Goal: Task Accomplishment & Management: Manage account settings

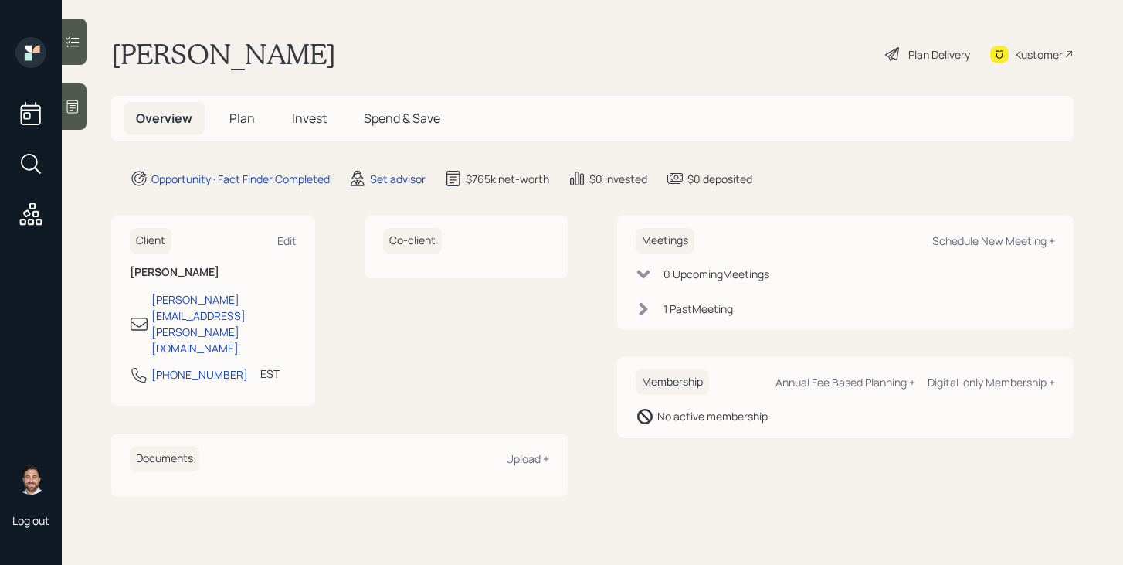
click at [397, 183] on div "Set advisor" at bounding box center [398, 179] width 56 height 16
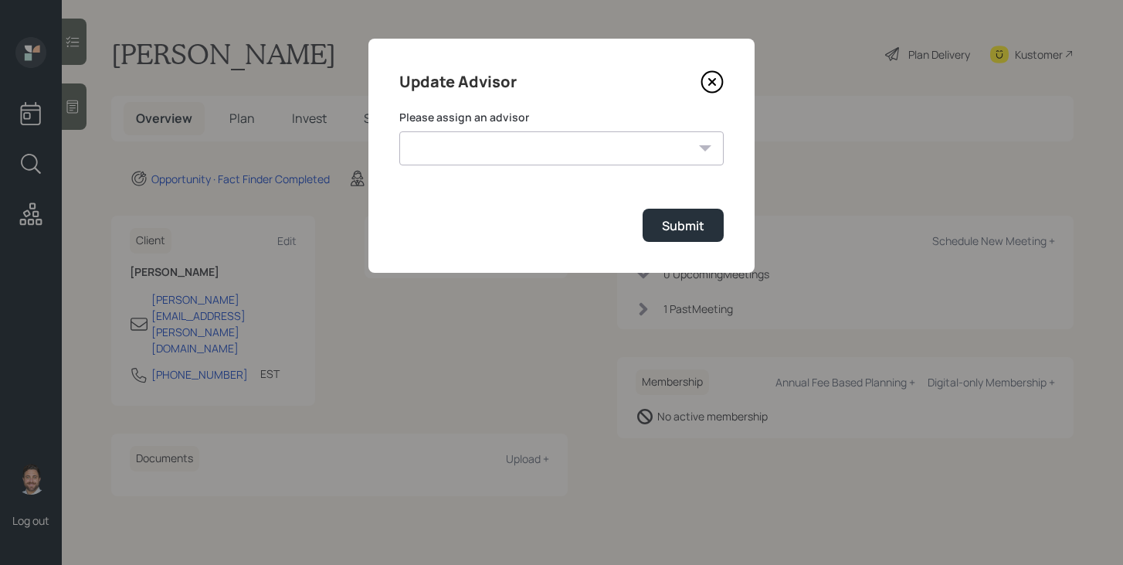
click at [472, 139] on select "Jonah Coleman Tyler End James DiStasi Treva Nostdahl Eric Schwartz Aleksandra S…" at bounding box center [561, 148] width 324 height 34
select select "bffa7908-1b2a-4c79-9bb6-f0ec9aed22d3"
click at [399, 131] on select "Jonah Coleman Tyler End James DiStasi Treva Nostdahl Eric Schwartz Aleksandra S…" at bounding box center [561, 148] width 324 height 34
click at [680, 230] on div "Submit" at bounding box center [683, 225] width 42 height 17
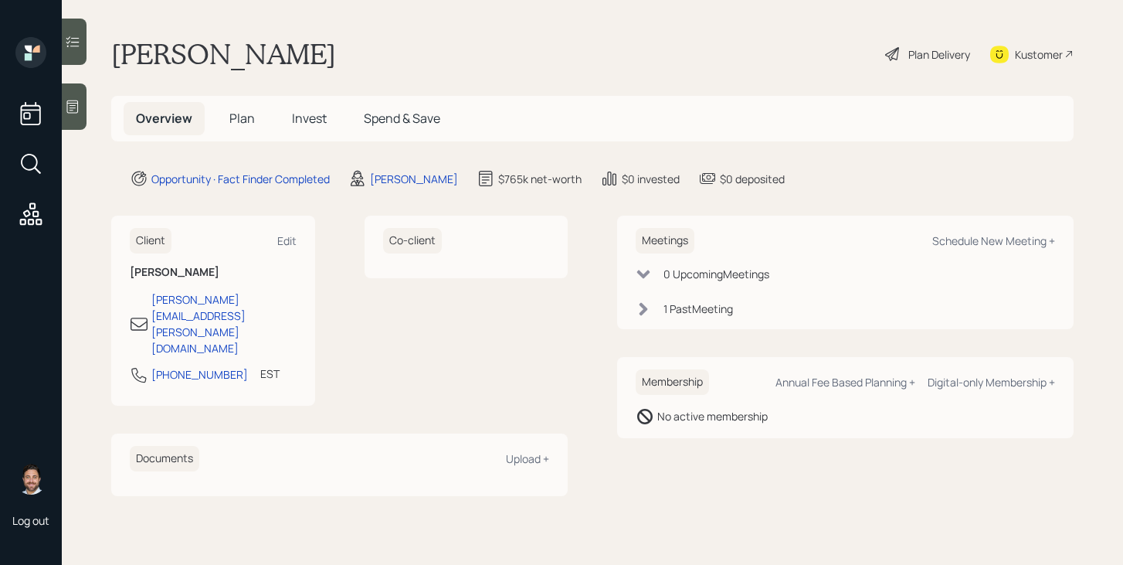
click at [226, 120] on h5 "Plan" at bounding box center [242, 118] width 50 height 33
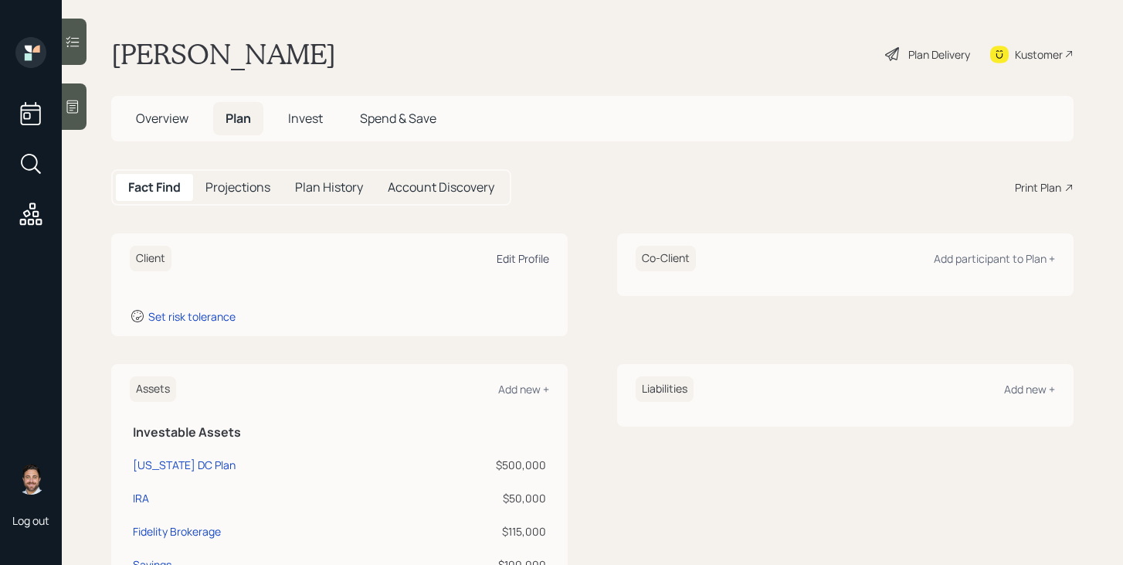
click at [534, 255] on div "Edit Profile" at bounding box center [523, 258] width 53 height 15
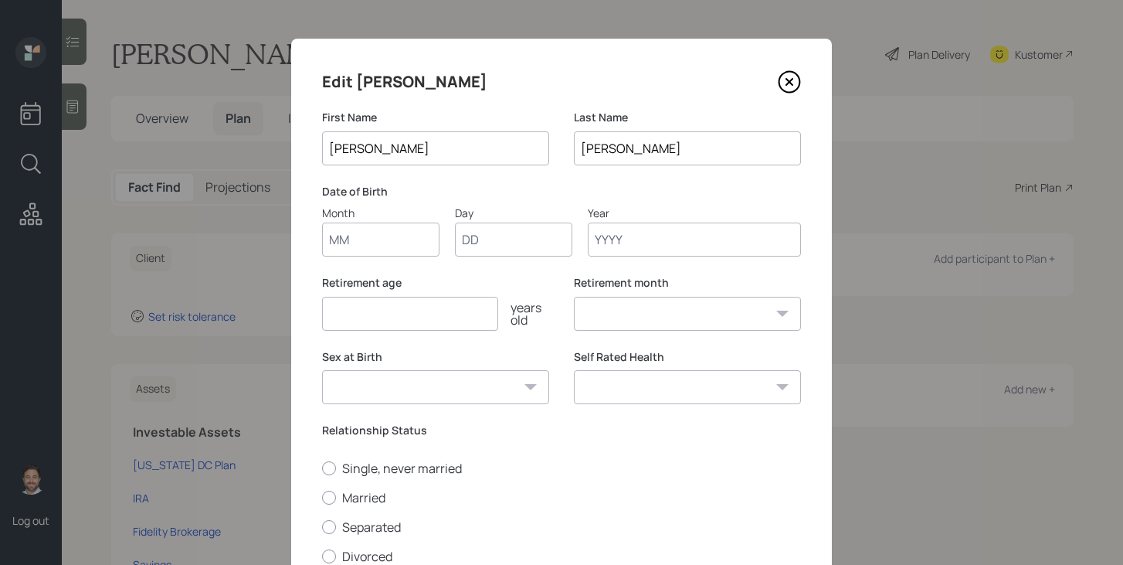
click at [382, 236] on input "Month" at bounding box center [380, 239] width 117 height 34
type input "06"
type input "03"
type input "1966"
select select "6"
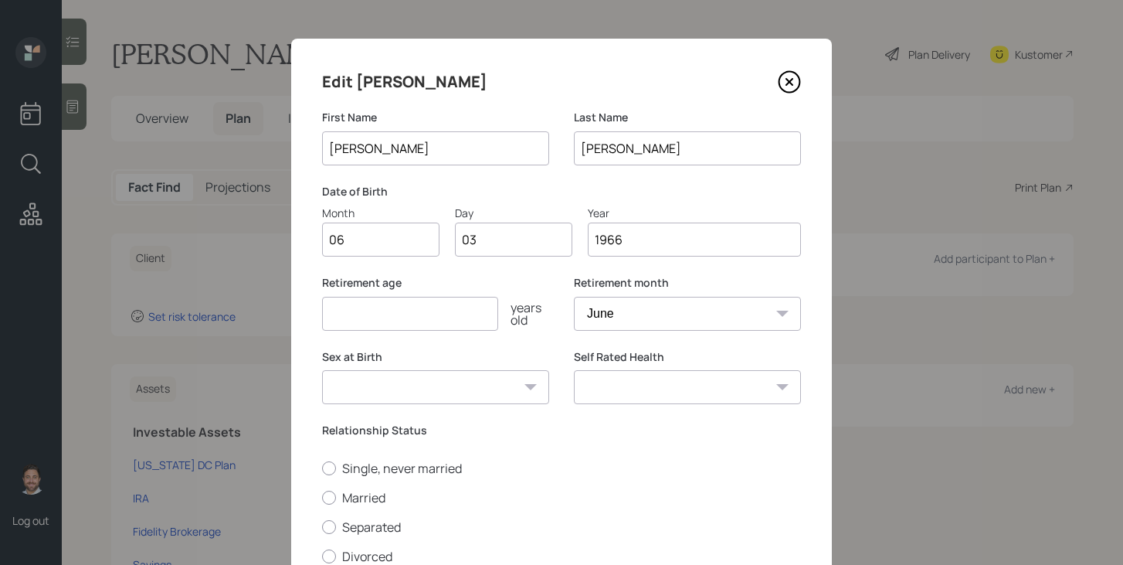
type input "1966"
click at [379, 319] on input "number" at bounding box center [410, 314] width 176 height 34
click at [423, 387] on div "Sex at Birth Male Female Other / Prefer not to say" at bounding box center [435, 377] width 227 height 56
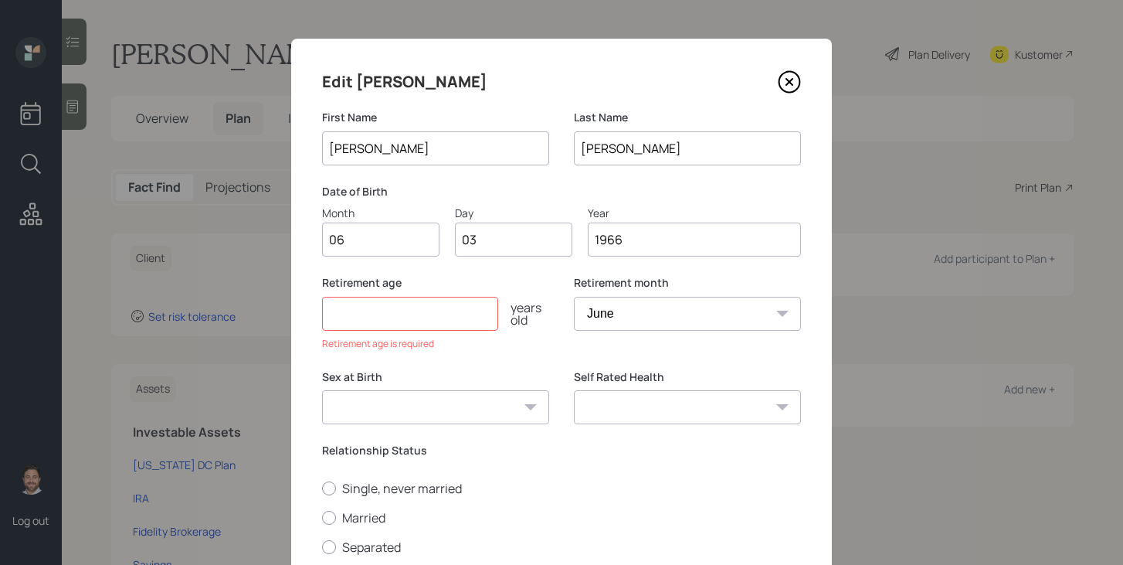
select select "male"
click at [322, 390] on select "Male Female Other / Prefer not to say" at bounding box center [435, 407] width 227 height 34
click at [360, 517] on label "Married" at bounding box center [561, 517] width 479 height 17
click at [322, 517] on input "Married" at bounding box center [321, 517] width 1 height 1
radio input "true"
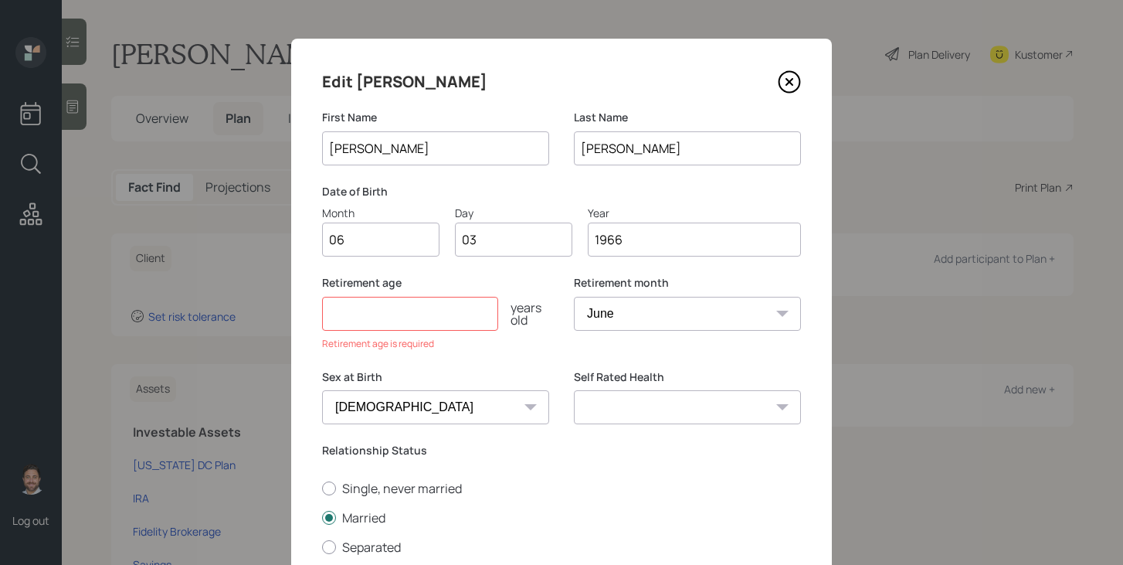
click at [395, 322] on input "number" at bounding box center [410, 314] width 176 height 34
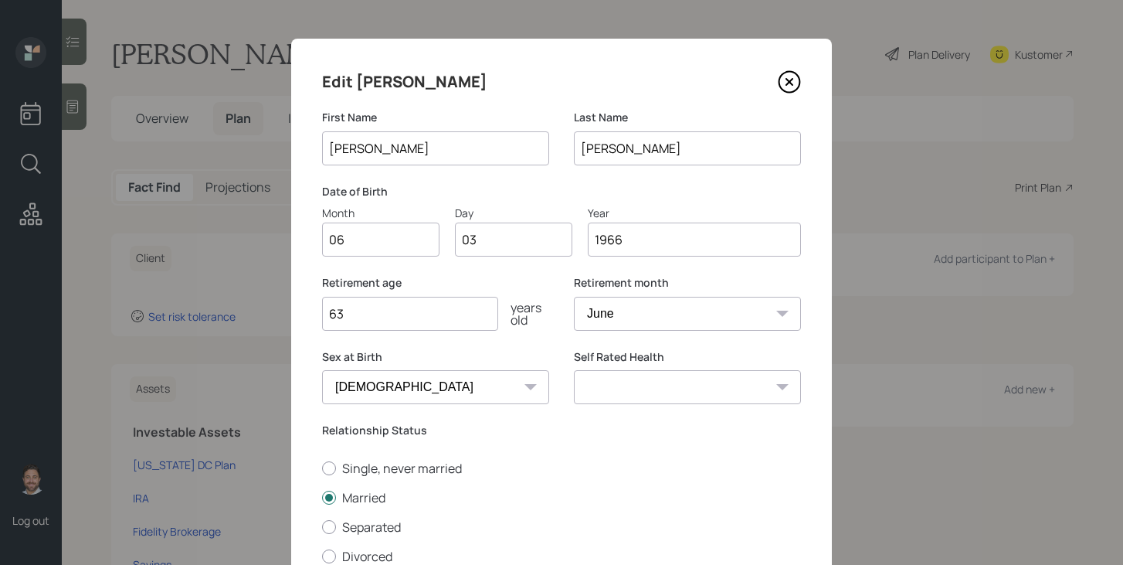
type input "63"
click at [656, 391] on select "Excellent Very Good Good Fair Poor" at bounding box center [687, 387] width 227 height 34
select select "very_good"
click at [574, 370] on select "Excellent Very Good Good Fair Poor" at bounding box center [687, 387] width 227 height 34
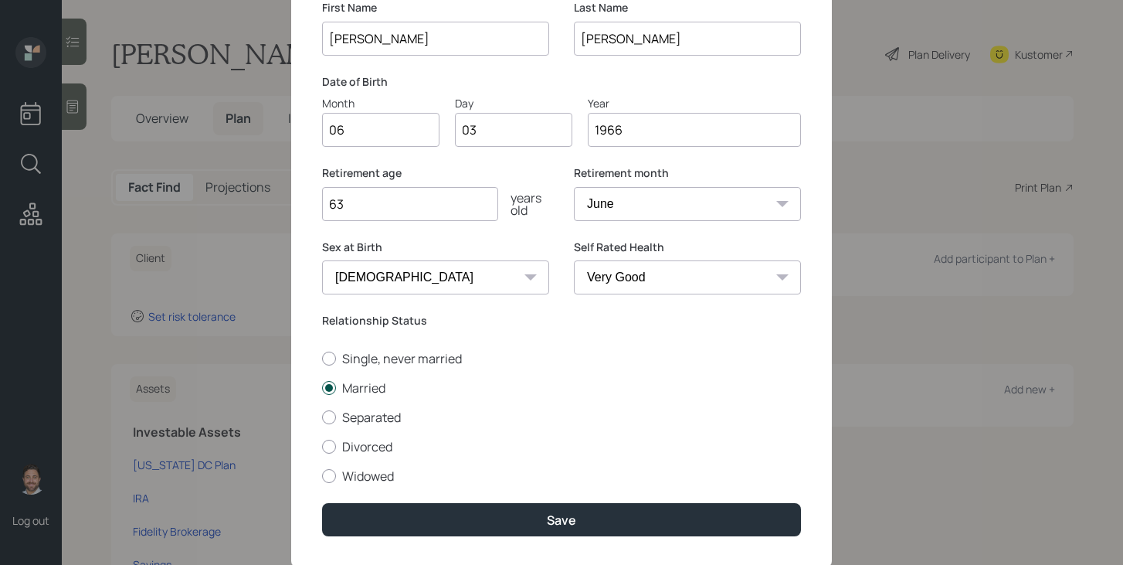
scroll to position [151, 0]
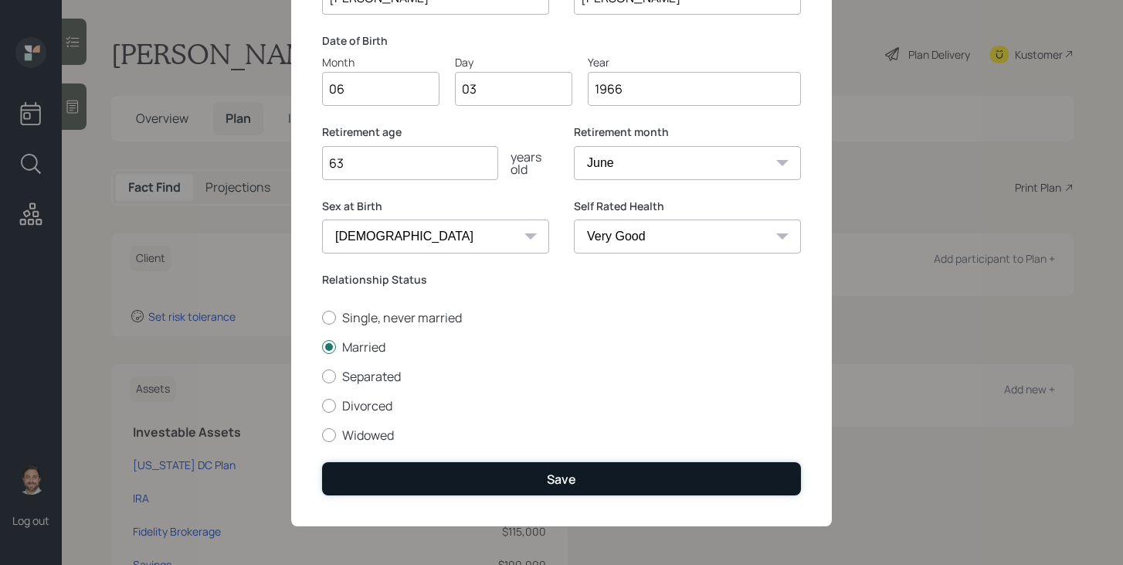
click at [560, 463] on button "Save" at bounding box center [561, 478] width 479 height 33
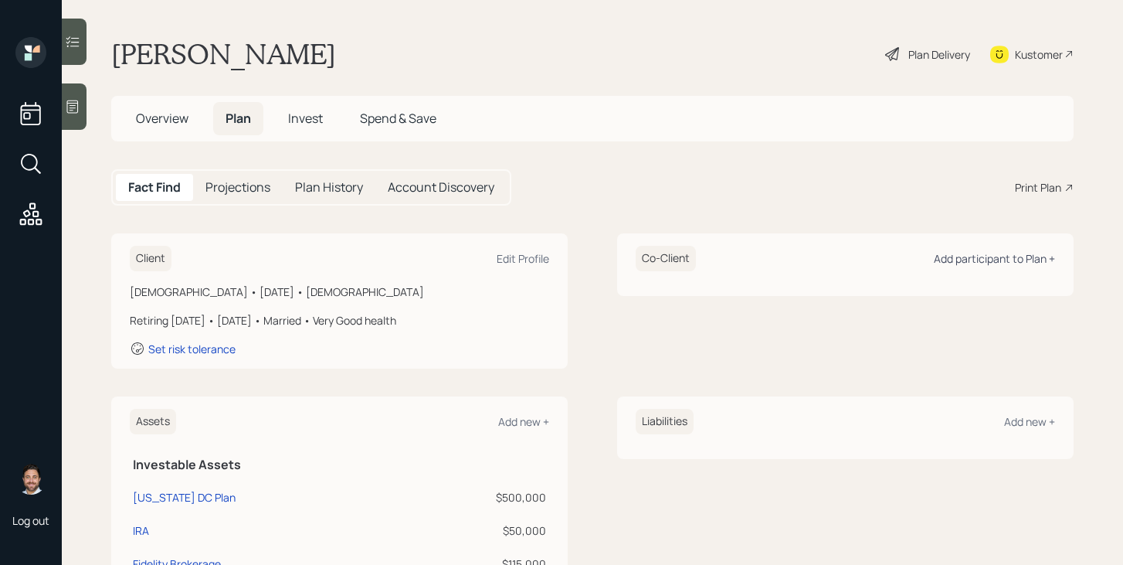
click at [960, 254] on div "Add participant to Plan +" at bounding box center [994, 258] width 121 height 15
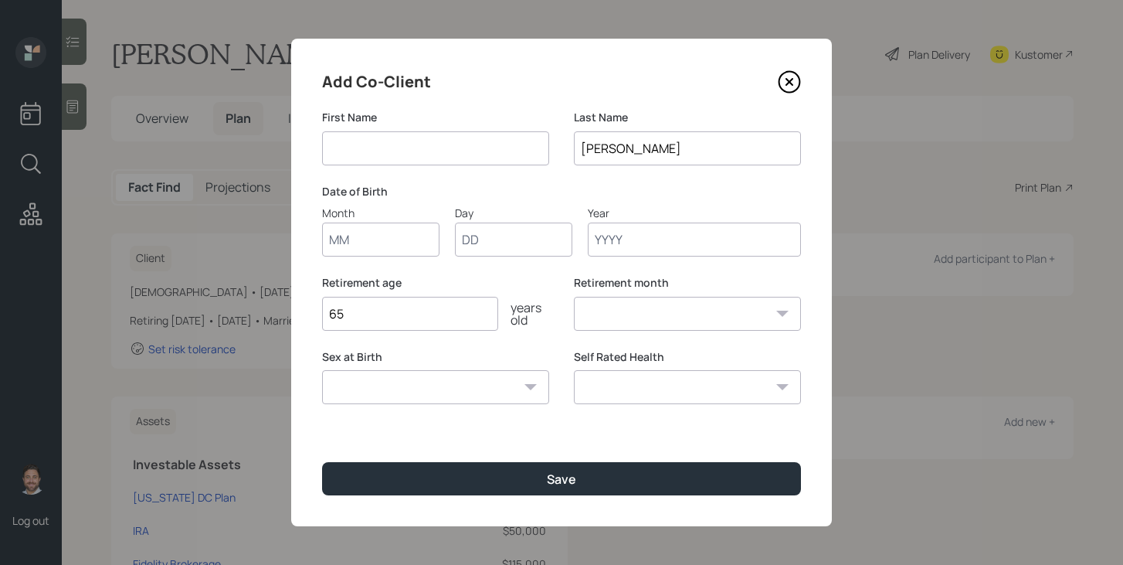
click at [444, 139] on input at bounding box center [435, 148] width 227 height 34
type input "Van"
click at [384, 242] on input "Month" at bounding box center [380, 239] width 117 height 34
type input "01"
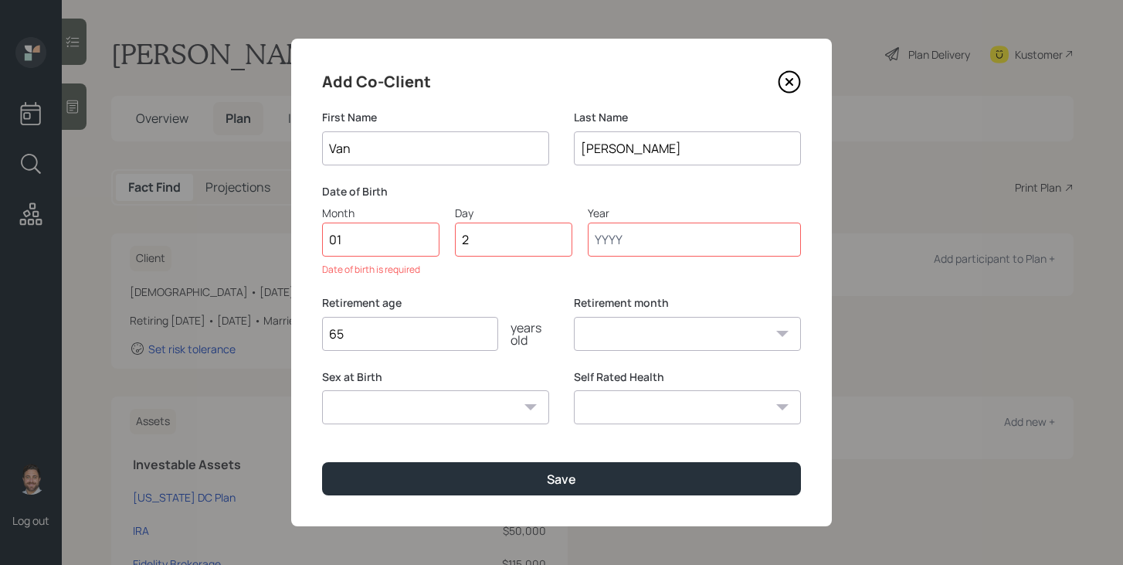
type input "20"
type input "1957"
select select "1"
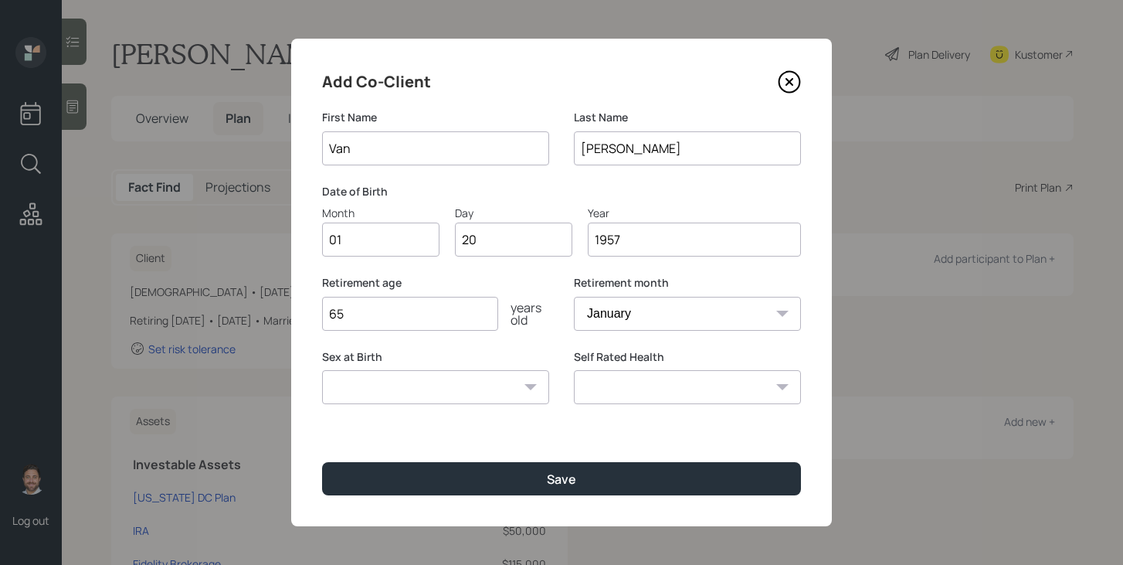
type input "1957"
click at [391, 320] on input "65" at bounding box center [410, 314] width 176 height 34
type input "6"
type input "65"
click at [432, 394] on select "Male Female Other / Prefer not to say" at bounding box center [435, 387] width 227 height 34
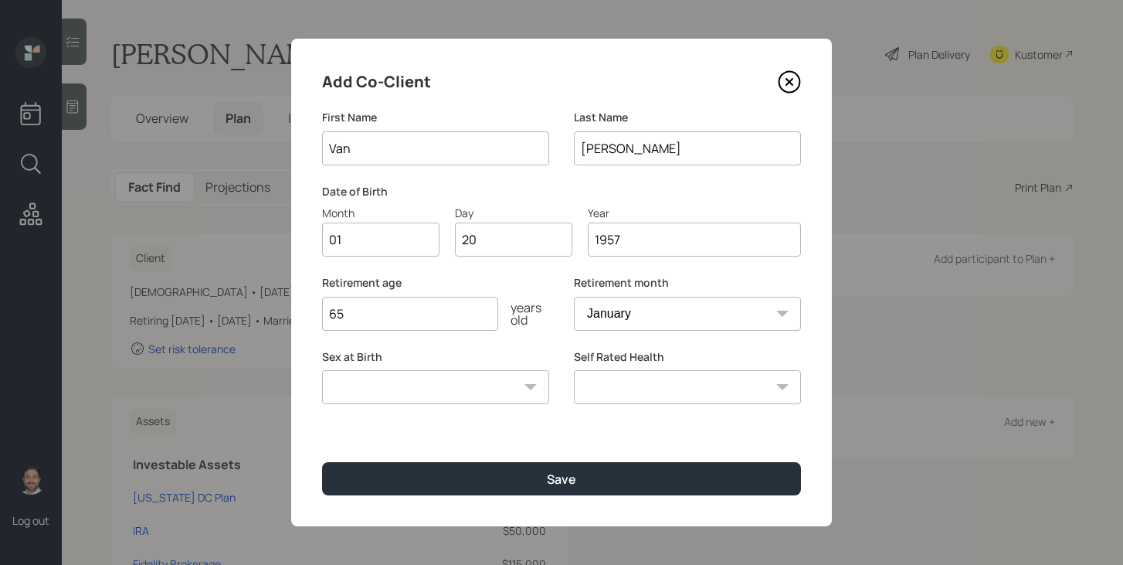
select select "male"
click at [322, 370] on select "Male Female Other / Prefer not to say" at bounding box center [435, 387] width 227 height 34
click at [650, 385] on select "Excellent Very Good Good Fair Poor" at bounding box center [687, 387] width 227 height 34
select select "very_good"
click at [574, 370] on select "Excellent Very Good Good Fair Poor" at bounding box center [687, 387] width 227 height 34
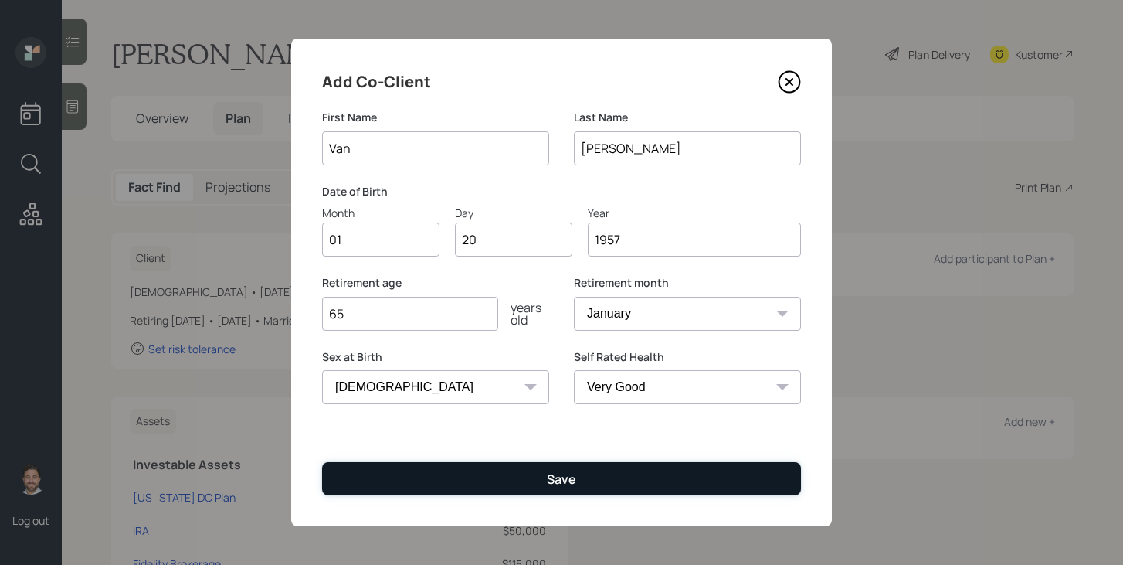
click at [597, 477] on button "Save" at bounding box center [561, 478] width 479 height 33
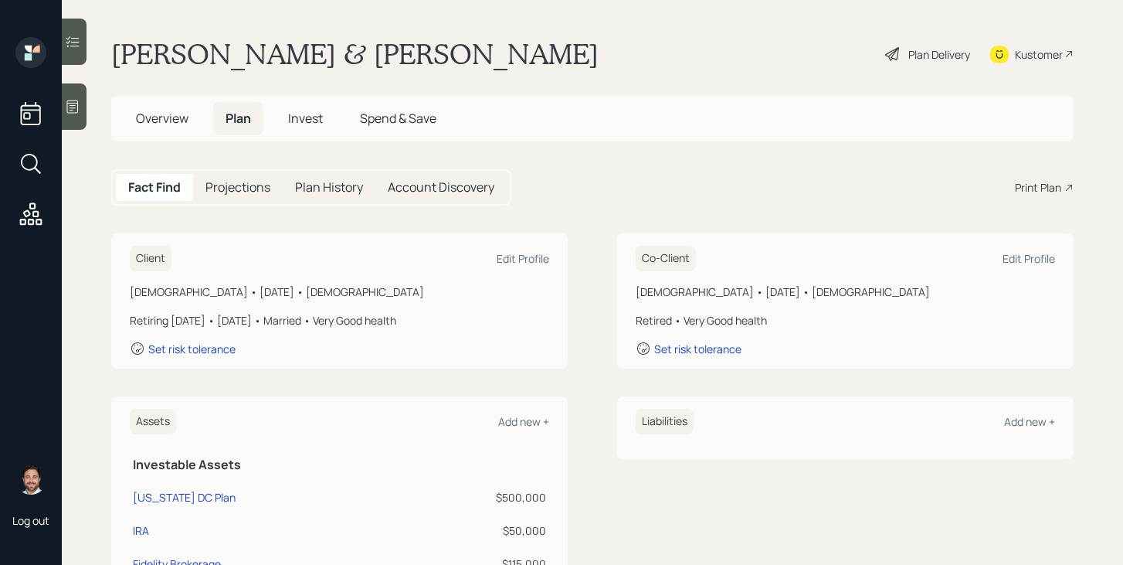
click at [932, 57] on div "Plan Delivery" at bounding box center [939, 54] width 62 height 16
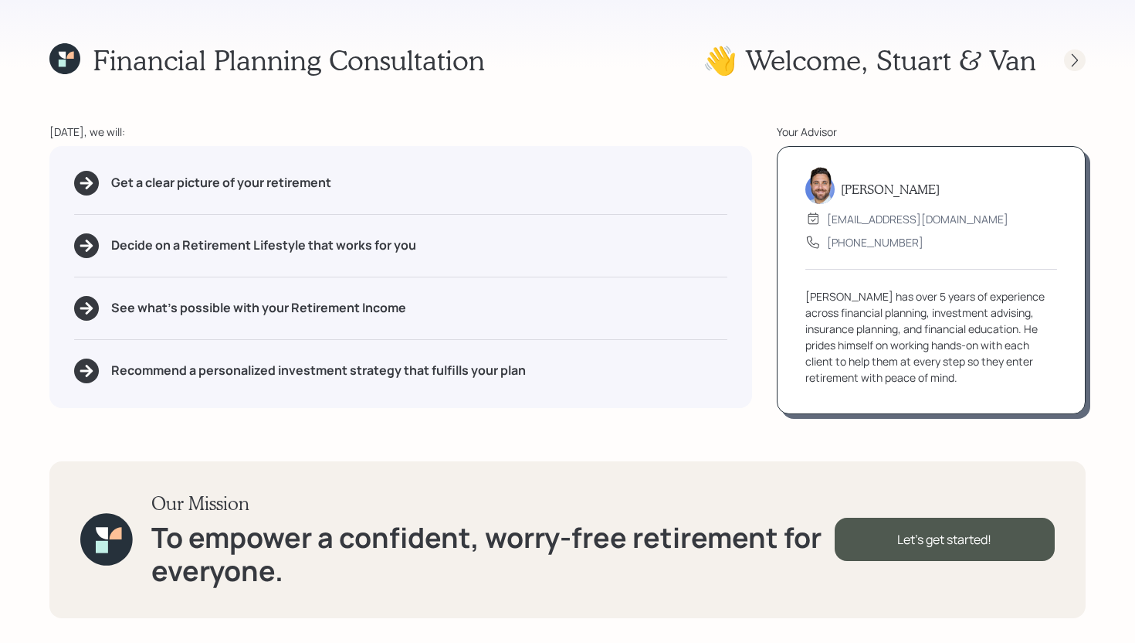
click at [1075, 61] on icon at bounding box center [1074, 60] width 15 height 15
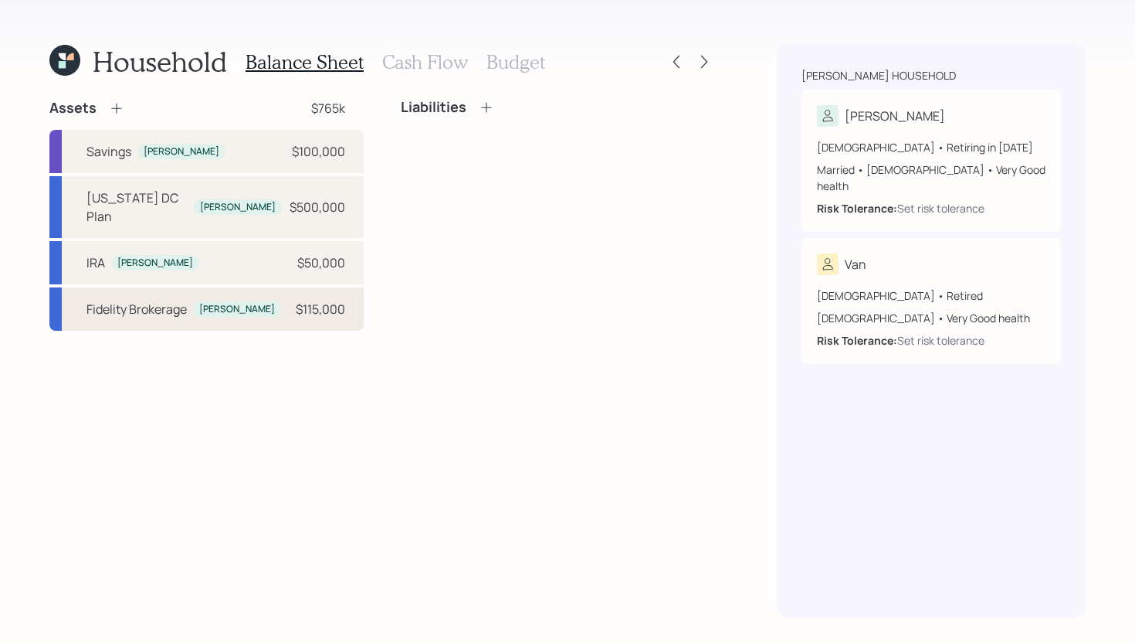
click at [245, 292] on div "Fidelity Brokerage Stuart $115,000" at bounding box center [206, 308] width 314 height 43
select select "taxable"
select select "balanced"
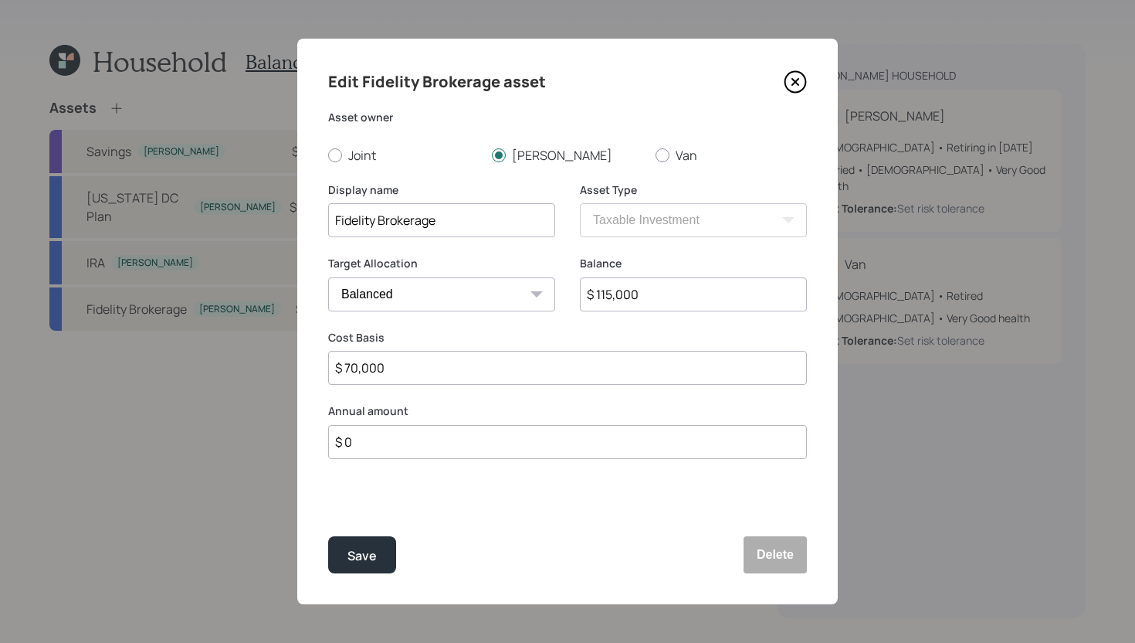
click at [426, 437] on input "$ 0" at bounding box center [567, 442] width 479 height 34
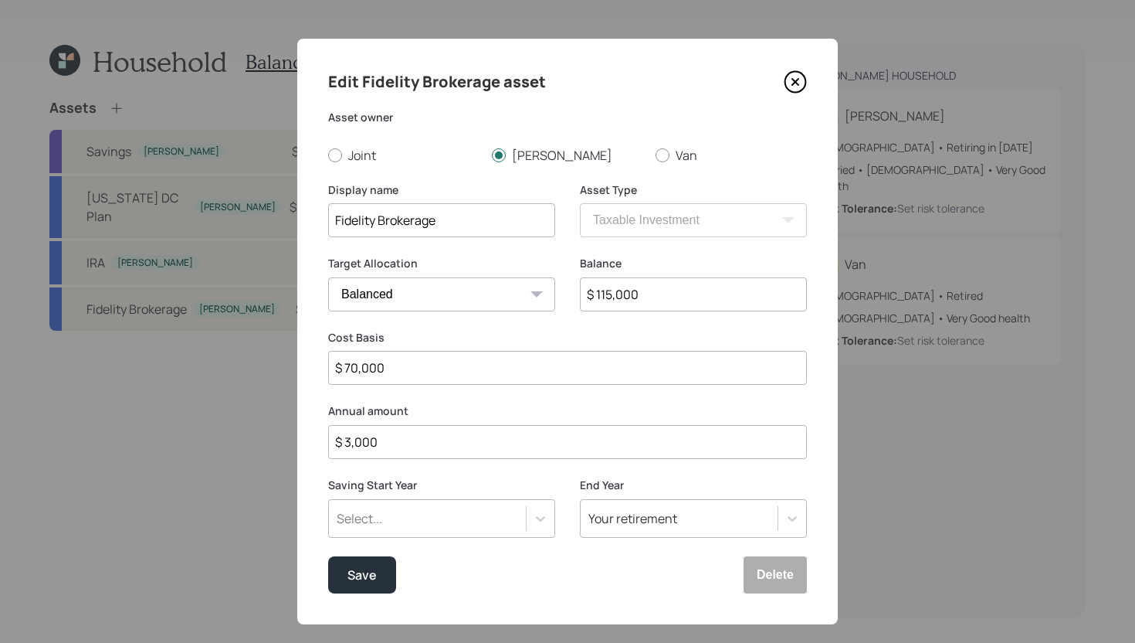
type input "$ 3,000"
click at [469, 524] on div "Select..." at bounding box center [441, 518] width 227 height 39
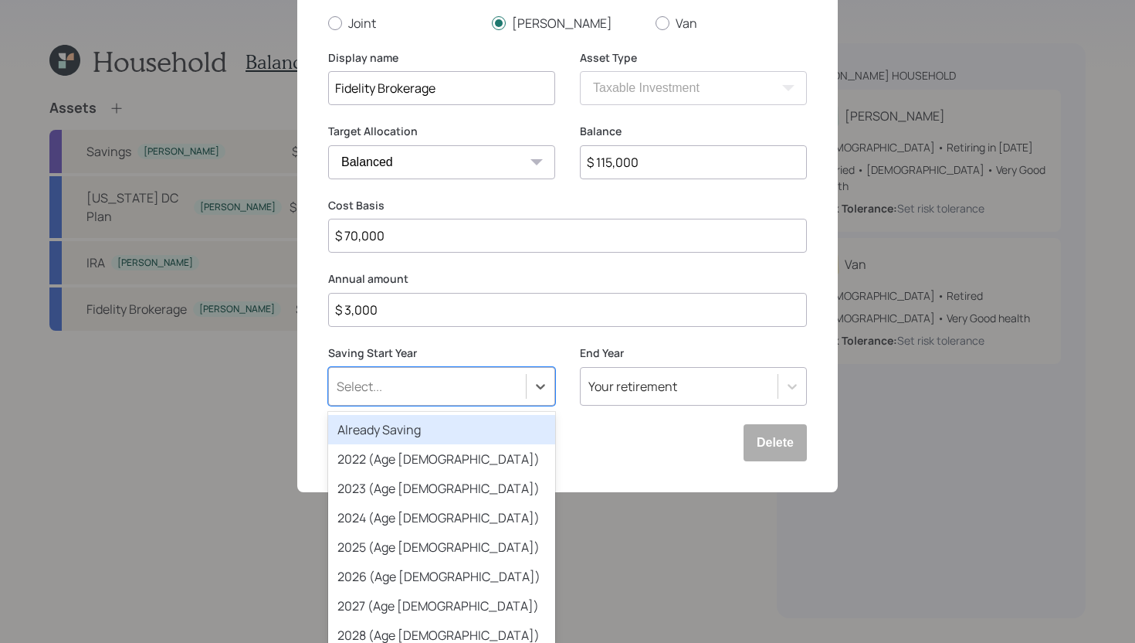
click at [456, 422] on div "Already Saving" at bounding box center [441, 429] width 227 height 29
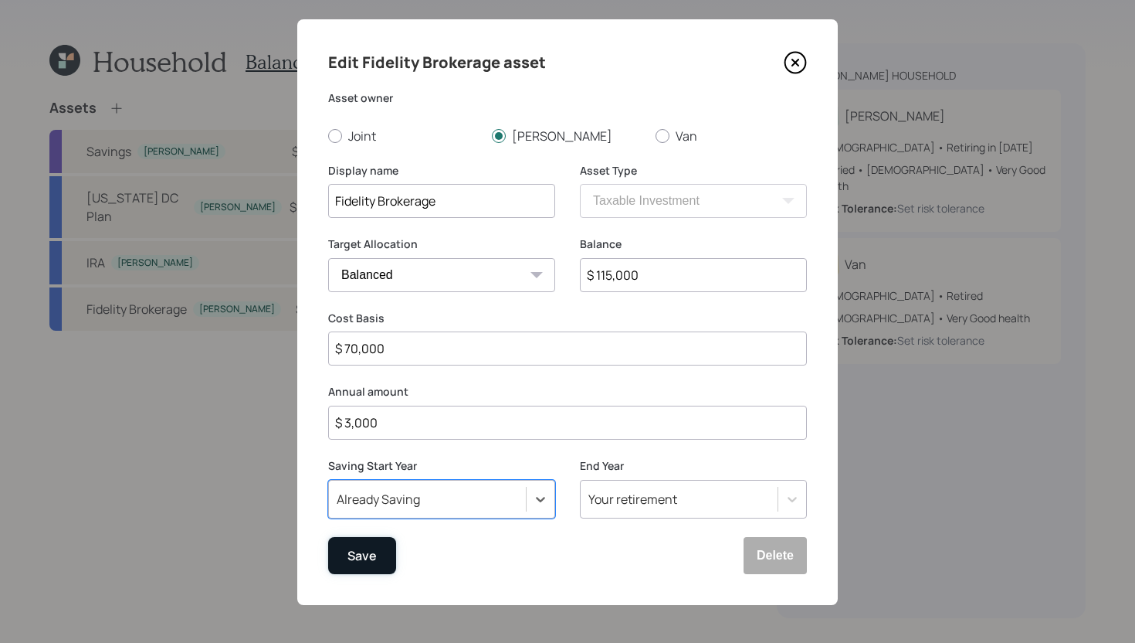
click at [365, 554] on div "Save" at bounding box center [362, 555] width 29 height 21
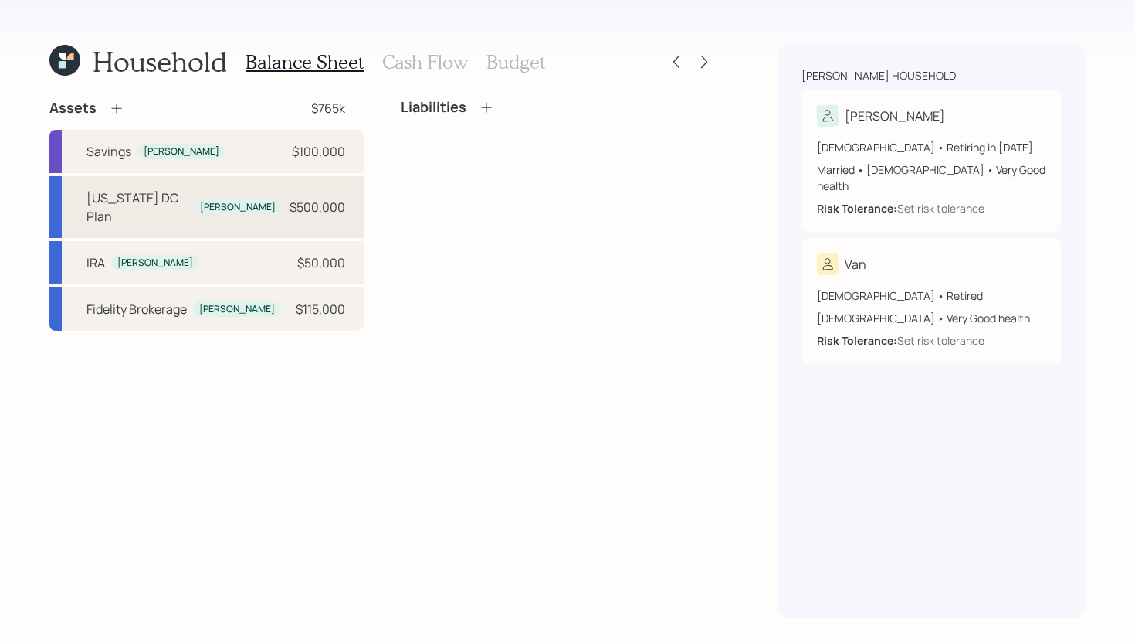
click at [164, 195] on div "[US_STATE] DC Plan" at bounding box center [136, 206] width 101 height 37
select select "company_sponsored"
select select "balanced"
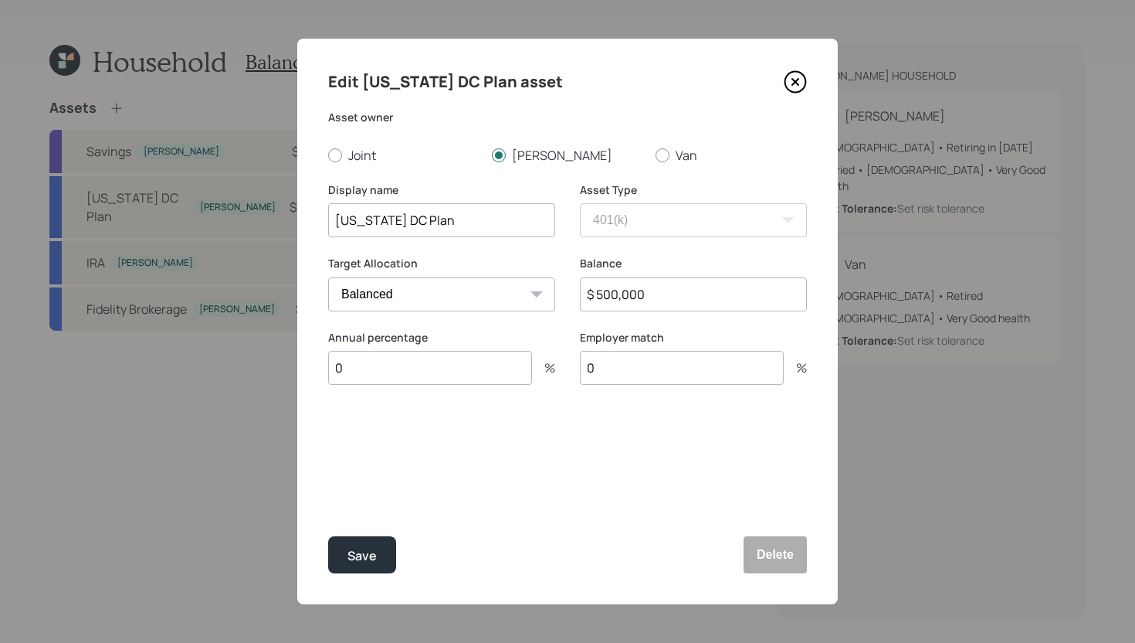
click at [401, 368] on input "0" at bounding box center [430, 368] width 204 height 34
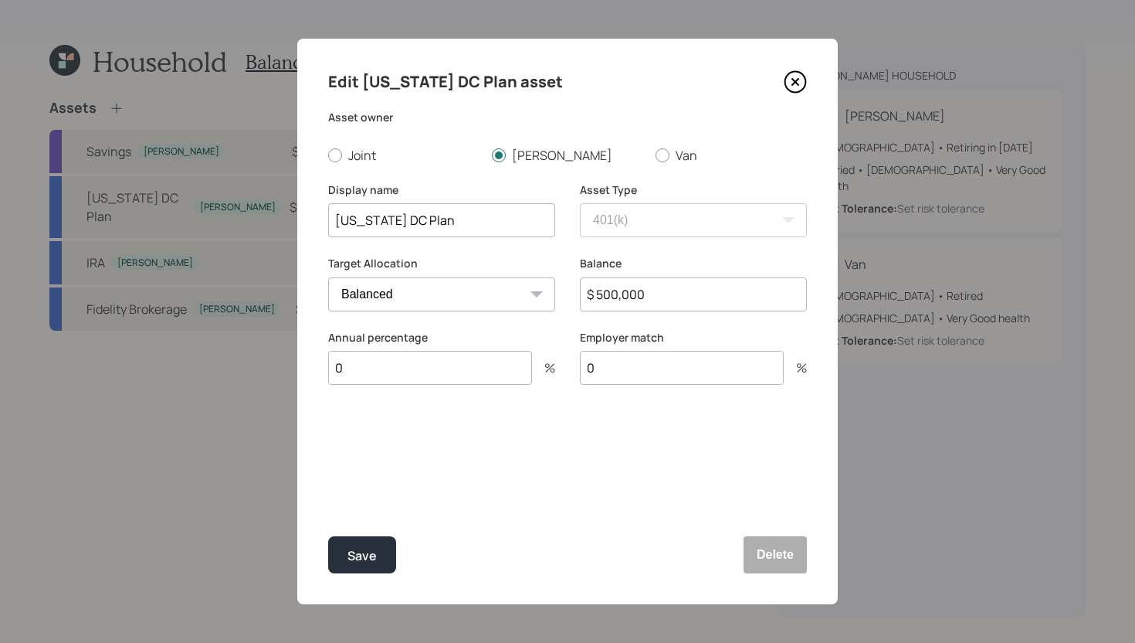
click at [558, 415] on div "Edit Vermont DC Plan asset Asset owner Joint Stuart Van Display name Vermont DC…" at bounding box center [567, 321] width 541 height 565
click at [619, 371] on input "0" at bounding box center [682, 368] width 204 height 34
type input "7"
click at [399, 368] on input "0" at bounding box center [430, 368] width 204 height 34
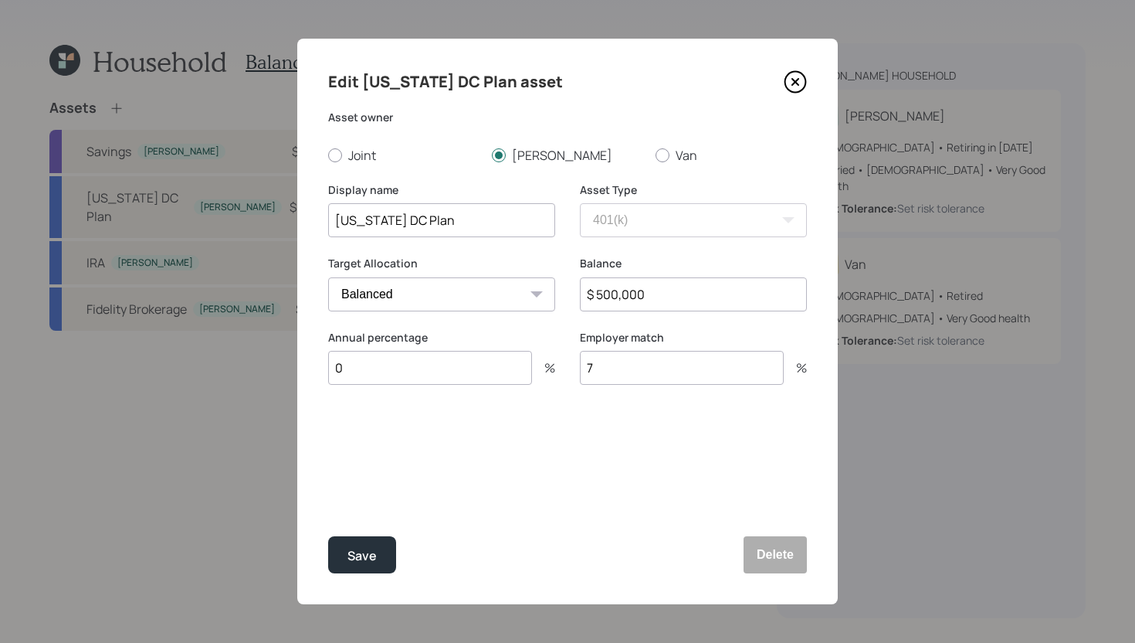
click at [399, 368] on input "0" at bounding box center [430, 368] width 204 height 34
type input "2.5"
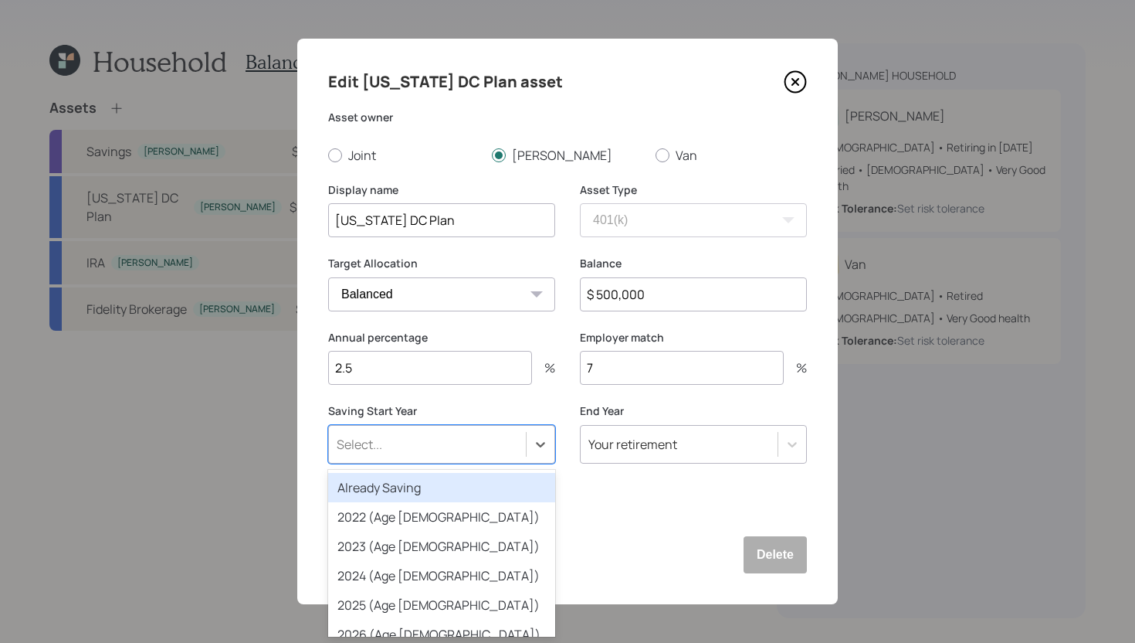
click at [435, 453] on div "Select..." at bounding box center [427, 444] width 197 height 26
click at [415, 495] on div "Already Saving" at bounding box center [441, 487] width 227 height 29
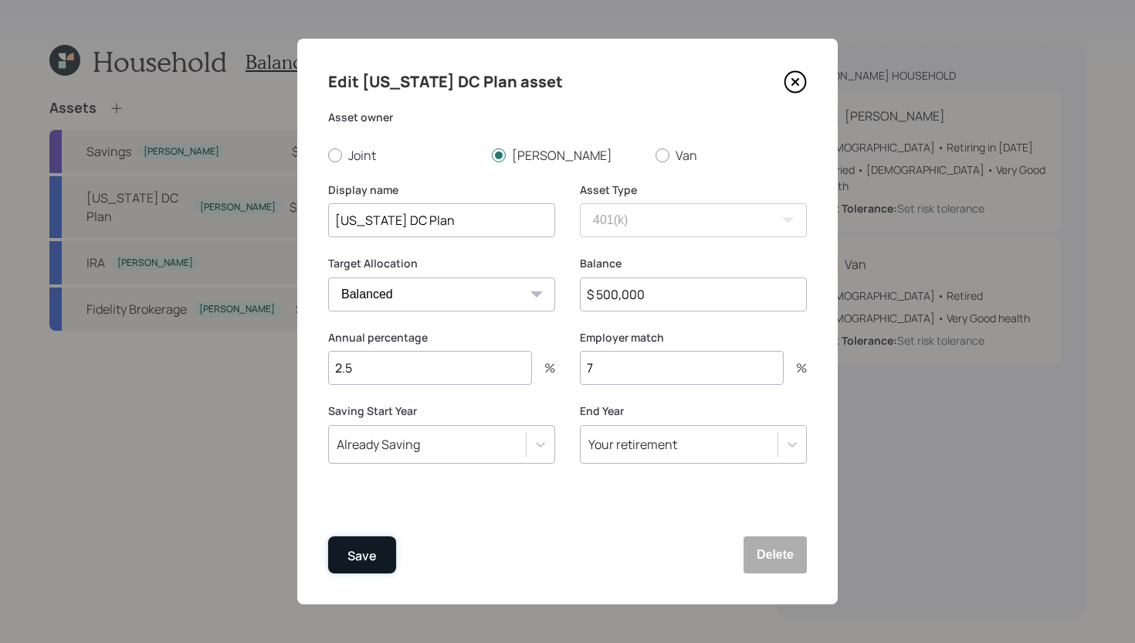
click at [365, 556] on div "Save" at bounding box center [362, 555] width 29 height 21
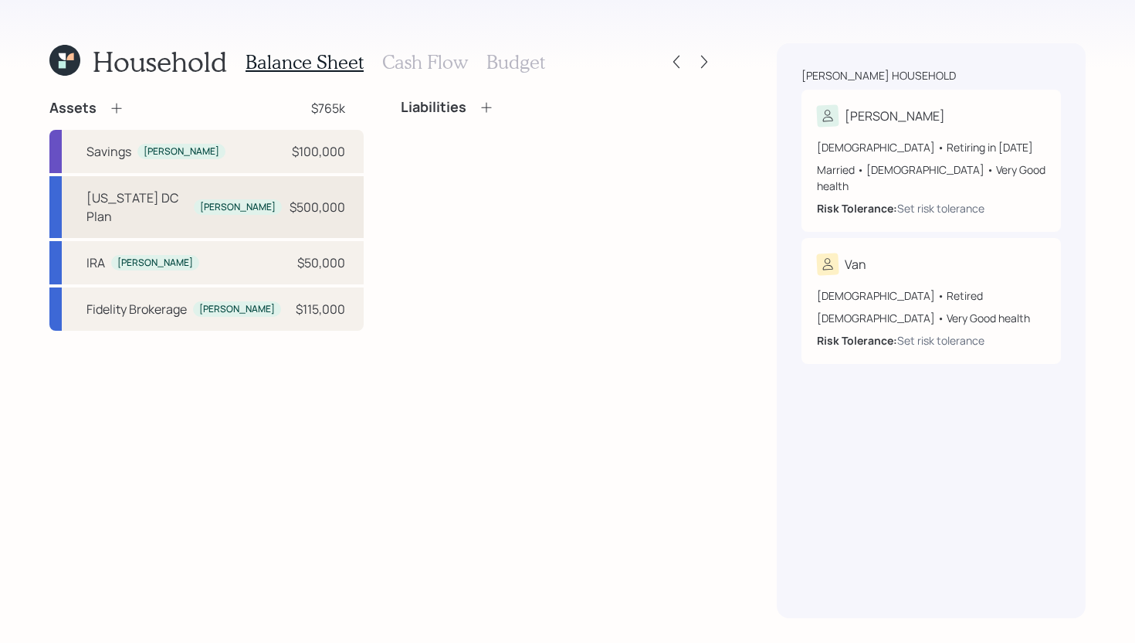
click at [263, 199] on div "Vermont DC Plan Stuart $500,000" at bounding box center [206, 207] width 314 height 62
select select "company_sponsored"
select select "balanced"
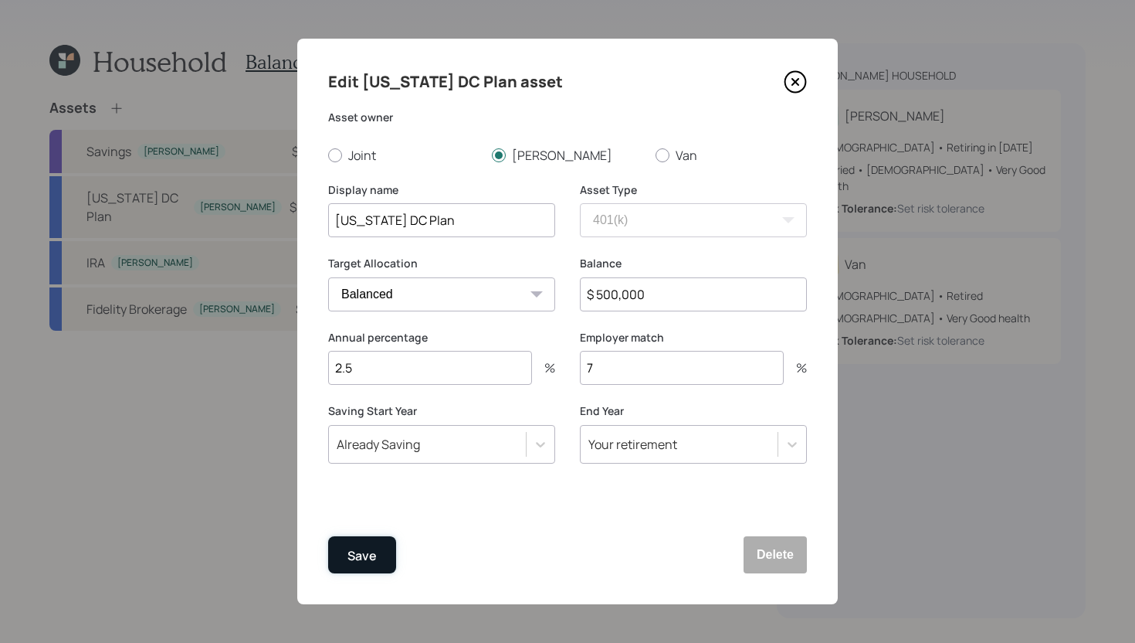
click at [372, 550] on div "Save" at bounding box center [362, 555] width 29 height 21
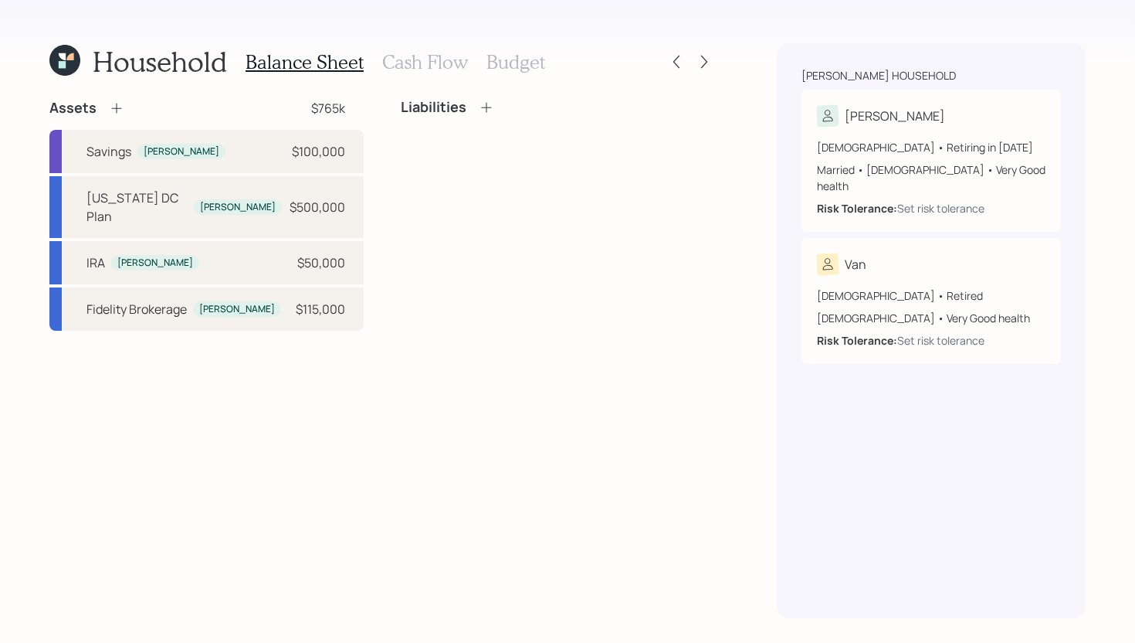
click at [119, 107] on icon at bounding box center [116, 107] width 15 height 15
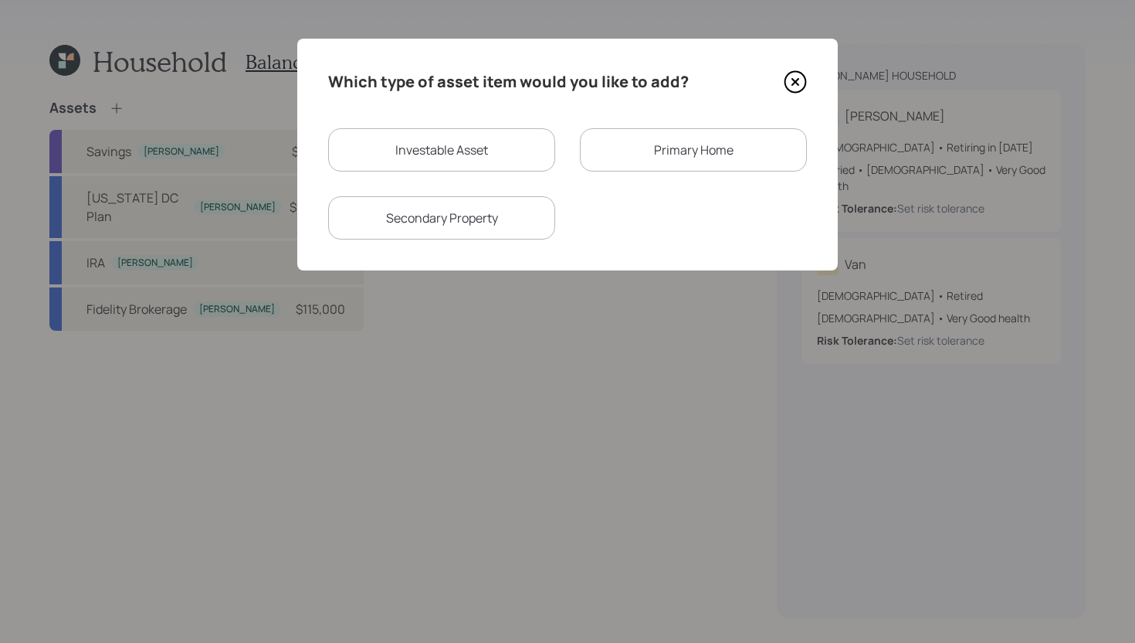
click at [630, 154] on div "Primary Home" at bounding box center [693, 149] width 227 height 43
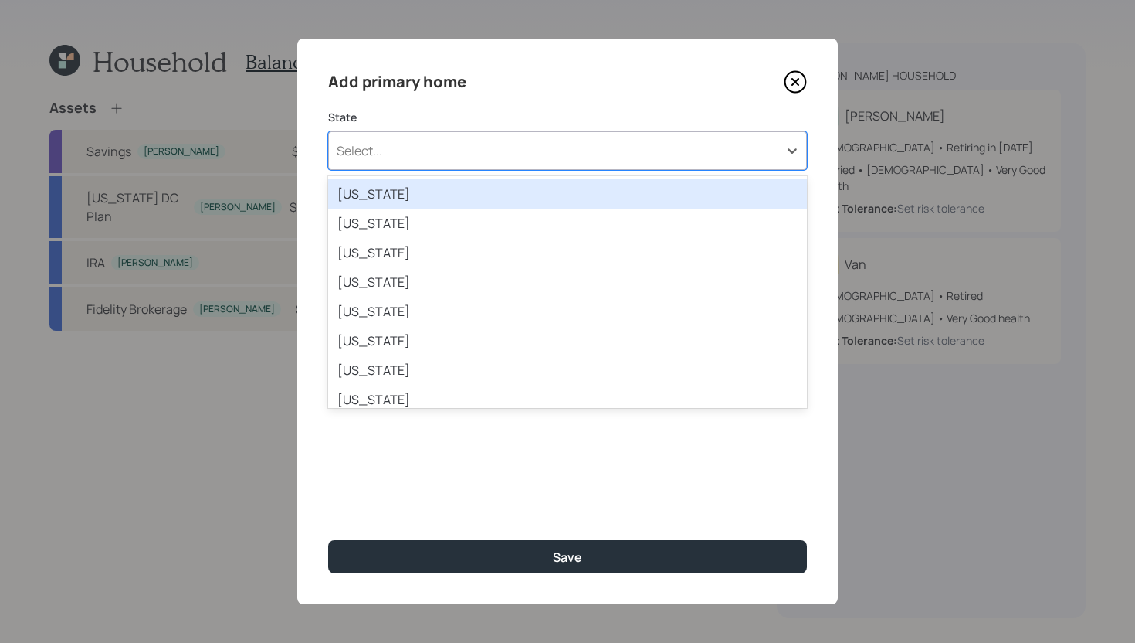
click at [565, 154] on div "Select..." at bounding box center [553, 150] width 449 height 26
type input "V"
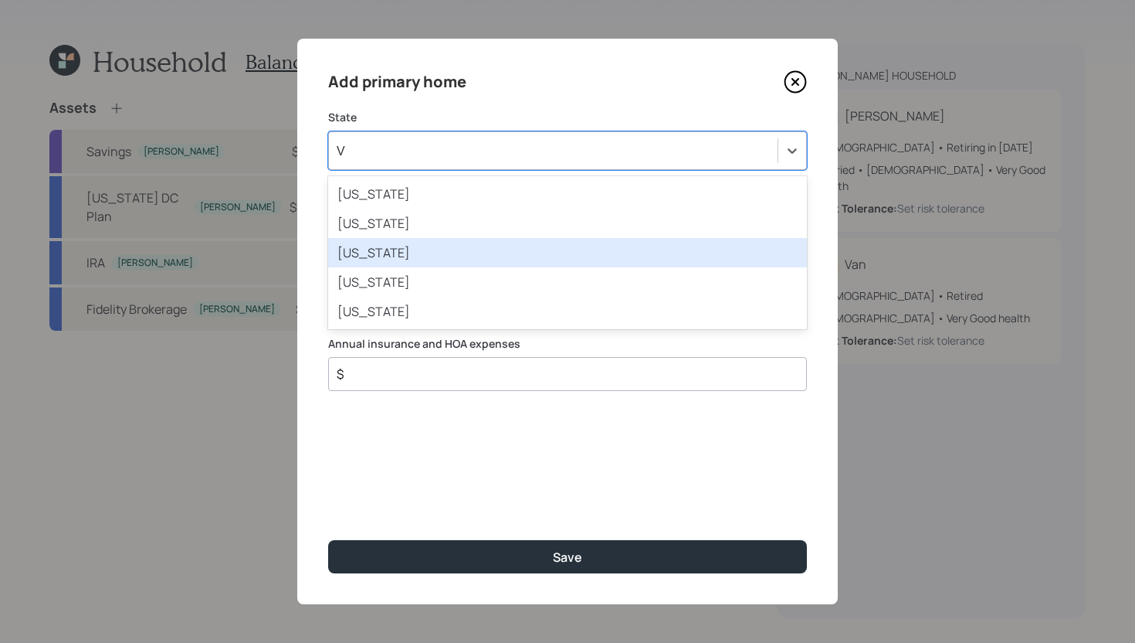
click at [466, 253] on div "Vermont" at bounding box center [567, 252] width 479 height 29
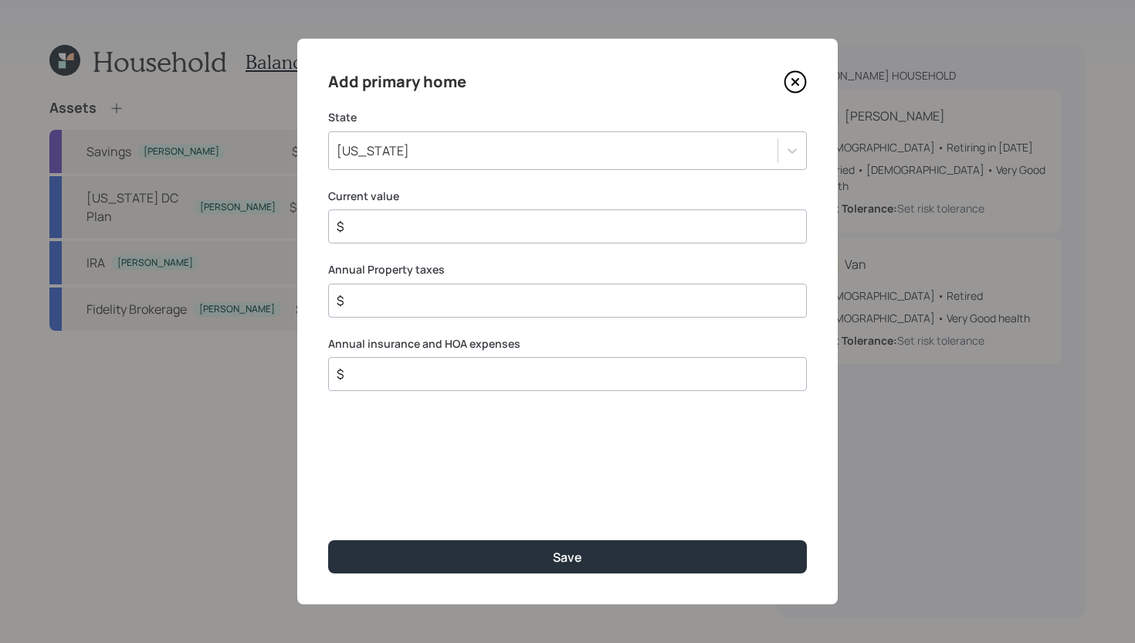
click at [462, 229] on input "$" at bounding box center [561, 226] width 453 height 19
type input "$ 750,000"
click at [453, 292] on input "$" at bounding box center [561, 300] width 453 height 19
type input "$ 8,500"
click at [450, 378] on input "$" at bounding box center [561, 374] width 453 height 19
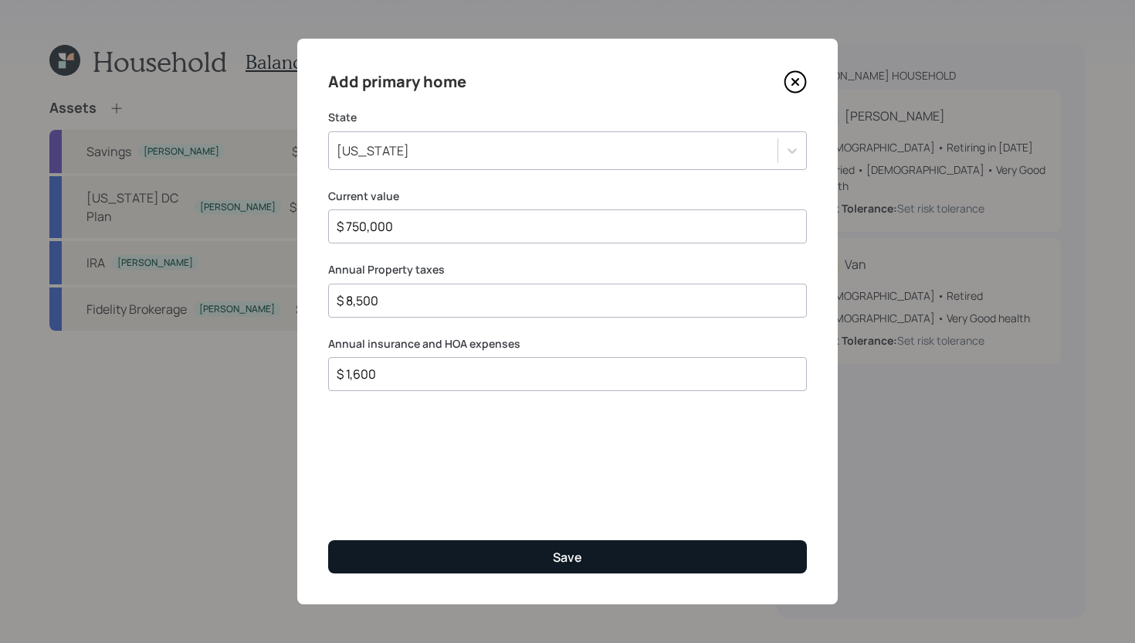
type input "$ 1,600"
click at [500, 554] on button "Save" at bounding box center [567, 556] width 479 height 33
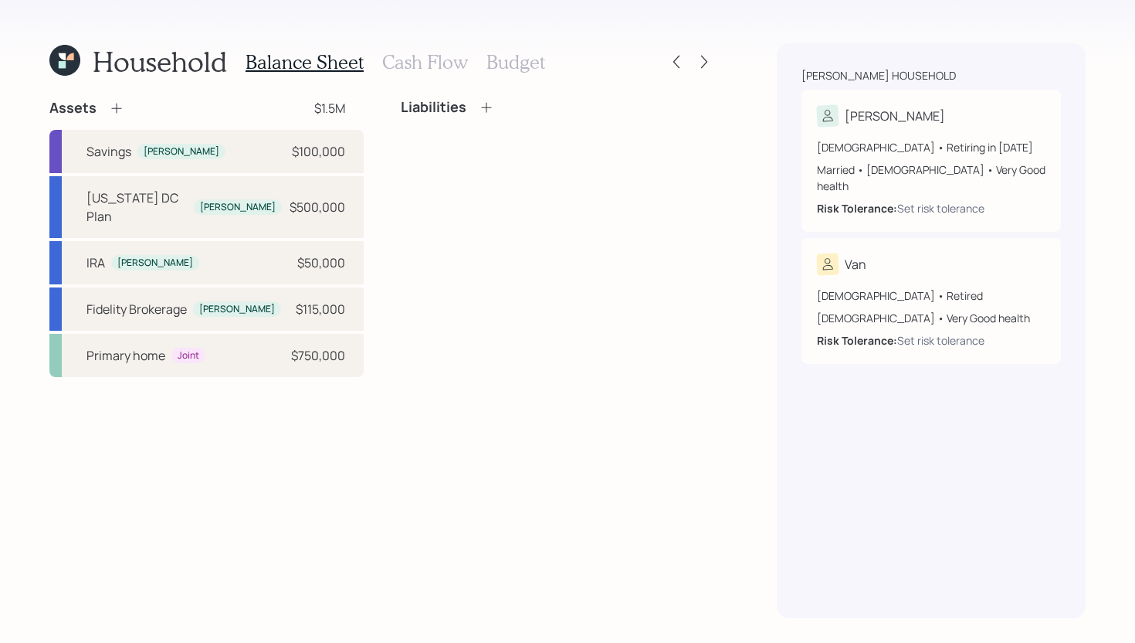
click at [484, 105] on icon at bounding box center [486, 107] width 15 height 15
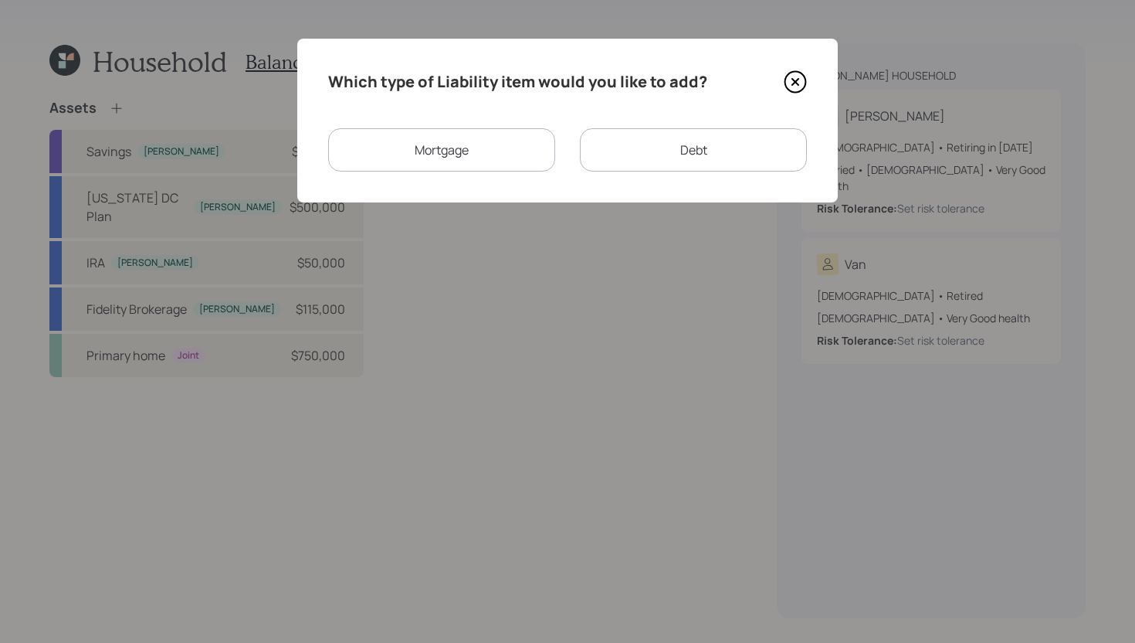
click at [507, 150] on div "Mortgage" at bounding box center [441, 149] width 227 height 43
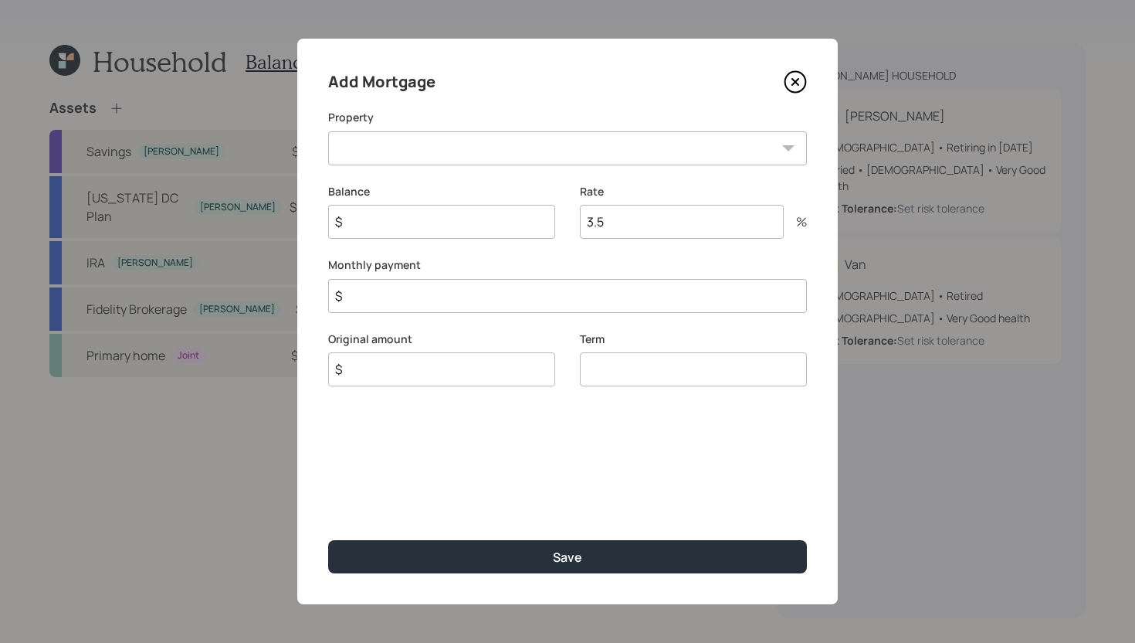
click at [504, 151] on select "VT Primary home" at bounding box center [567, 148] width 479 height 34
select select "f6ca71a4-7274-4291-812d-33a82993246d"
click at [328, 131] on select "VT Primary home" at bounding box center [567, 148] width 479 height 34
click at [470, 215] on input "$" at bounding box center [441, 222] width 227 height 34
type input "$ 28,000"
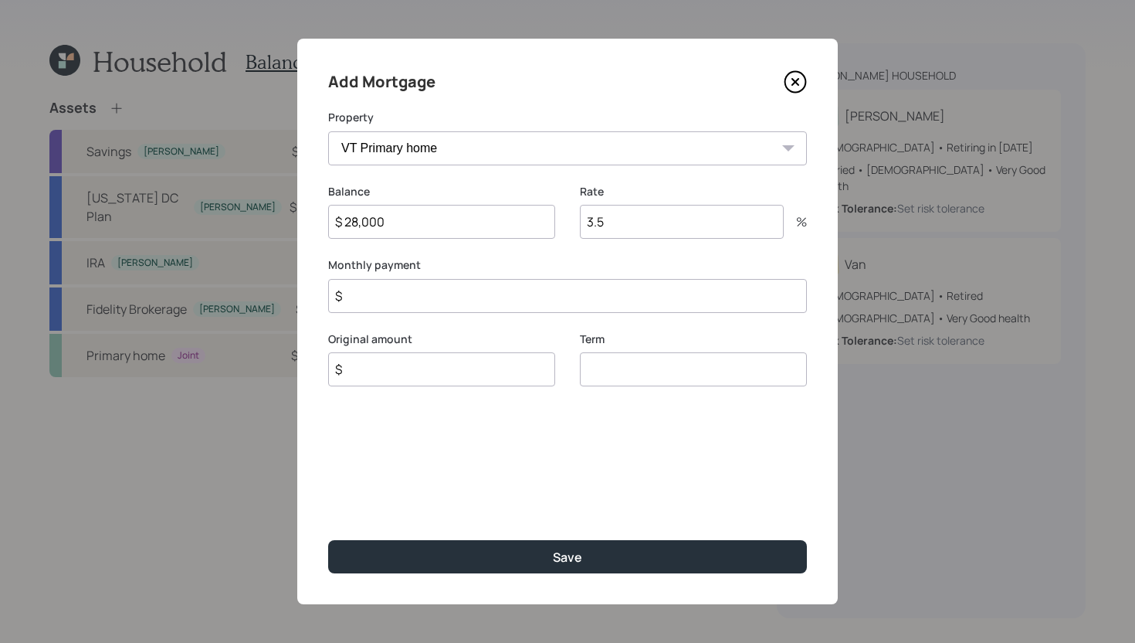
click at [640, 223] on input "3.5" at bounding box center [682, 222] width 204 height 34
click at [483, 390] on div "Original amount $" at bounding box center [441, 368] width 227 height 74
click at [484, 385] on input "$" at bounding box center [441, 369] width 227 height 34
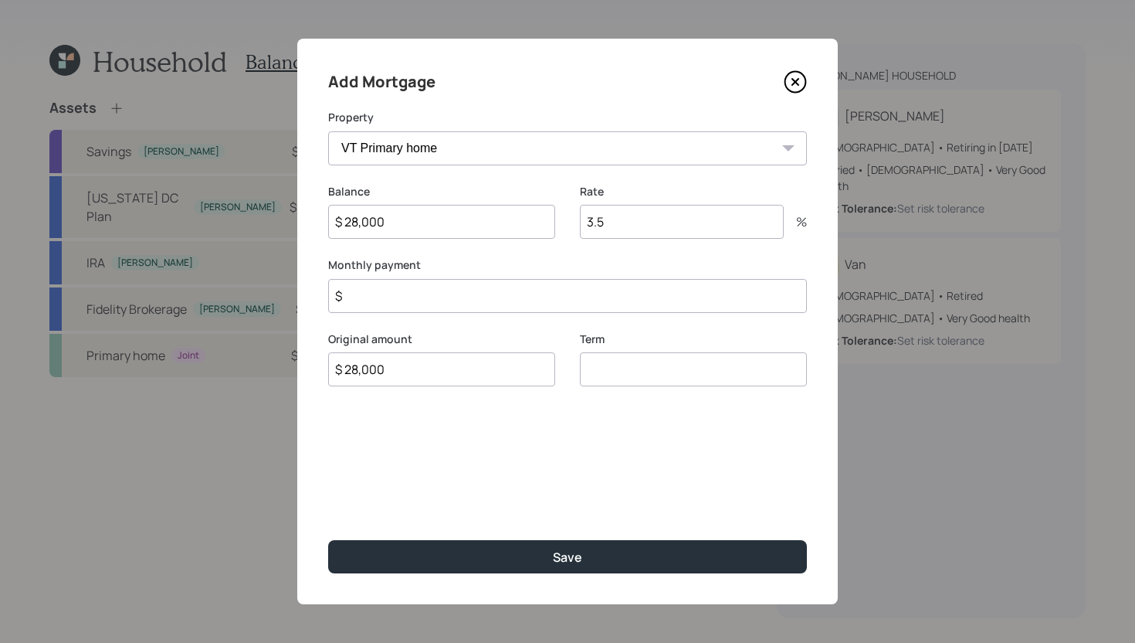
type input "$ 28,000"
click at [642, 222] on input "3.5" at bounding box center [682, 222] width 204 height 34
type input "4.75"
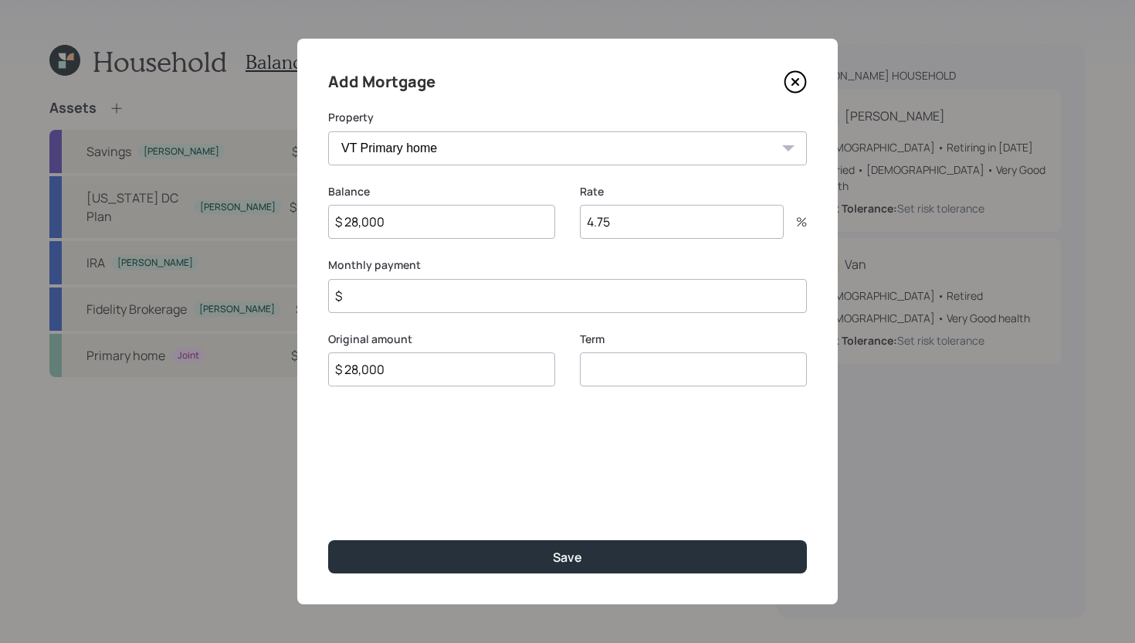
click at [663, 378] on input "number" at bounding box center [693, 369] width 227 height 34
type input "30"
click at [634, 291] on input "$" at bounding box center [567, 296] width 479 height 34
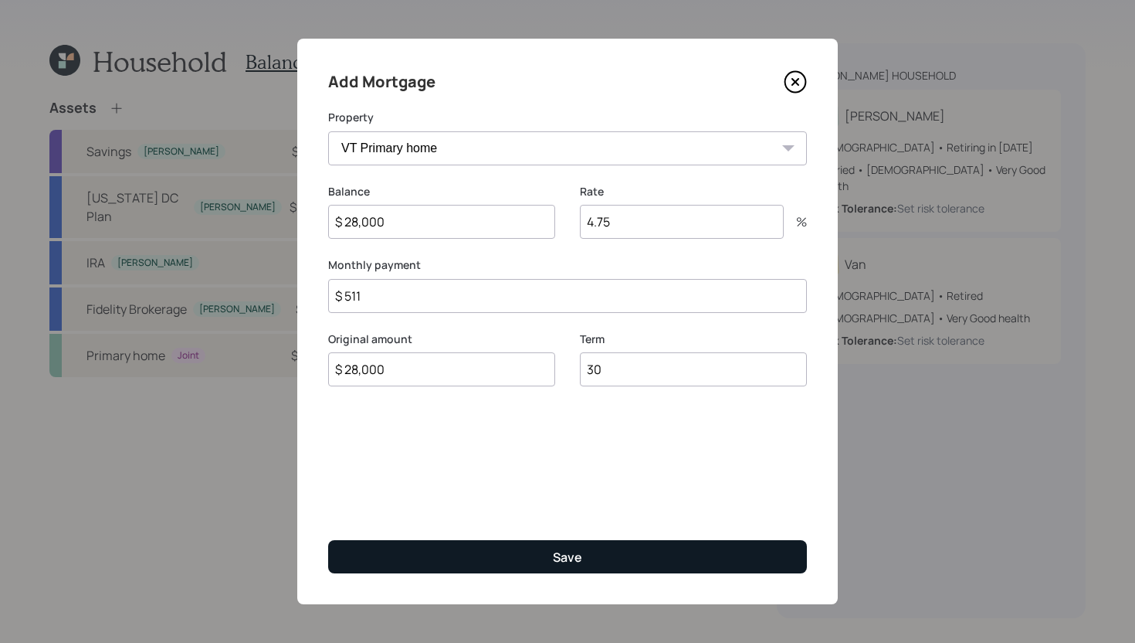
type input "$ 511"
click at [666, 549] on button "Save" at bounding box center [567, 556] width 479 height 33
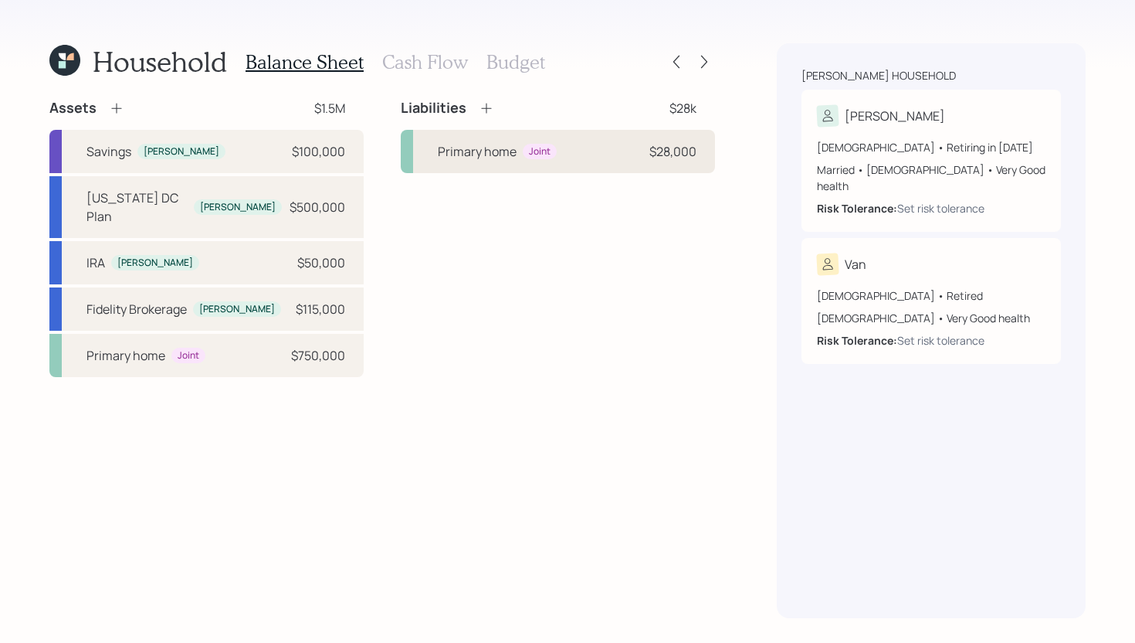
click at [620, 159] on div "Primary home Joint $28,000" at bounding box center [558, 151] width 314 height 43
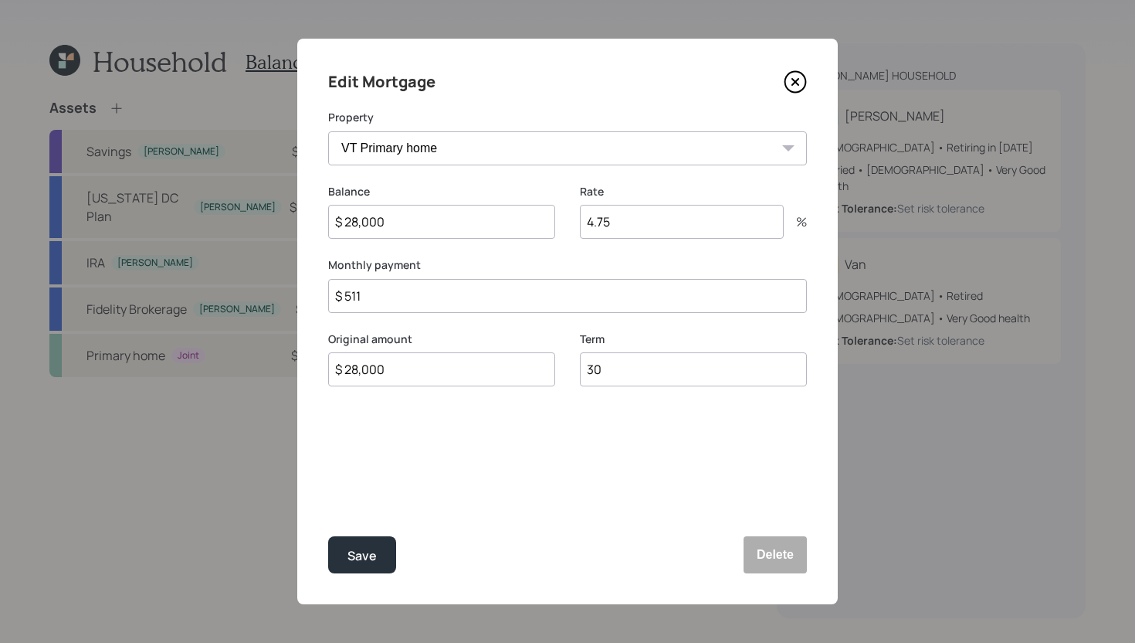
click at [412, 297] on input "$ 511" at bounding box center [567, 296] width 479 height 34
type input "$ 811"
click at [351, 564] on button "Save" at bounding box center [362, 554] width 68 height 37
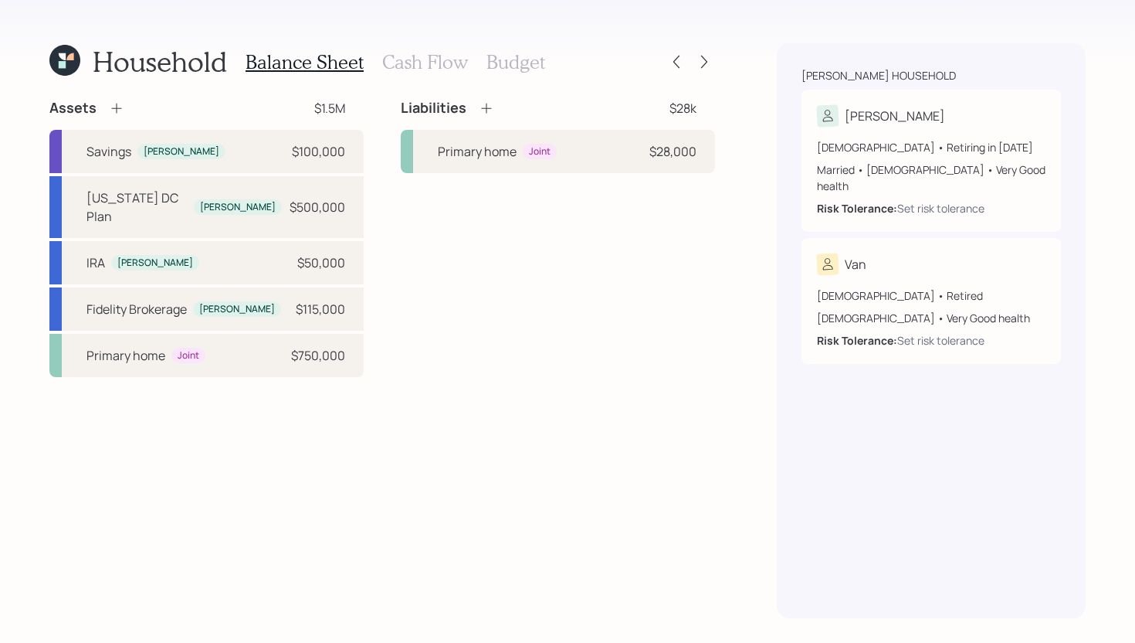
click at [427, 52] on h3 "Cash Flow" at bounding box center [425, 62] width 86 height 22
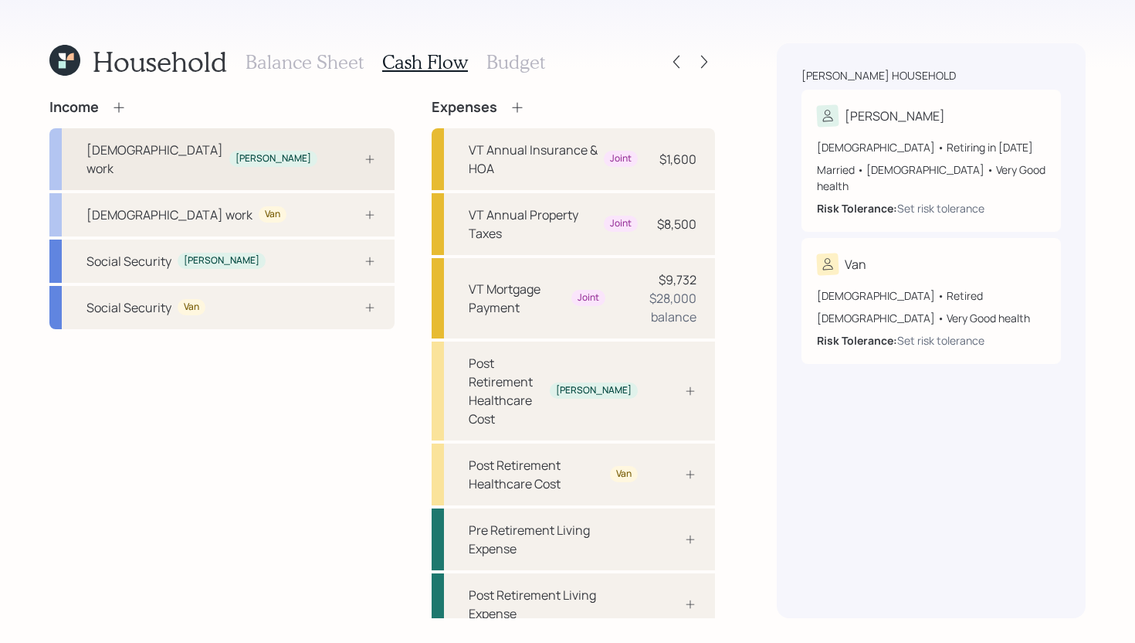
click at [259, 150] on div "Full-time work Stuart" at bounding box center [221, 159] width 345 height 62
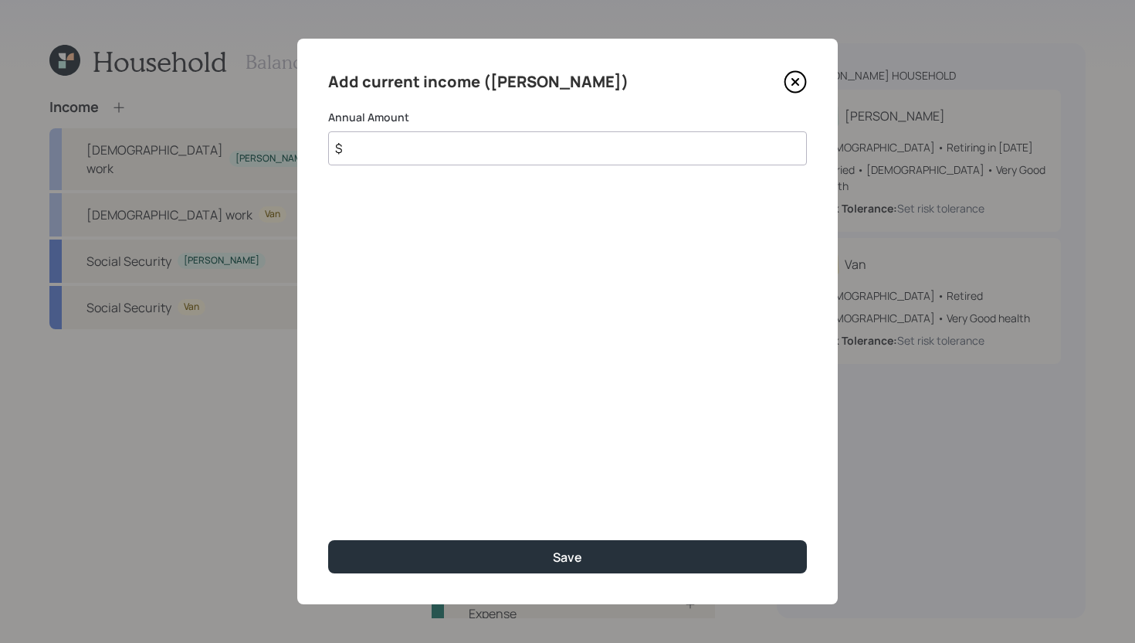
click at [541, 160] on input "$" at bounding box center [567, 148] width 479 height 34
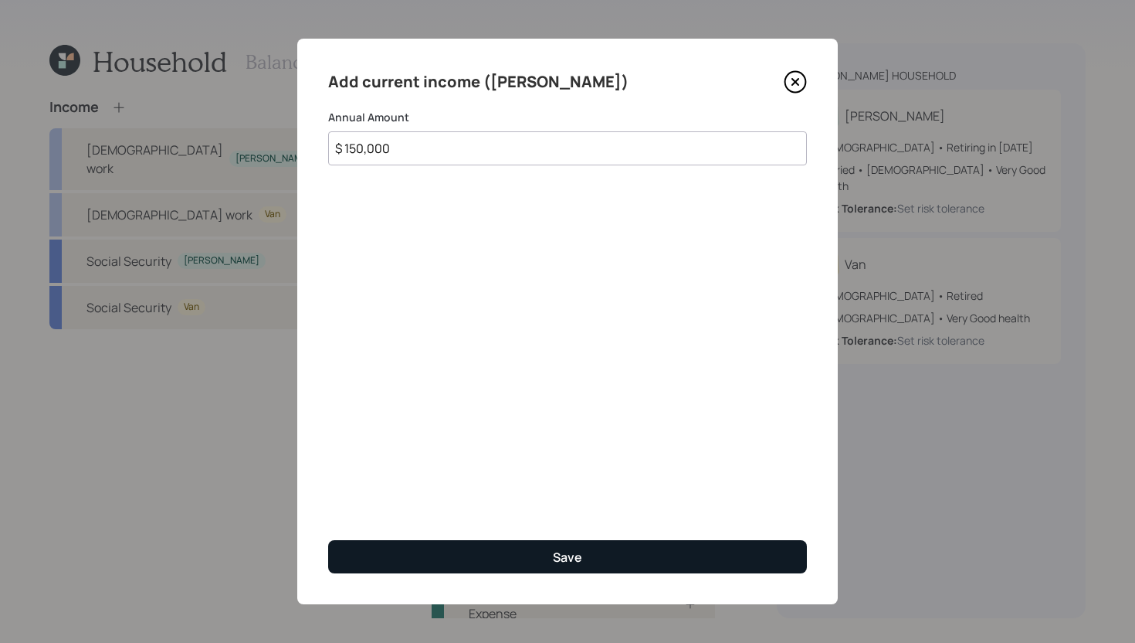
type input "$ 150,000"
click at [507, 556] on button "Save" at bounding box center [567, 556] width 479 height 33
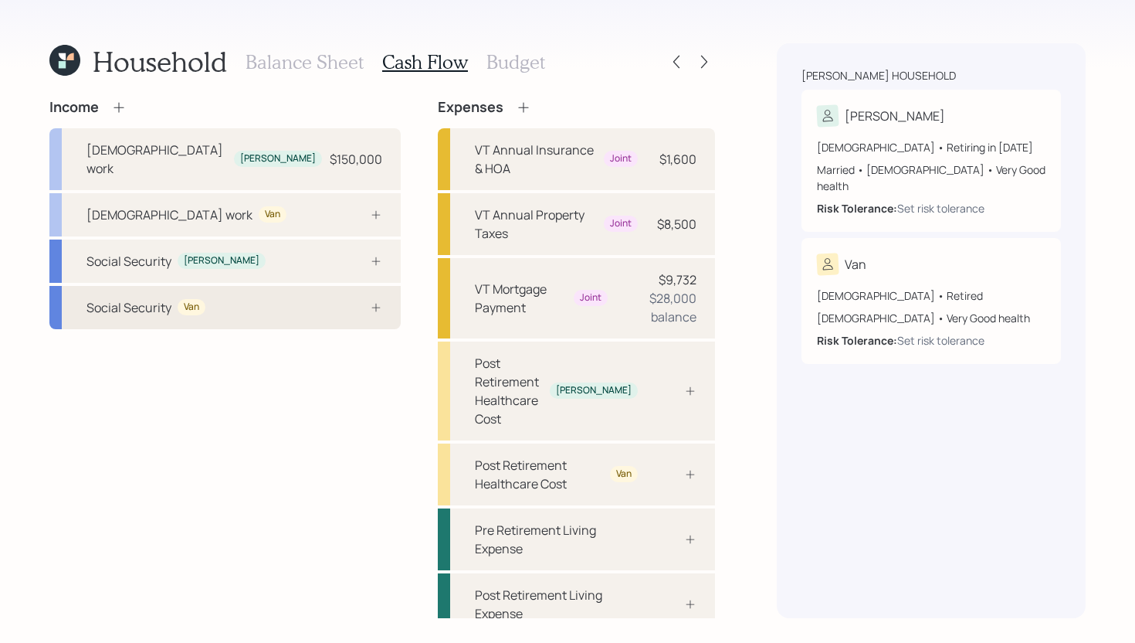
click at [250, 292] on div "Social Security Van" at bounding box center [224, 307] width 351 height 43
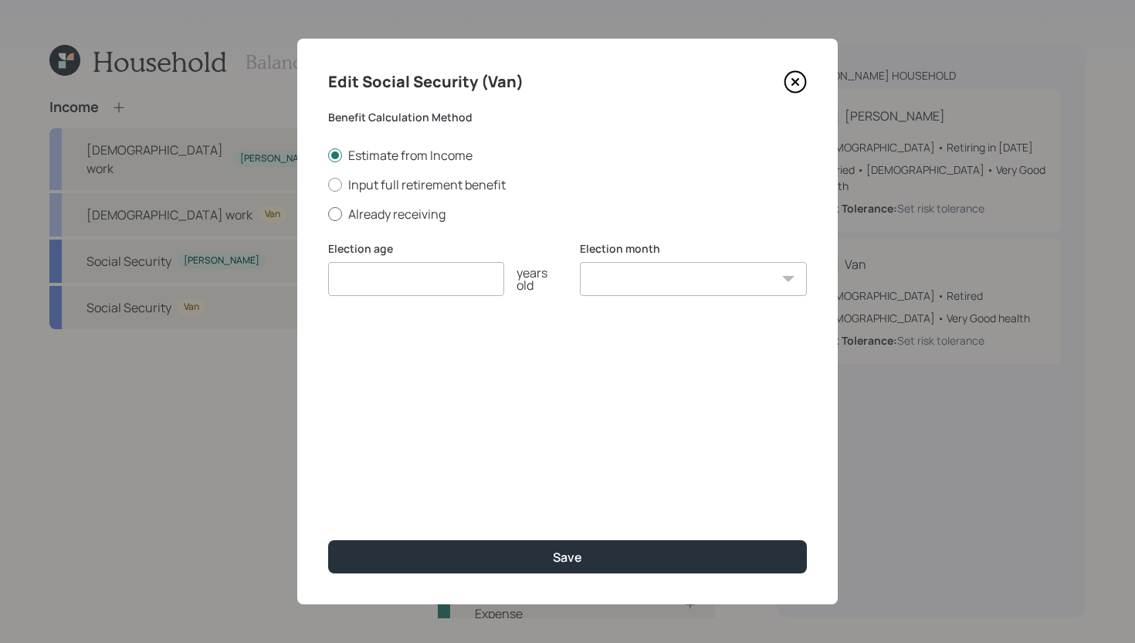
click at [410, 210] on label "Already receiving" at bounding box center [567, 213] width 479 height 17
click at [328, 213] on input "Already receiving" at bounding box center [327, 213] width 1 height 1
radio input "true"
click at [409, 280] on input "number" at bounding box center [416, 279] width 176 height 34
click at [385, 361] on input "$" at bounding box center [567, 353] width 479 height 34
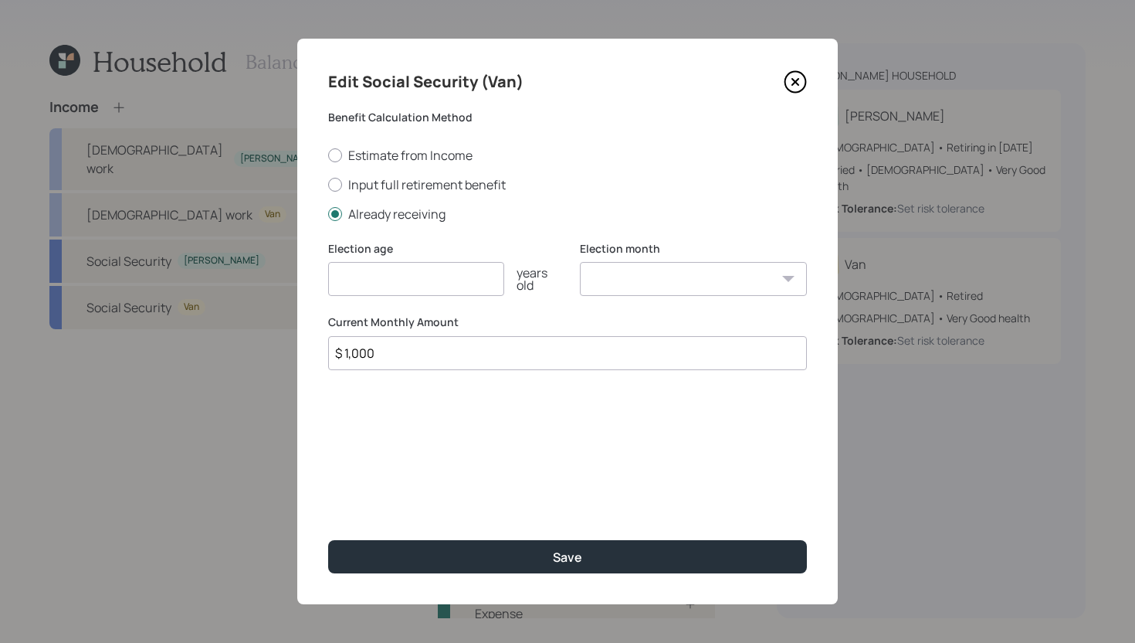
type input "$ 1,000"
click at [408, 280] on input "number" at bounding box center [416, 279] width 176 height 34
type input "65"
click at [639, 286] on select "January February March April May June July August September October November De…" at bounding box center [693, 279] width 227 height 34
select select "12"
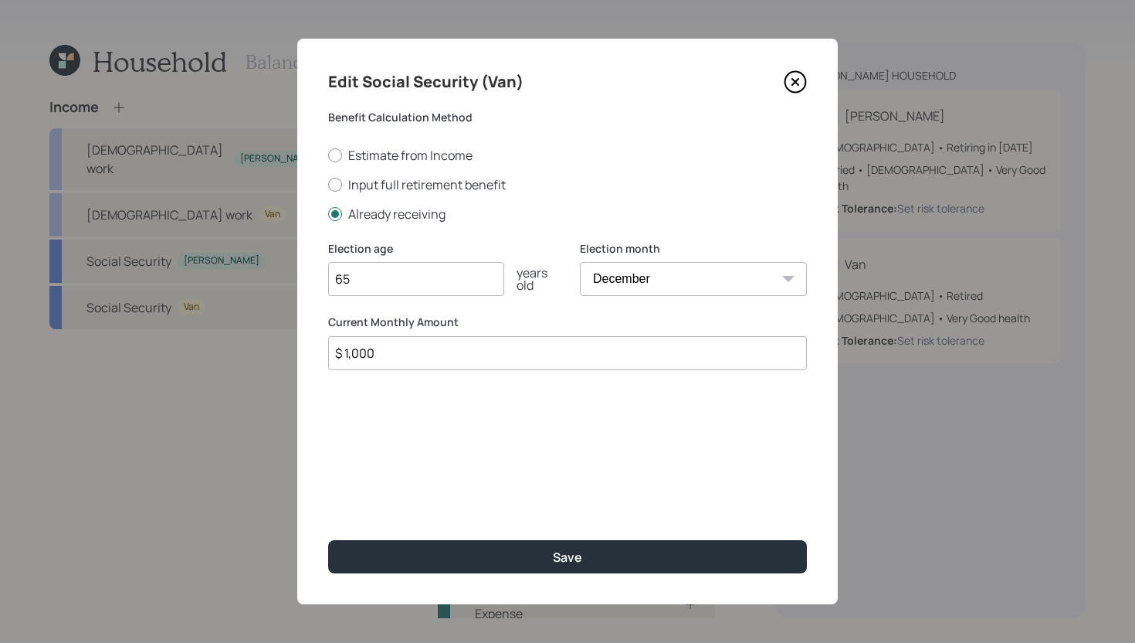
click at [580, 262] on select "January February March April May June July August September October November De…" at bounding box center [693, 279] width 227 height 34
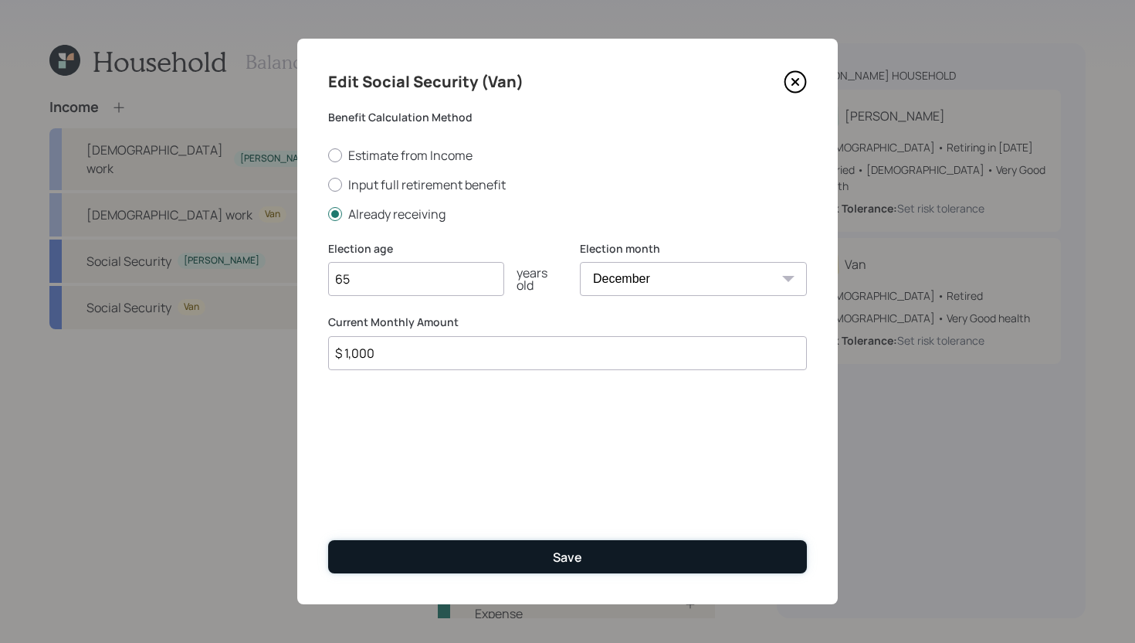
click at [653, 554] on button "Save" at bounding box center [567, 556] width 479 height 33
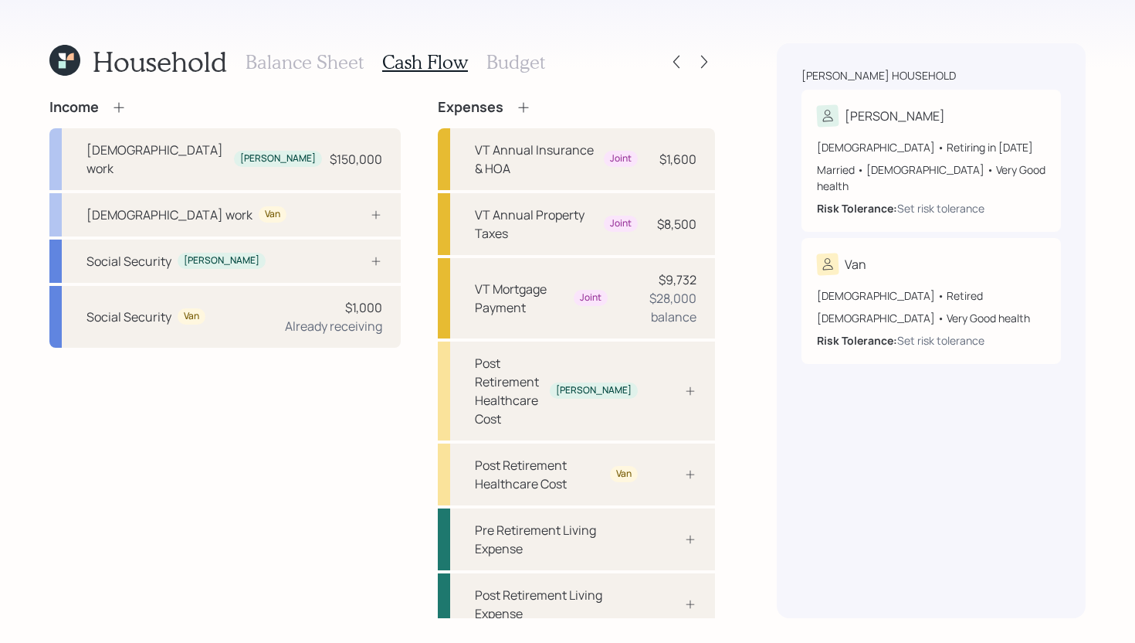
click at [331, 62] on h3 "Balance Sheet" at bounding box center [305, 62] width 118 height 22
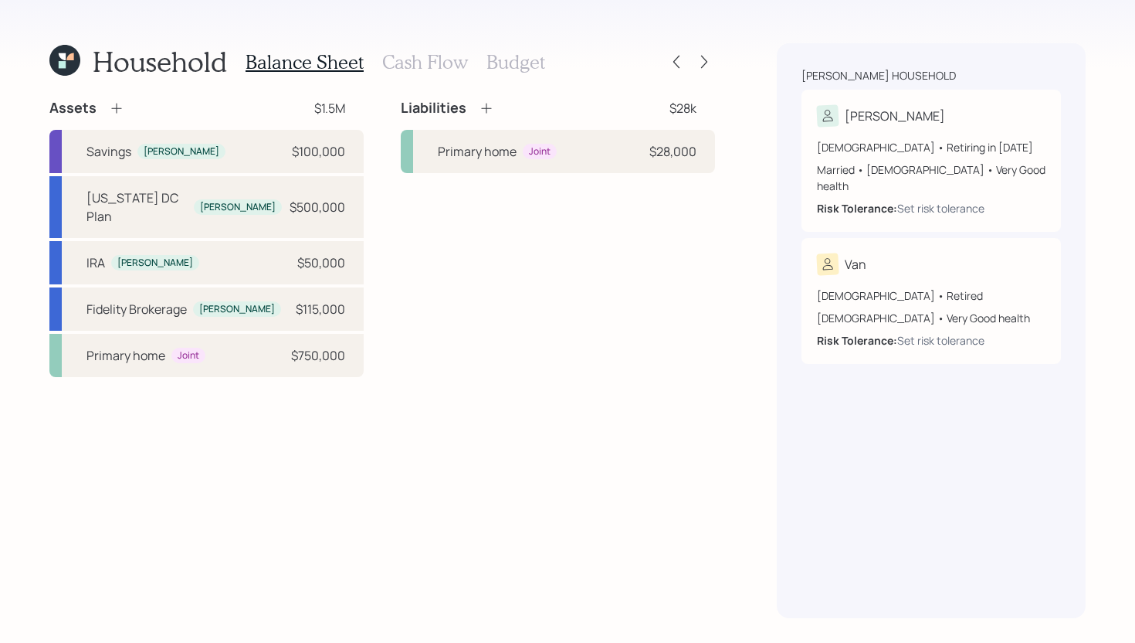
click at [116, 100] on icon at bounding box center [116, 107] width 15 height 15
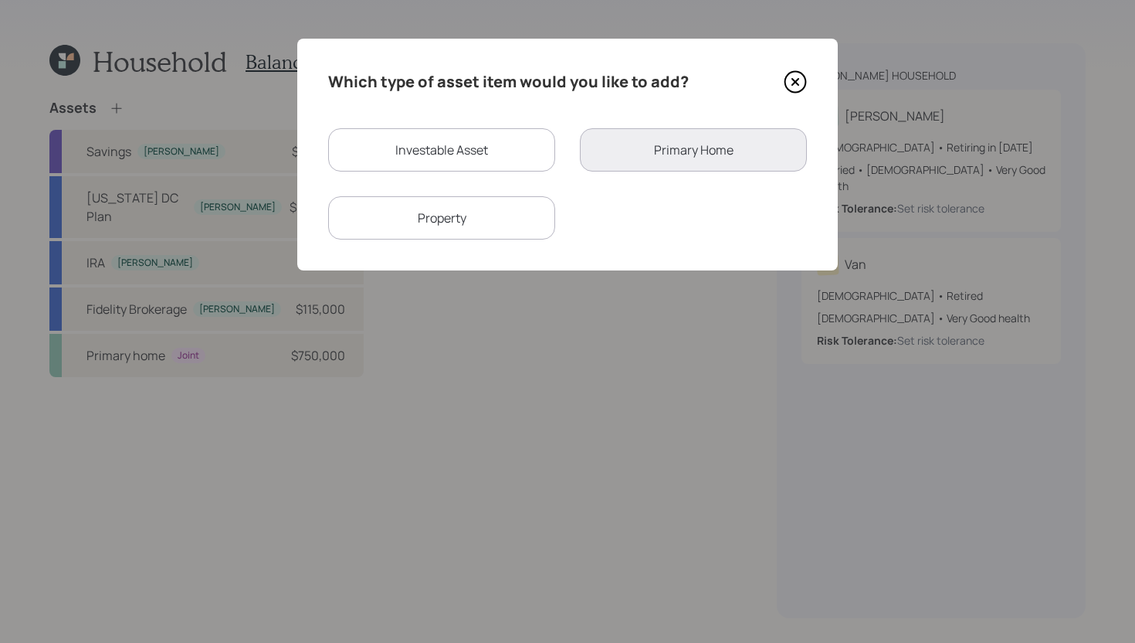
click at [513, 221] on div "Property" at bounding box center [441, 217] width 227 height 43
select select "rental_property"
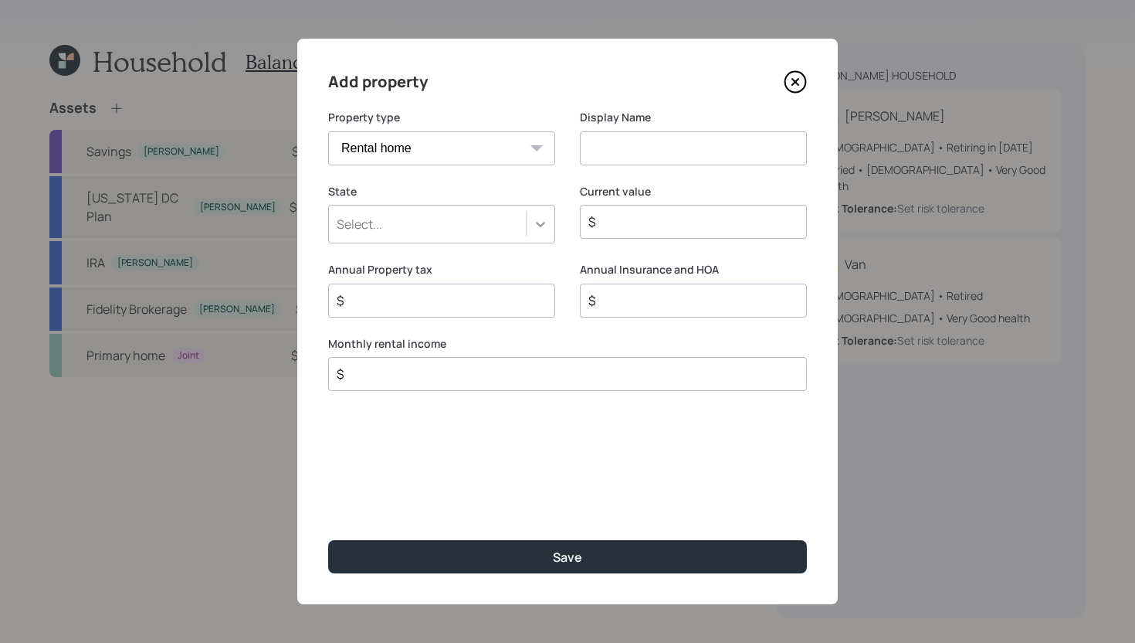
click at [532, 214] on div at bounding box center [541, 224] width 28 height 28
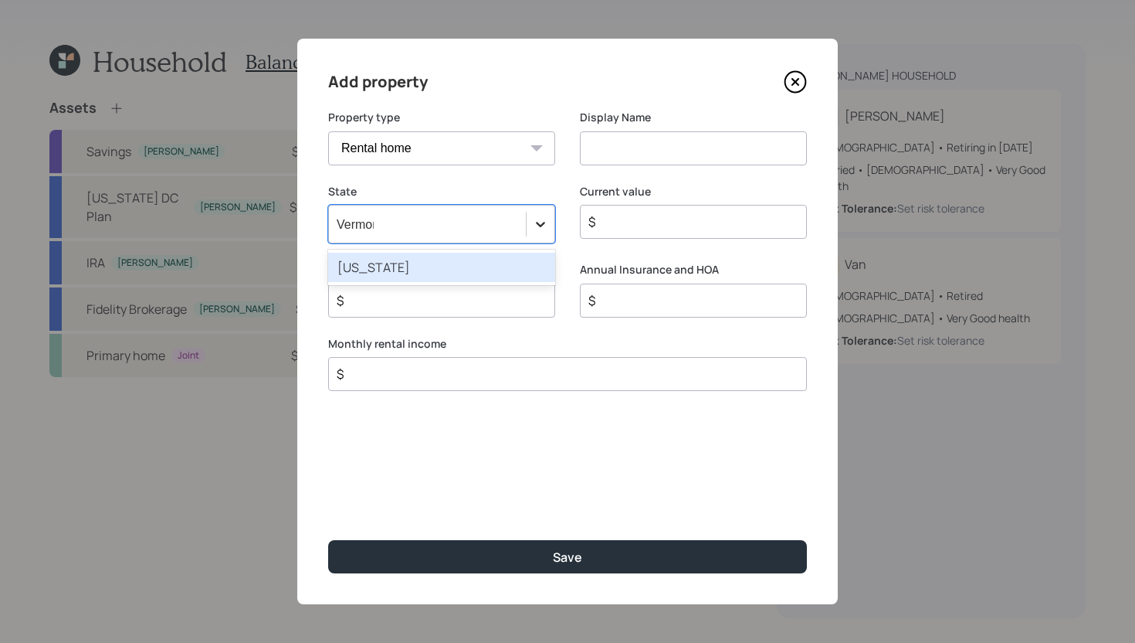
type input "Vermont"
click at [516, 268] on div "Vermont" at bounding box center [441, 267] width 227 height 29
click at [663, 124] on div "Display Name" at bounding box center [693, 138] width 227 height 56
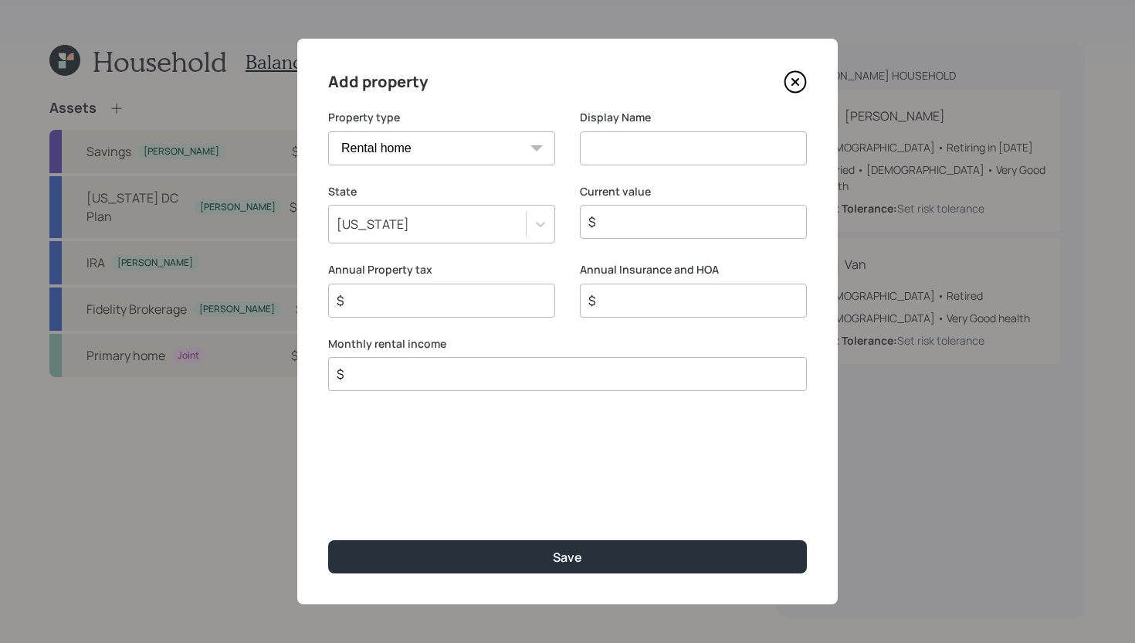
click at [658, 151] on input at bounding box center [693, 148] width 227 height 34
type input "Rental Property"
click at [643, 220] on input "$" at bounding box center [687, 221] width 201 height 19
type input "$ 0"
click at [529, 291] on input "$" at bounding box center [435, 300] width 201 height 19
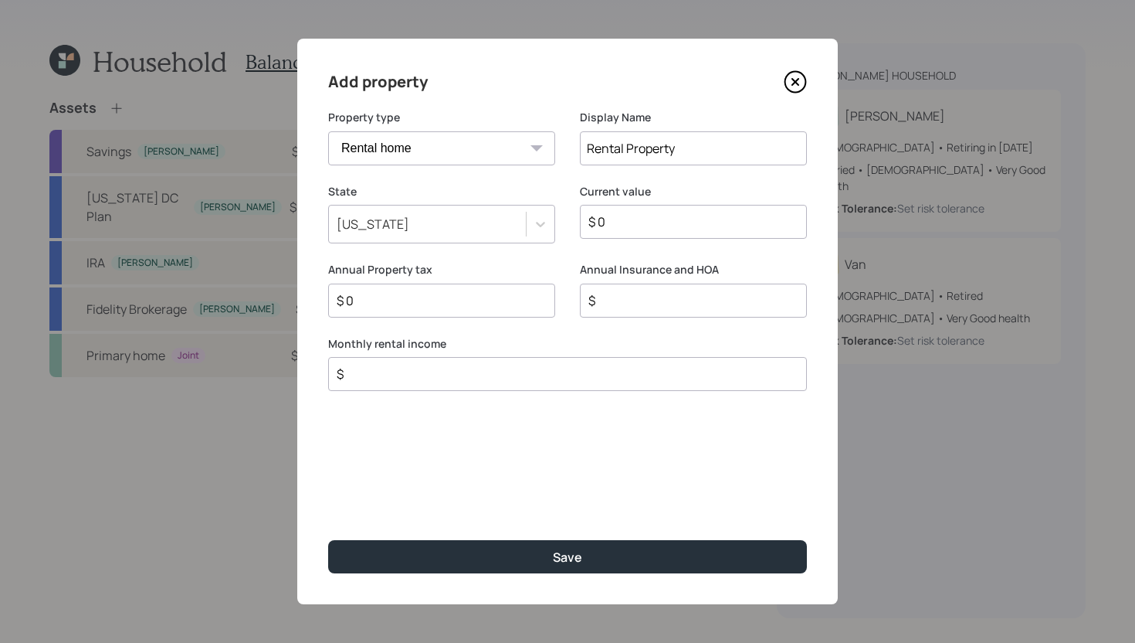
type input "$ 0"
click at [639, 301] on input "$" at bounding box center [687, 300] width 201 height 19
type input "$ 0"
click at [571, 368] on input "$" at bounding box center [561, 374] width 453 height 19
drag, startPoint x: 469, startPoint y: 378, endPoint x: 317, endPoint y: 378, distance: 152.1
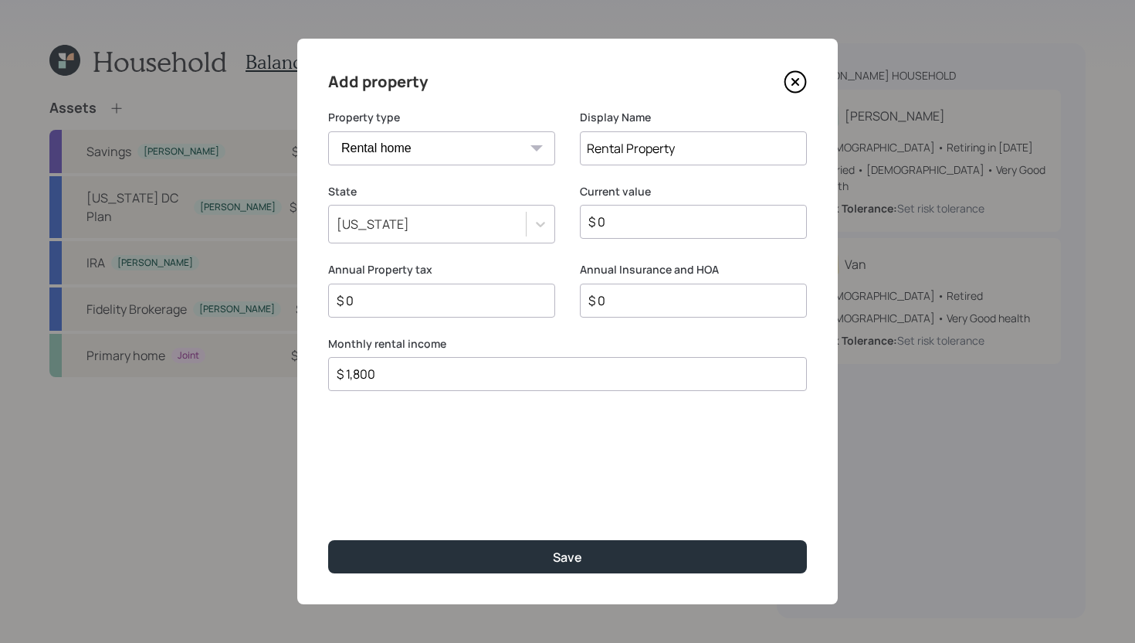
click at [316, 378] on div "Add property Property type Vacation home Rental home Display Name Rental Proper…" at bounding box center [567, 321] width 541 height 565
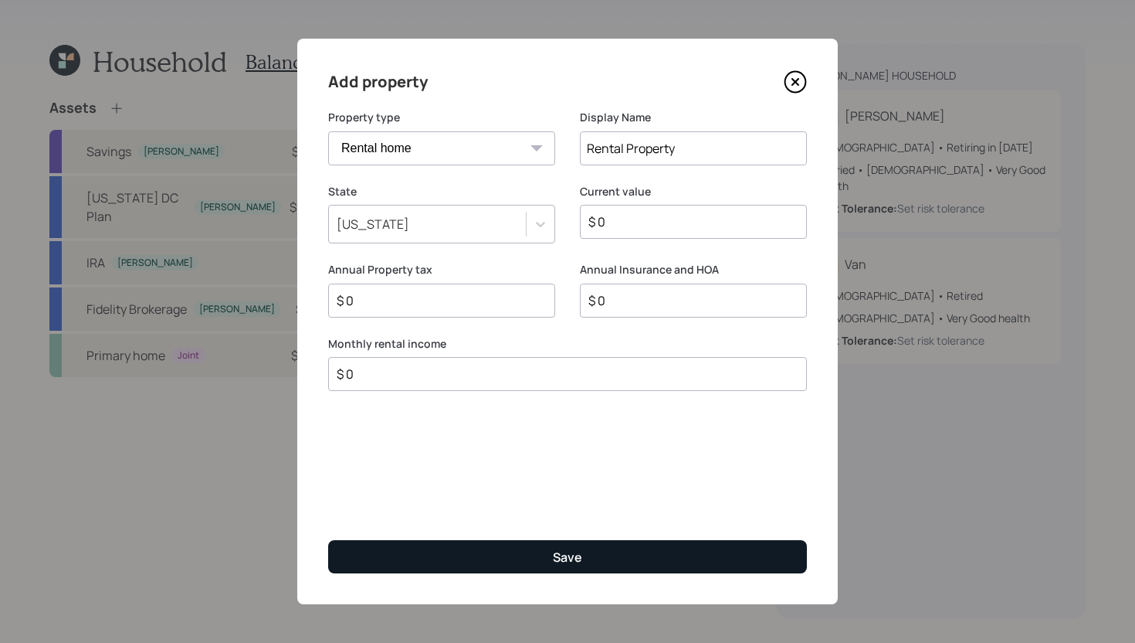
type input "$ 0"
click at [452, 548] on button "Save" at bounding box center [567, 556] width 479 height 33
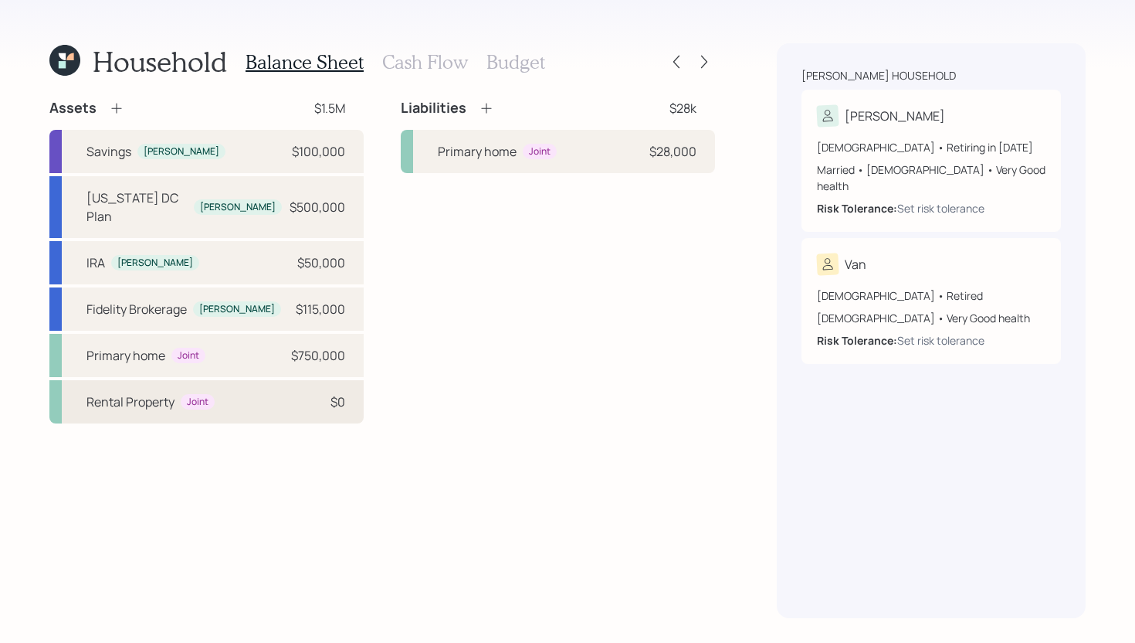
click at [256, 392] on div "Rental Property Joint $0" at bounding box center [206, 401] width 314 height 43
select select "rental_property"
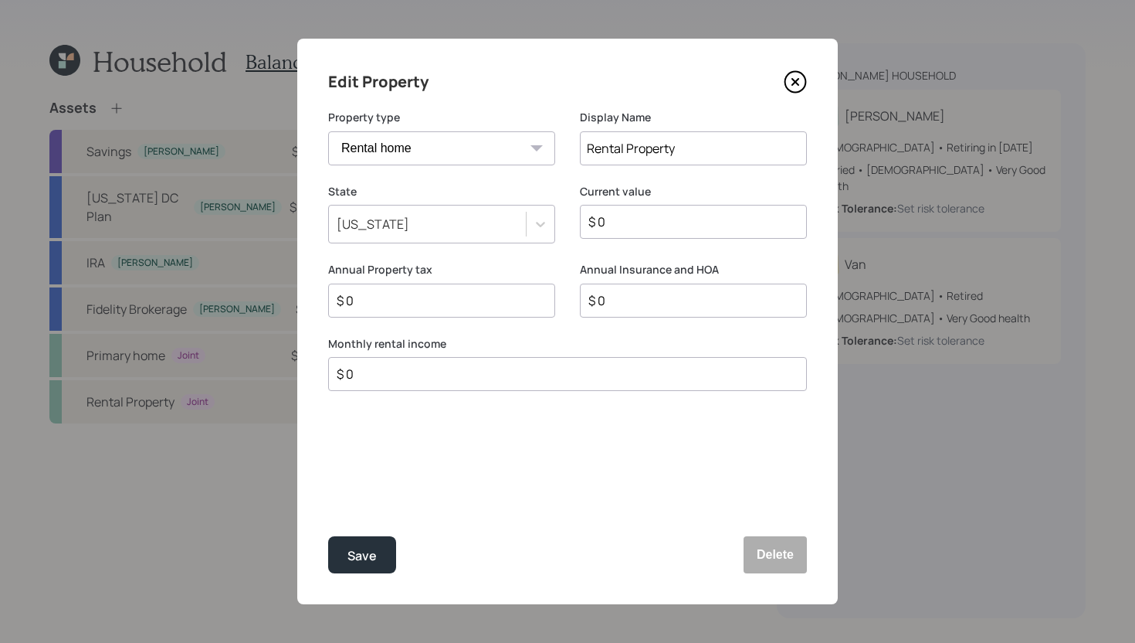
click at [698, 151] on input "Rental Property" at bounding box center [693, 148] width 227 height 34
type input "Rental Property - Extension of primary home"
click at [382, 560] on button "Save" at bounding box center [362, 554] width 68 height 37
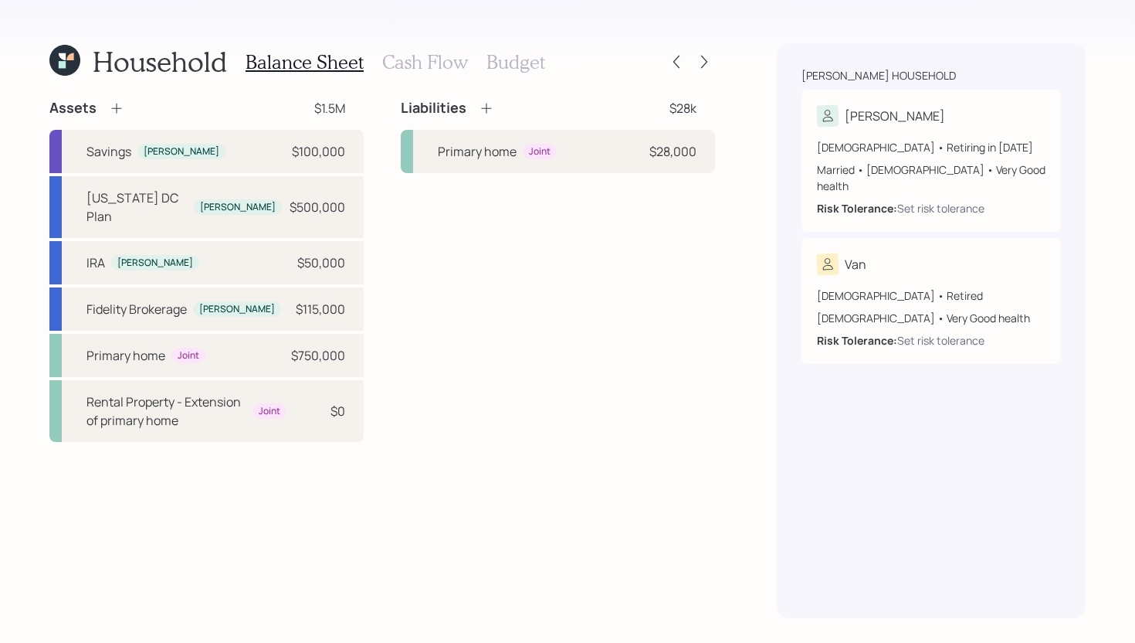
click at [449, 59] on h3 "Cash Flow" at bounding box center [425, 62] width 86 height 22
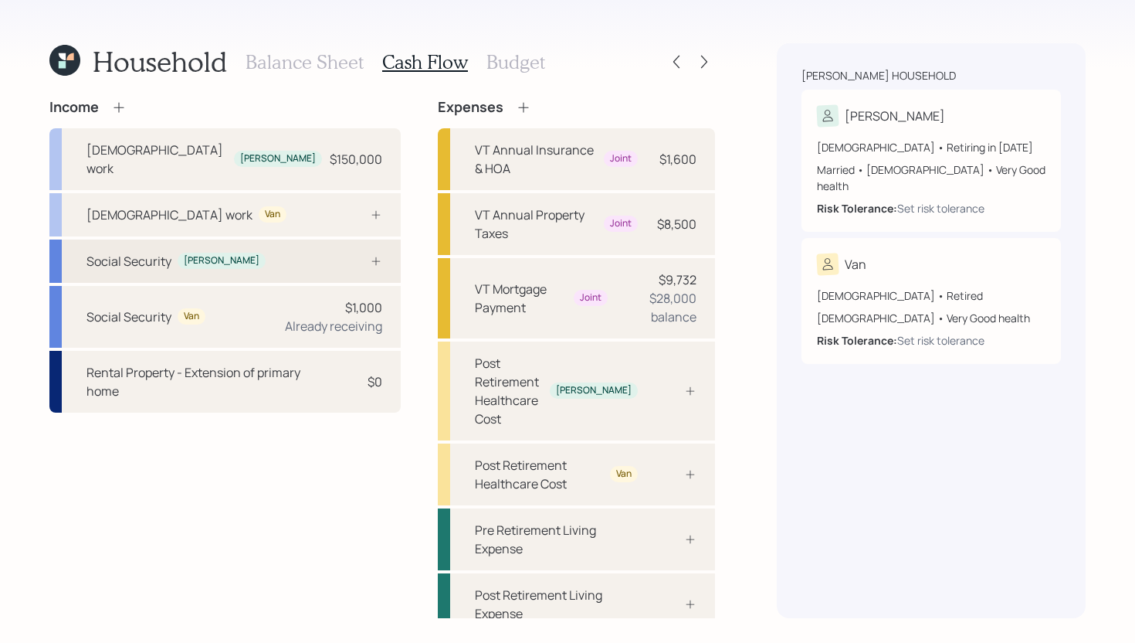
click at [273, 243] on div "Social Security Stuart" at bounding box center [224, 260] width 351 height 43
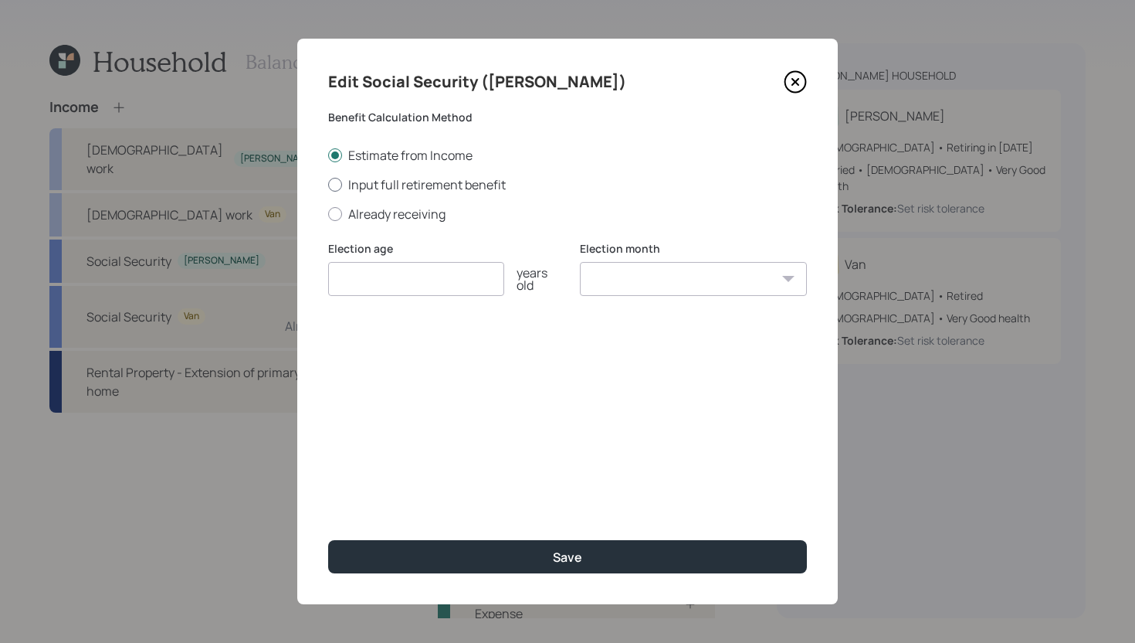
click at [436, 186] on label "Input full retirement benefit" at bounding box center [567, 184] width 479 height 17
click at [328, 185] on input "Input full retirement benefit" at bounding box center [327, 184] width 1 height 1
radio input "true"
click at [413, 287] on input "number" at bounding box center [416, 279] width 176 height 34
type input "67"
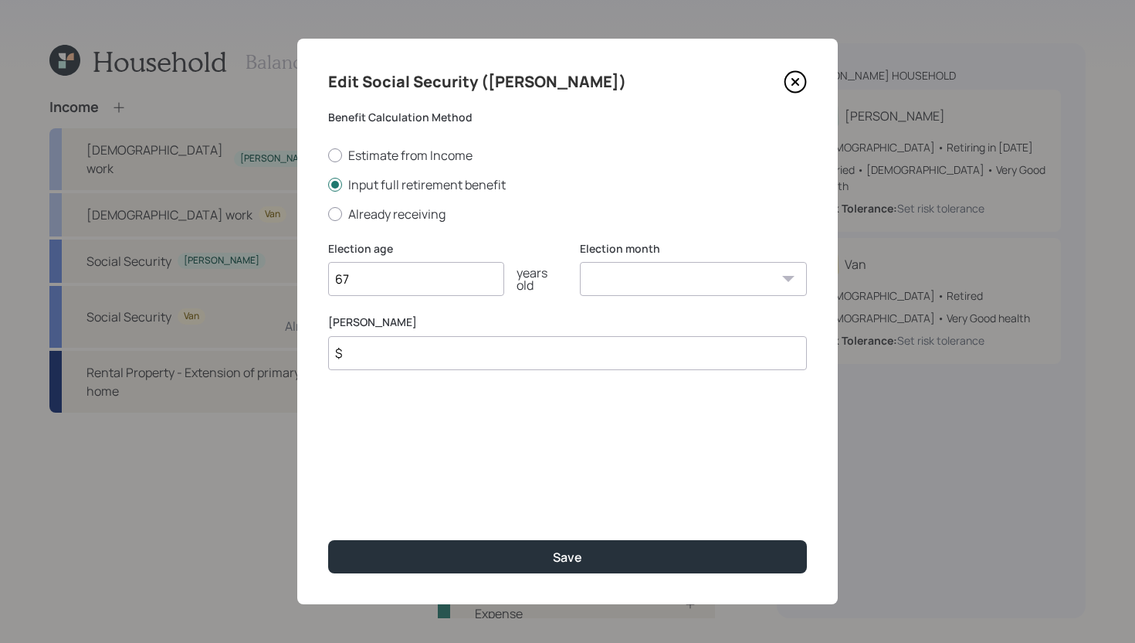
click at [621, 283] on select "January February March April May June July August September October November De…" at bounding box center [693, 279] width 227 height 34
select select "6"
click at [580, 262] on select "January February March April May June July August September October November De…" at bounding box center [693, 279] width 227 height 34
click at [602, 351] on input "$" at bounding box center [567, 353] width 479 height 34
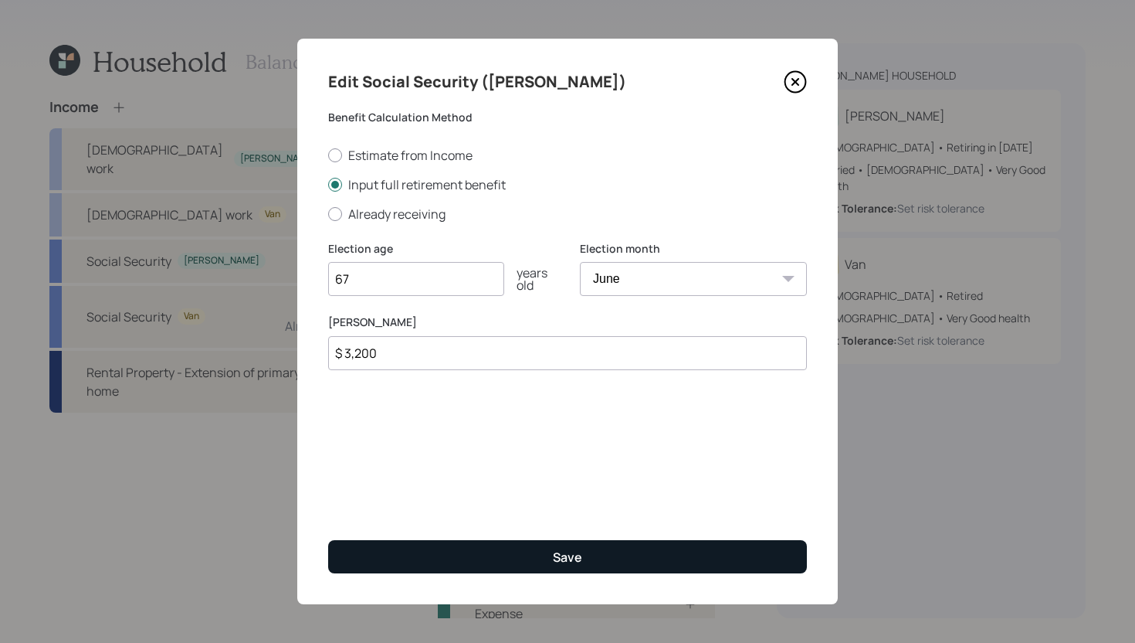
type input "$ 3,200"
click at [591, 560] on button "Save" at bounding box center [567, 556] width 479 height 33
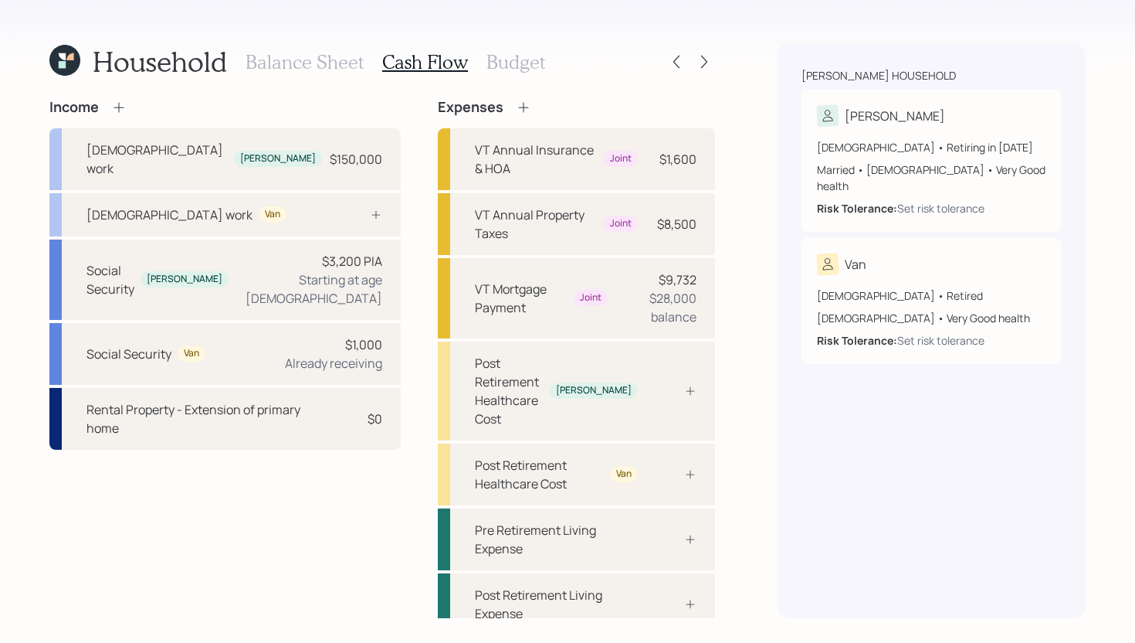
click at [324, 64] on h3 "Balance Sheet" at bounding box center [305, 62] width 118 height 22
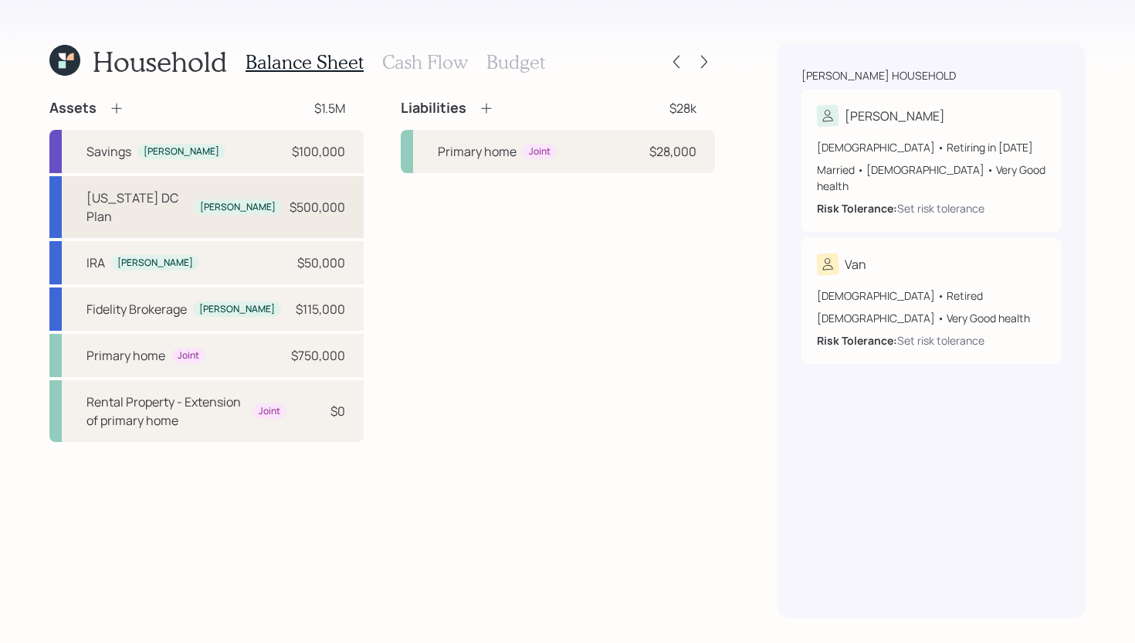
click at [266, 190] on div "Vermont DC Plan Stuart $500,000" at bounding box center [206, 207] width 314 height 62
select select "company_sponsored"
select select "balanced"
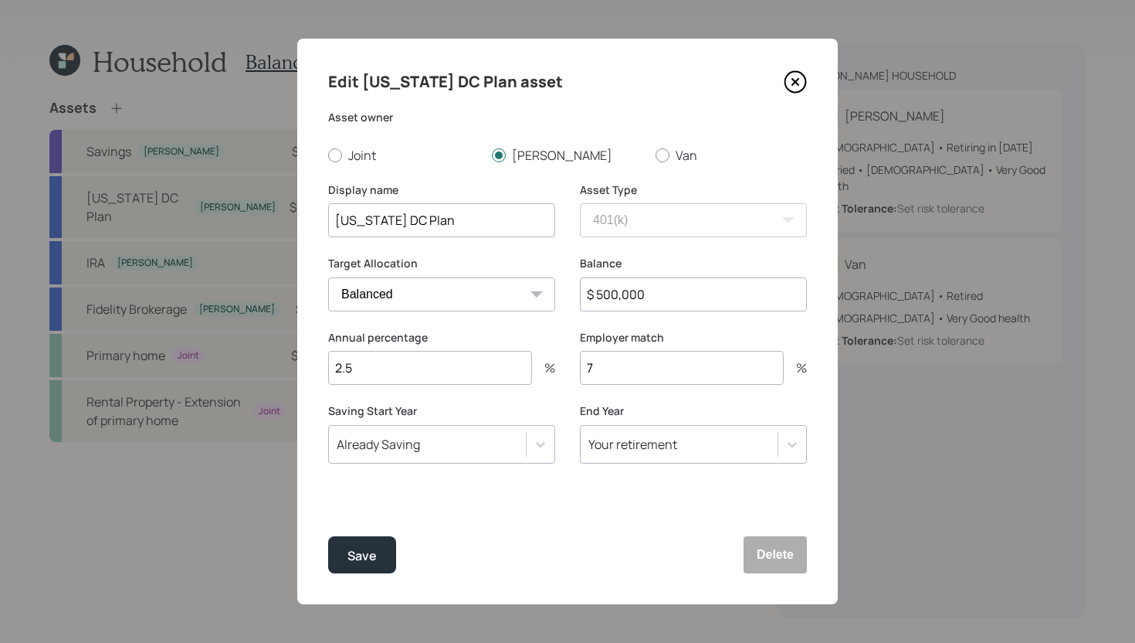
click at [796, 88] on icon at bounding box center [795, 81] width 23 height 23
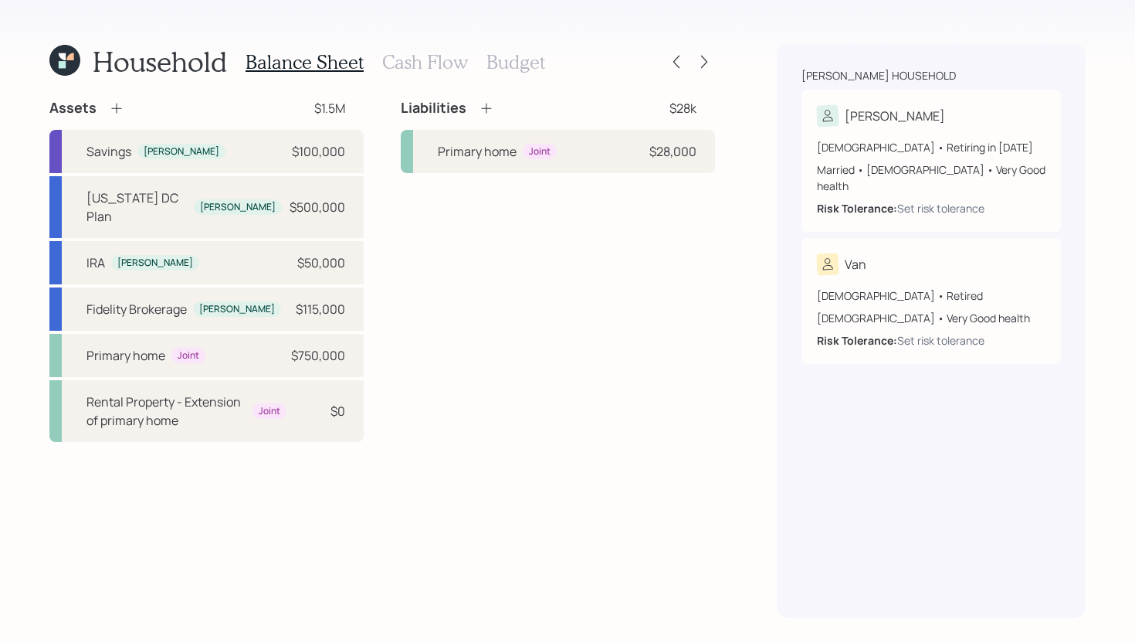
click at [419, 61] on h3 "Cash Flow" at bounding box center [425, 62] width 86 height 22
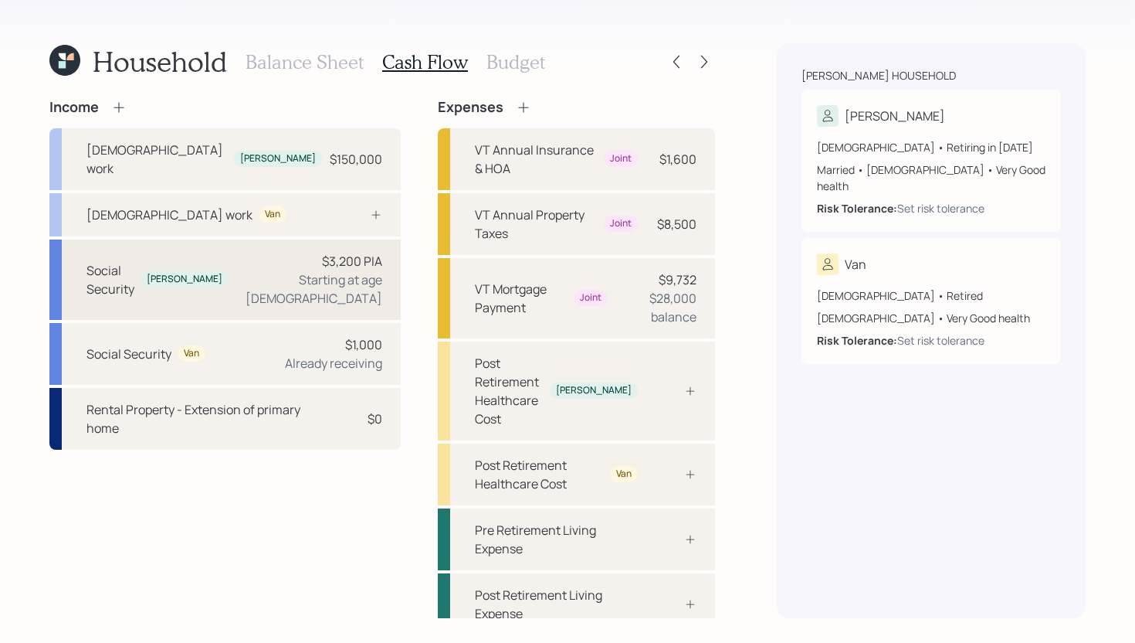
click at [202, 239] on div "Social Security Stuart $3,200 PIA Starting at age 67" at bounding box center [224, 279] width 351 height 80
select select "6"
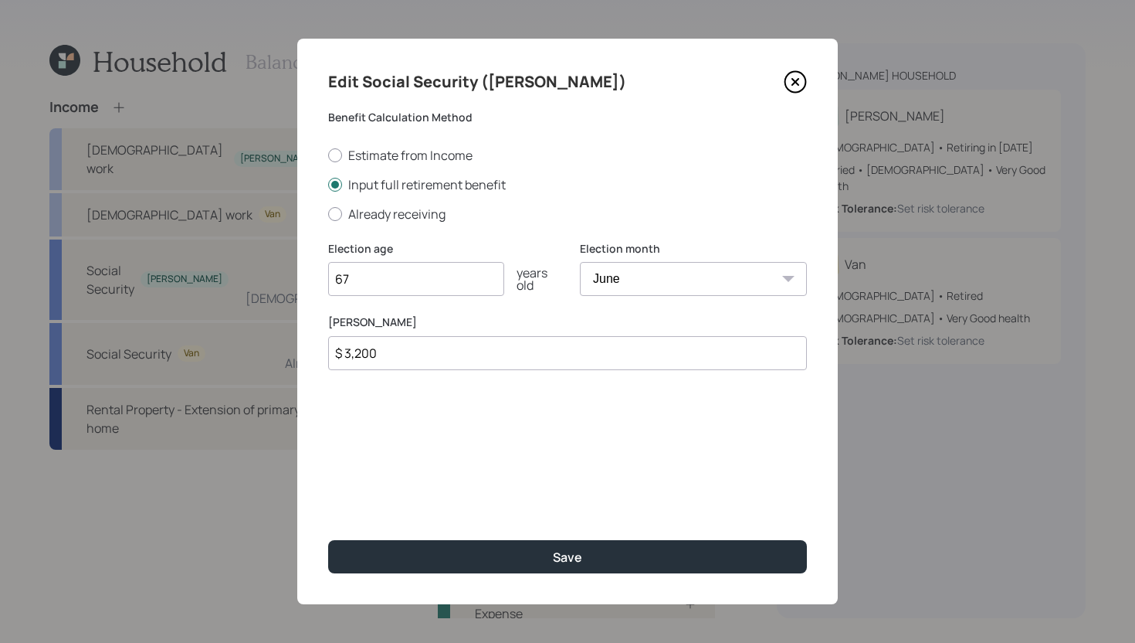
click at [426, 358] on input "$ 3,200" at bounding box center [567, 353] width 479 height 34
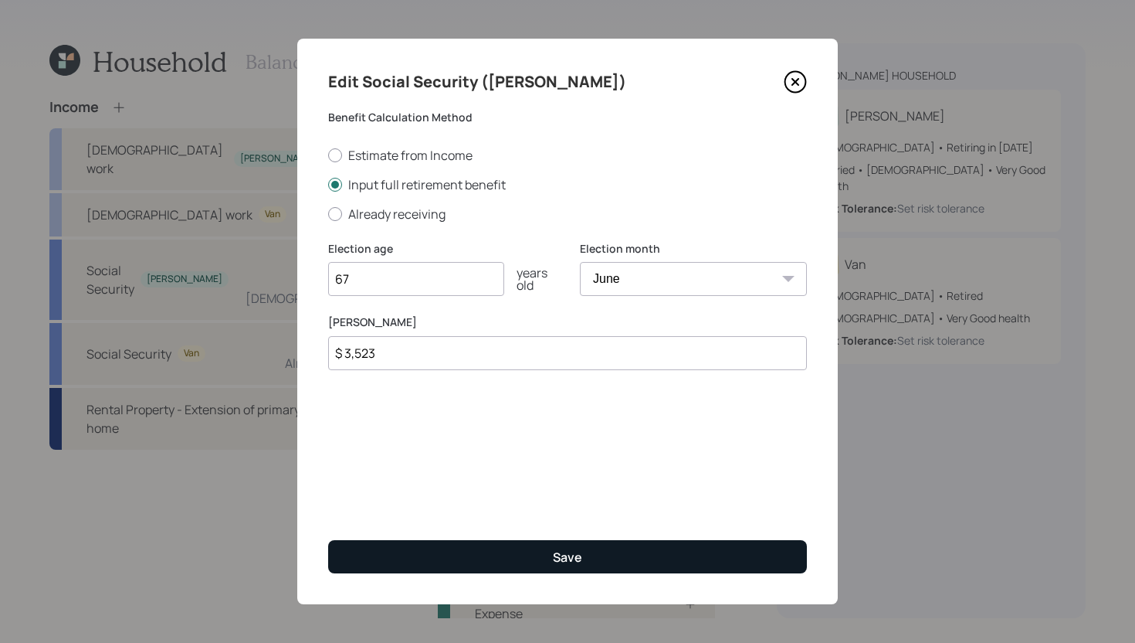
type input "$ 3,523"
click at [445, 552] on button "Save" at bounding box center [567, 556] width 479 height 33
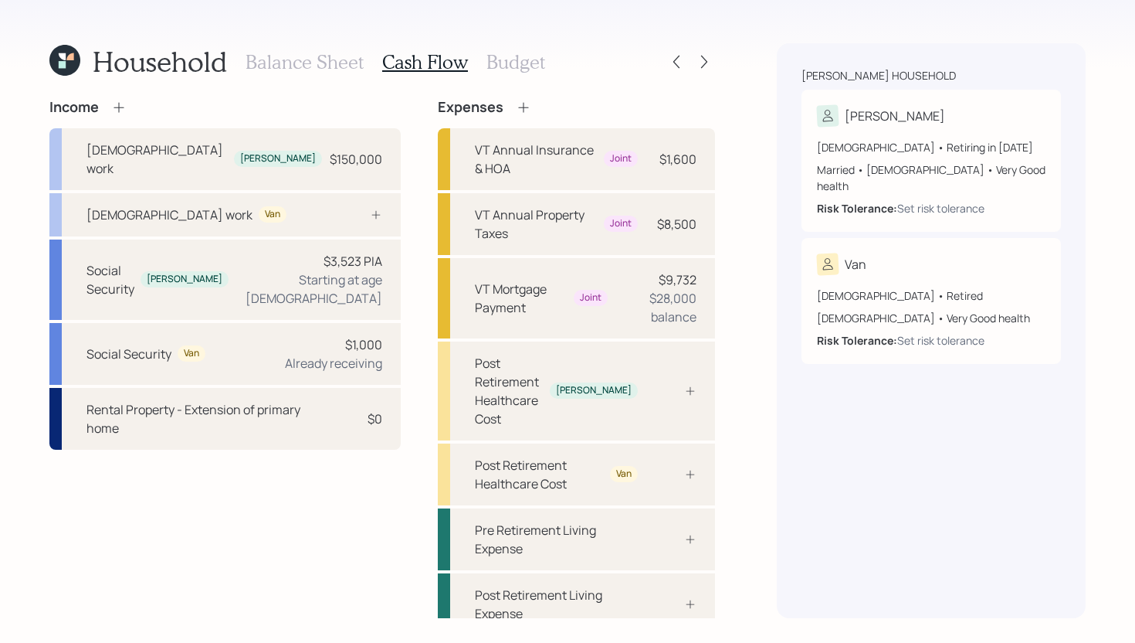
click at [325, 63] on h3 "Balance Sheet" at bounding box center [305, 62] width 118 height 22
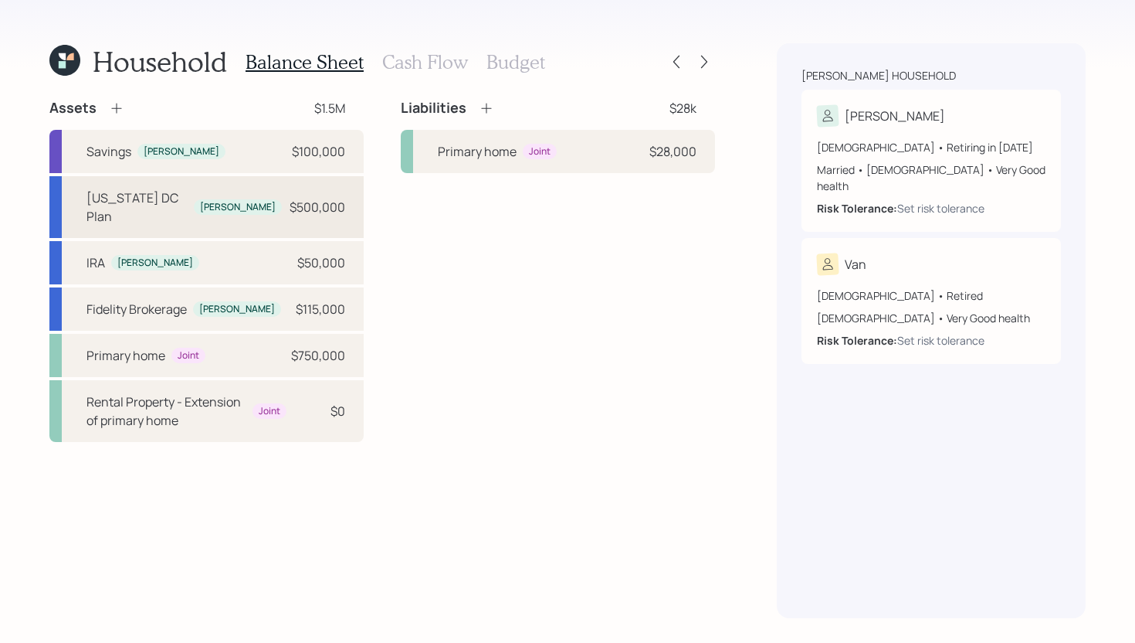
click at [247, 202] on div "Vermont DC Plan Stuart $500,000" at bounding box center [206, 207] width 314 height 62
select select "company_sponsored"
select select "balanced"
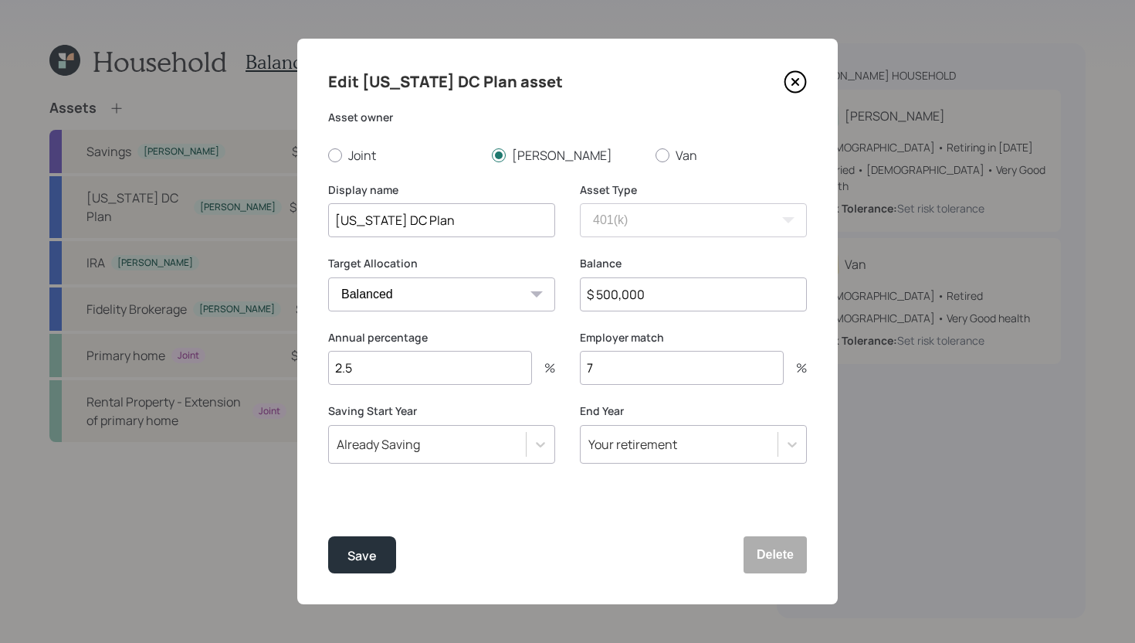
click at [796, 77] on icon at bounding box center [795, 81] width 23 height 23
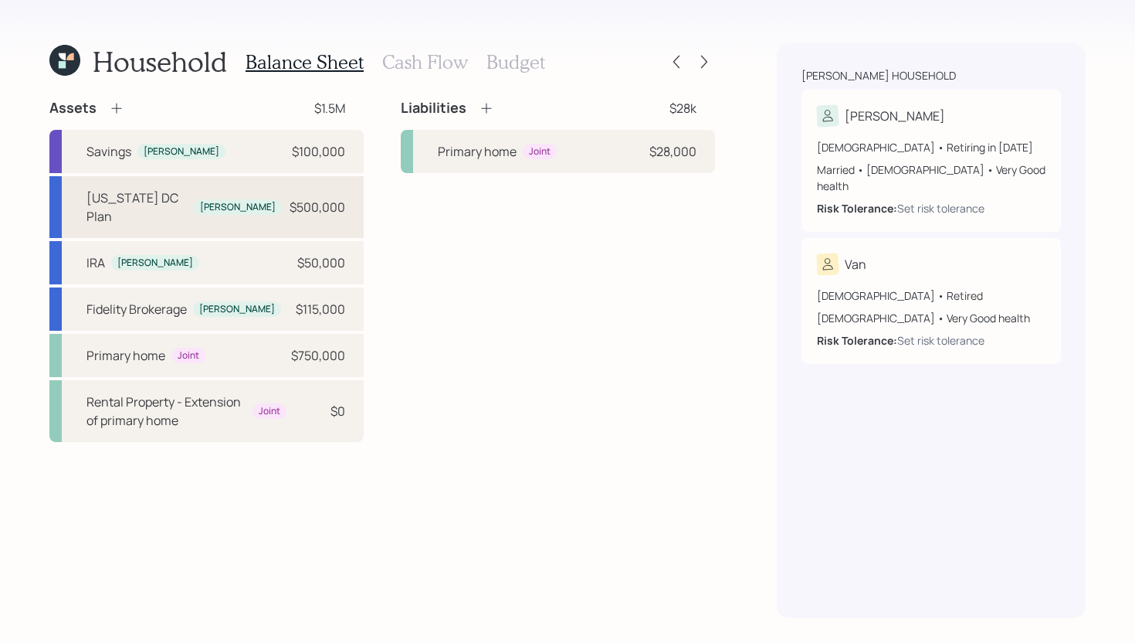
click at [251, 202] on div "Vermont DC Plan Stuart $500,000" at bounding box center [206, 207] width 314 height 62
select select "company_sponsored"
select select "balanced"
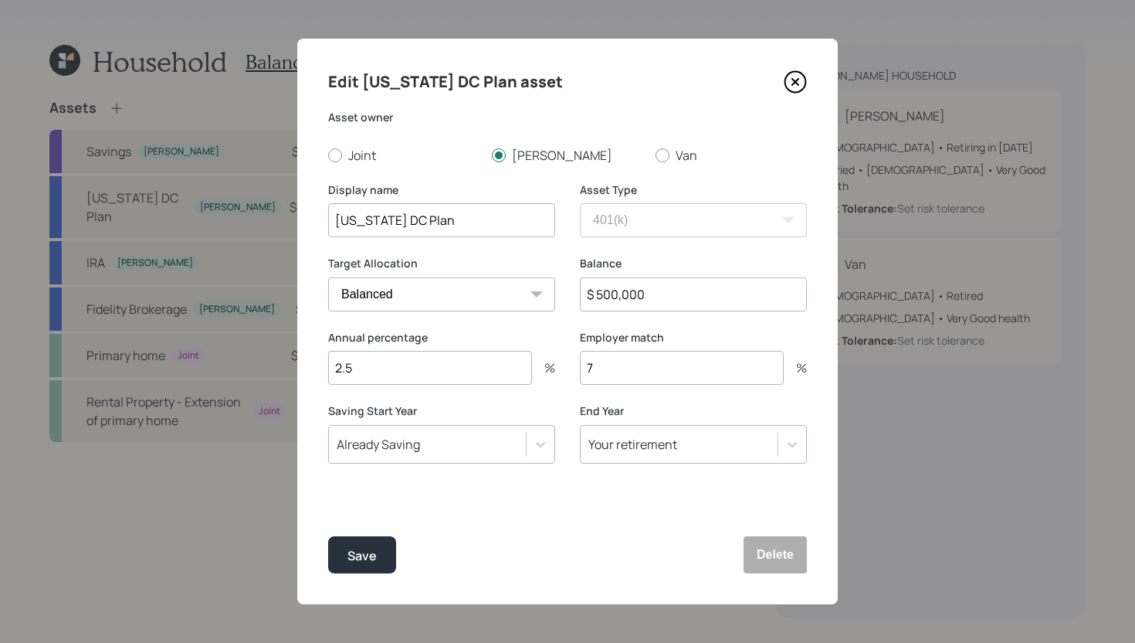
click at [804, 83] on icon at bounding box center [795, 81] width 23 height 23
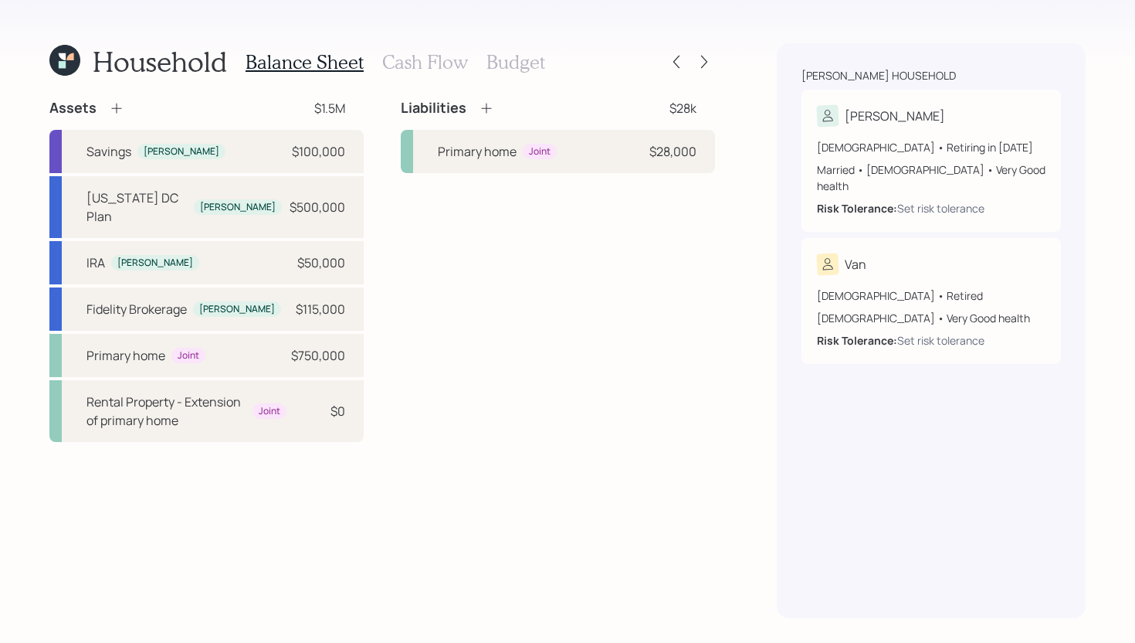
click at [432, 56] on h3 "Cash Flow" at bounding box center [425, 62] width 86 height 22
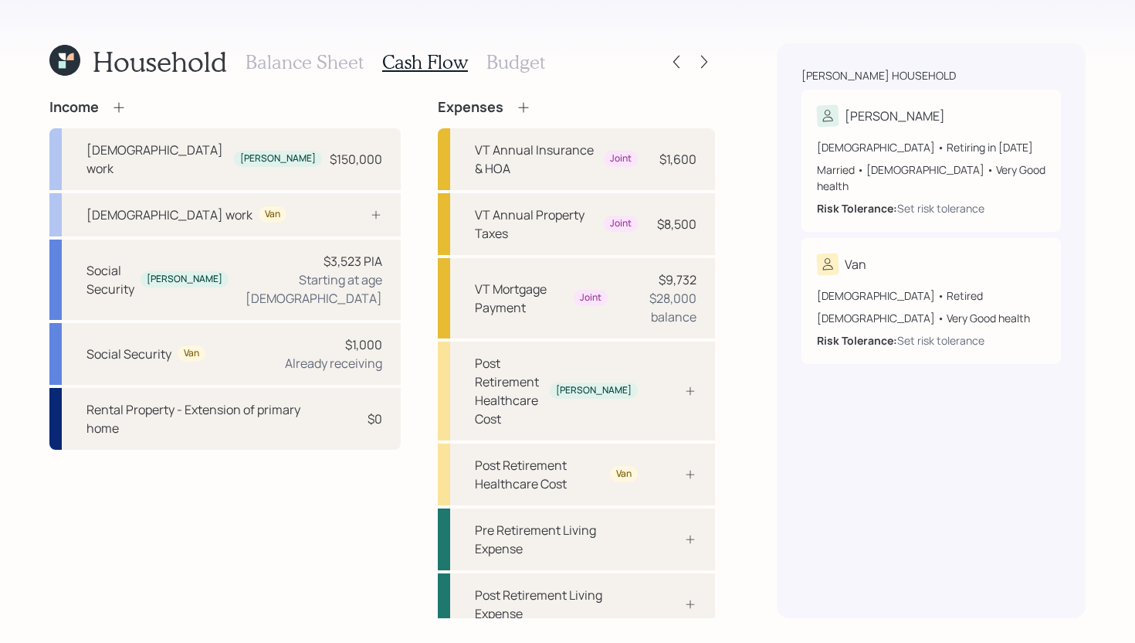
click at [497, 104] on div "Expenses" at bounding box center [576, 107] width 277 height 17
click at [516, 105] on icon at bounding box center [523, 107] width 15 height 15
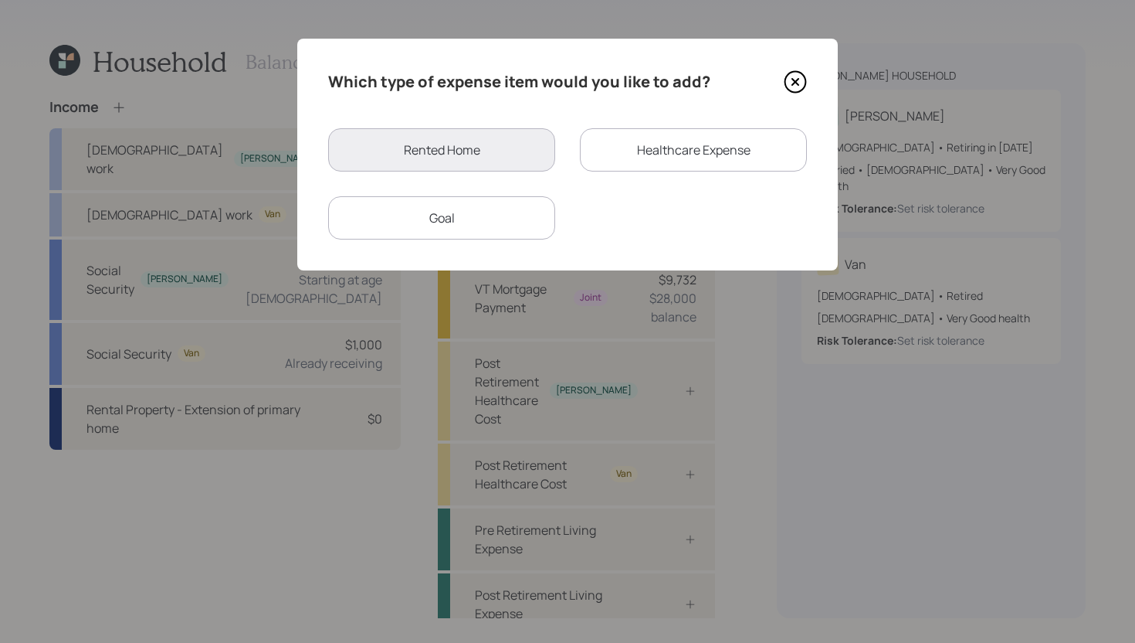
click at [719, 148] on div "Healthcare Expense" at bounding box center [693, 149] width 227 height 43
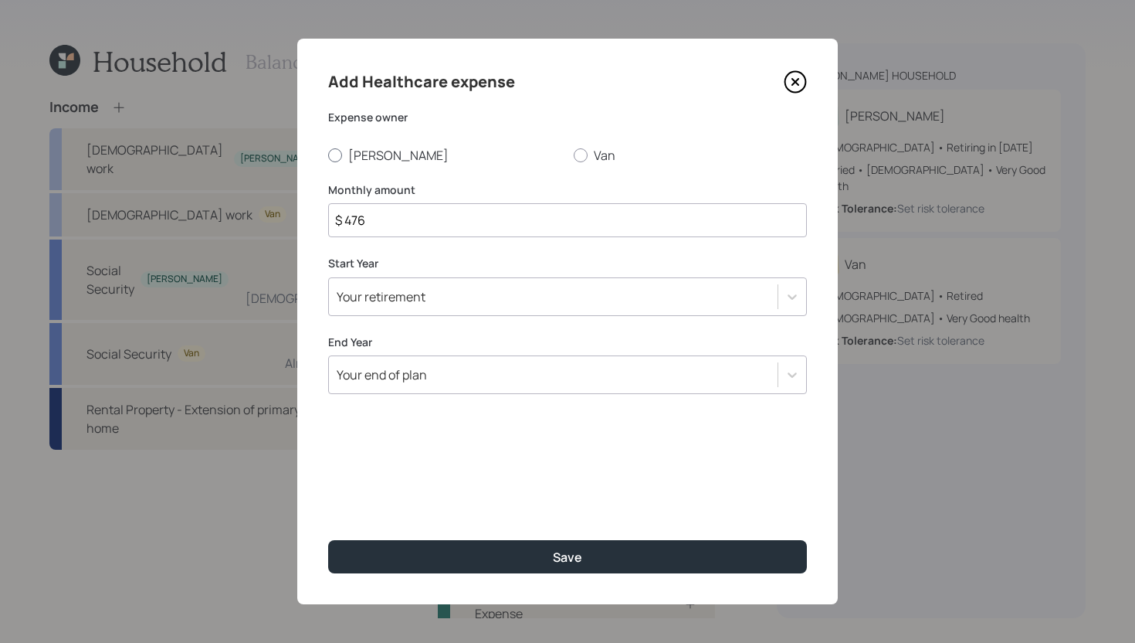
click at [353, 148] on label "[PERSON_NAME]" at bounding box center [444, 155] width 233 height 17
click at [328, 154] on input "[PERSON_NAME]" at bounding box center [327, 154] width 1 height 1
radio input "true"
click at [405, 295] on div "Your retirement" at bounding box center [381, 296] width 89 height 17
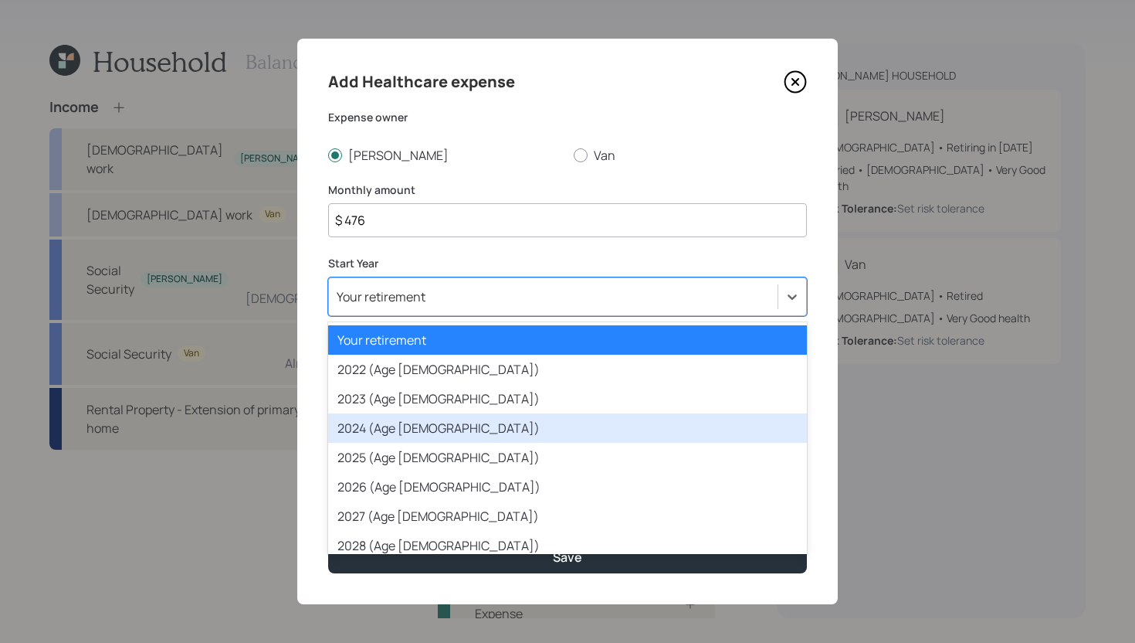
click at [391, 426] on div "2024 (Age 58)" at bounding box center [567, 427] width 479 height 29
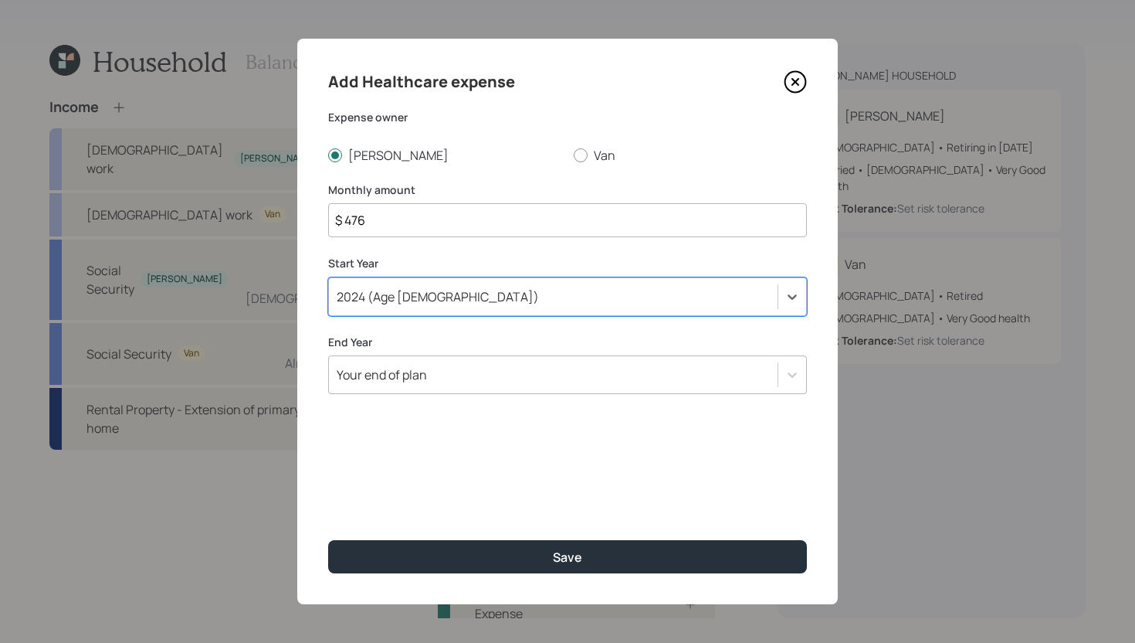
click at [421, 367] on div "Your end of plan" at bounding box center [382, 374] width 90 height 17
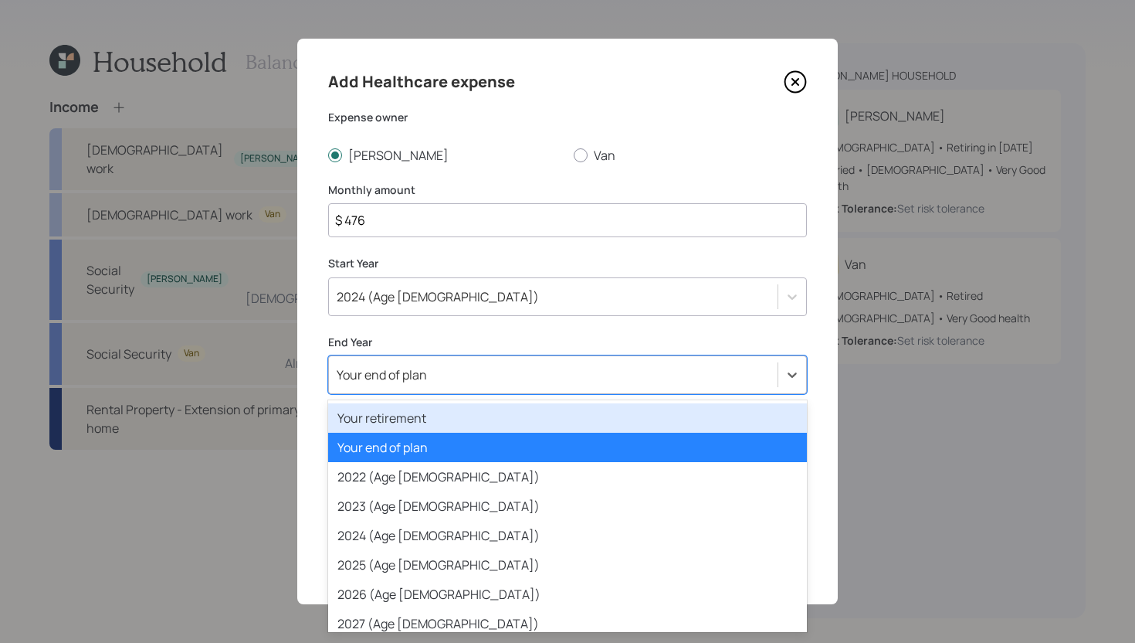
click at [418, 416] on div "Your retirement" at bounding box center [567, 417] width 479 height 29
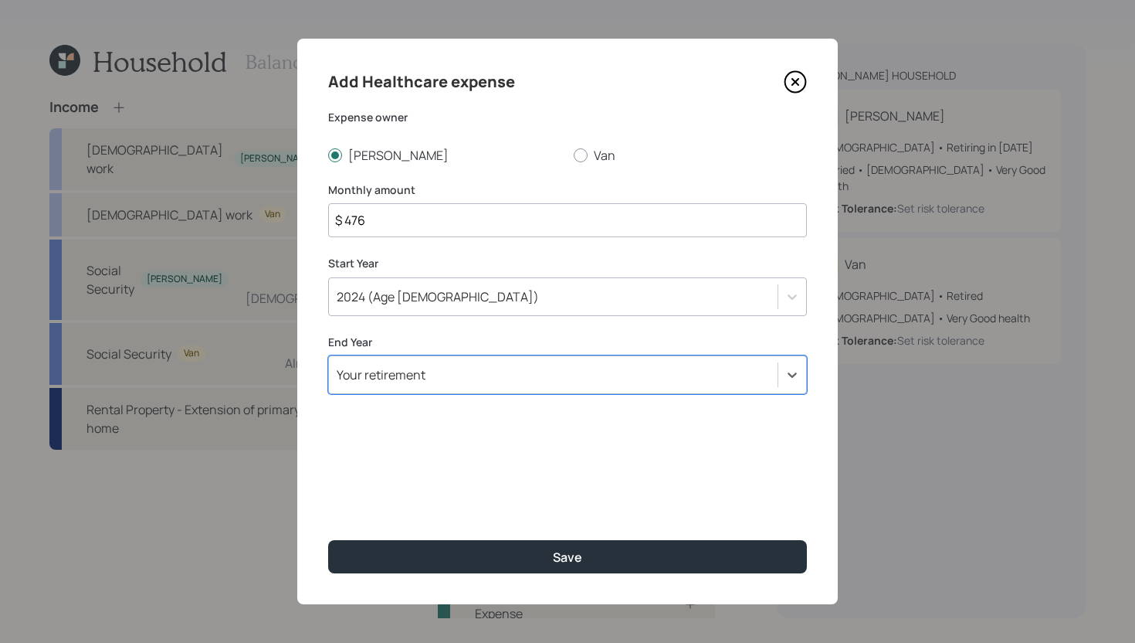
click at [454, 230] on input "$ 476" at bounding box center [567, 220] width 479 height 34
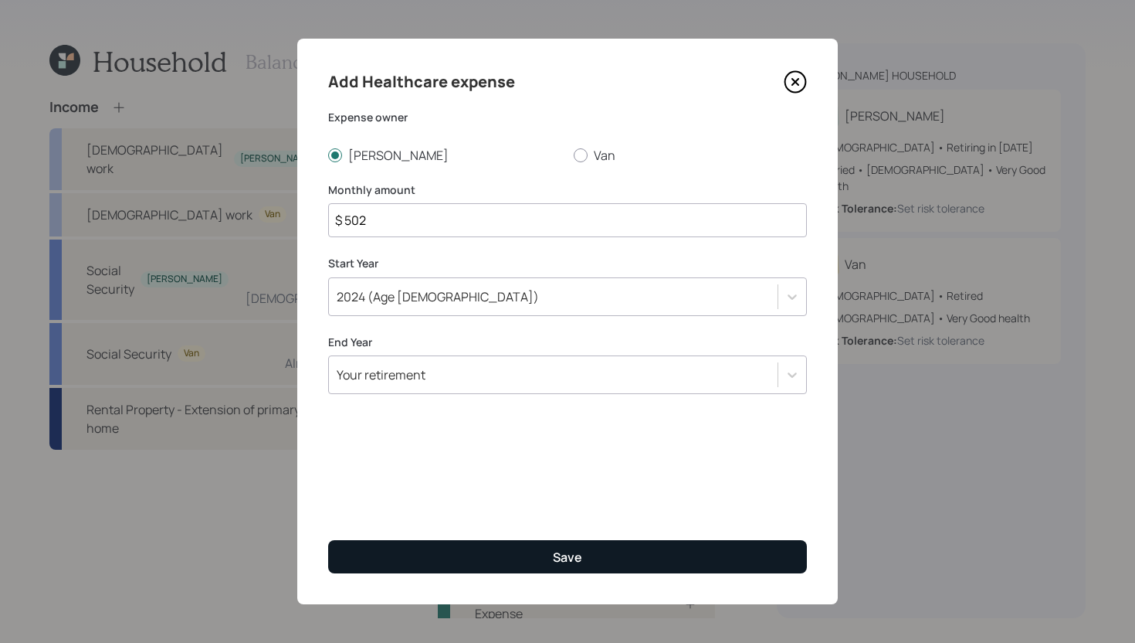
type input "$ 502"
click at [500, 551] on button "Save" at bounding box center [567, 556] width 479 height 33
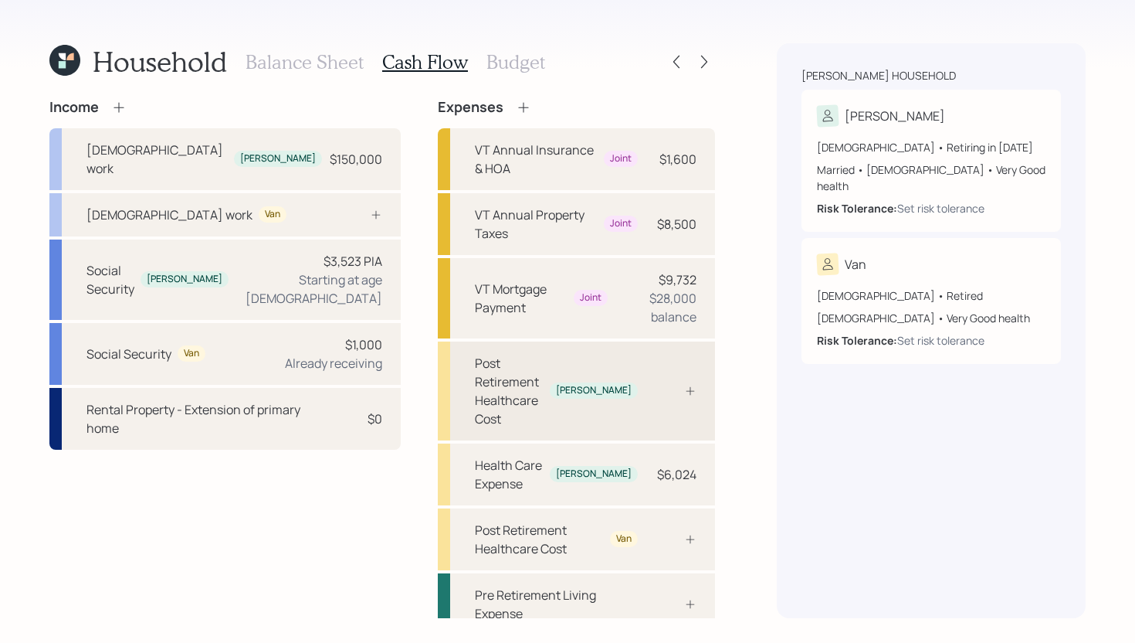
click at [544, 354] on div "Post Retirement Healthcare Cost" at bounding box center [509, 391] width 69 height 74
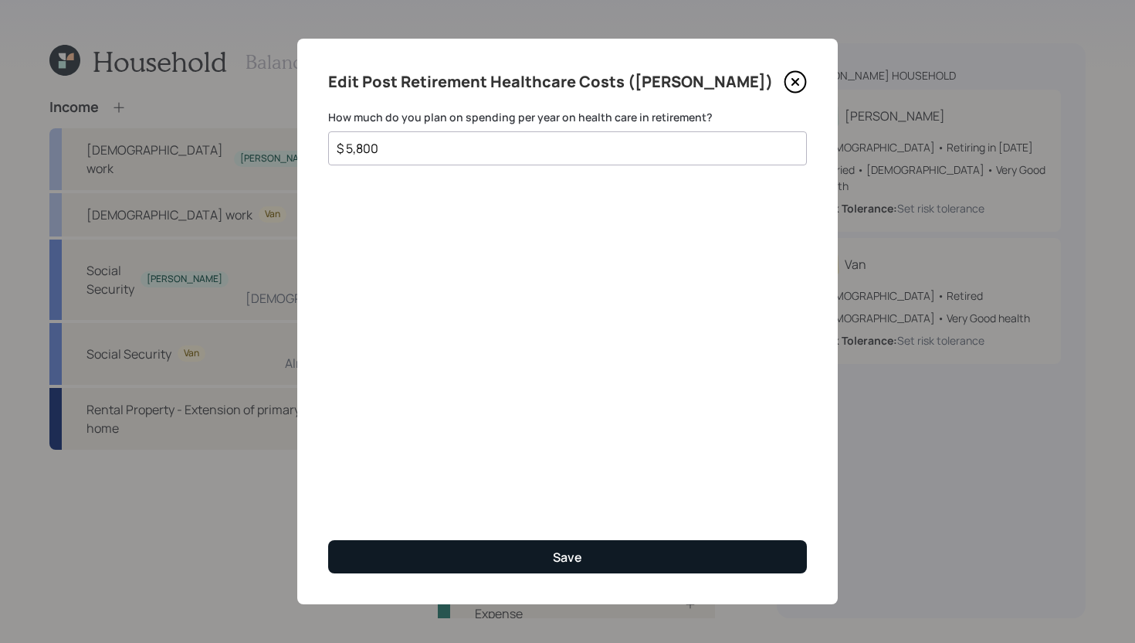
type input "$ 5,800"
click at [607, 558] on button "Save" at bounding box center [567, 556] width 479 height 33
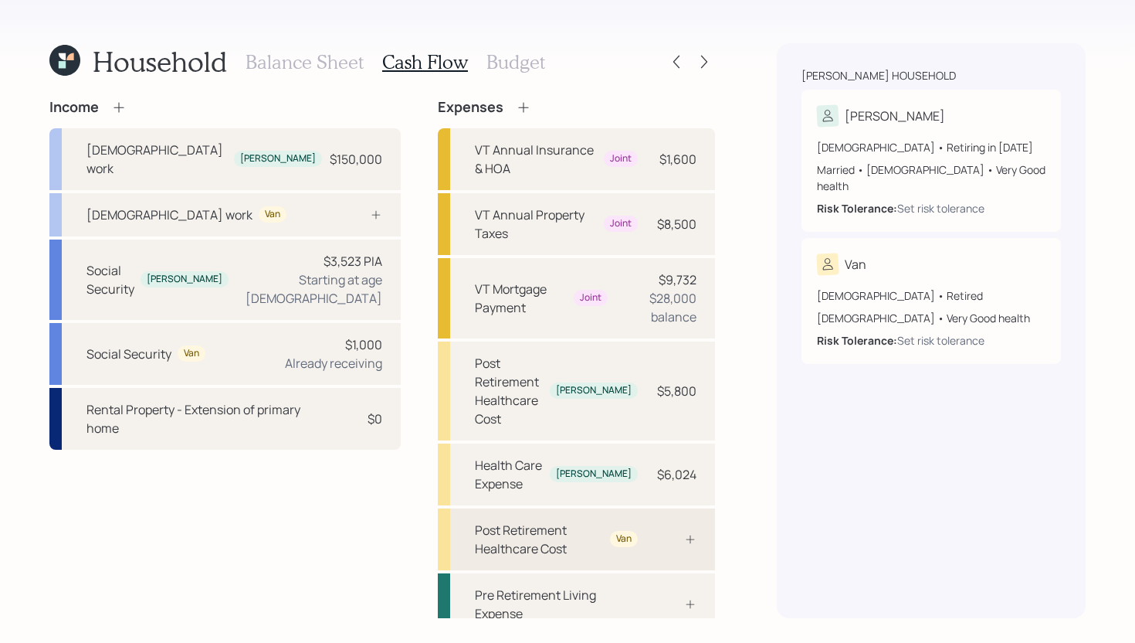
click at [650, 533] on div at bounding box center [673, 539] width 46 height 12
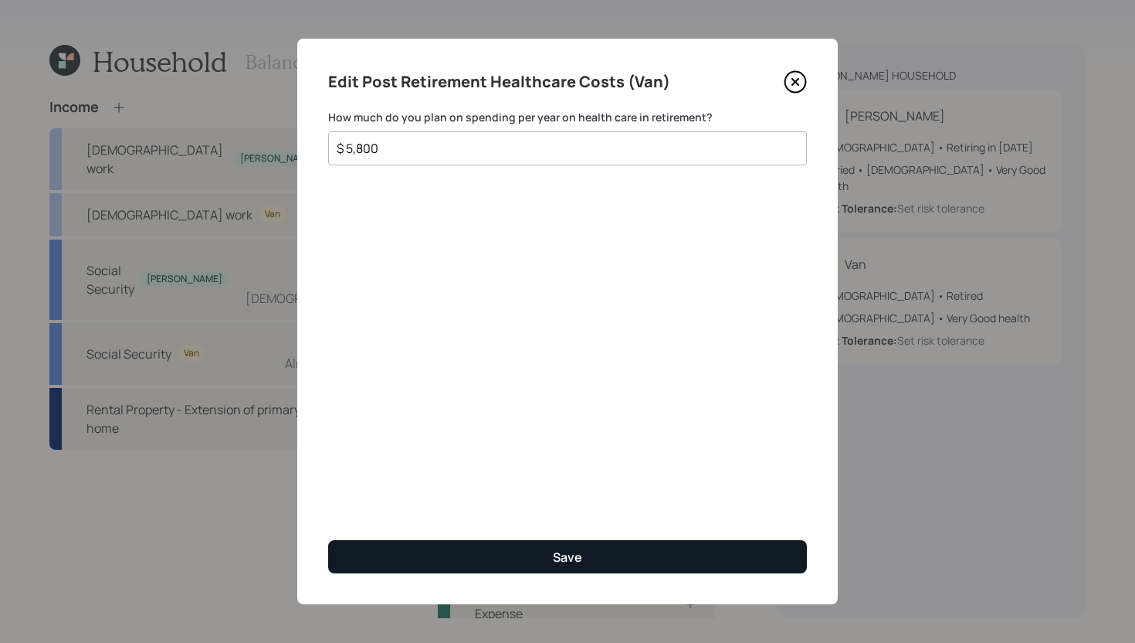
type input "$ 5,800"
click at [510, 560] on button "Save" at bounding box center [567, 556] width 479 height 33
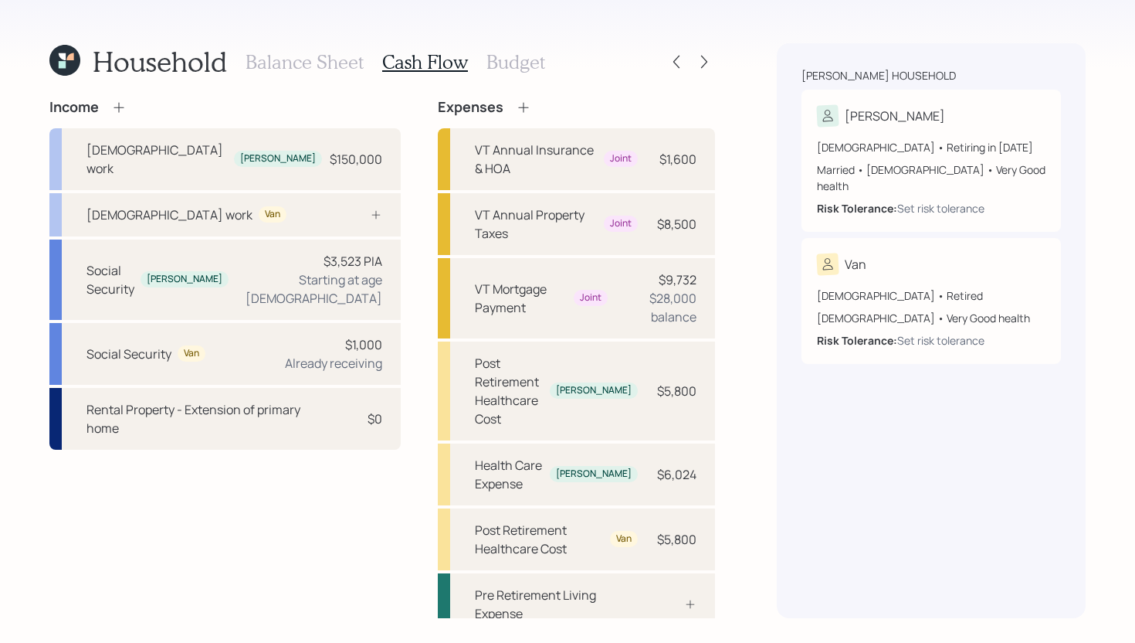
click at [500, 63] on h3 "Budget" at bounding box center [516, 62] width 59 height 22
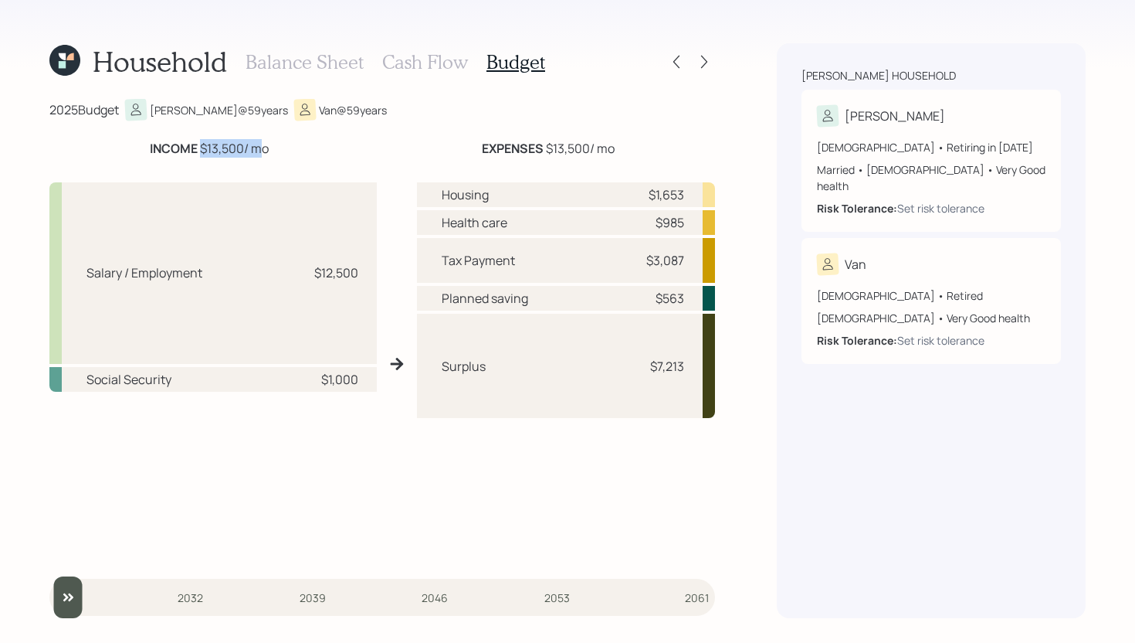
drag, startPoint x: 198, startPoint y: 148, endPoint x: 253, endPoint y: 144, distance: 54.2
click at [253, 144] on div "INCOME $13,500 / mo" at bounding box center [209, 148] width 119 height 19
click at [330, 139] on div "INCOME $13,500 / mo" at bounding box center [209, 148] width 320 height 19
drag, startPoint x: 200, startPoint y: 148, endPoint x: 245, endPoint y: 146, distance: 44.8
click at [245, 146] on div "INCOME $13,500 / mo" at bounding box center [209, 148] width 119 height 19
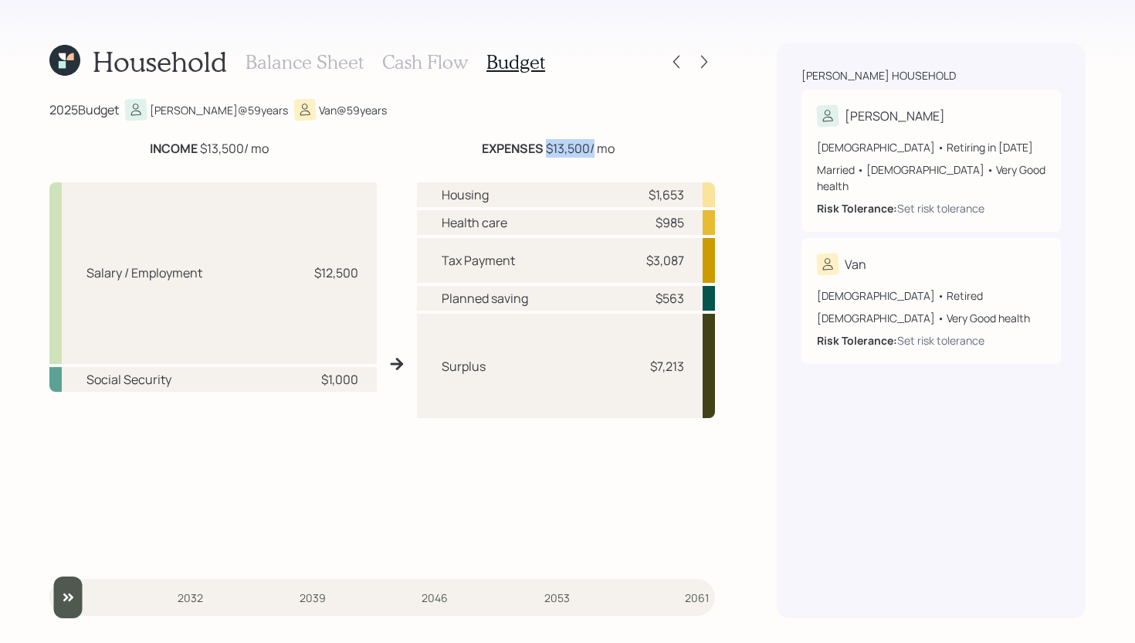
drag, startPoint x: 548, startPoint y: 149, endPoint x: 594, endPoint y: 149, distance: 45.6
click at [594, 149] on div "EXPENSES $13,500 / mo" at bounding box center [548, 148] width 133 height 19
drag, startPoint x: 643, startPoint y: 261, endPoint x: 687, endPoint y: 259, distance: 43.3
click at [687, 259] on div "Tax Payment $3,087" at bounding box center [566, 260] width 298 height 45
drag, startPoint x: 644, startPoint y: 194, endPoint x: 697, endPoint y: 192, distance: 52.6
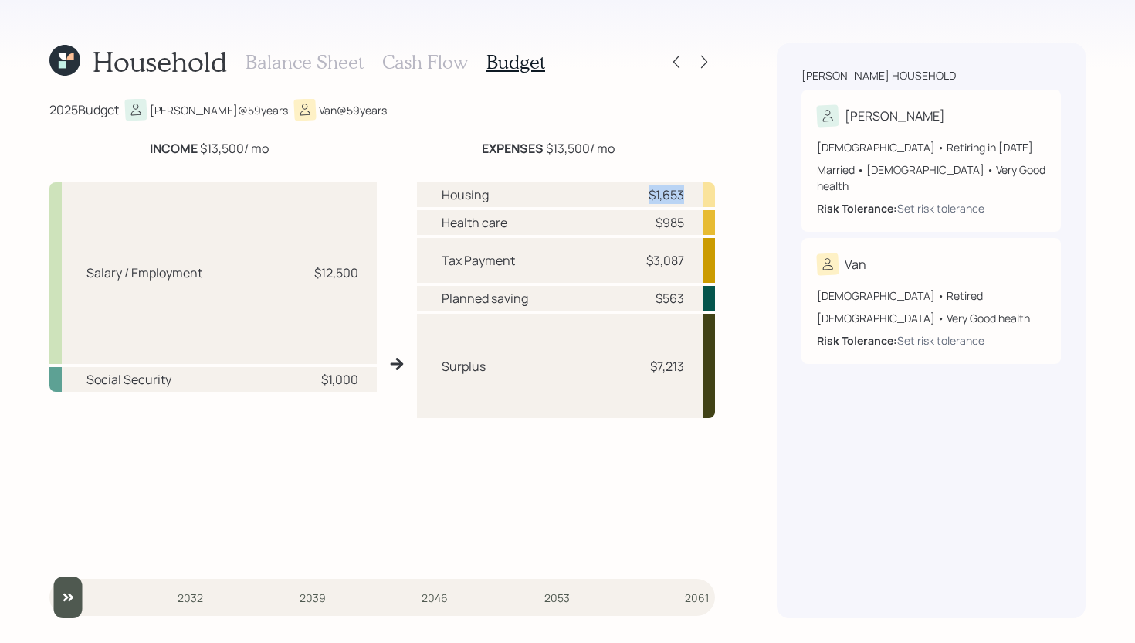
click at [697, 192] on div "Housing $1,653" at bounding box center [566, 194] width 298 height 25
drag, startPoint x: 652, startPoint y: 222, endPoint x: 687, endPoint y: 222, distance: 34.8
click at [687, 222] on div "Health care $985" at bounding box center [566, 222] width 298 height 25
click at [441, 61] on h3 "Cash Flow" at bounding box center [425, 62] width 86 height 22
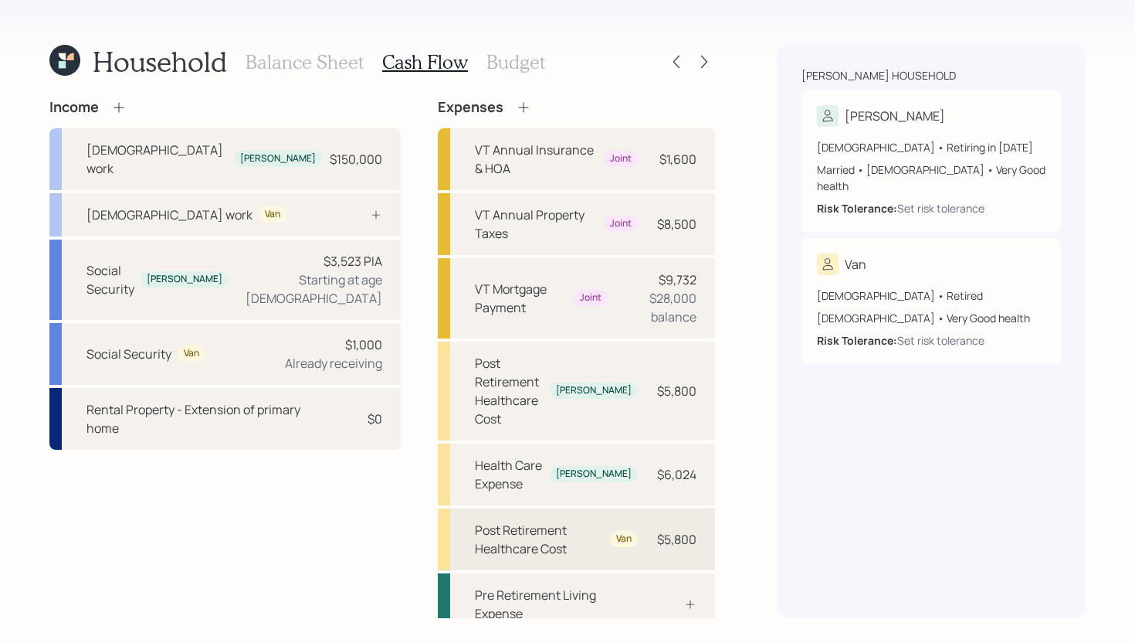
click at [567, 521] on div "Post Retirement Healthcare Cost" at bounding box center [539, 539] width 129 height 37
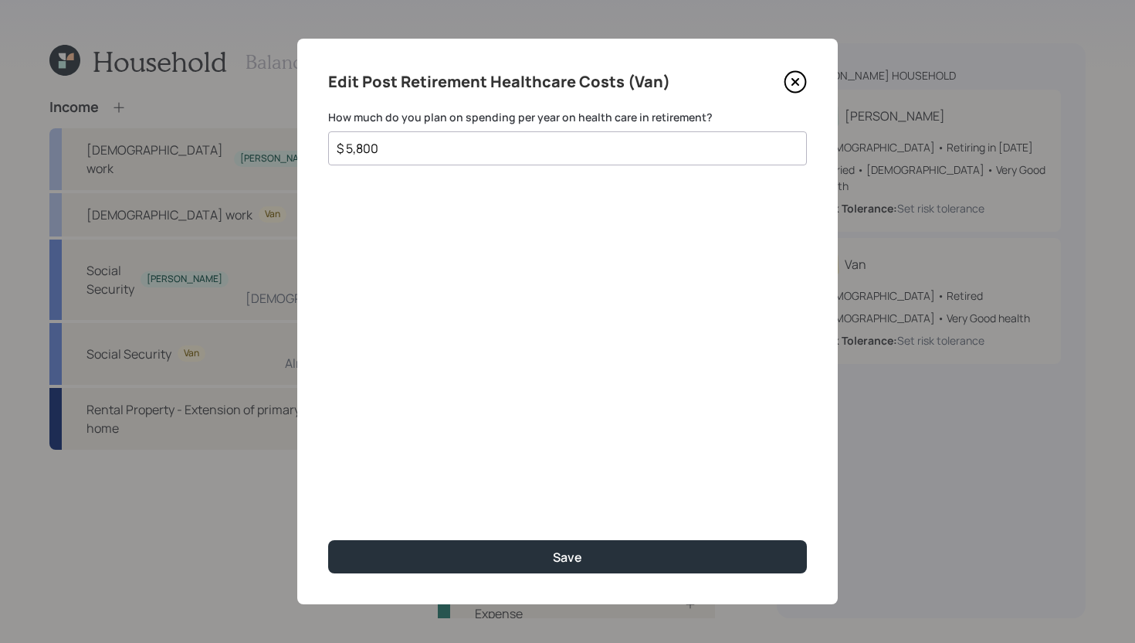
click at [466, 147] on input "$ 5,800" at bounding box center [561, 148] width 453 height 19
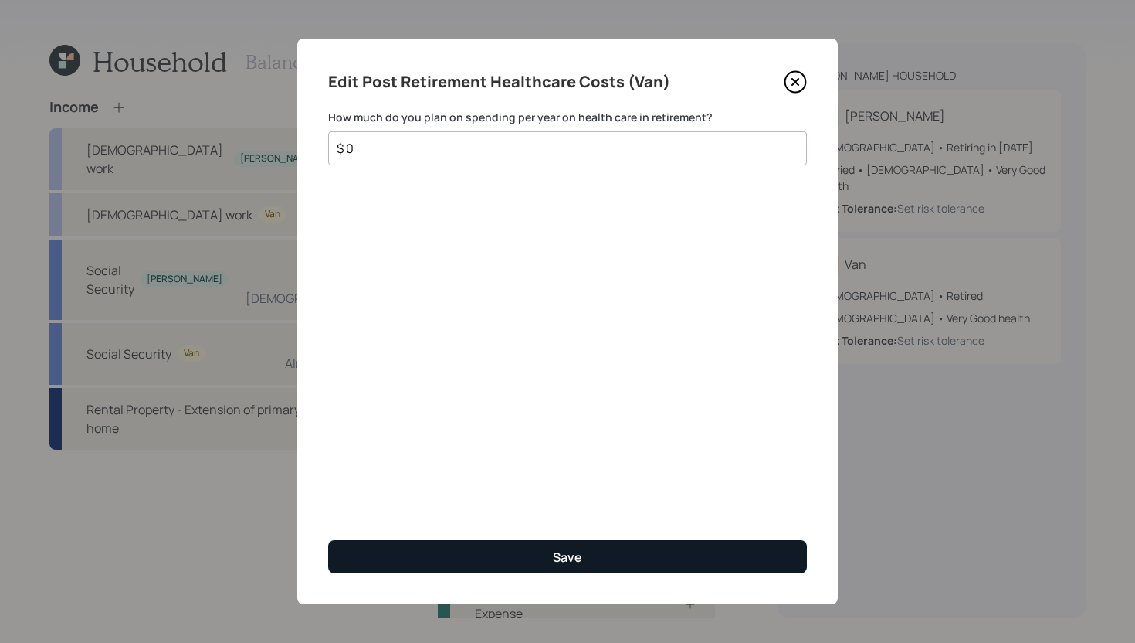
type input "$ 0"
click at [513, 548] on button "Save" at bounding box center [567, 556] width 479 height 33
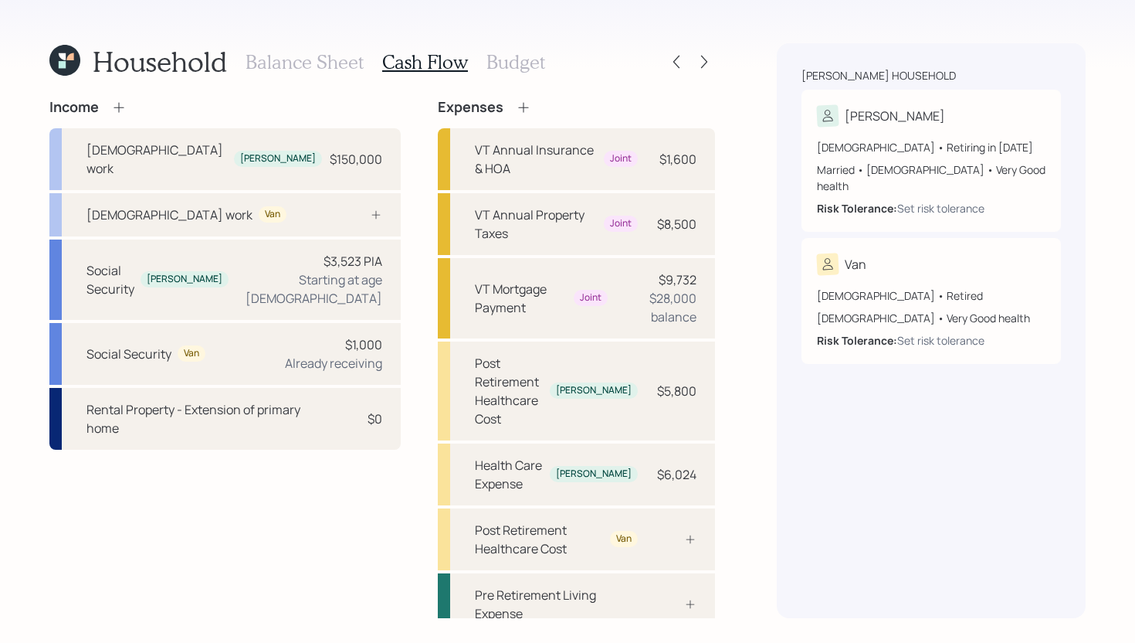
click at [516, 106] on icon at bounding box center [523, 107] width 15 height 15
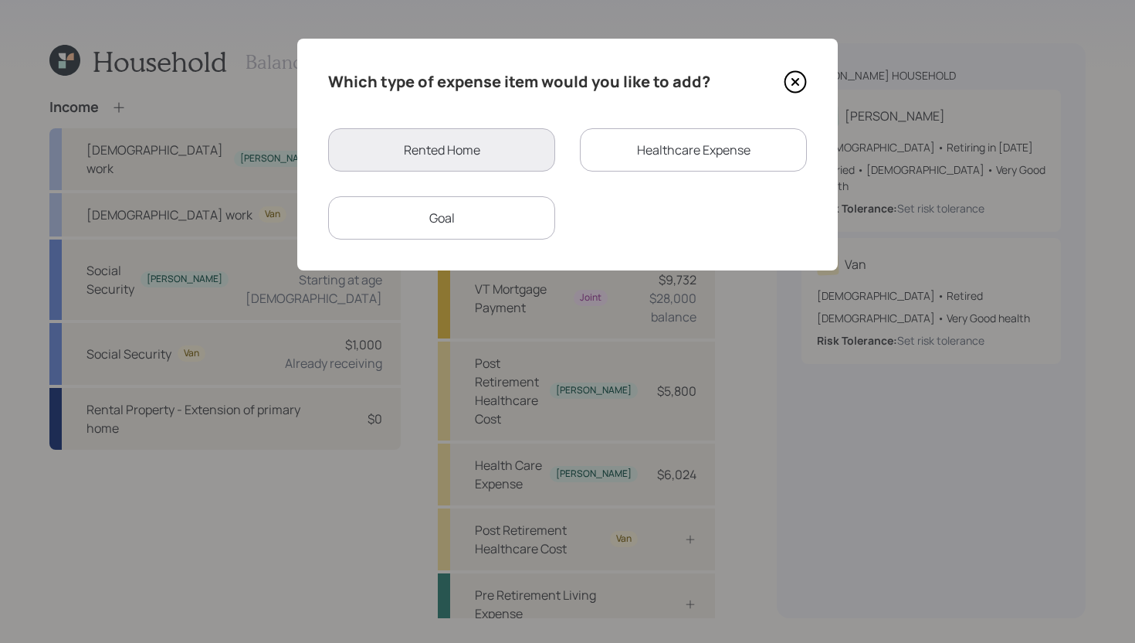
click at [646, 148] on div "Healthcare Expense" at bounding box center [693, 149] width 227 height 43
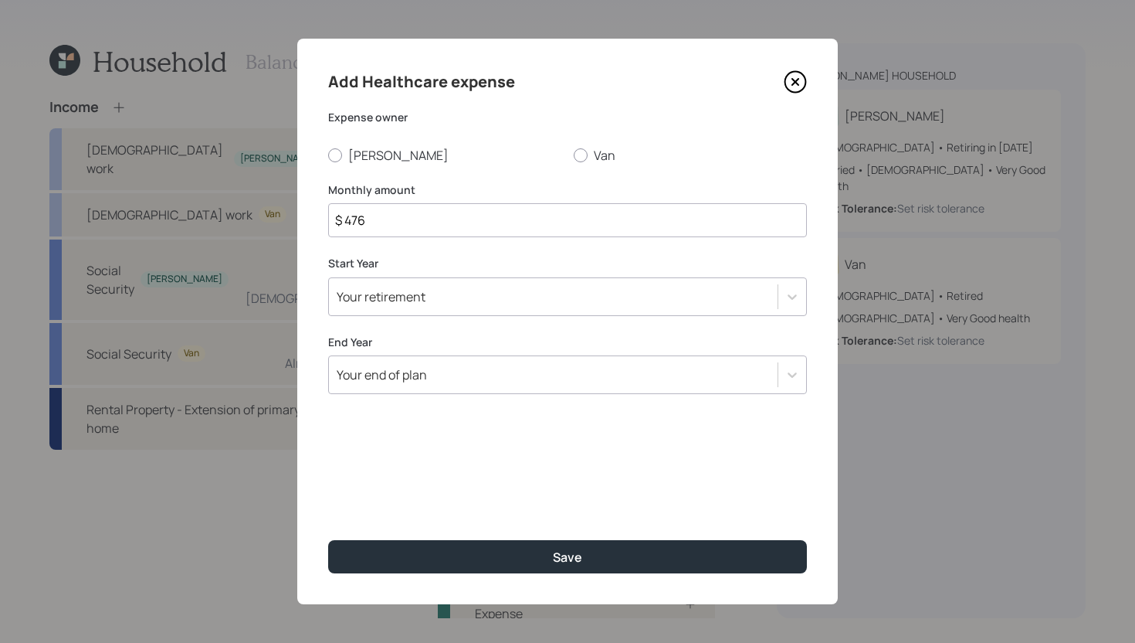
click at [793, 86] on icon at bounding box center [795, 81] width 23 height 23
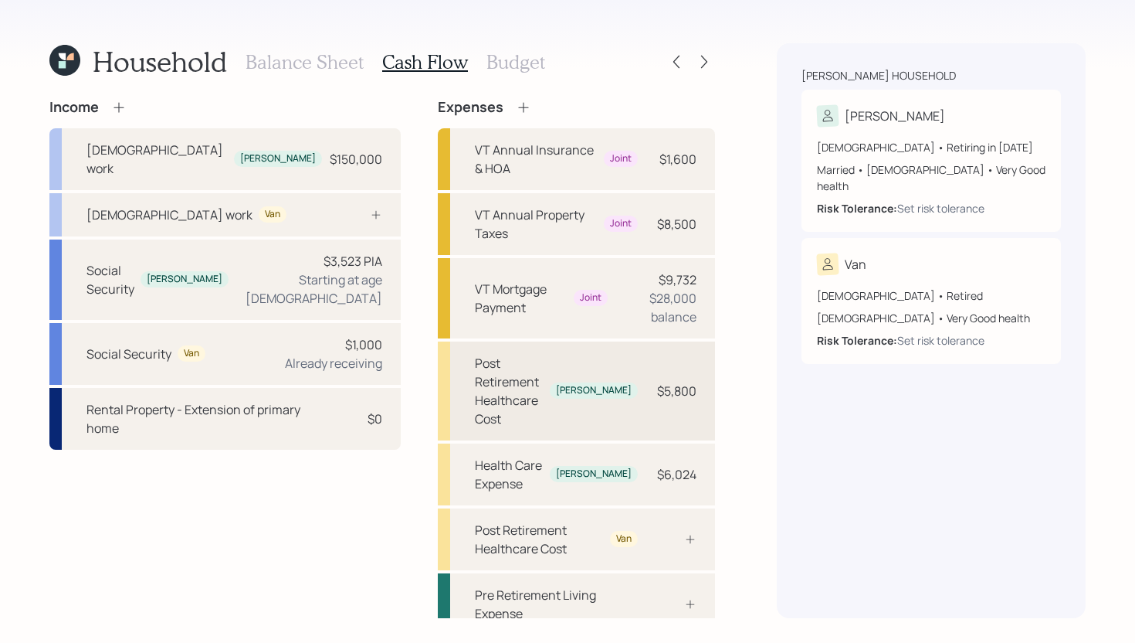
click at [544, 354] on div "Post Retirement Healthcare Cost" at bounding box center [509, 391] width 69 height 74
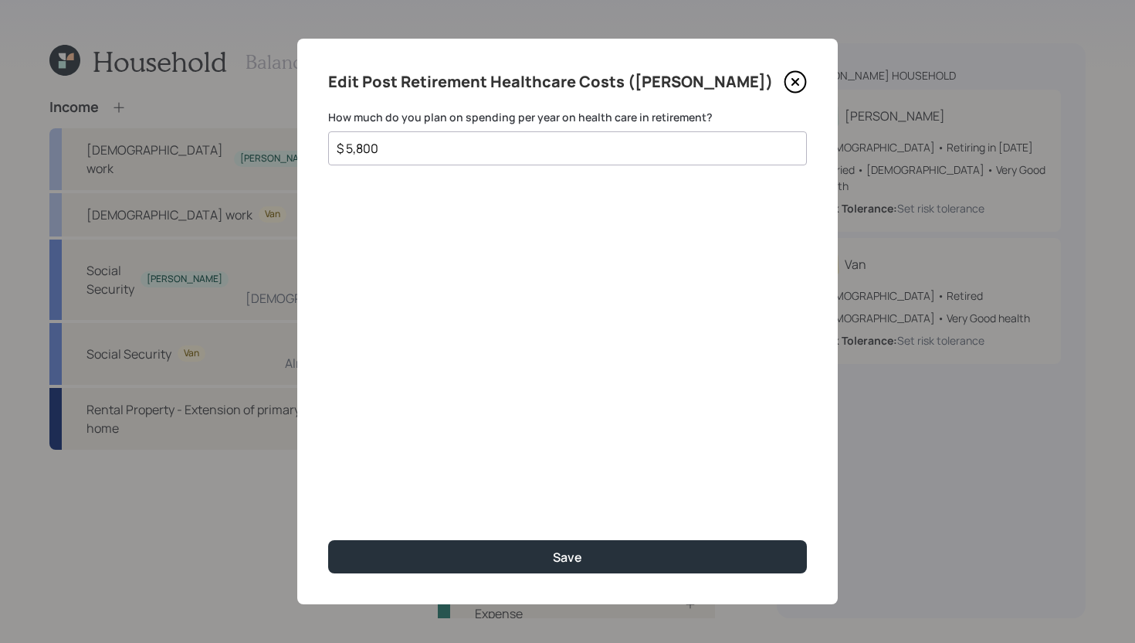
click at [454, 145] on input "$ 5,800" at bounding box center [561, 148] width 453 height 19
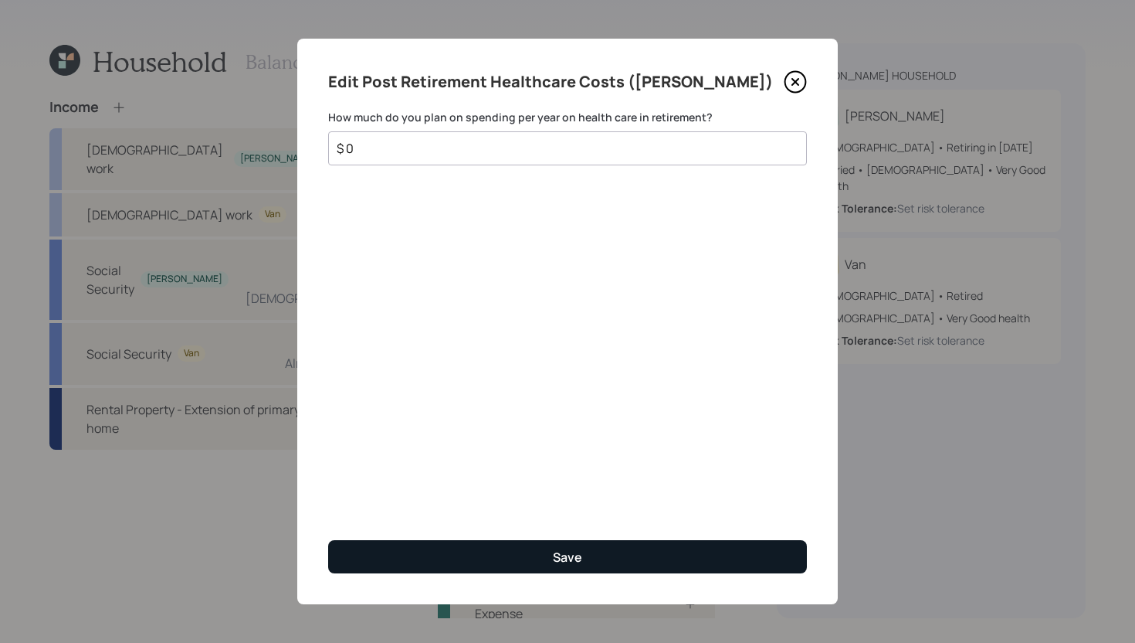
type input "$ 0"
click at [559, 560] on div "Save" at bounding box center [567, 556] width 29 height 17
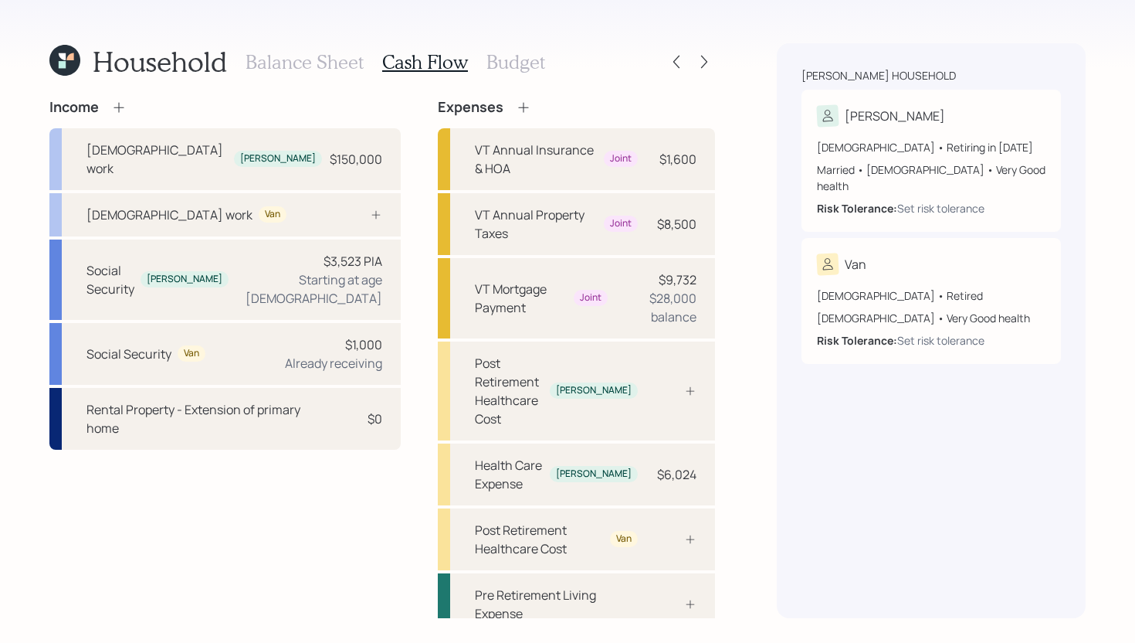
click at [516, 107] on icon at bounding box center [523, 107] width 15 height 15
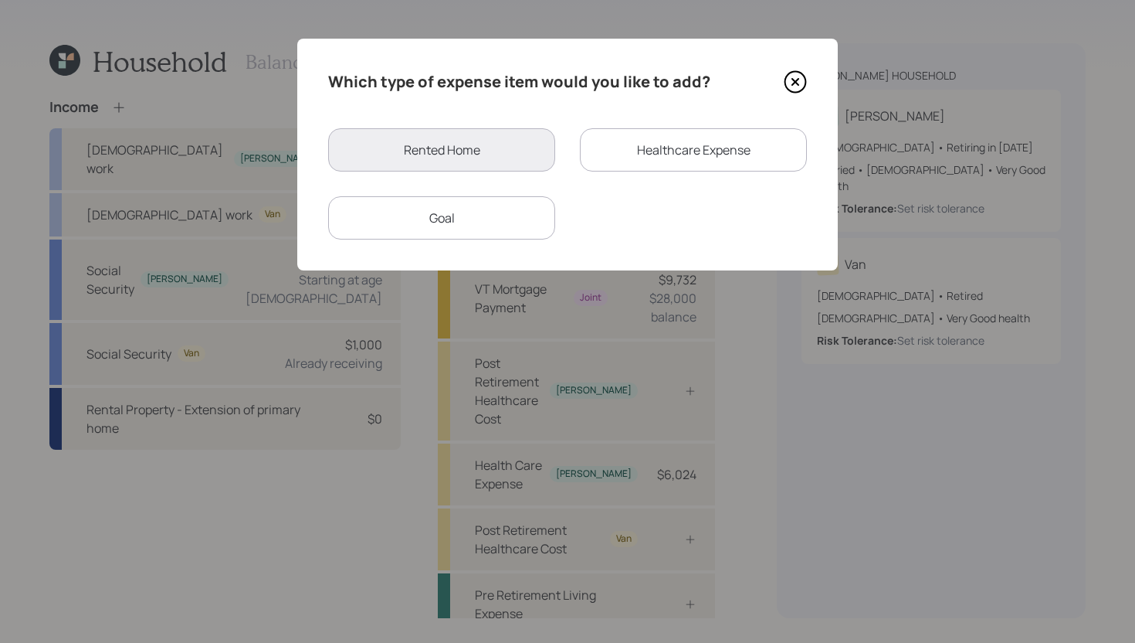
click at [641, 149] on div "Healthcare Expense" at bounding box center [693, 149] width 227 height 43
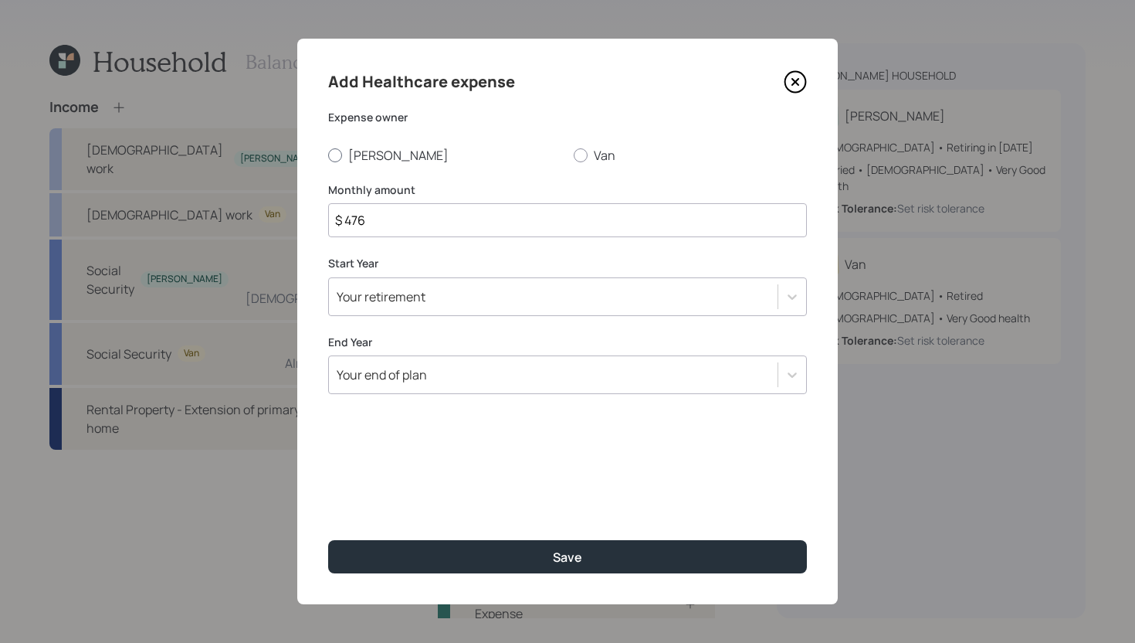
click at [342, 156] on label "[PERSON_NAME]" at bounding box center [444, 155] width 233 height 17
click at [328, 155] on input "[PERSON_NAME]" at bounding box center [327, 154] width 1 height 1
radio input "true"
click at [432, 230] on input "$ 476" at bounding box center [567, 220] width 479 height 34
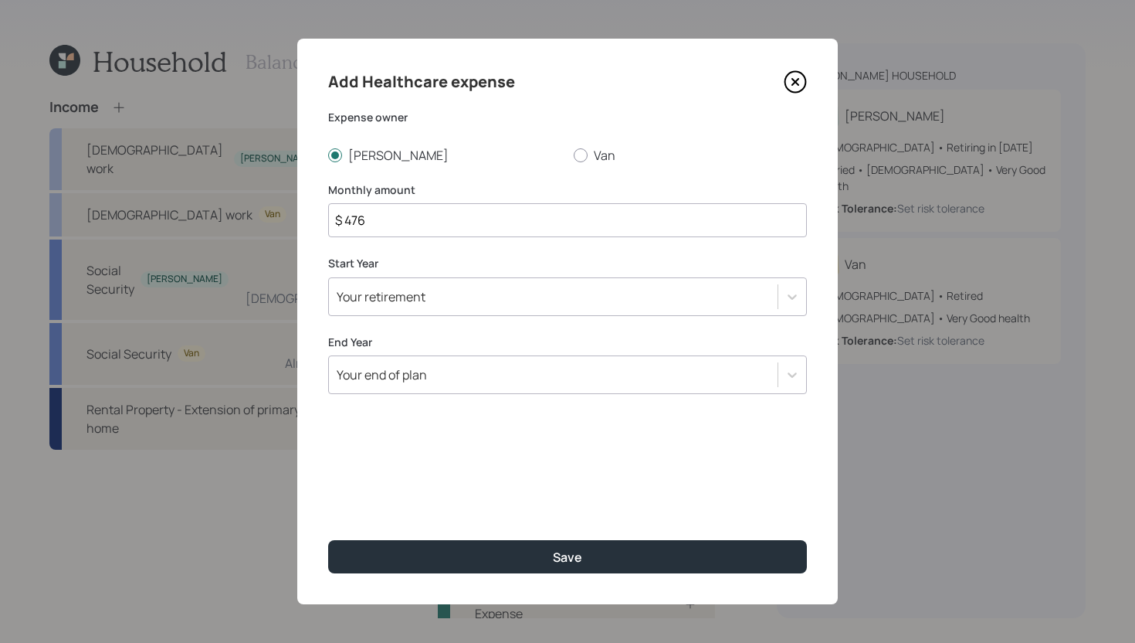
click at [432, 230] on input "$ 476" at bounding box center [567, 220] width 479 height 34
type input "$ 967"
click at [445, 297] on div "Your retirement" at bounding box center [553, 296] width 449 height 26
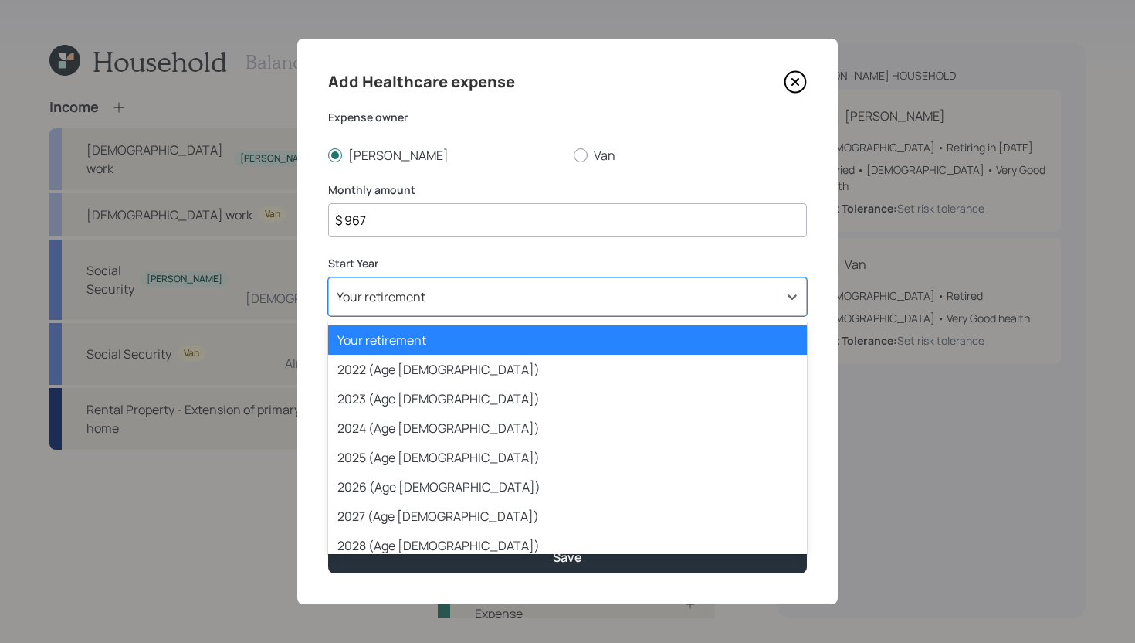
click at [434, 338] on div "Your retirement" at bounding box center [567, 339] width 479 height 29
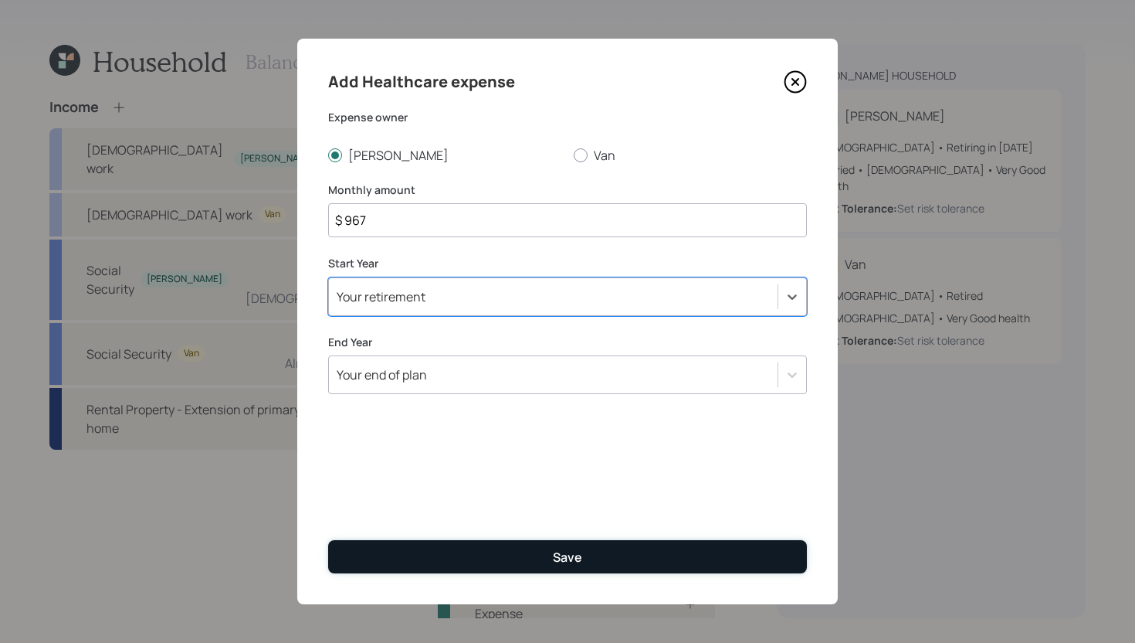
click at [452, 544] on button "Save" at bounding box center [567, 556] width 479 height 33
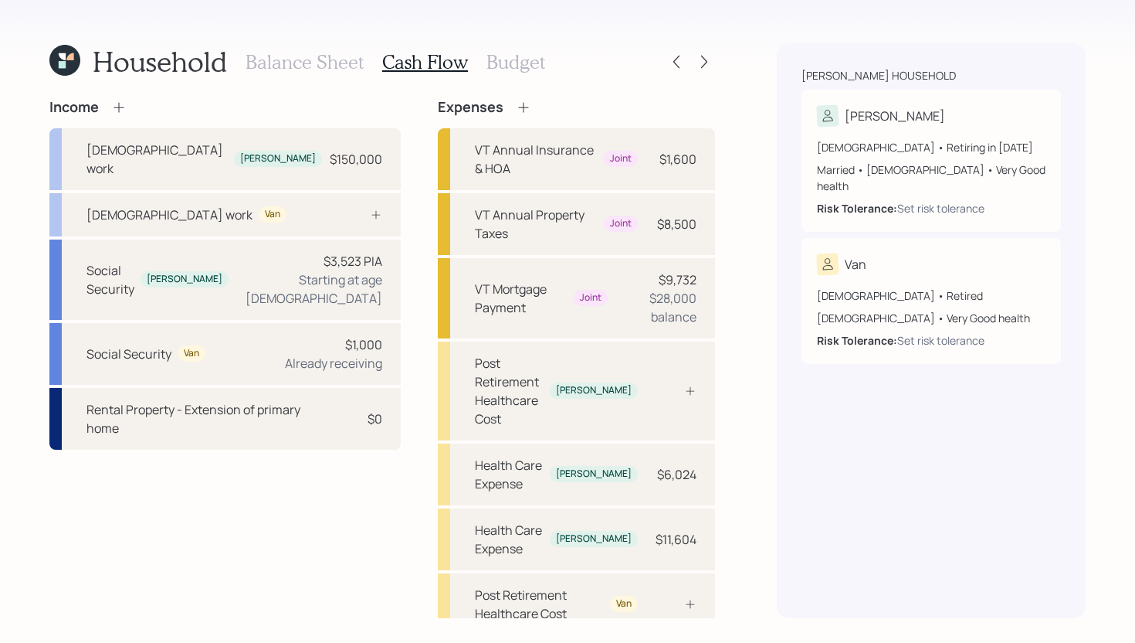
click at [514, 56] on h3 "Budget" at bounding box center [516, 62] width 59 height 22
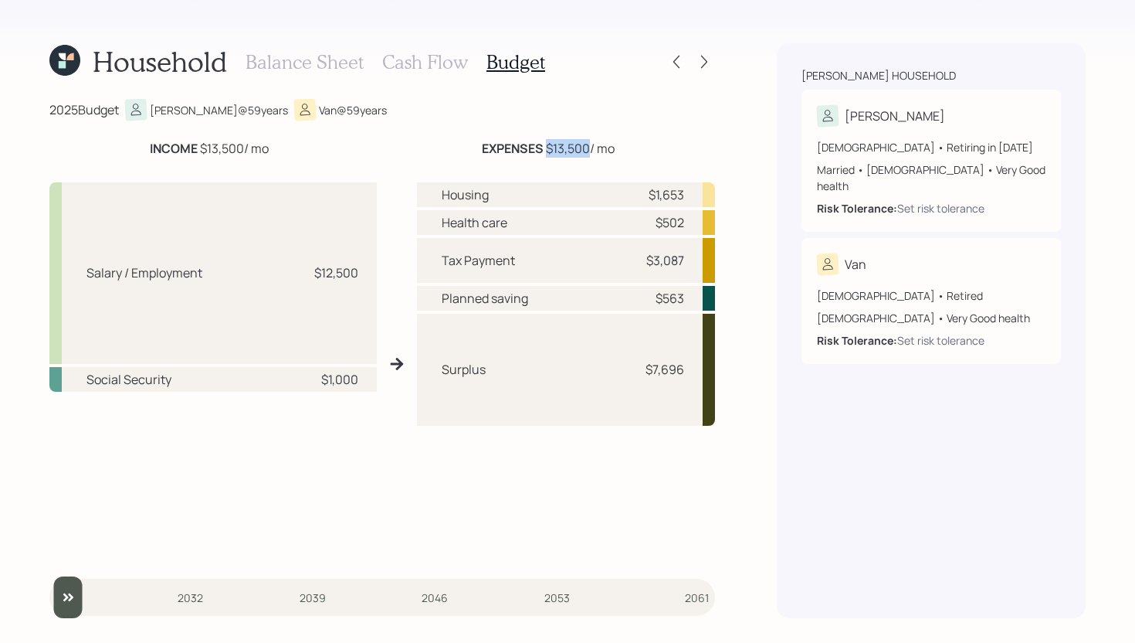
drag, startPoint x: 548, startPoint y: 145, endPoint x: 590, endPoint y: 145, distance: 42.5
click at [590, 145] on div "EXPENSES $13,500 / mo" at bounding box center [548, 148] width 133 height 19
drag, startPoint x: 639, startPoint y: 260, endPoint x: 707, endPoint y: 260, distance: 68.0
click at [707, 260] on div "Tax Payment $3,087" at bounding box center [566, 260] width 298 height 45
drag, startPoint x: 651, startPoint y: 225, endPoint x: 688, endPoint y: 223, distance: 37.1
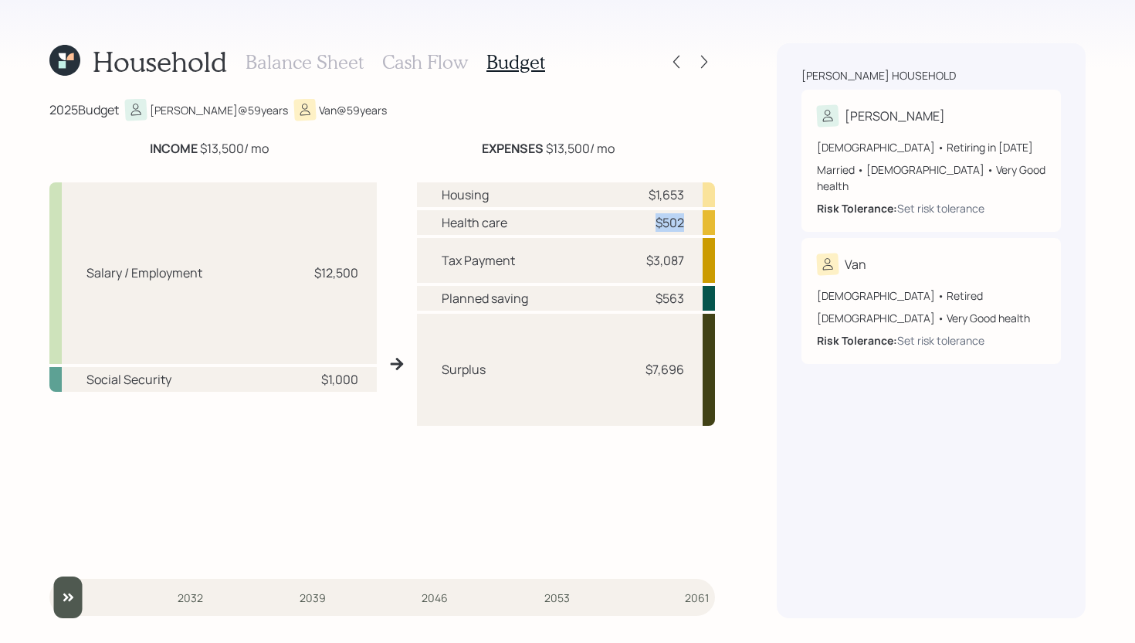
click at [688, 223] on div "Health care $502" at bounding box center [566, 222] width 298 height 25
click at [687, 222] on div "Health care $502" at bounding box center [566, 222] width 298 height 25
drag, startPoint x: 656, startPoint y: 300, endPoint x: 694, endPoint y: 300, distance: 37.8
click at [694, 300] on div "Planned saving $563" at bounding box center [566, 298] width 298 height 25
click at [544, 371] on div "Surplus $7,696" at bounding box center [566, 370] width 298 height 112
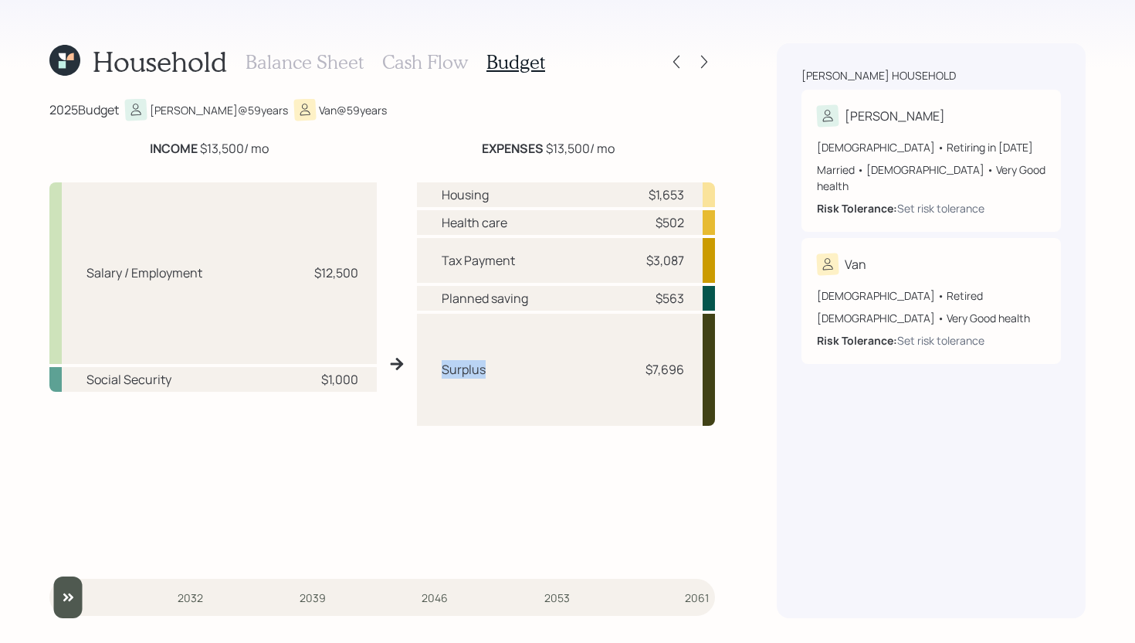
drag, startPoint x: 505, startPoint y: 369, endPoint x: 411, endPoint y: 366, distance: 94.3
click at [411, 366] on div "Salary / Employment $12,500 Social Security $1,000 Housing $1,653 Health care $…" at bounding box center [382, 364] width 666 height 388
click at [558, 400] on div "Surplus $7,696" at bounding box center [566, 370] width 298 height 112
drag, startPoint x: 497, startPoint y: 371, endPoint x: 435, endPoint y: 371, distance: 61.8
click at [435, 371] on div "Surplus $7,696" at bounding box center [566, 370] width 298 height 112
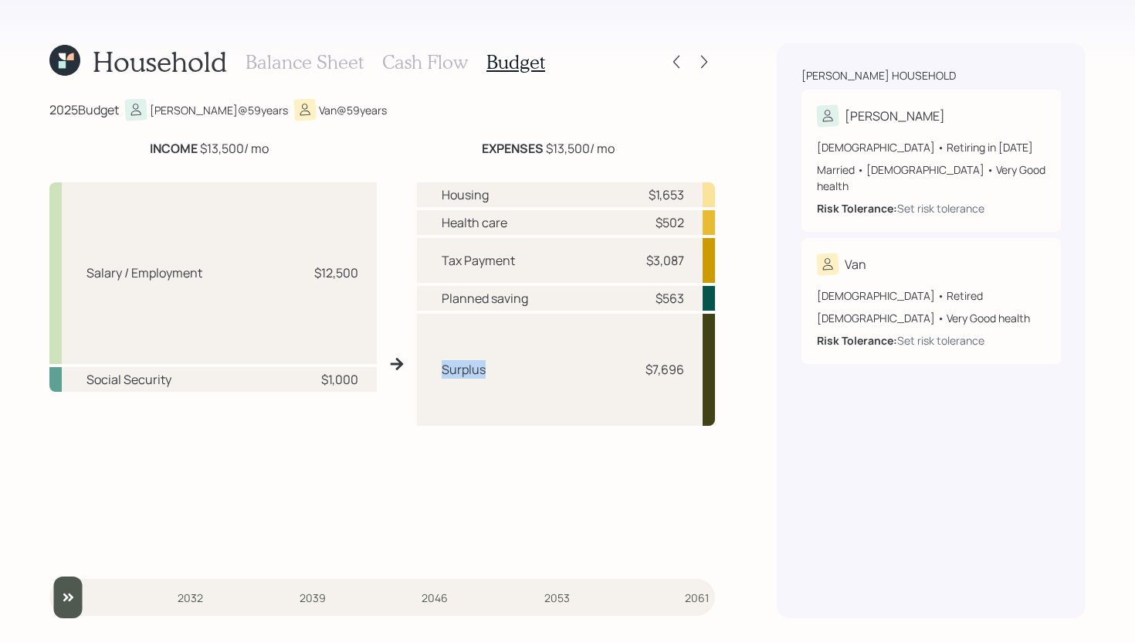
click at [551, 368] on div "Surplus $7,696" at bounding box center [566, 370] width 298 height 112
drag, startPoint x: 643, startPoint y: 369, endPoint x: 685, endPoint y: 367, distance: 41.8
click at [685, 367] on div "Surplus $7,696" at bounding box center [566, 370] width 298 height 112
drag, startPoint x: 686, startPoint y: 371, endPoint x: 635, endPoint y: 365, distance: 51.3
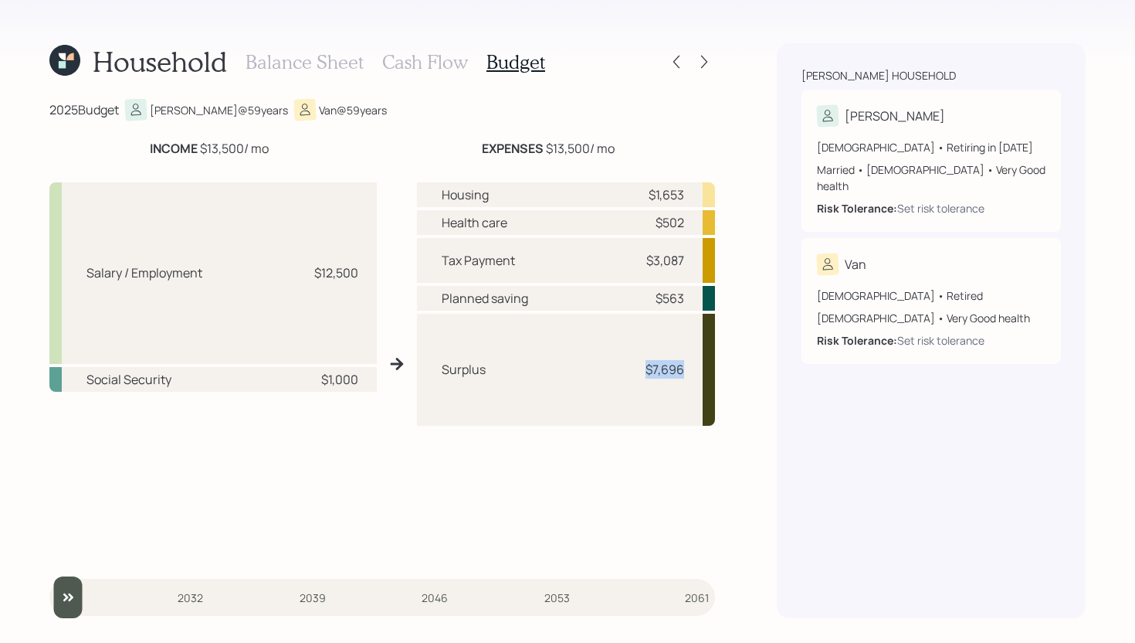
click at [635, 365] on div "Surplus $7,696" at bounding box center [566, 370] width 298 height 112
drag, startPoint x: 645, startPoint y: 372, endPoint x: 686, endPoint y: 371, distance: 40.9
click at [686, 371] on div "Surplus $7,696" at bounding box center [566, 370] width 298 height 112
click at [443, 62] on h3 "Cash Flow" at bounding box center [425, 62] width 86 height 22
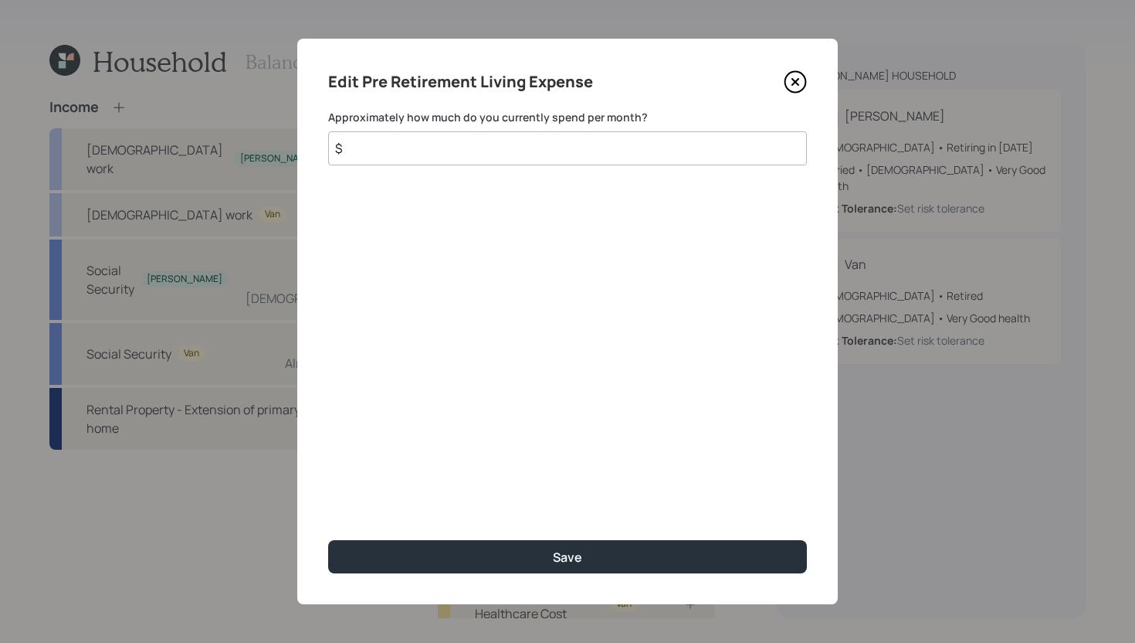
click at [493, 161] on input "$" at bounding box center [567, 148] width 479 height 34
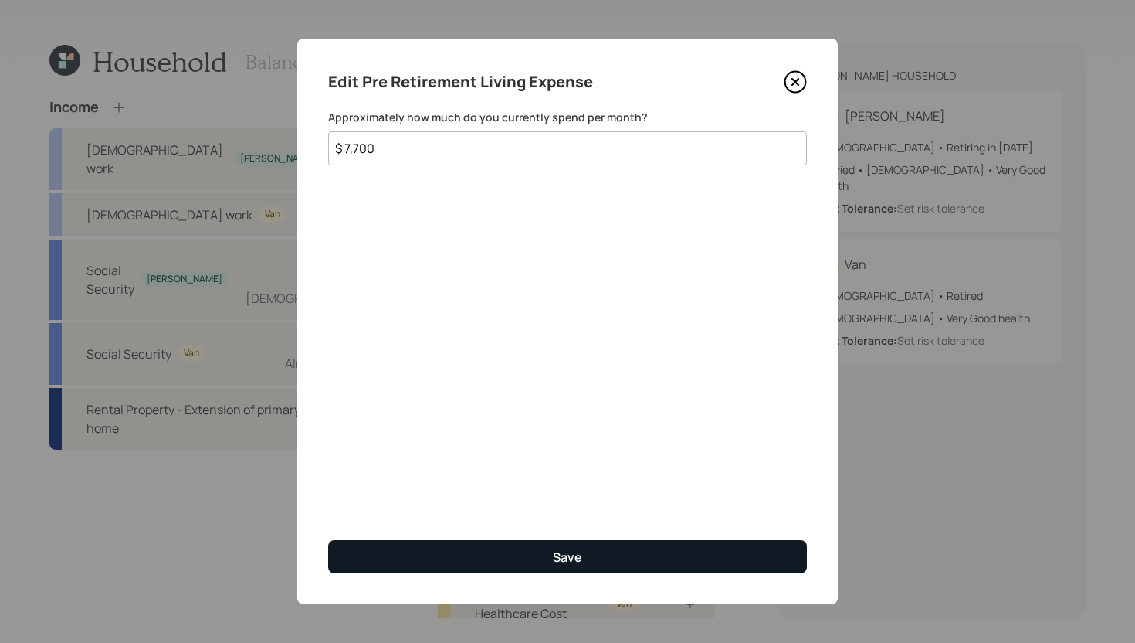
type input "$ 7,700"
click at [505, 548] on button "Save" at bounding box center [567, 556] width 479 height 33
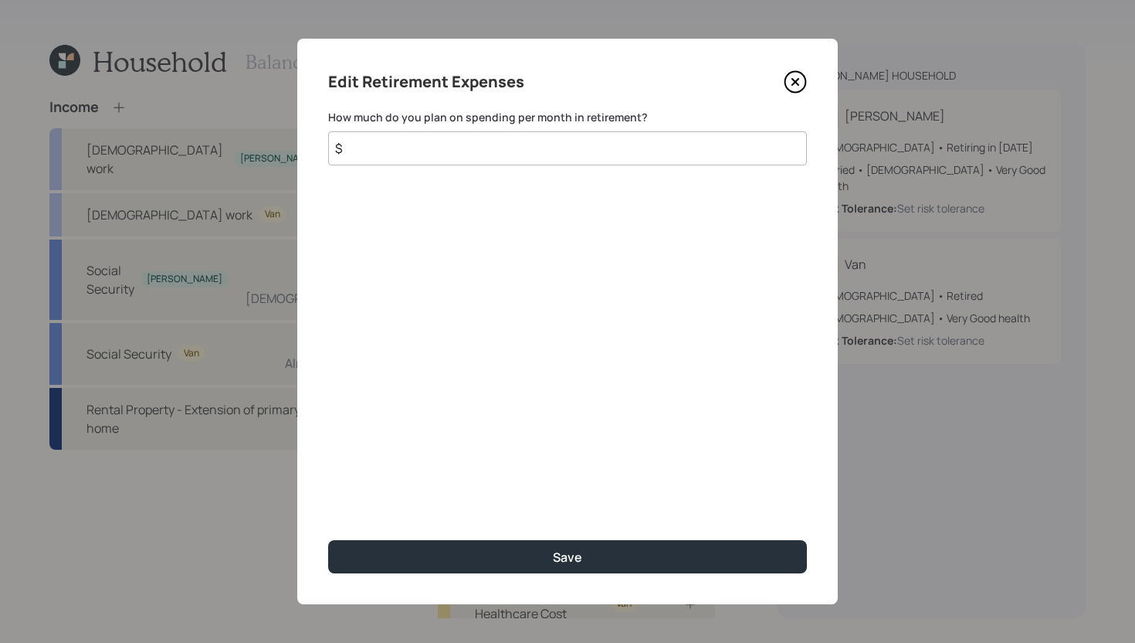
click at [624, 149] on input "$" at bounding box center [567, 148] width 479 height 34
click at [580, 144] on input "$" at bounding box center [567, 148] width 479 height 34
click at [663, 144] on input "$" at bounding box center [567, 148] width 479 height 34
drag, startPoint x: 462, startPoint y: 150, endPoint x: 354, endPoint y: 146, distance: 108.2
click at [354, 146] on input "$ 7,000" at bounding box center [567, 148] width 479 height 34
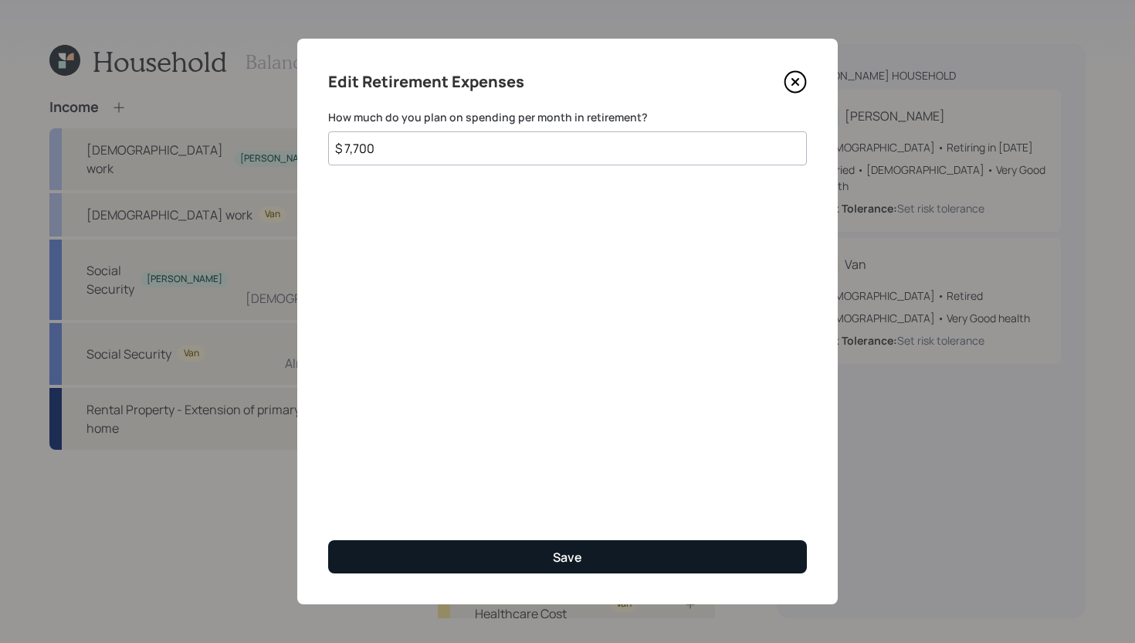
type input "$ 7,700"
click at [449, 558] on button "Save" at bounding box center [567, 556] width 479 height 33
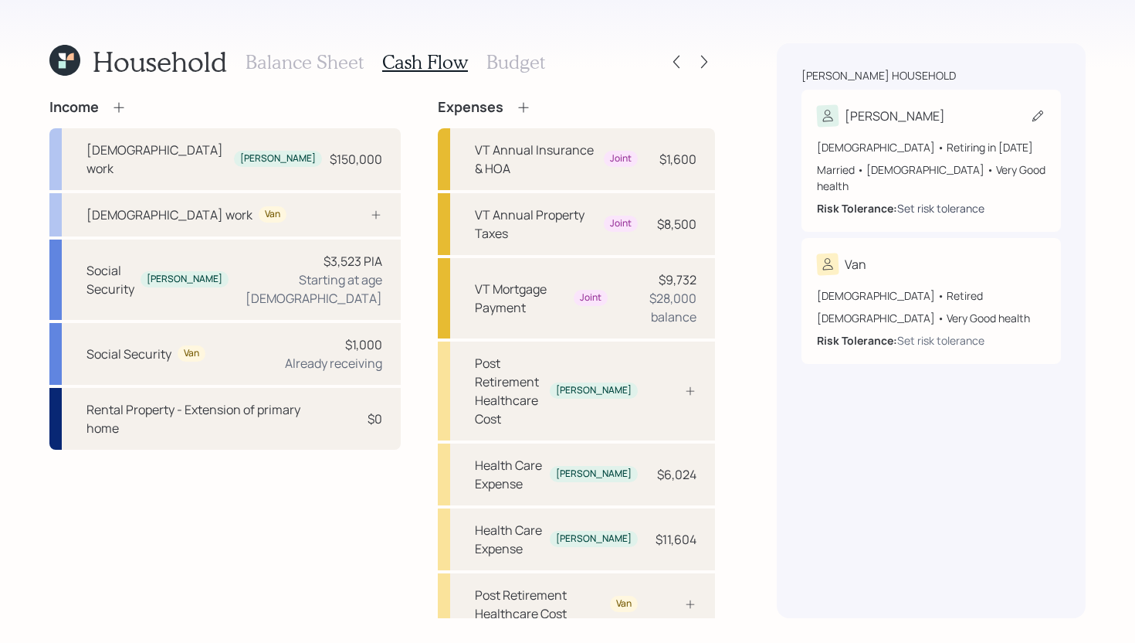
click at [910, 200] on div "Set risk tolerance" at bounding box center [940, 208] width 87 height 16
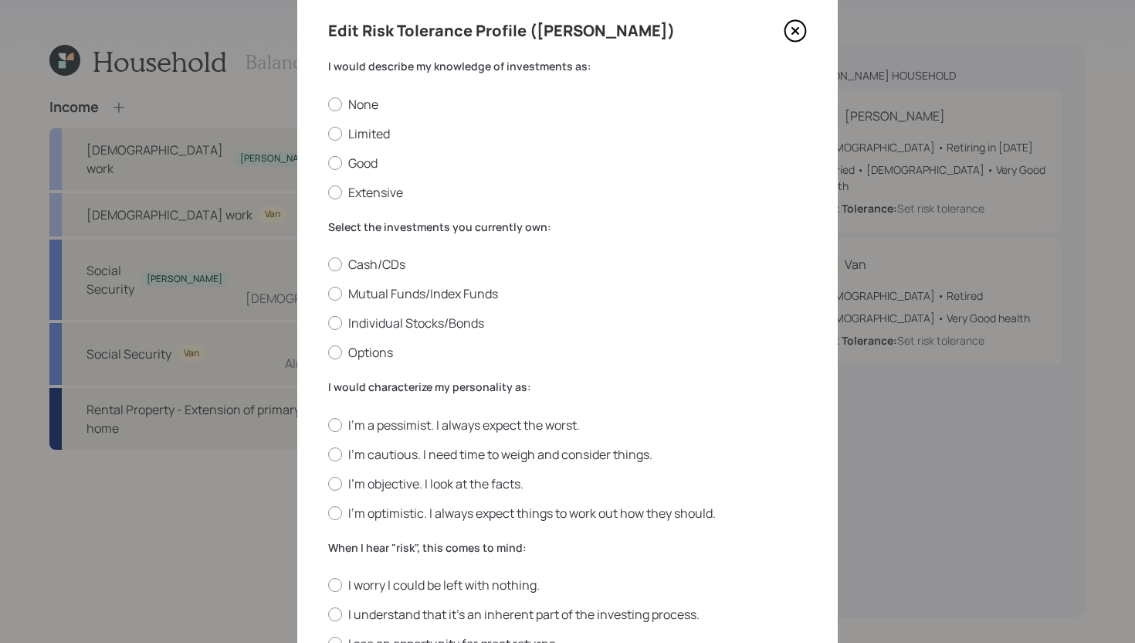
scroll to position [63, 0]
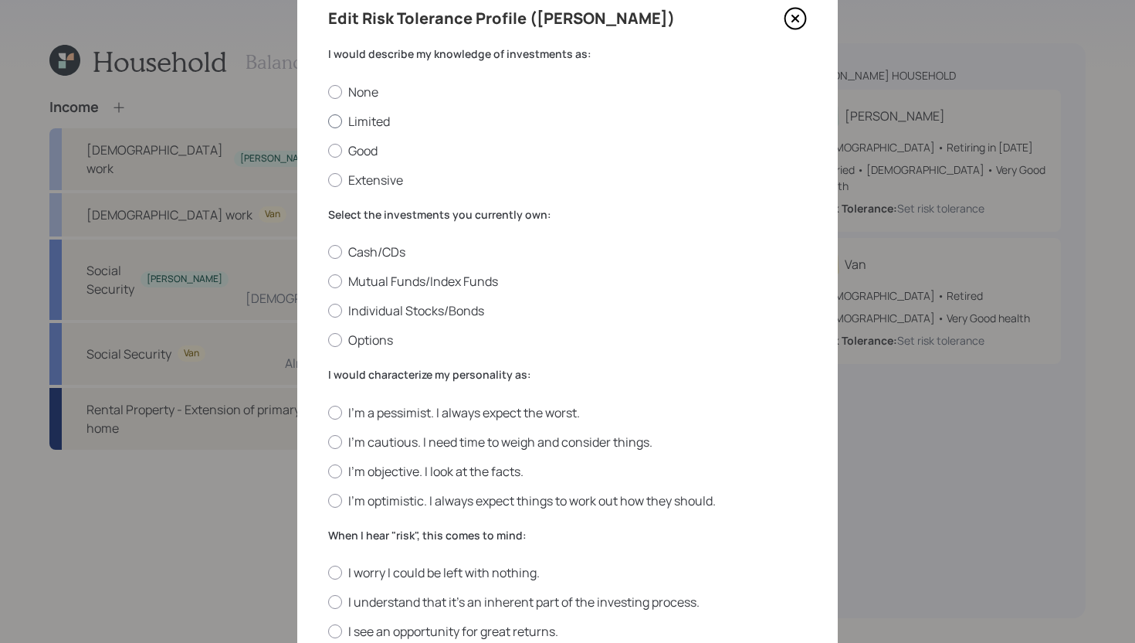
click at [365, 122] on label "Limited" at bounding box center [567, 121] width 479 height 17
click at [328, 121] on input "Limited" at bounding box center [327, 120] width 1 height 1
radio input "true"
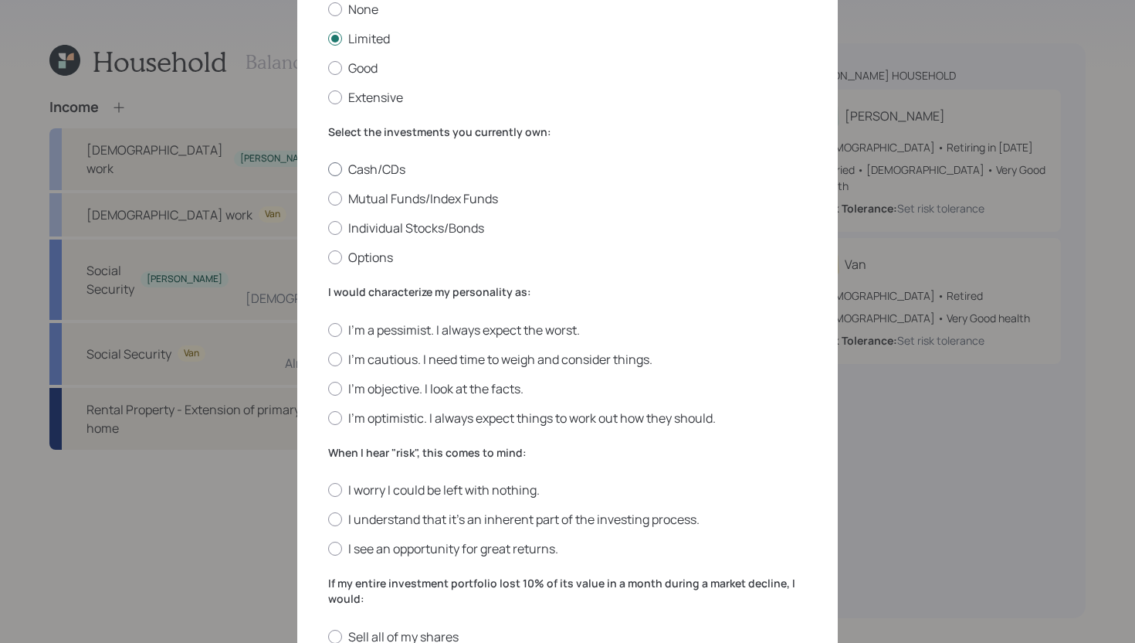
scroll to position [155, 0]
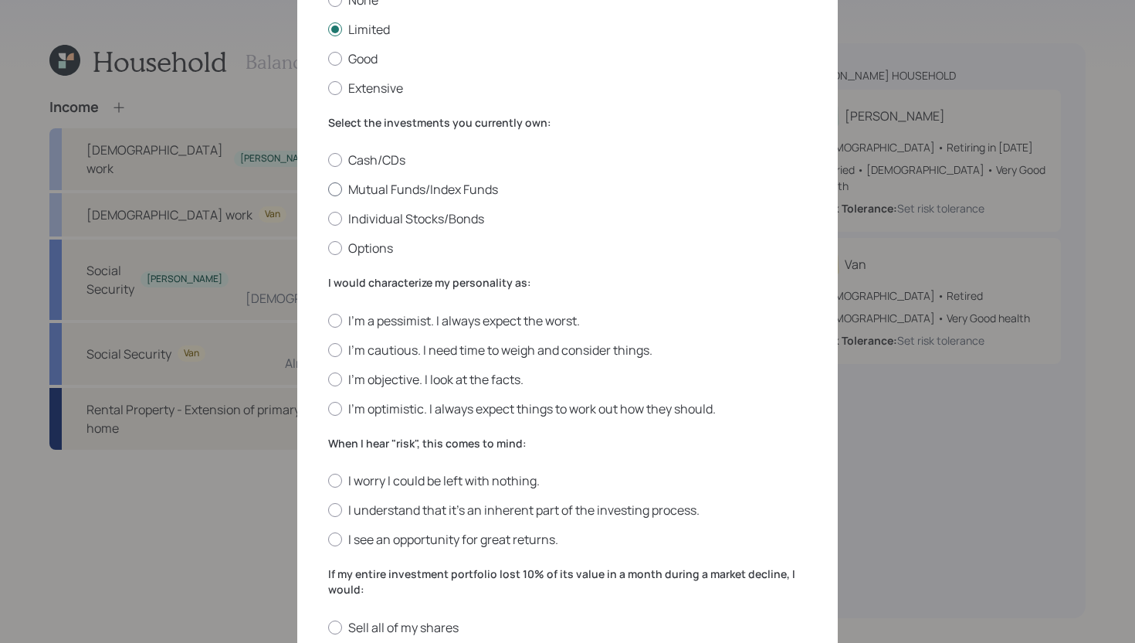
click at [439, 192] on label "Mutual Funds/Index Funds" at bounding box center [567, 189] width 479 height 17
click at [328, 190] on input "Mutual Funds/Index Funds" at bounding box center [327, 189] width 1 height 1
radio input "true"
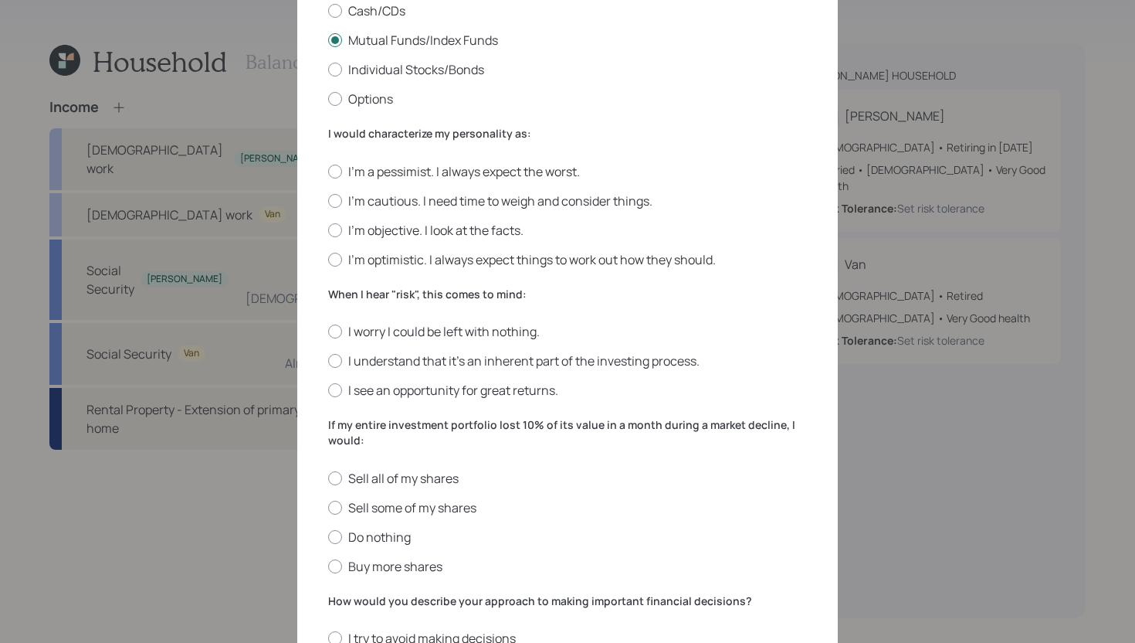
scroll to position [308, 0]
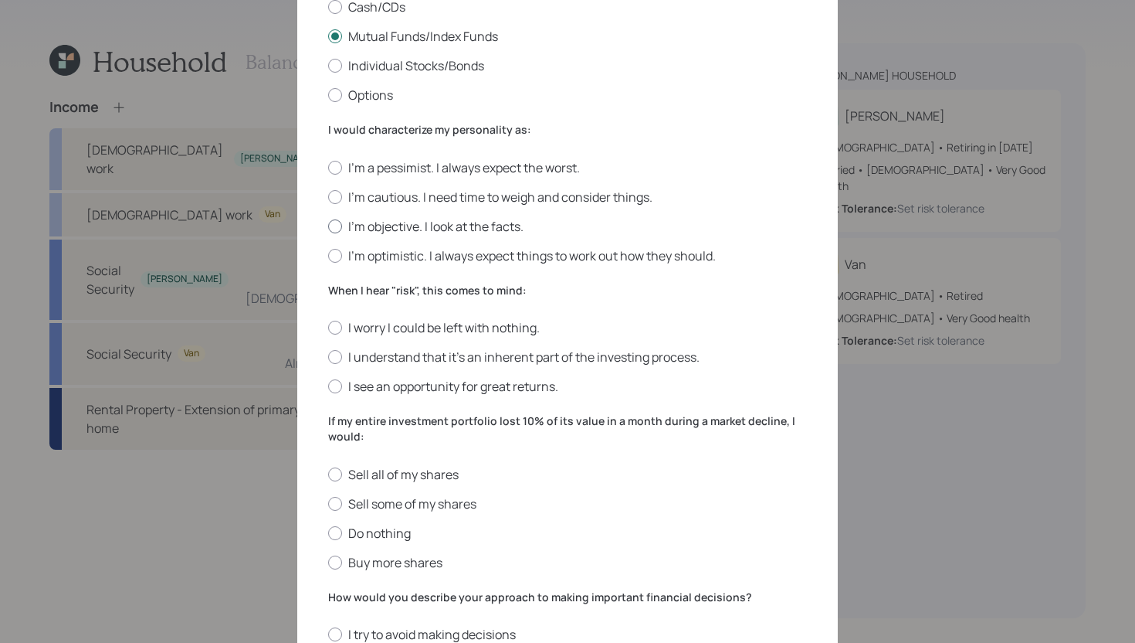
click at [393, 226] on label "I'm objective. I look at the facts." at bounding box center [567, 226] width 479 height 17
click at [328, 226] on input "I'm objective. I look at the facts." at bounding box center [327, 226] width 1 height 1
radio input "true"
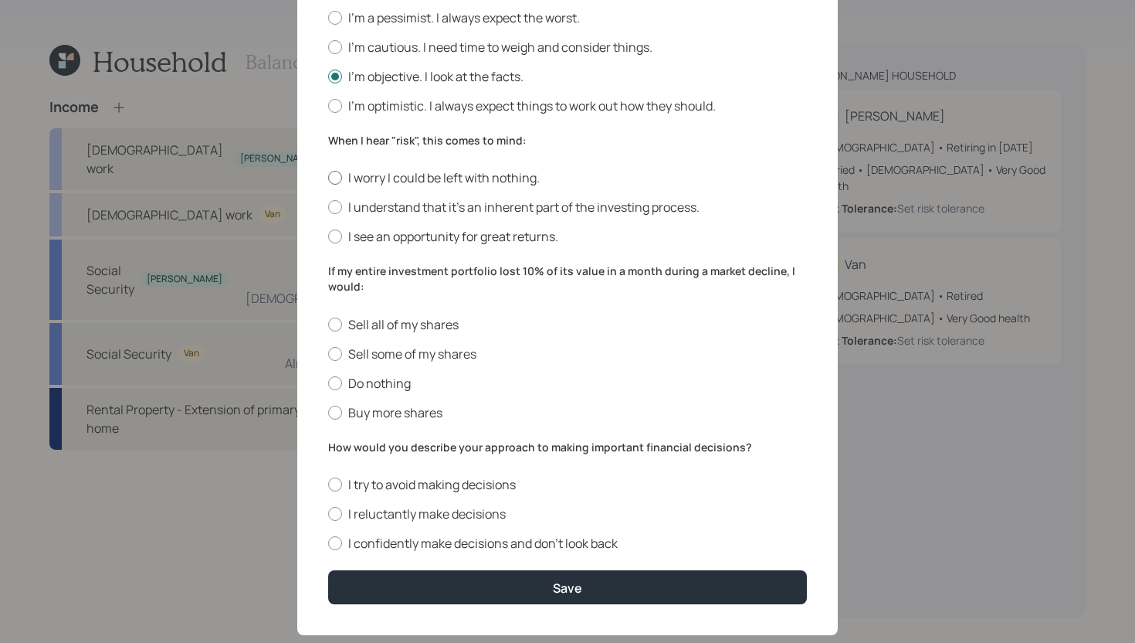
scroll to position [457, 0]
click at [412, 212] on label "I understand that it’s an inherent part of the investing process." at bounding box center [567, 207] width 479 height 17
click at [328, 209] on input "I understand that it’s an inherent part of the investing process." at bounding box center [327, 208] width 1 height 1
radio input "true"
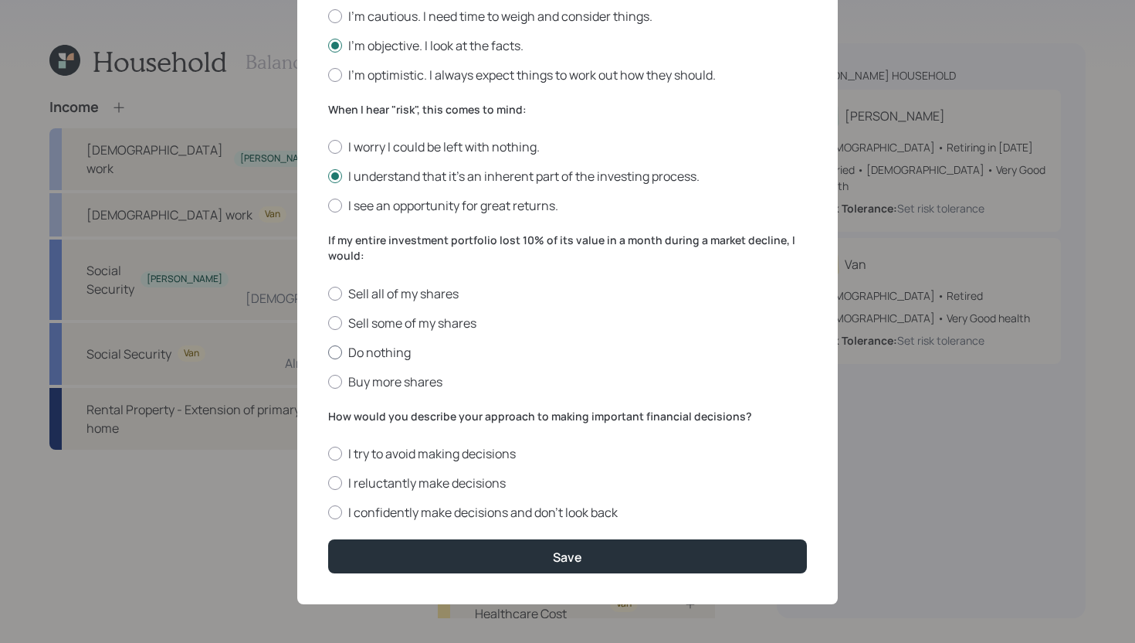
click at [377, 350] on label "Do nothing" at bounding box center [567, 352] width 479 height 17
click at [328, 351] on input "Do nothing" at bounding box center [327, 351] width 1 height 1
radio input "true"
click at [337, 483] on div at bounding box center [335, 483] width 14 height 14
click at [328, 483] on input "I reluctantly make decisions" at bounding box center [327, 483] width 1 height 1
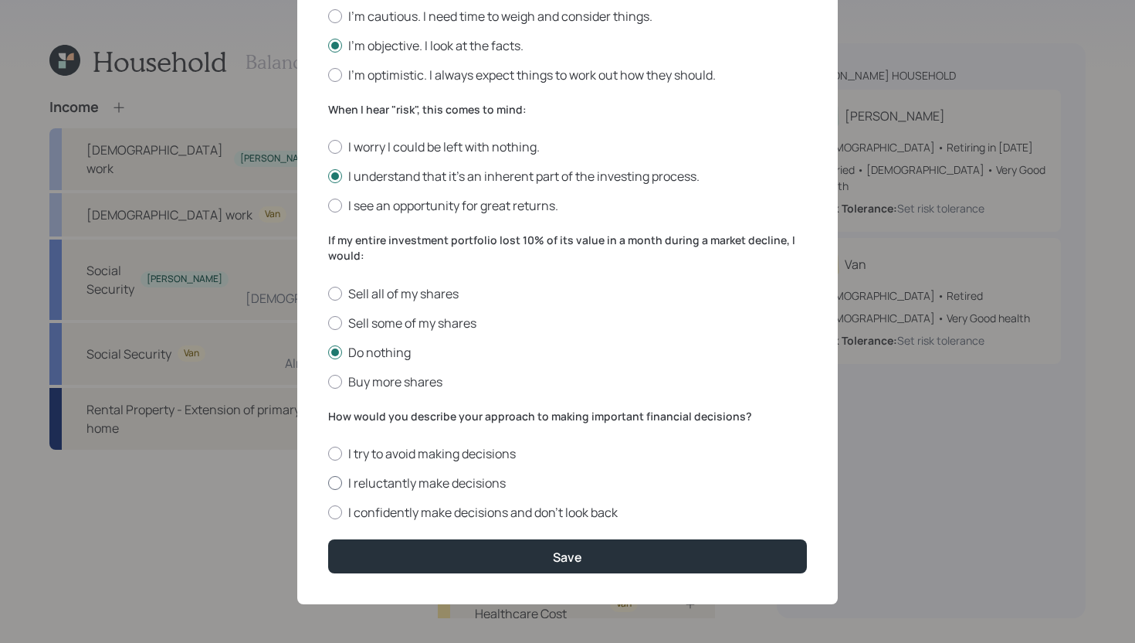
radio input "true"
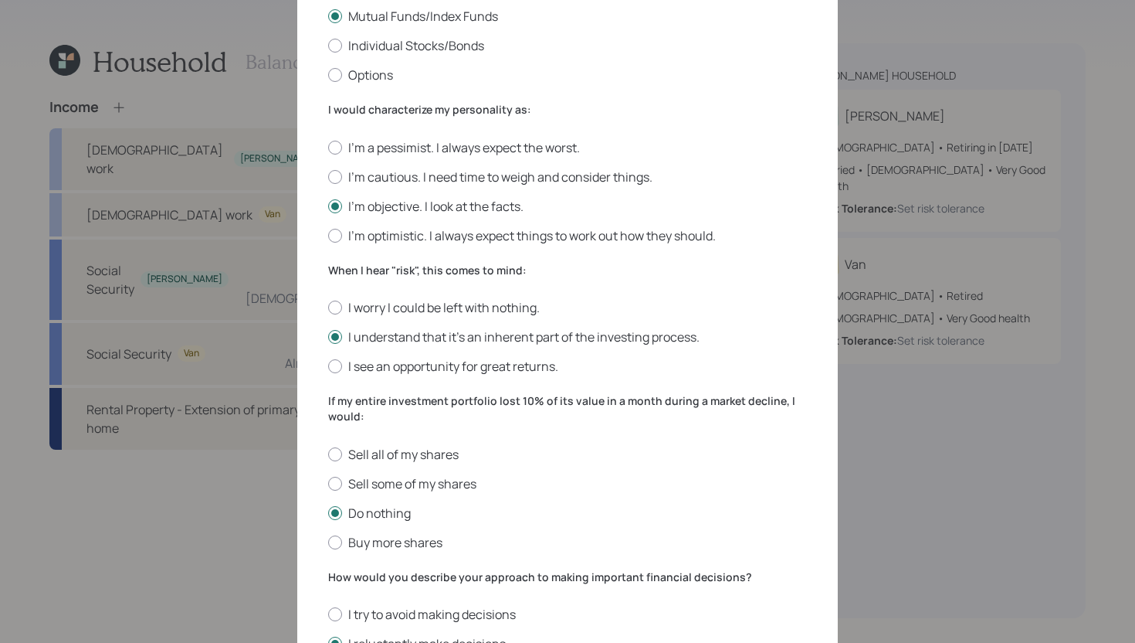
scroll to position [323, 0]
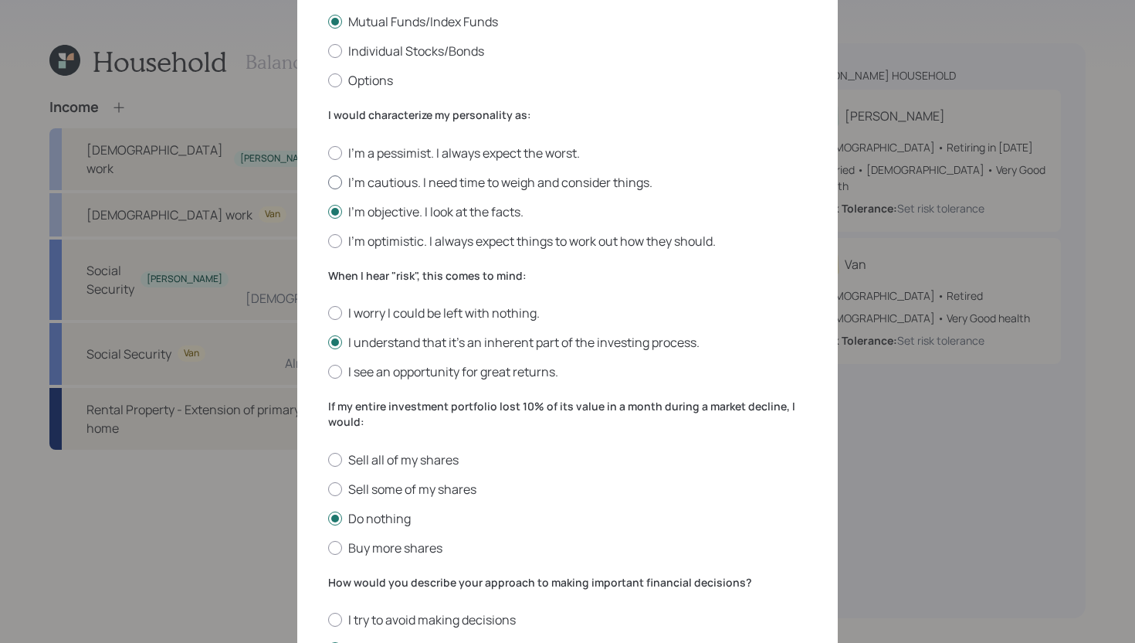
click at [444, 186] on label "I'm cautious. I need time to weigh and consider things." at bounding box center [567, 182] width 479 height 17
click at [328, 182] on input "I'm cautious. I need time to weigh and consider things." at bounding box center [327, 181] width 1 height 1
radio input "true"
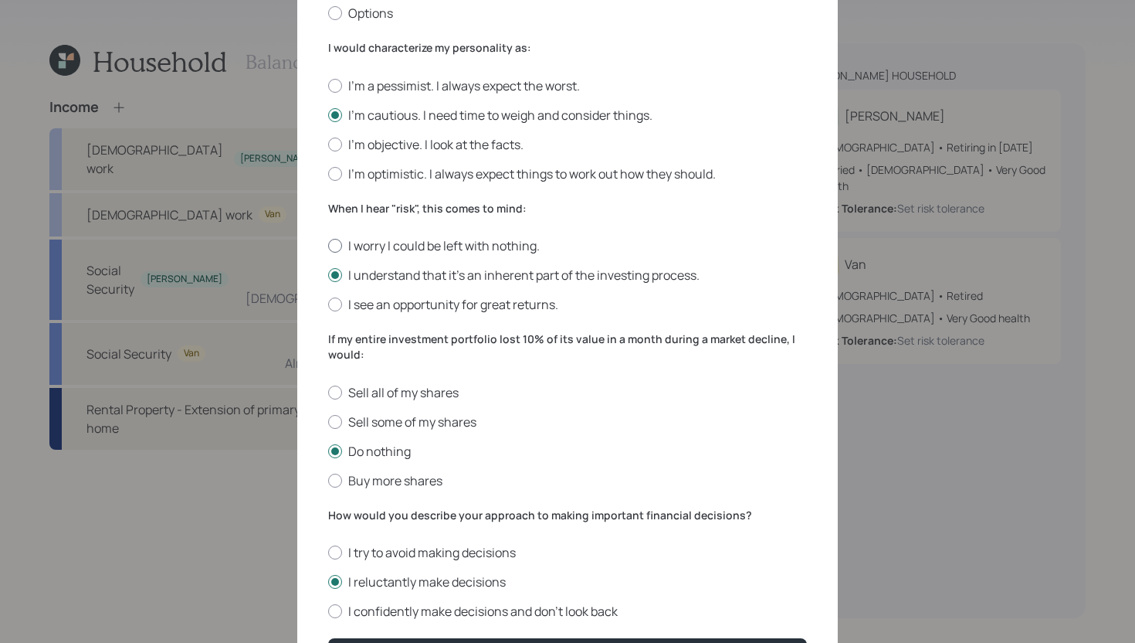
scroll to position [489, 0]
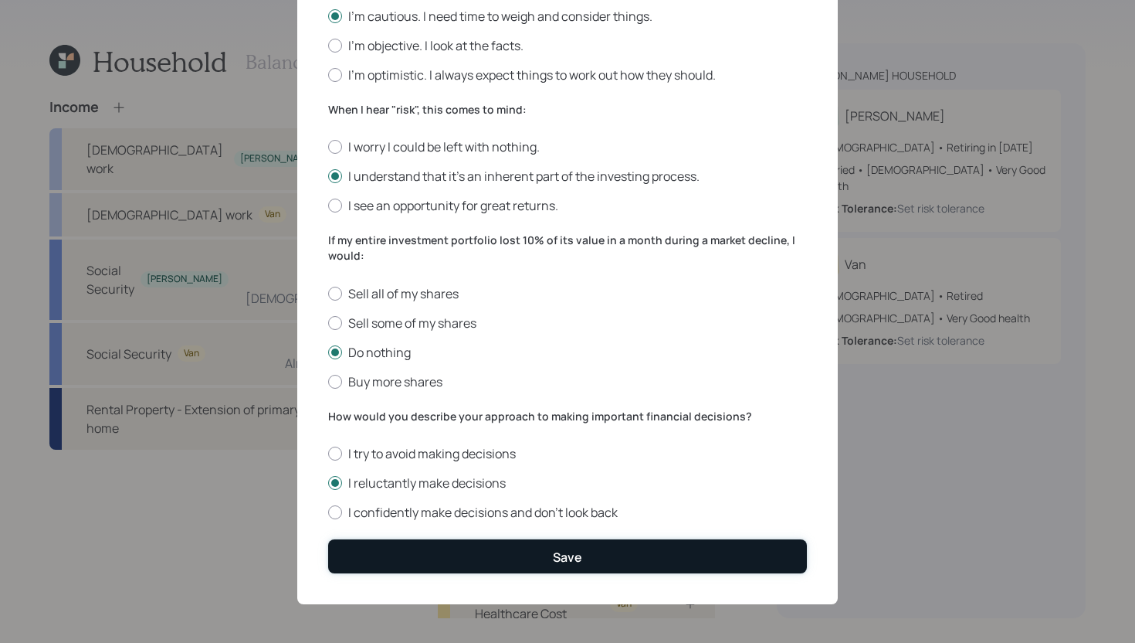
click at [546, 552] on button "Save" at bounding box center [567, 555] width 479 height 33
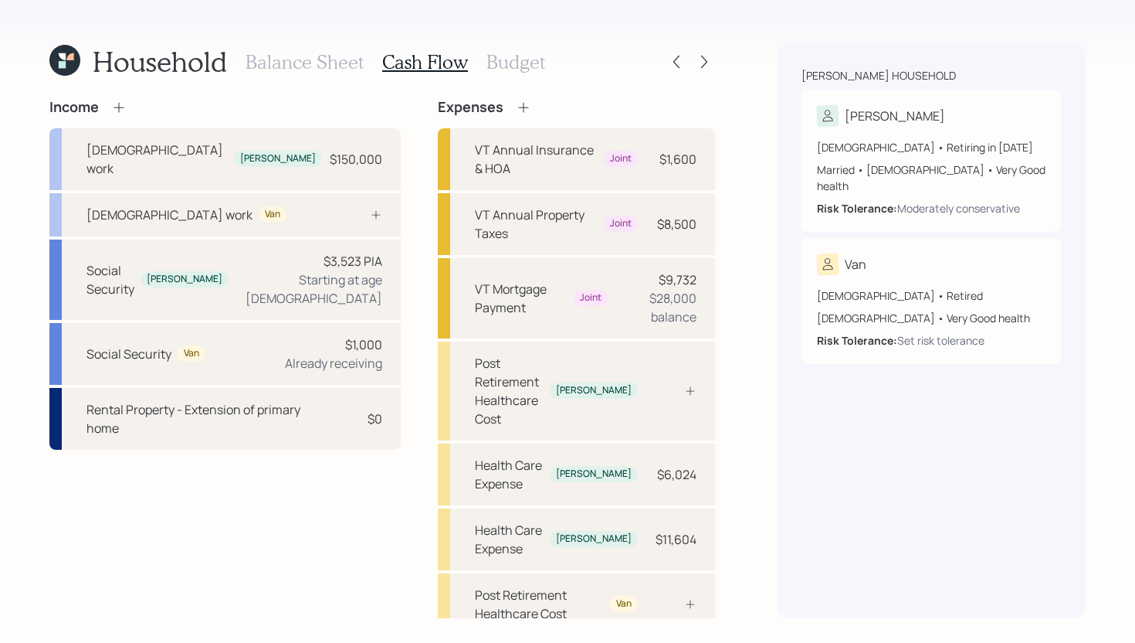
click at [532, 68] on h3 "Budget" at bounding box center [516, 62] width 59 height 22
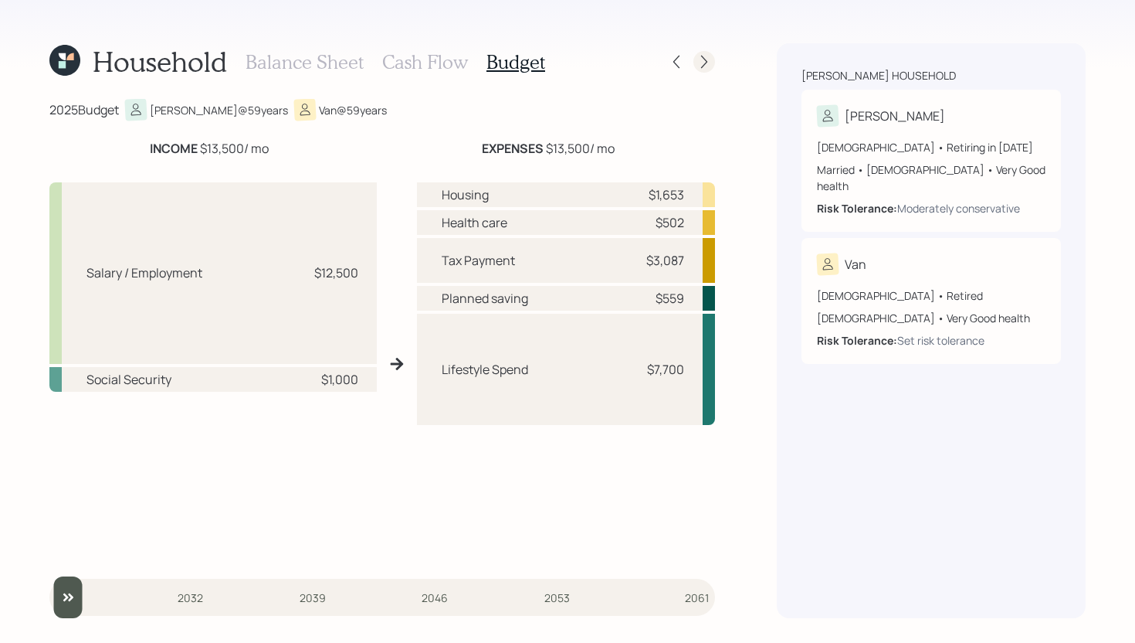
click at [704, 53] on div at bounding box center [705, 62] width 22 height 22
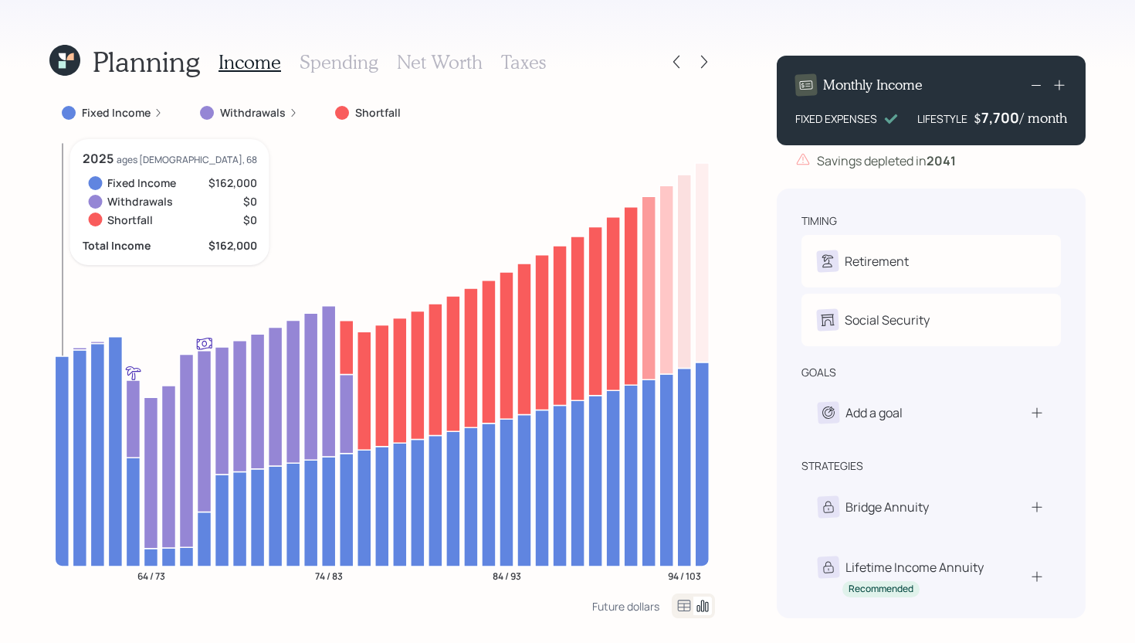
drag, startPoint x: 54, startPoint y: 356, endPoint x: 56, endPoint y: 365, distance: 9.6
click at [56, 365] on icon at bounding box center [62, 461] width 14 height 210
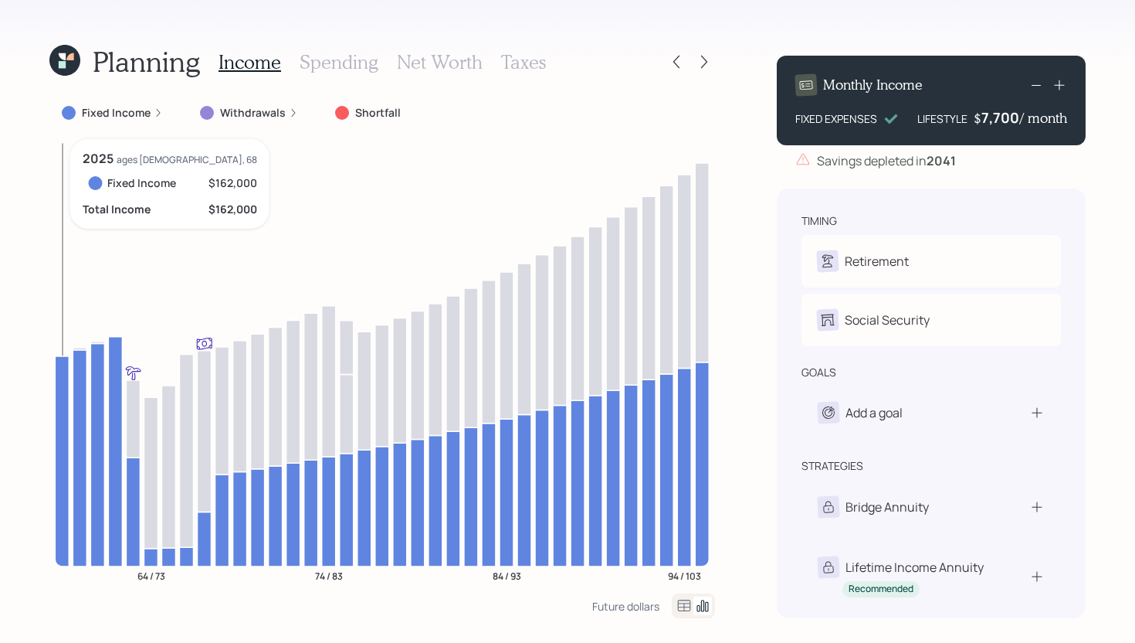
click at [63, 368] on icon at bounding box center [62, 461] width 14 height 210
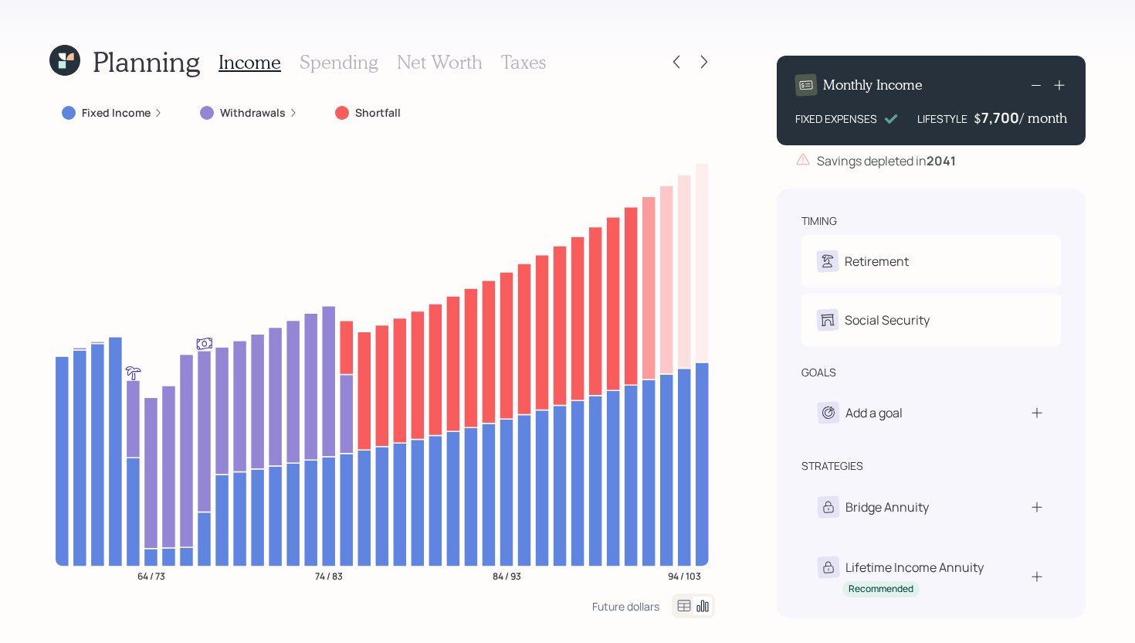
click at [117, 109] on label "Fixed Income" at bounding box center [116, 112] width 69 height 15
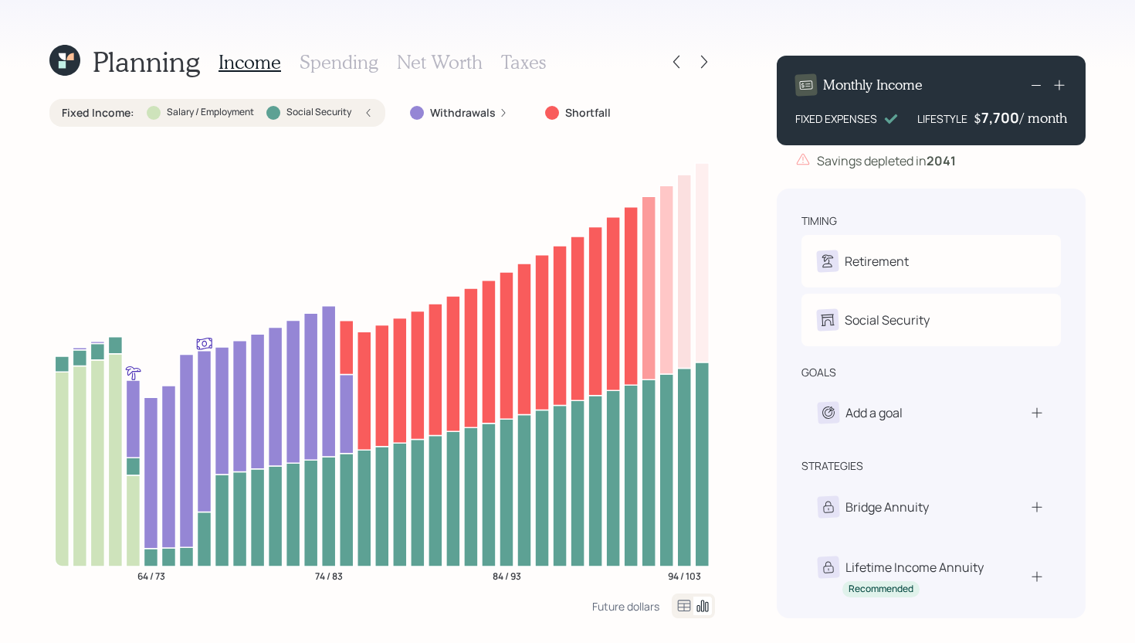
click at [90, 109] on label "Fixed Income :" at bounding box center [98, 112] width 73 height 15
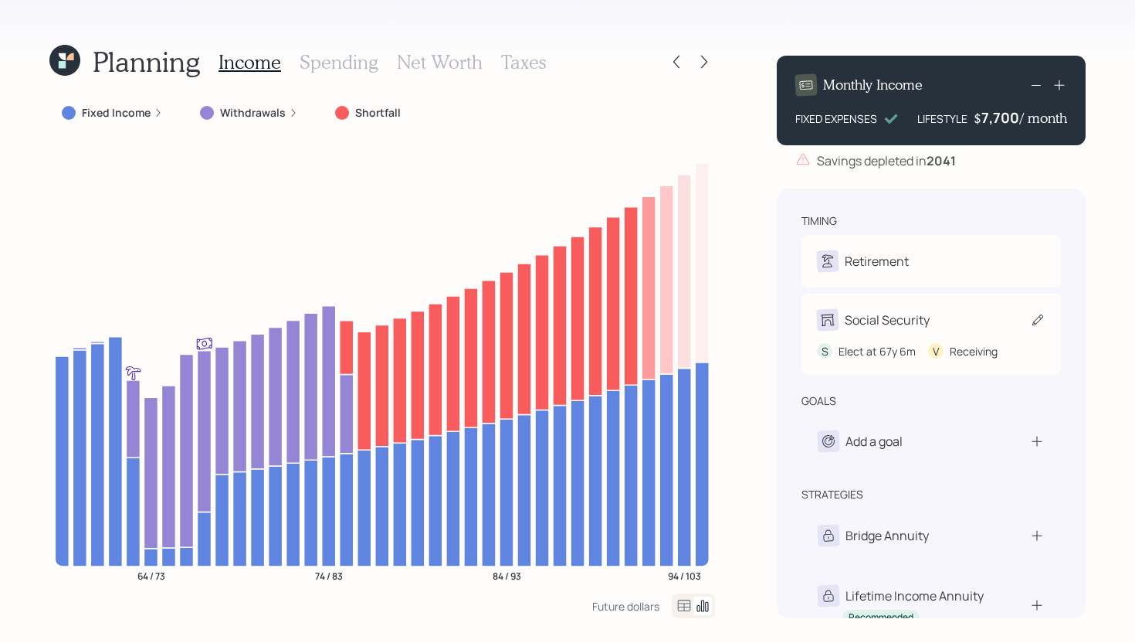
click at [944, 313] on div "Social Security" at bounding box center [931, 320] width 229 height 22
select select "6"
select select "12"
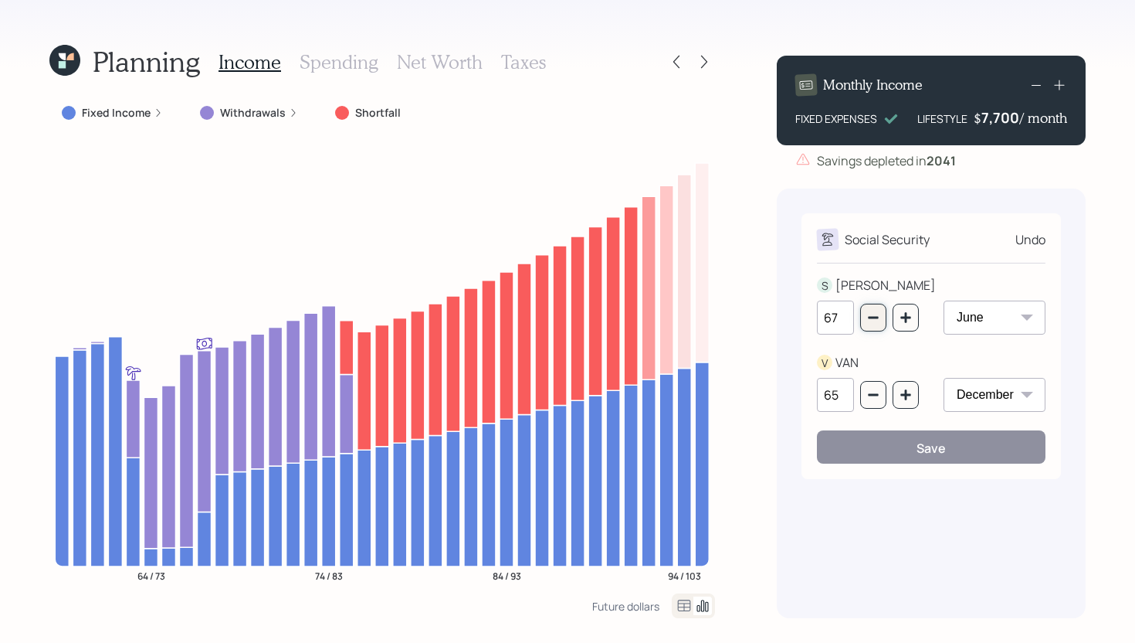
click at [874, 318] on icon "button" at bounding box center [873, 318] width 10 height 2
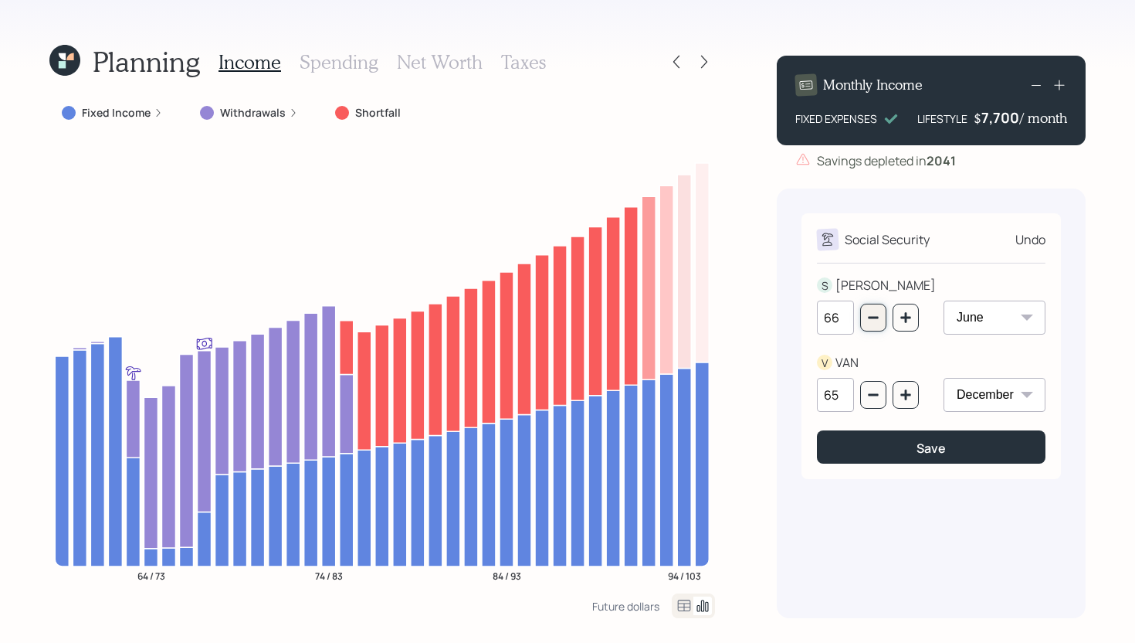
click at [874, 318] on icon "button" at bounding box center [873, 318] width 10 height 2
type input "63"
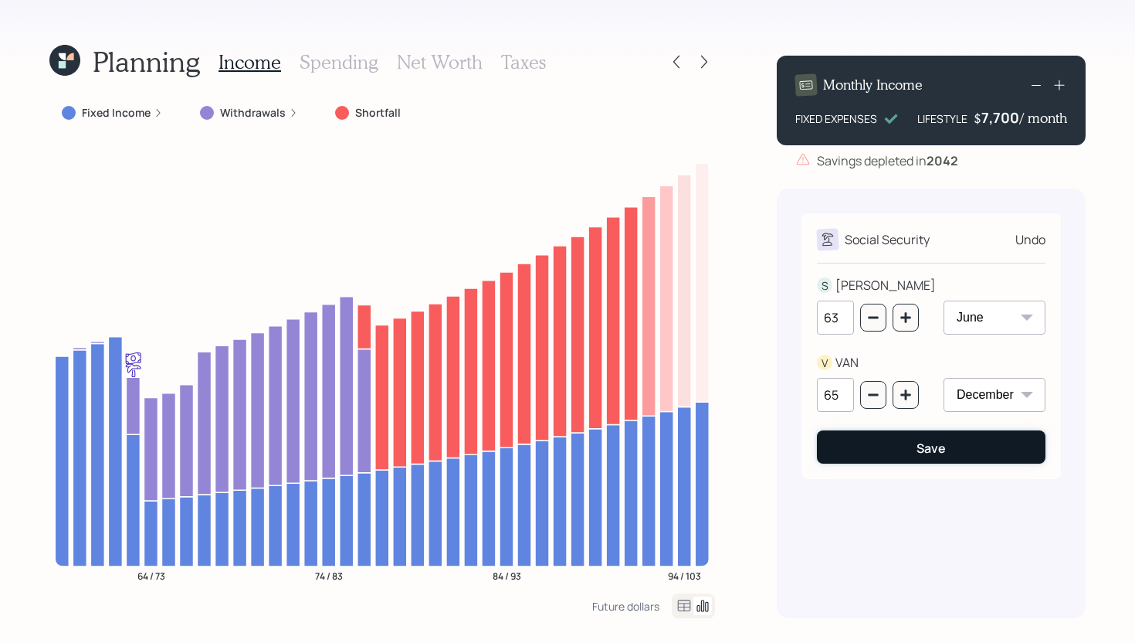
click at [894, 444] on button "Save" at bounding box center [931, 446] width 229 height 33
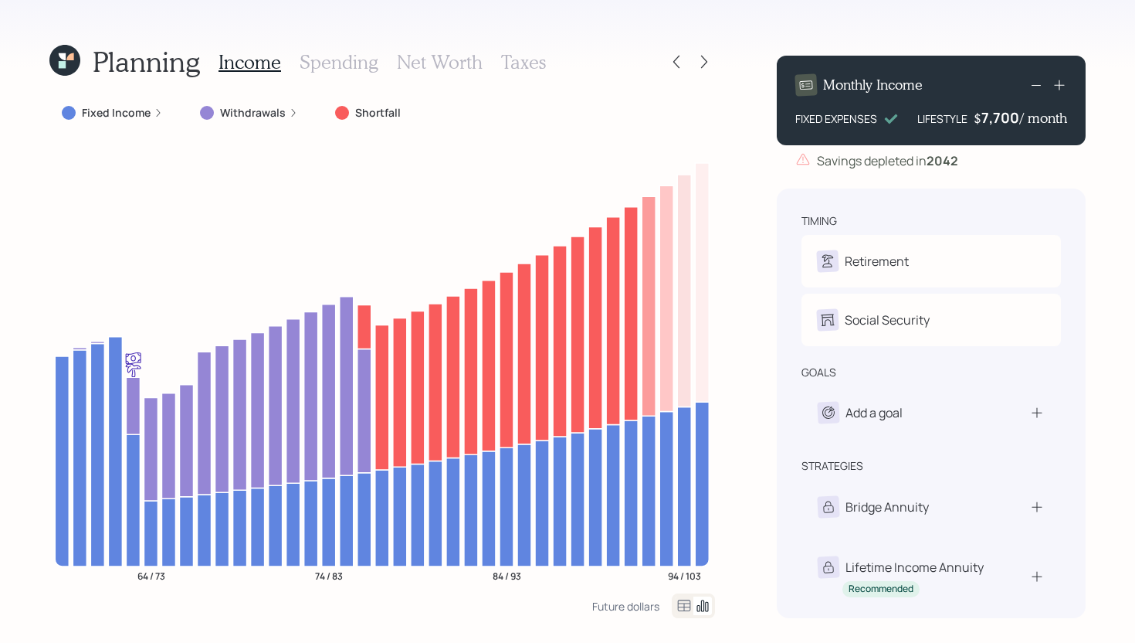
click at [128, 115] on label "Fixed Income" at bounding box center [116, 112] width 69 height 15
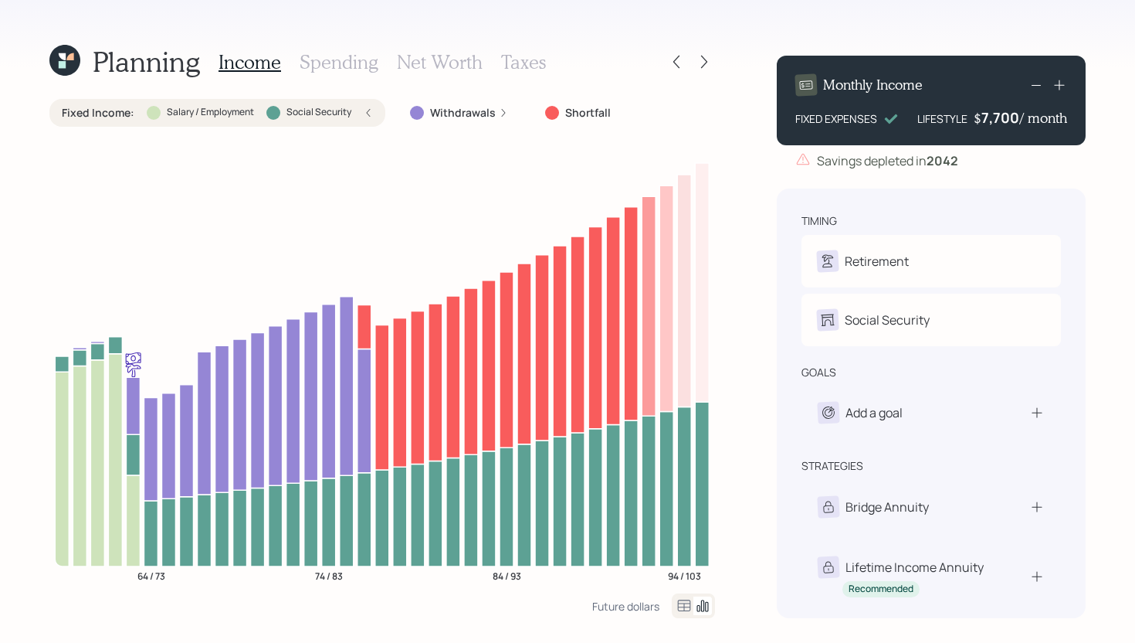
click at [158, 111] on div at bounding box center [154, 113] width 14 height 14
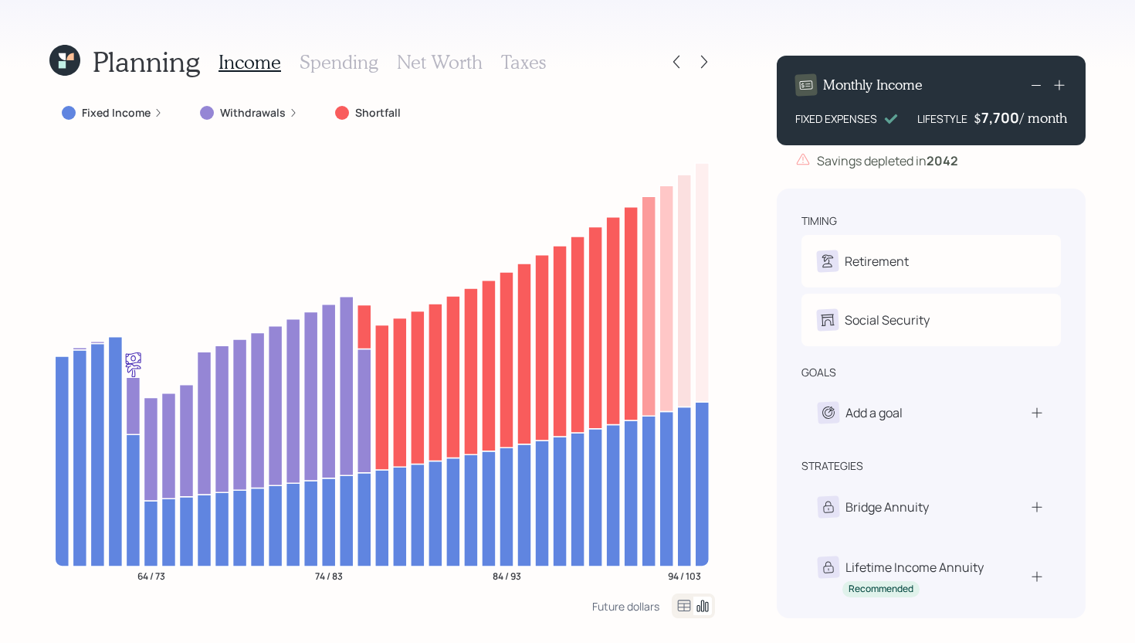
click at [141, 112] on label "Fixed Income" at bounding box center [116, 112] width 69 height 15
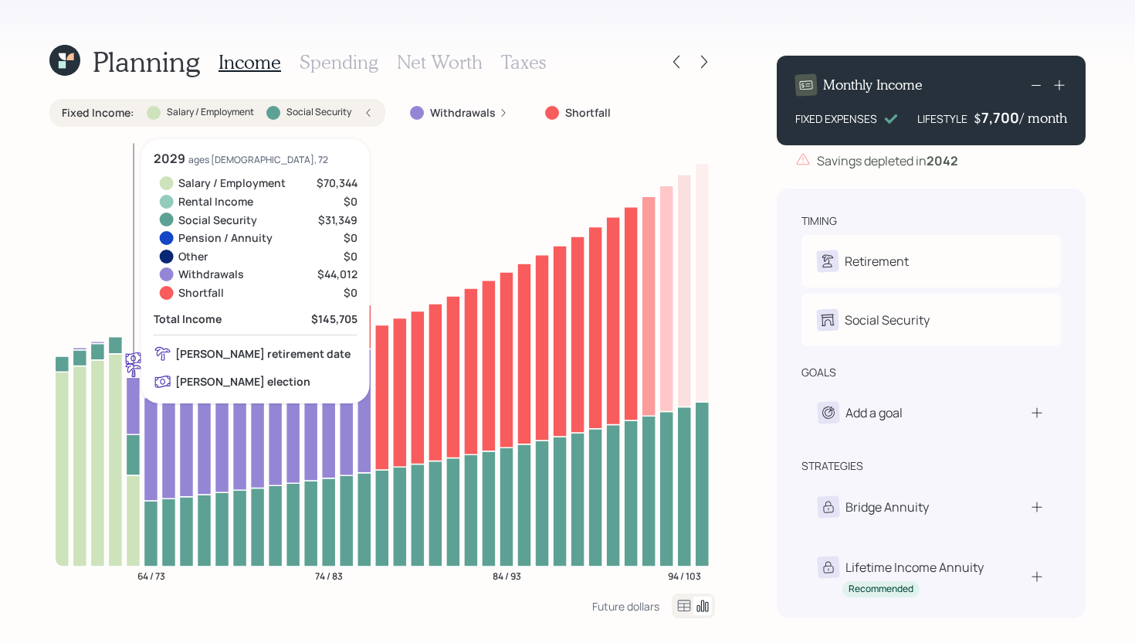
click at [130, 486] on icon at bounding box center [133, 519] width 14 height 91
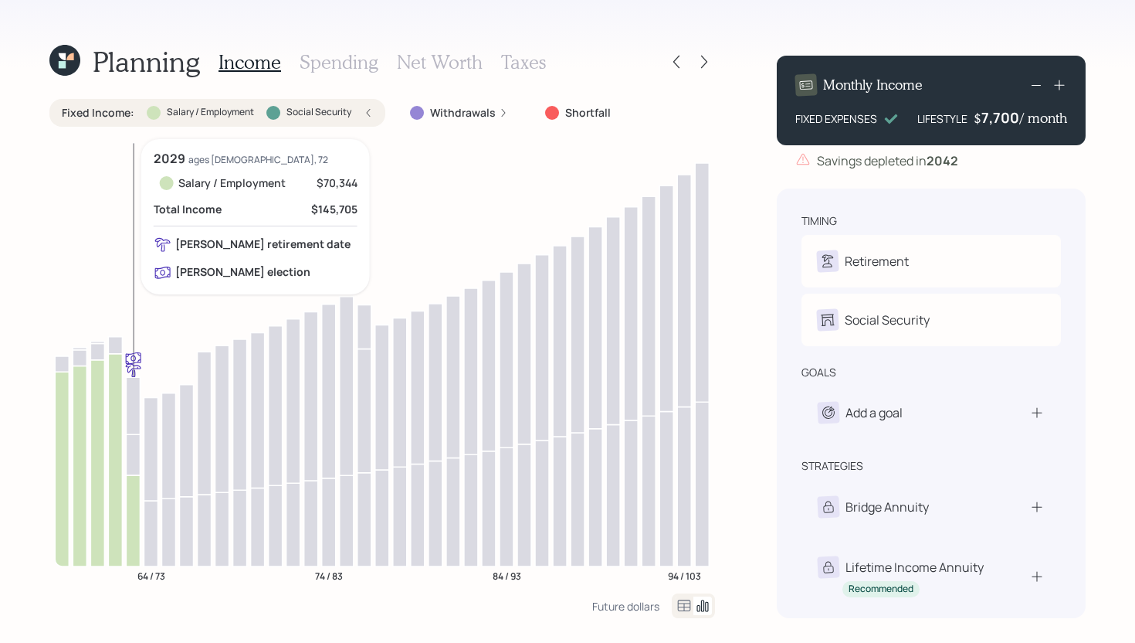
click at [132, 484] on icon at bounding box center [133, 519] width 14 height 91
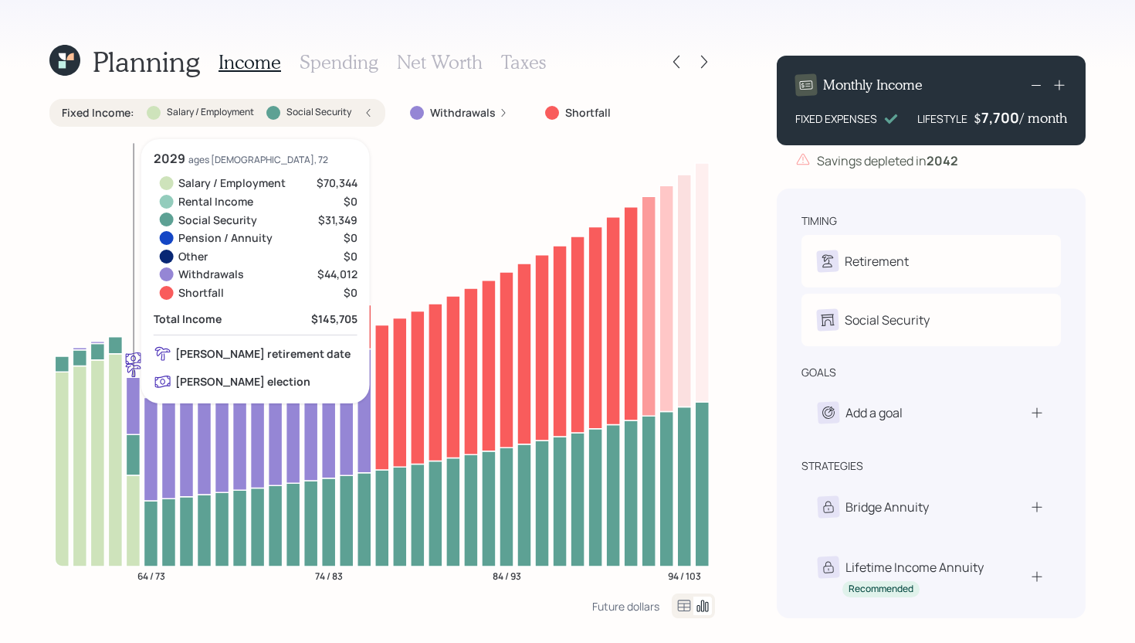
click at [135, 462] on icon at bounding box center [133, 454] width 14 height 41
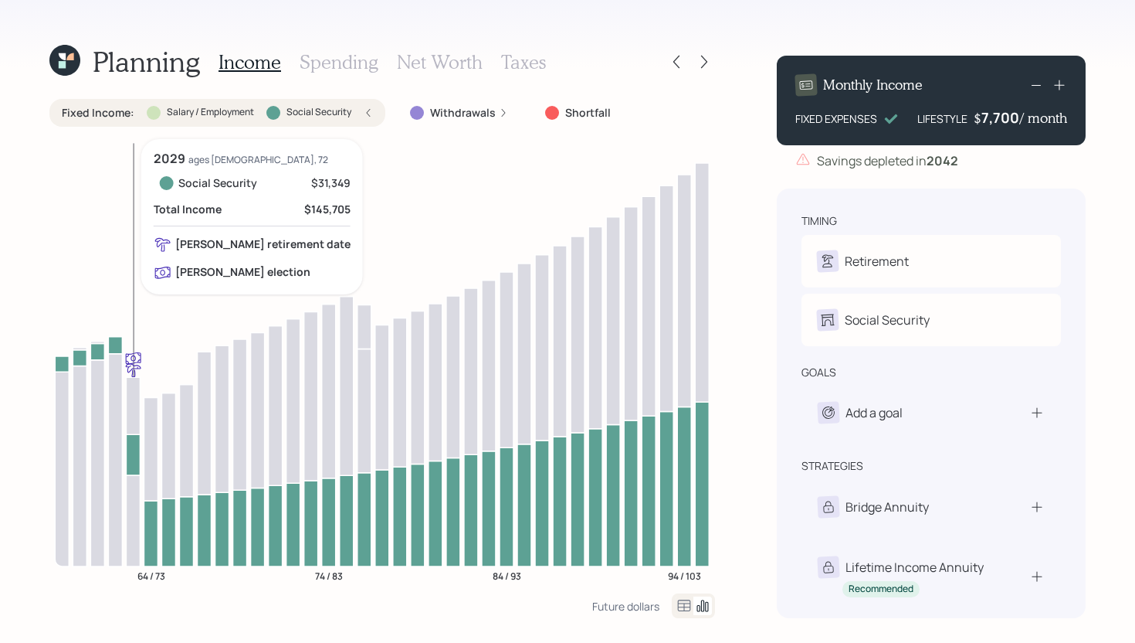
click at [134, 462] on icon at bounding box center [133, 454] width 14 height 41
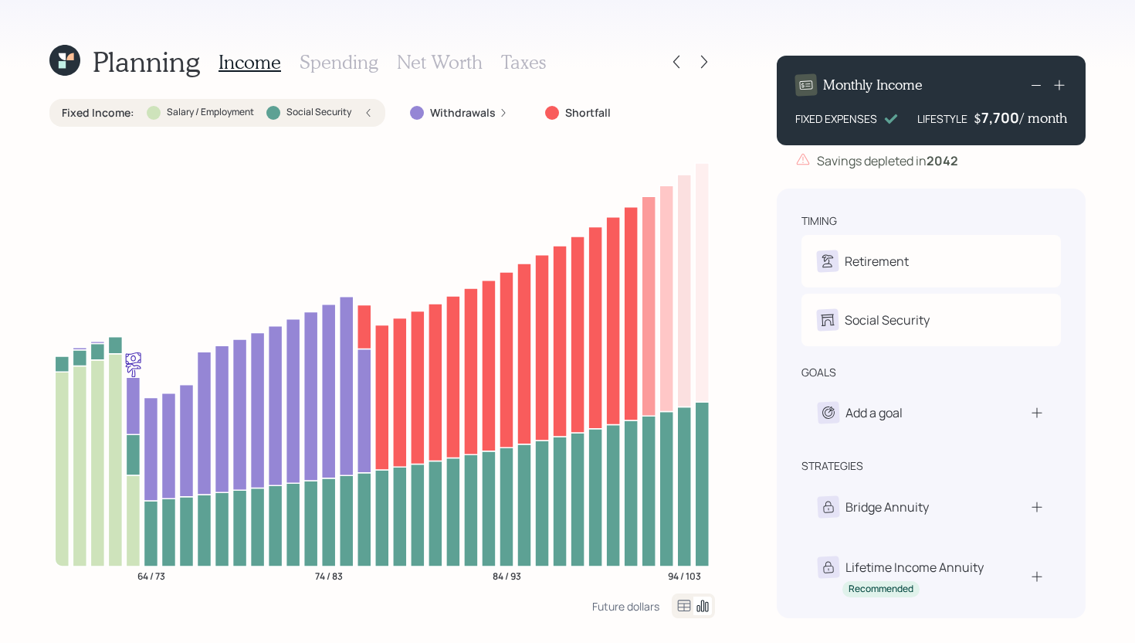
click at [174, 120] on div "Fixed Income : Salary / Employment Social Security" at bounding box center [217, 113] width 336 height 28
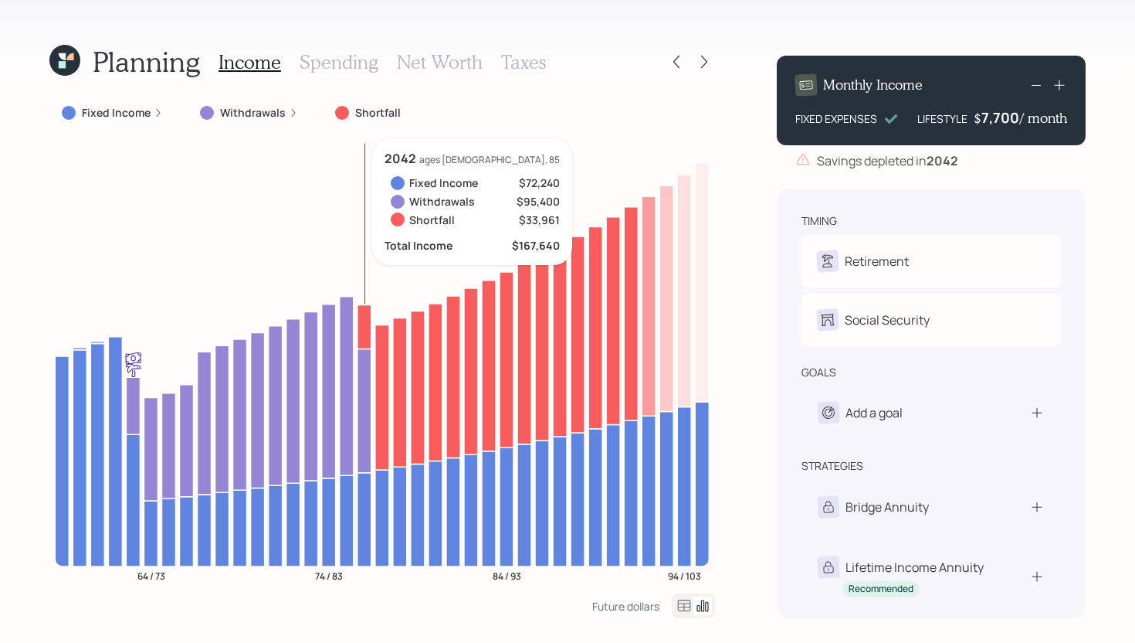
click at [368, 323] on icon at bounding box center [365, 326] width 14 height 44
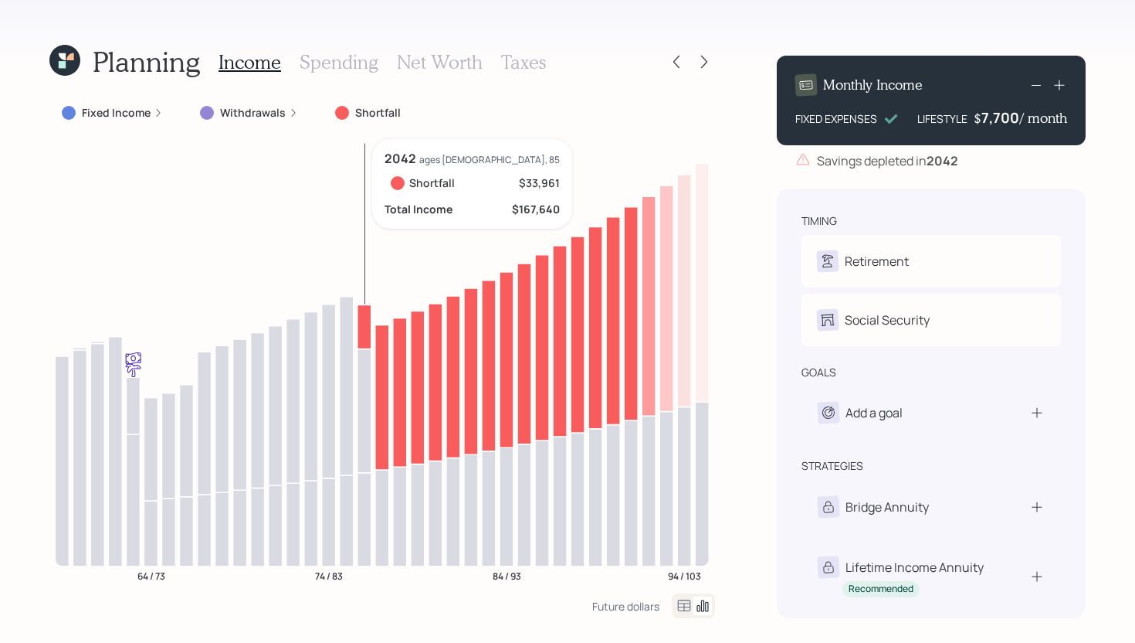
click at [364, 324] on icon at bounding box center [365, 326] width 14 height 44
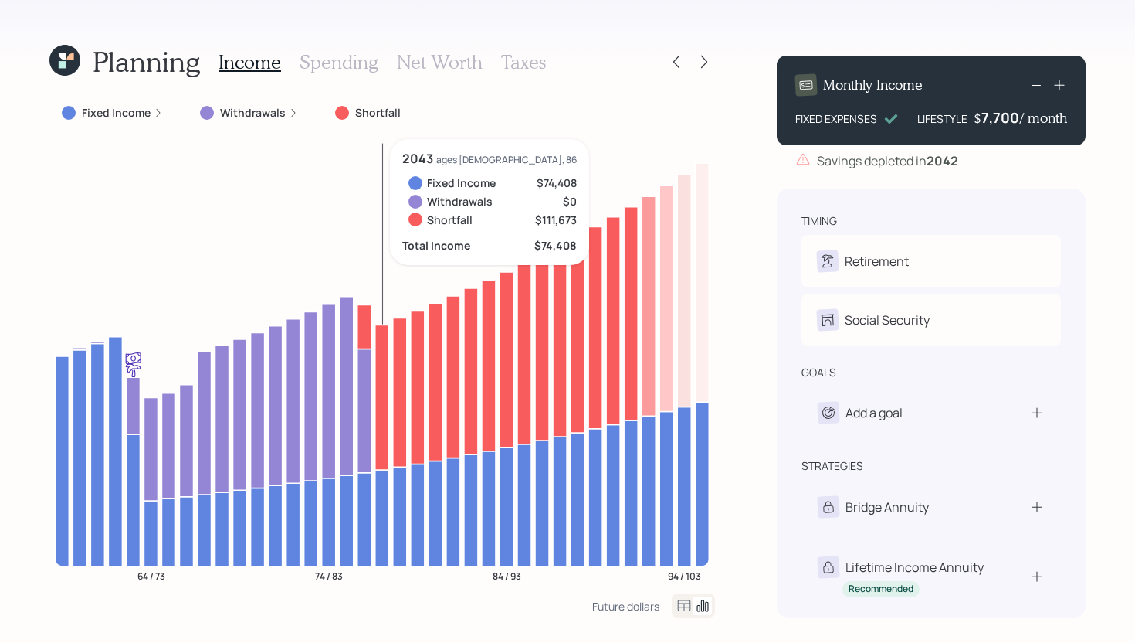
click at [385, 507] on icon at bounding box center [382, 518] width 14 height 97
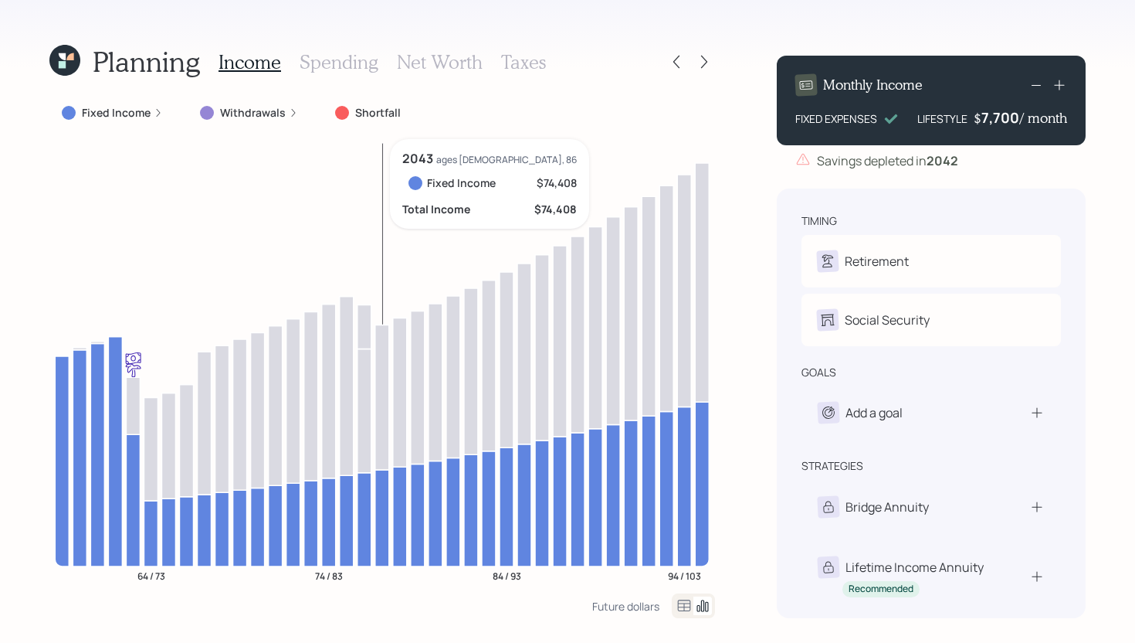
click at [385, 507] on icon at bounding box center [382, 518] width 14 height 97
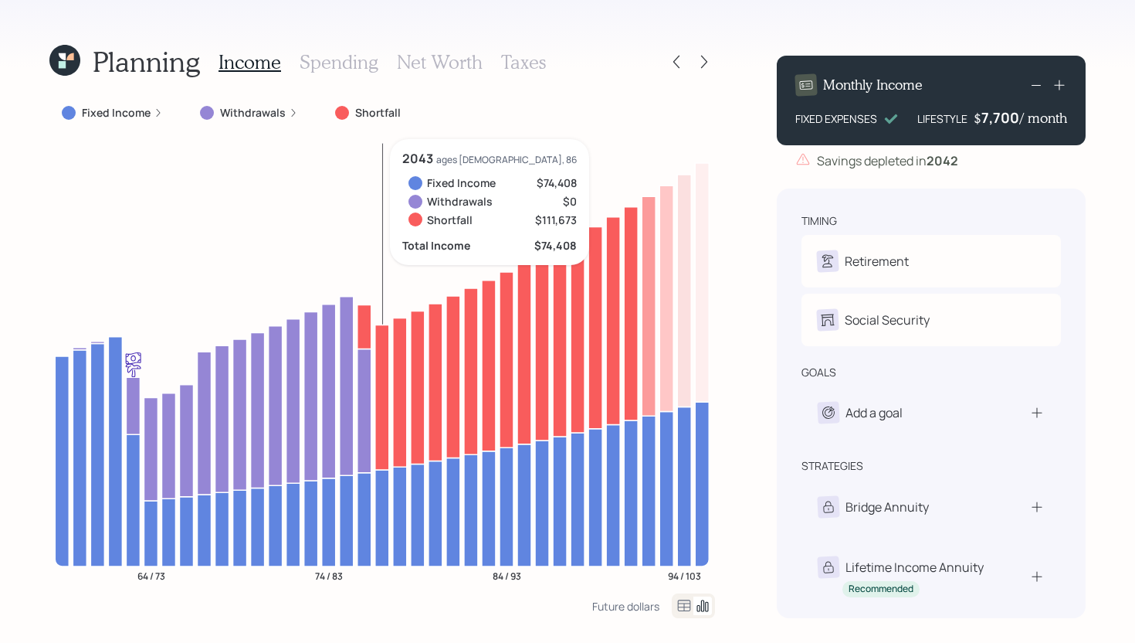
click at [385, 430] on icon at bounding box center [382, 396] width 14 height 145
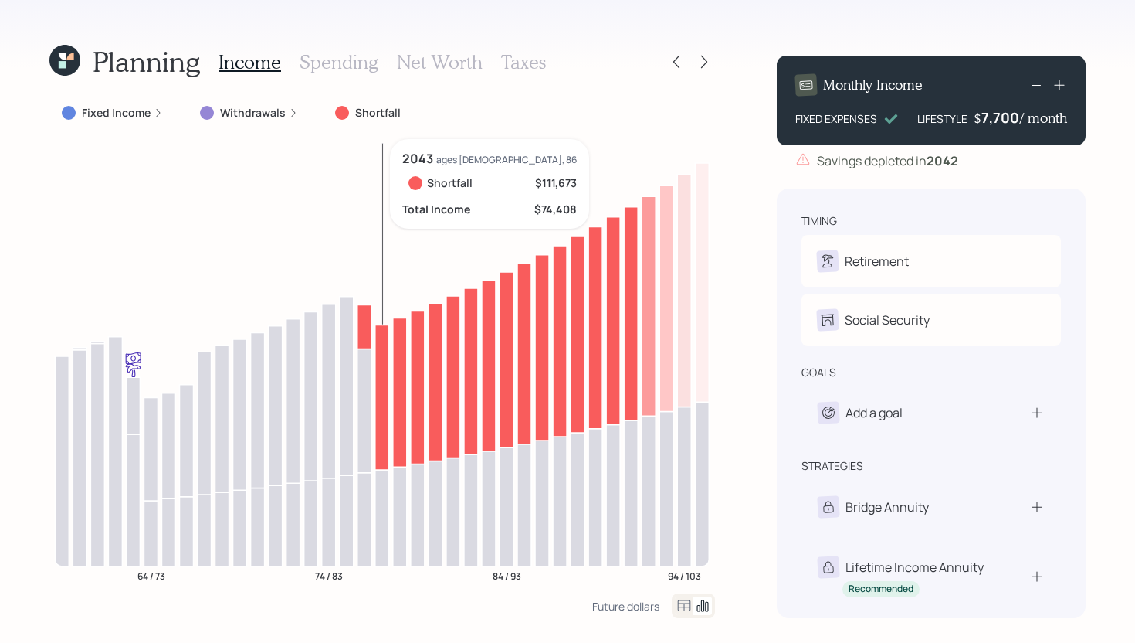
click at [385, 430] on icon at bounding box center [382, 396] width 14 height 145
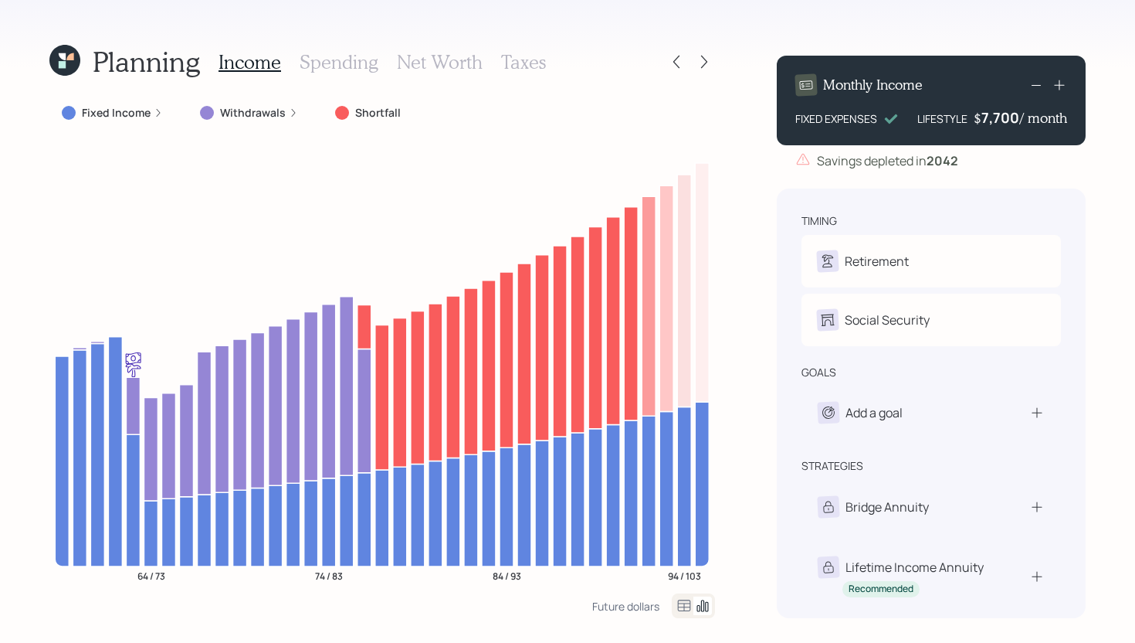
click at [341, 56] on h3 "Spending" at bounding box center [339, 62] width 79 height 22
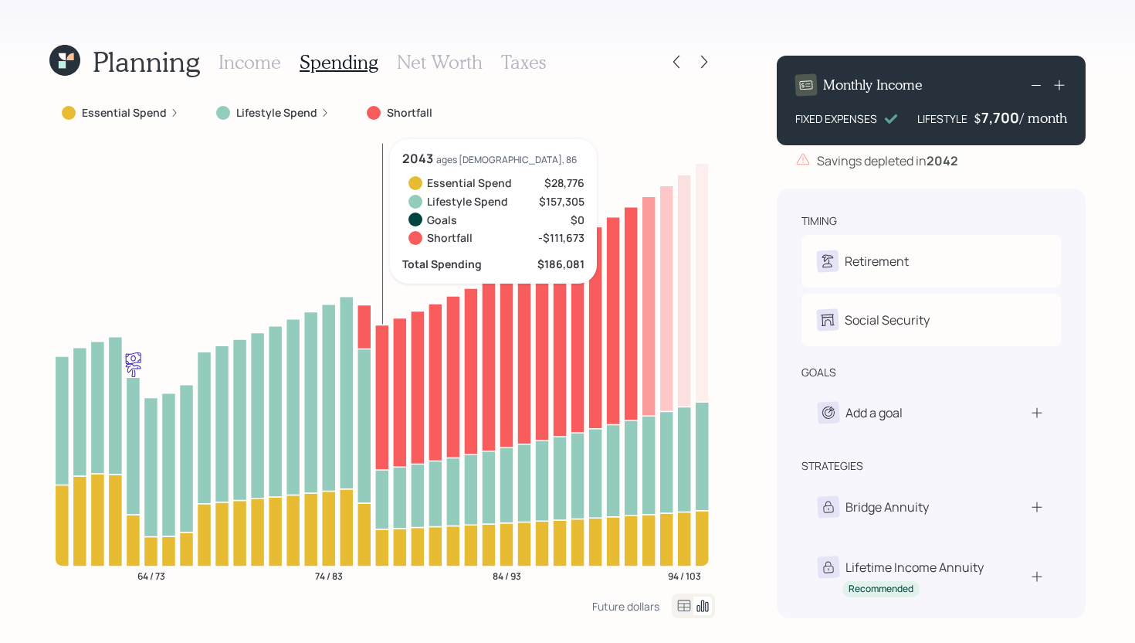
click at [385, 549] on icon at bounding box center [382, 546] width 14 height 37
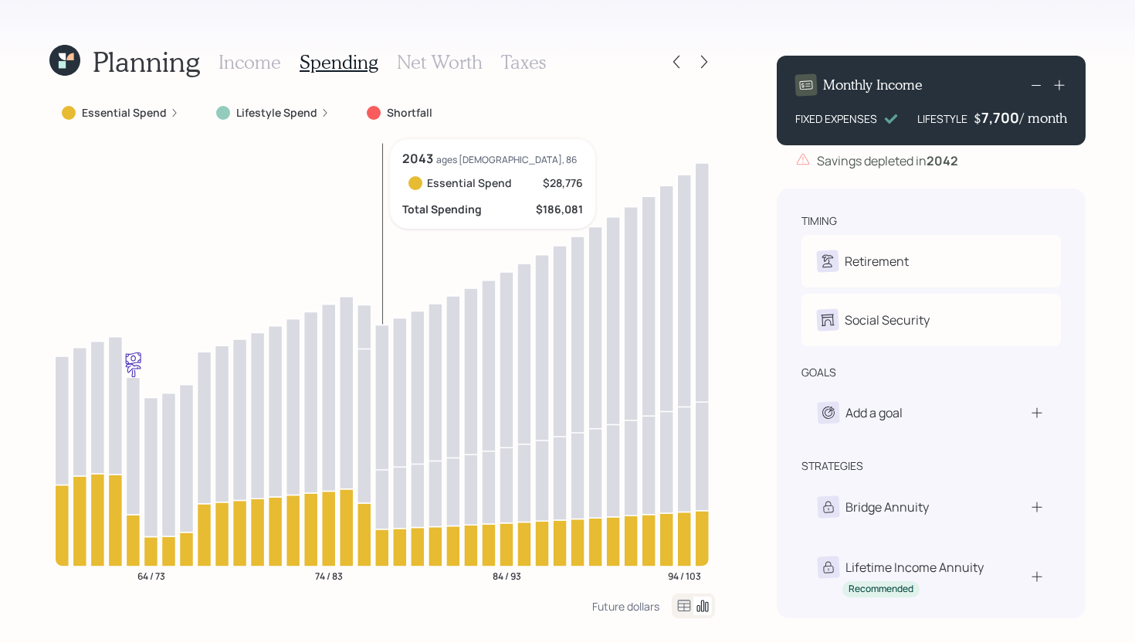
click at [385, 549] on icon at bounding box center [382, 546] width 14 height 37
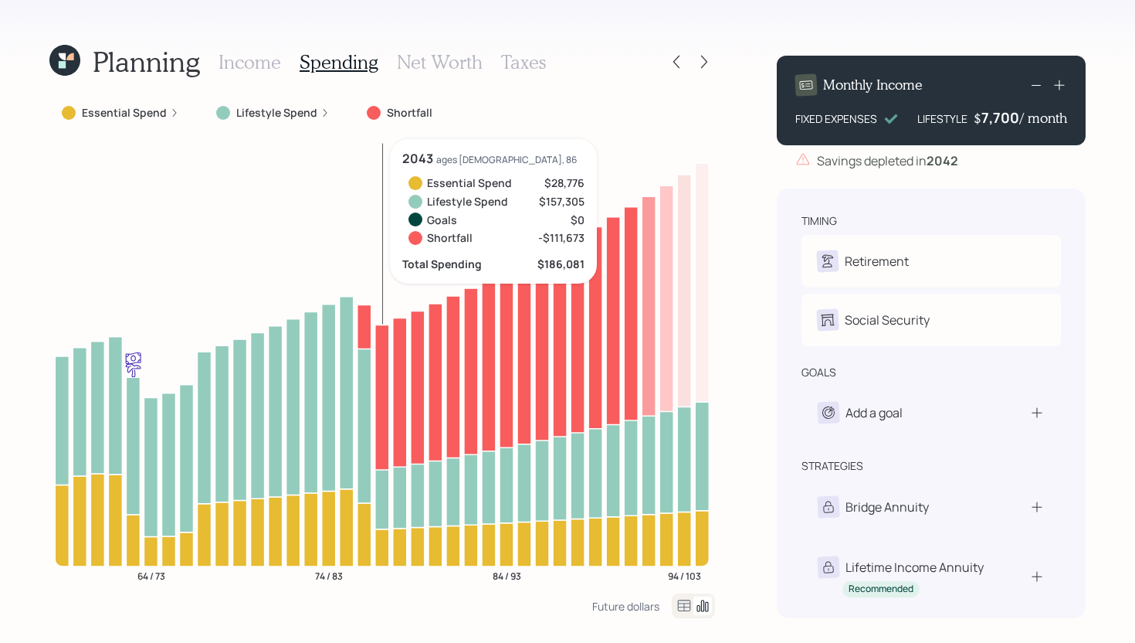
click at [385, 517] on icon at bounding box center [382, 426] width 14 height 204
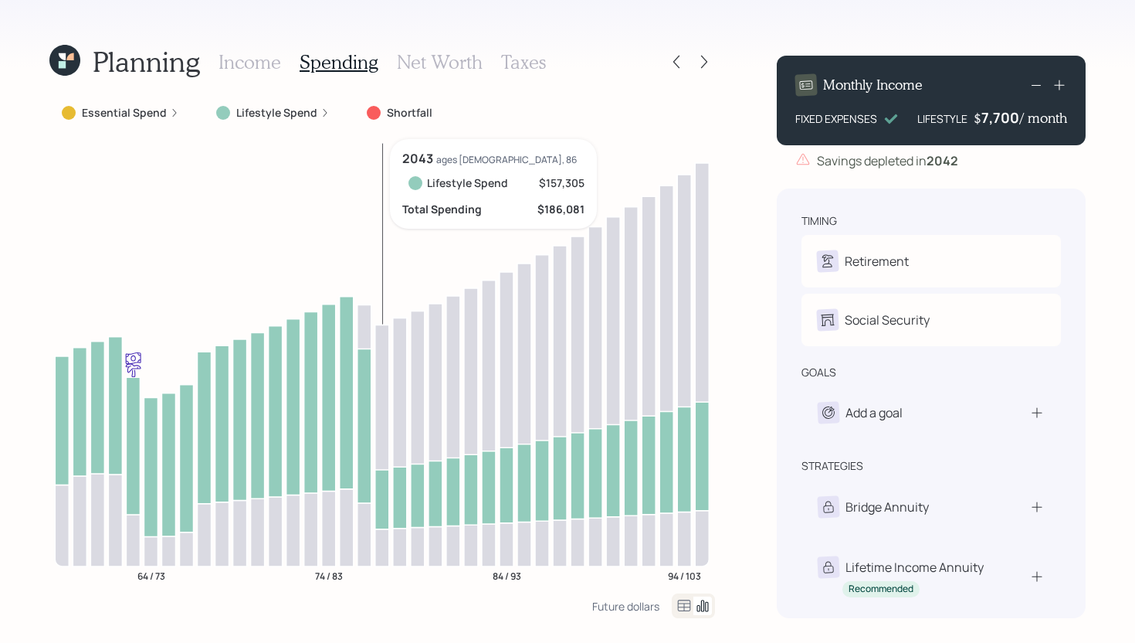
click at [385, 517] on icon at bounding box center [382, 426] width 14 height 204
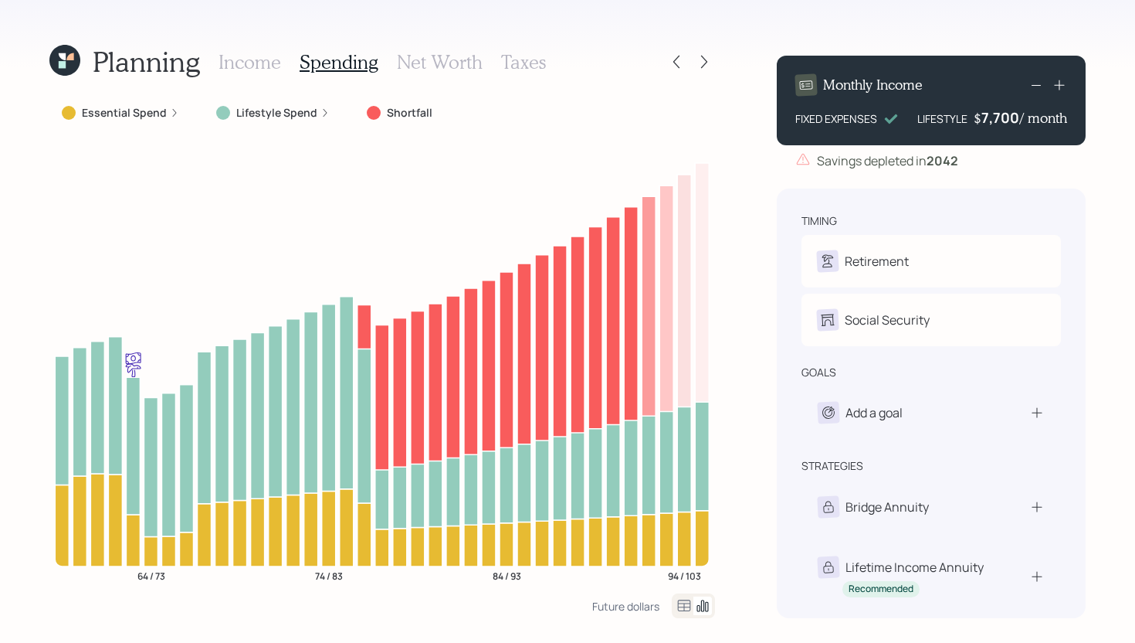
click at [258, 60] on h3 "Income" at bounding box center [250, 62] width 63 height 22
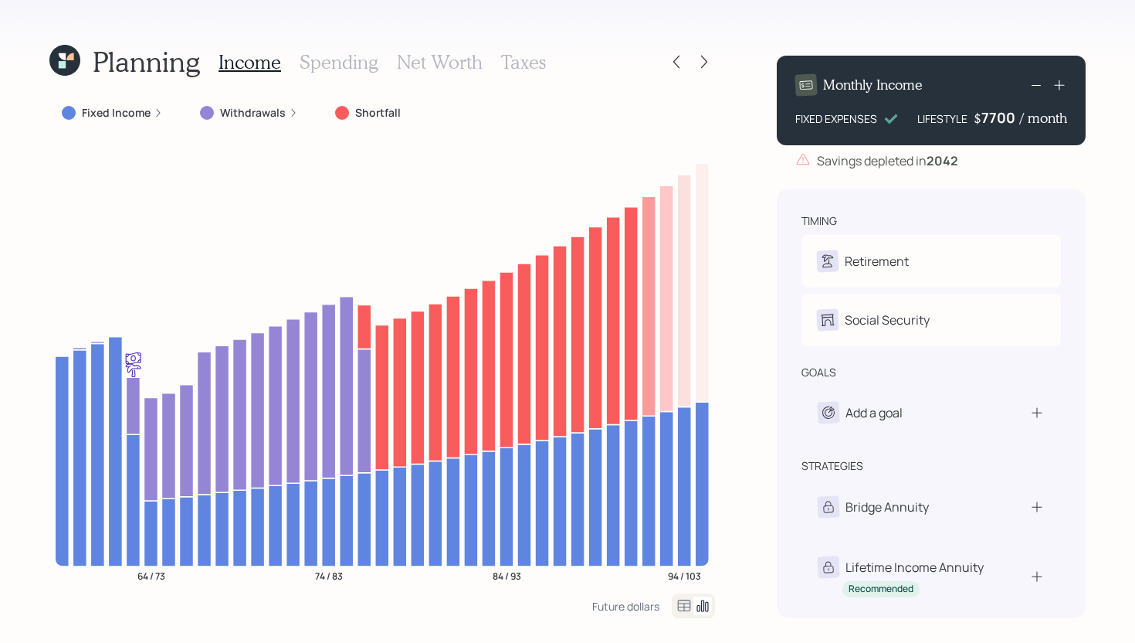
click at [1012, 120] on div "7700" at bounding box center [1001, 117] width 39 height 19
click at [734, 236] on div "Planning Income Spending Net Worth Taxes Fixed Income Withdrawals Shortfall 64 …" at bounding box center [567, 321] width 1135 height 643
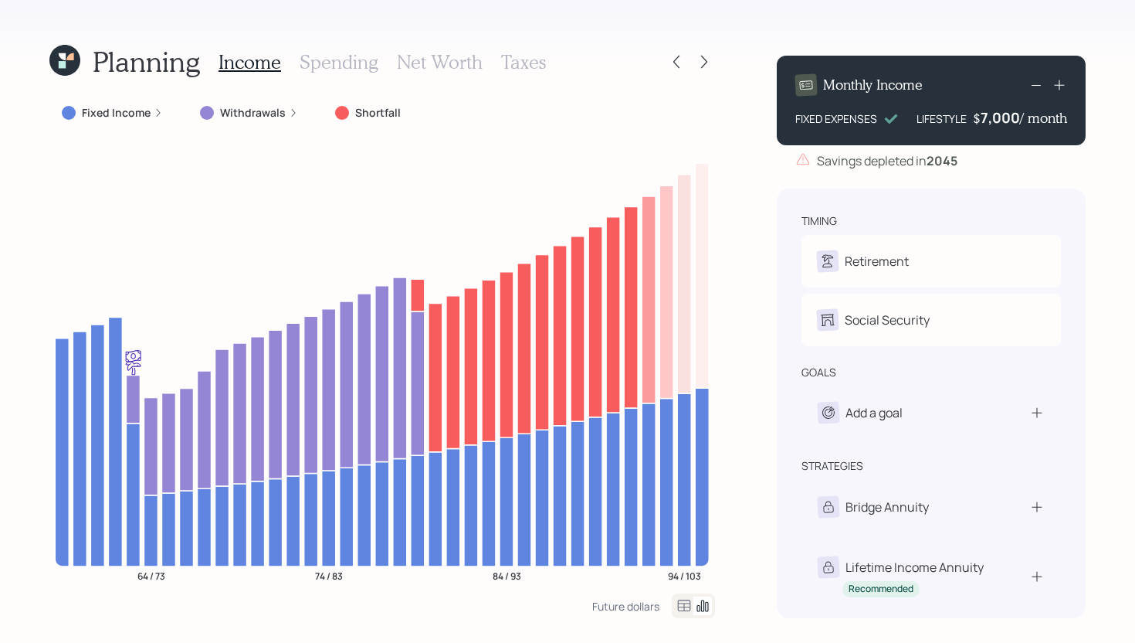
click at [1016, 117] on div "7,000" at bounding box center [1000, 117] width 39 height 19
click at [1016, 117] on div "7000" at bounding box center [1001, 117] width 39 height 19
click at [759, 245] on div "Planning Income Spending Net Worth Taxes Fixed Income Withdrawals Shortfall 64 …" at bounding box center [567, 321] width 1135 height 643
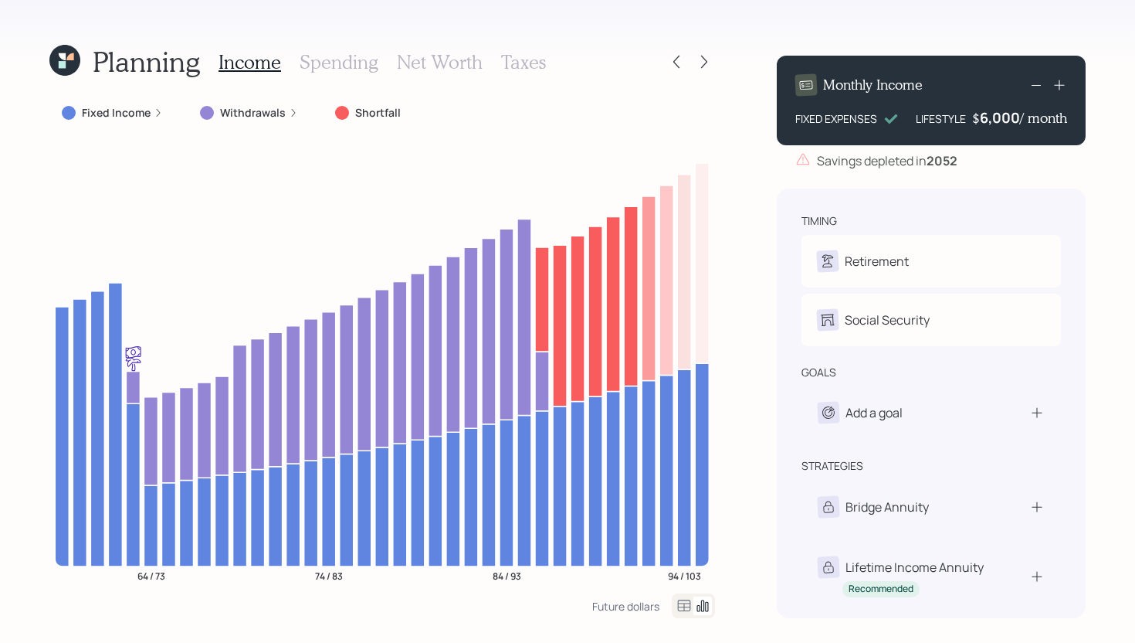
click at [1012, 117] on div "6,000" at bounding box center [1000, 117] width 40 height 19
click at [1012, 117] on div "6000" at bounding box center [1001, 117] width 39 height 19
click at [732, 241] on div "Planning Income Spending Net Worth Taxes Fixed Income Withdrawals Shortfall 64 …" at bounding box center [567, 321] width 1135 height 643
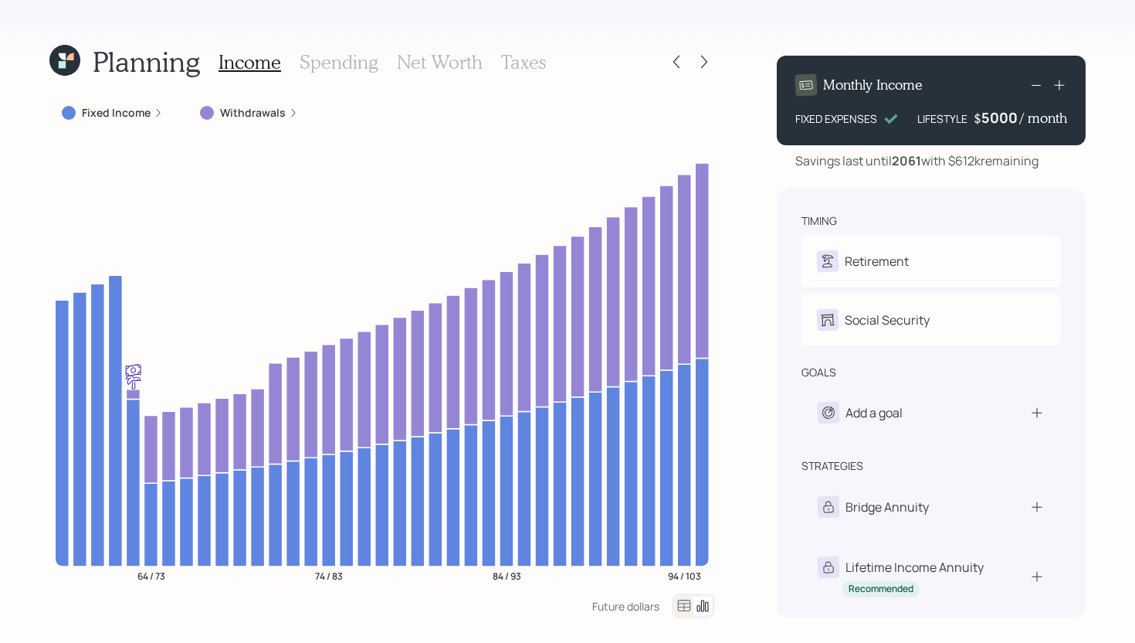
click at [1014, 120] on div "5000" at bounding box center [1001, 117] width 39 height 19
click at [1000, 122] on div "5000" at bounding box center [1001, 117] width 39 height 19
click at [755, 242] on div "Planning Income Spending Net Worth Taxes Fixed Income Withdrawals 64 / 73 74 / …" at bounding box center [567, 321] width 1135 height 643
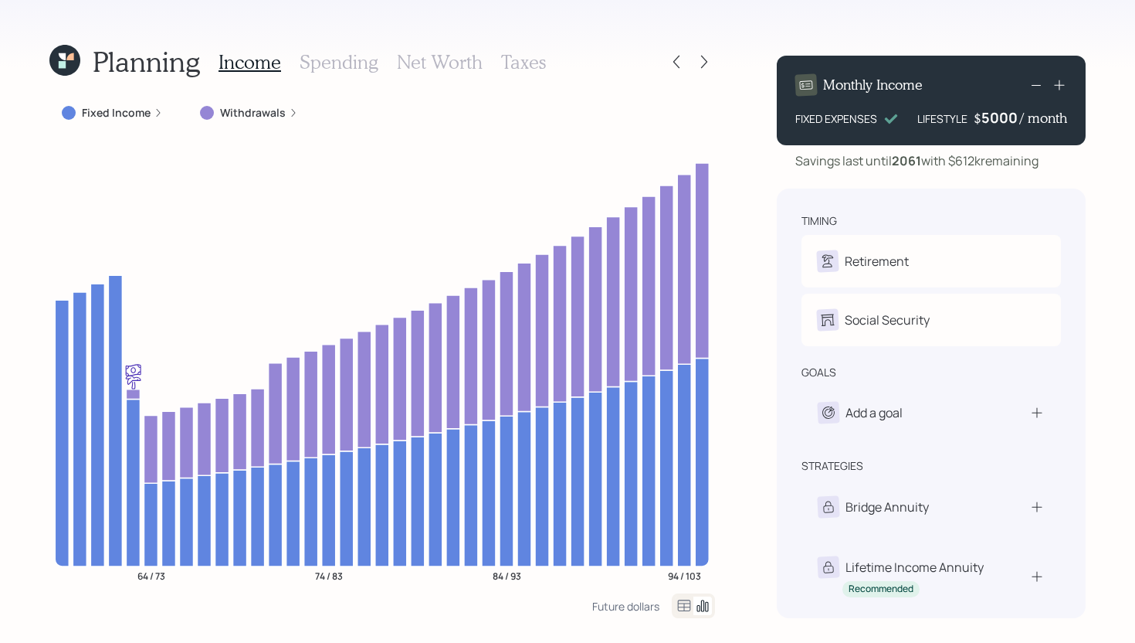
click at [1010, 124] on div "5000" at bounding box center [1001, 117] width 39 height 19
click at [750, 287] on div "Planning Income Spending Net Worth Taxes Fixed Income Withdrawals 64 / 73 74 / …" at bounding box center [567, 321] width 1135 height 643
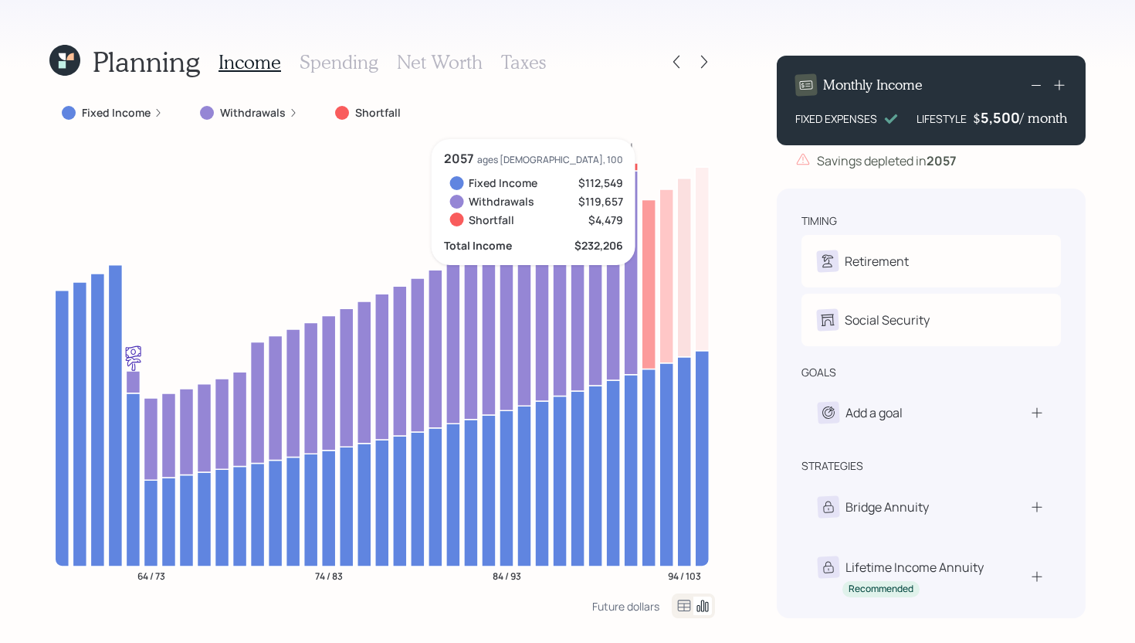
click at [631, 164] on icon at bounding box center [631, 167] width 14 height 8
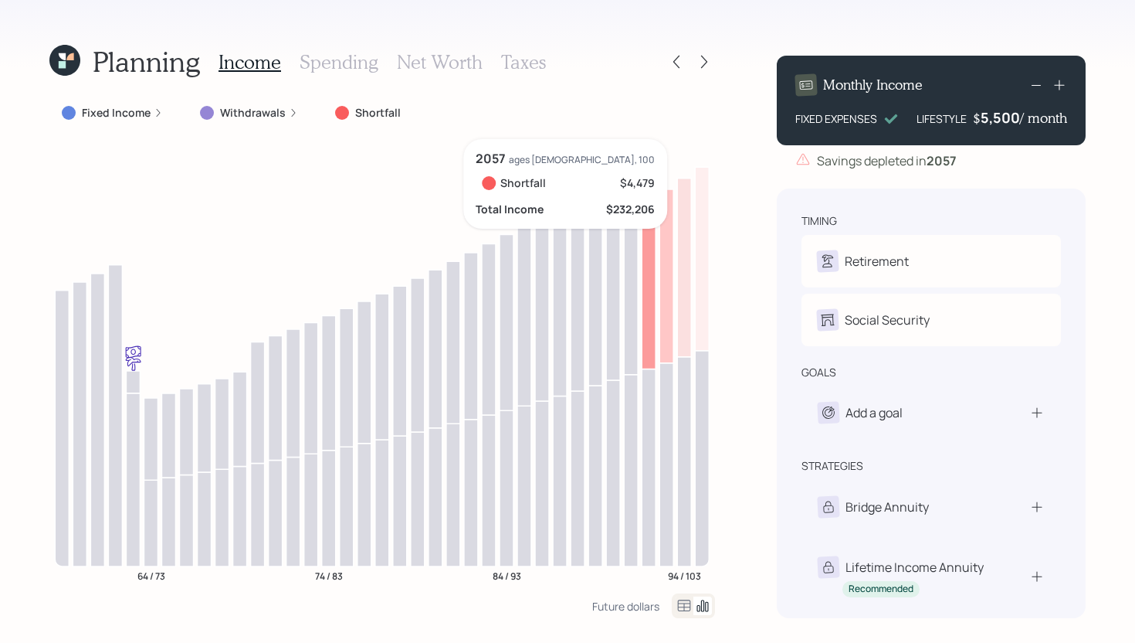
click at [630, 165] on icon at bounding box center [631, 167] width 14 height 8
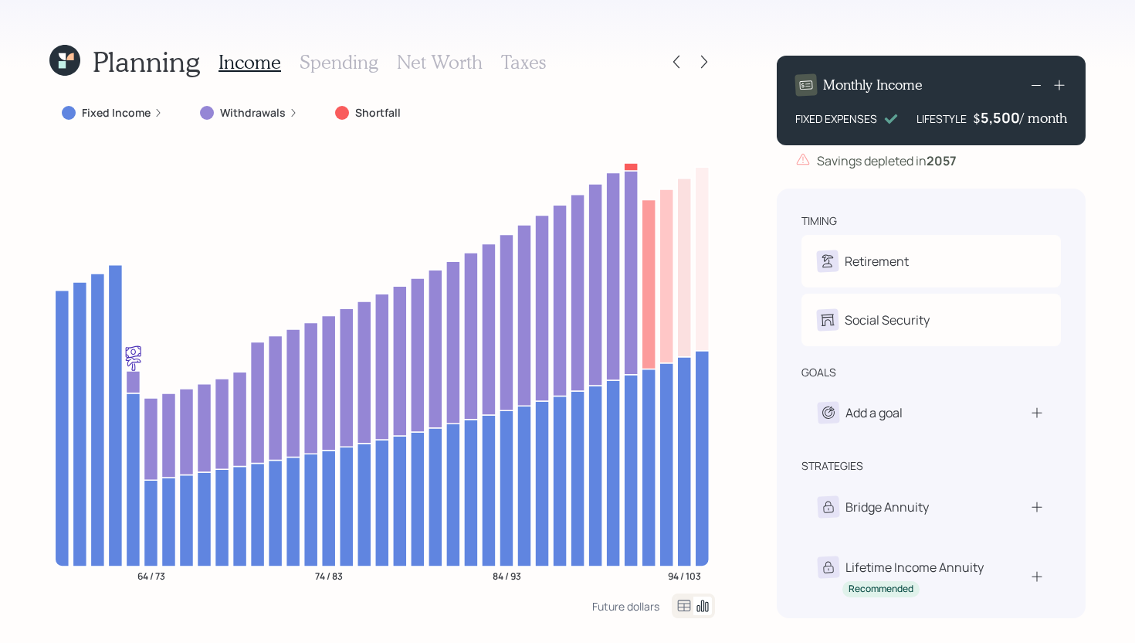
click at [1014, 115] on div "5,500" at bounding box center [1000, 117] width 39 height 19
click at [1014, 115] on div "5500" at bounding box center [1001, 117] width 39 height 19
drag, startPoint x: 1016, startPoint y: 117, endPoint x: 992, endPoint y: 120, distance: 25.0
click at [992, 120] on div "5500" at bounding box center [1001, 117] width 39 height 19
click at [741, 272] on div "Planning Income Spending Net Worth Taxes Fixed Income Withdrawals Shortfall 64 …" at bounding box center [567, 321] width 1135 height 643
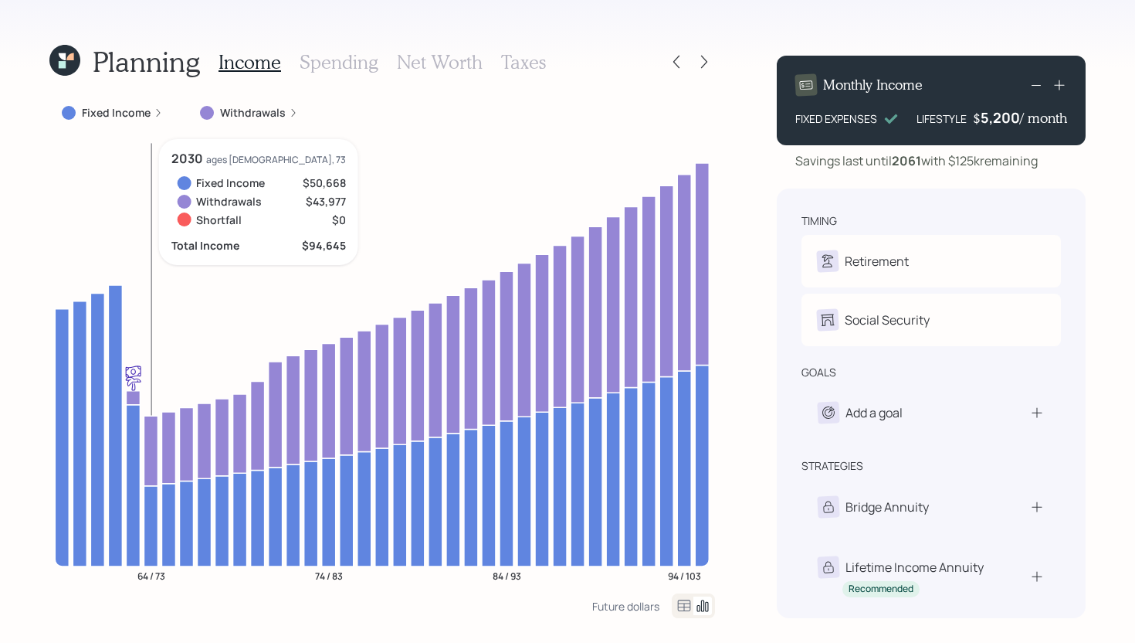
click at [154, 498] on icon at bounding box center [151, 525] width 14 height 80
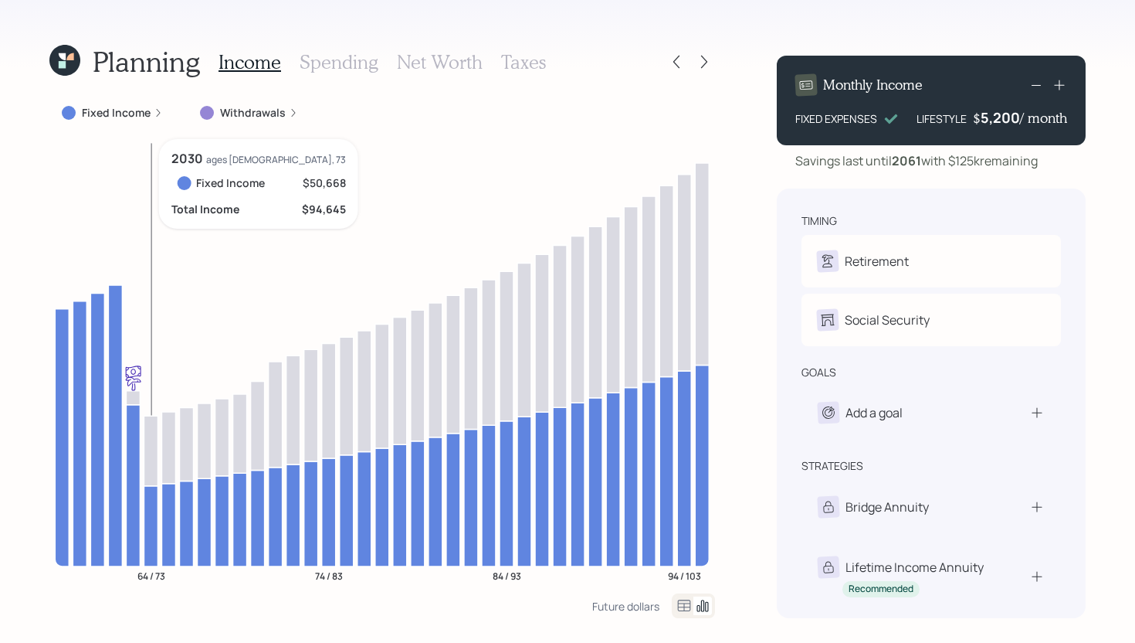
click at [154, 498] on icon at bounding box center [151, 525] width 14 height 80
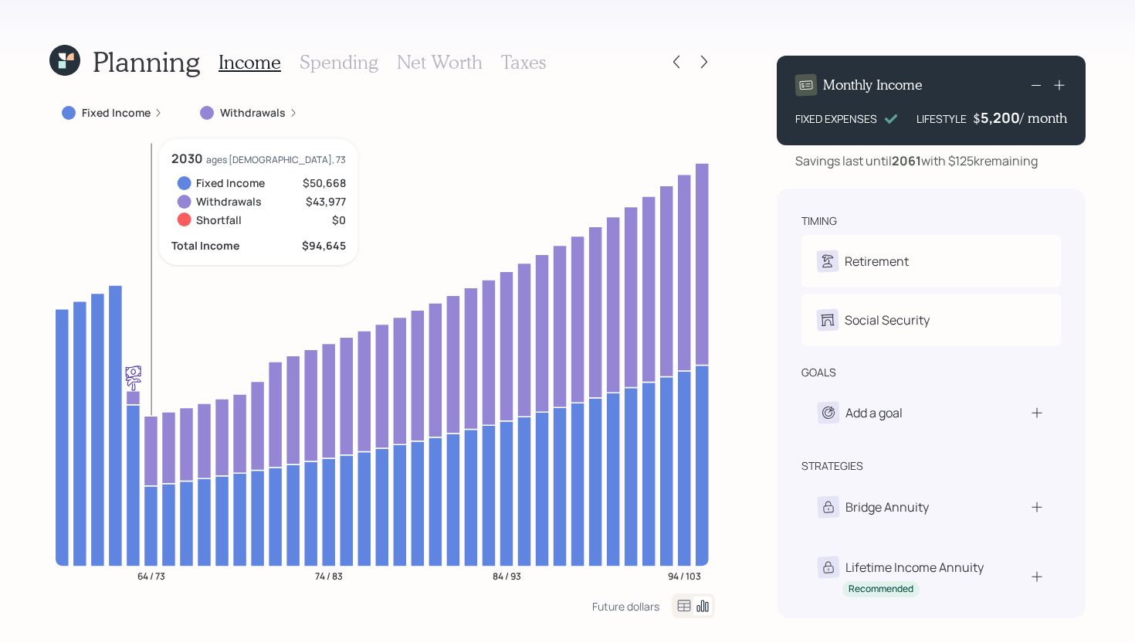
click at [151, 504] on icon at bounding box center [151, 525] width 14 height 80
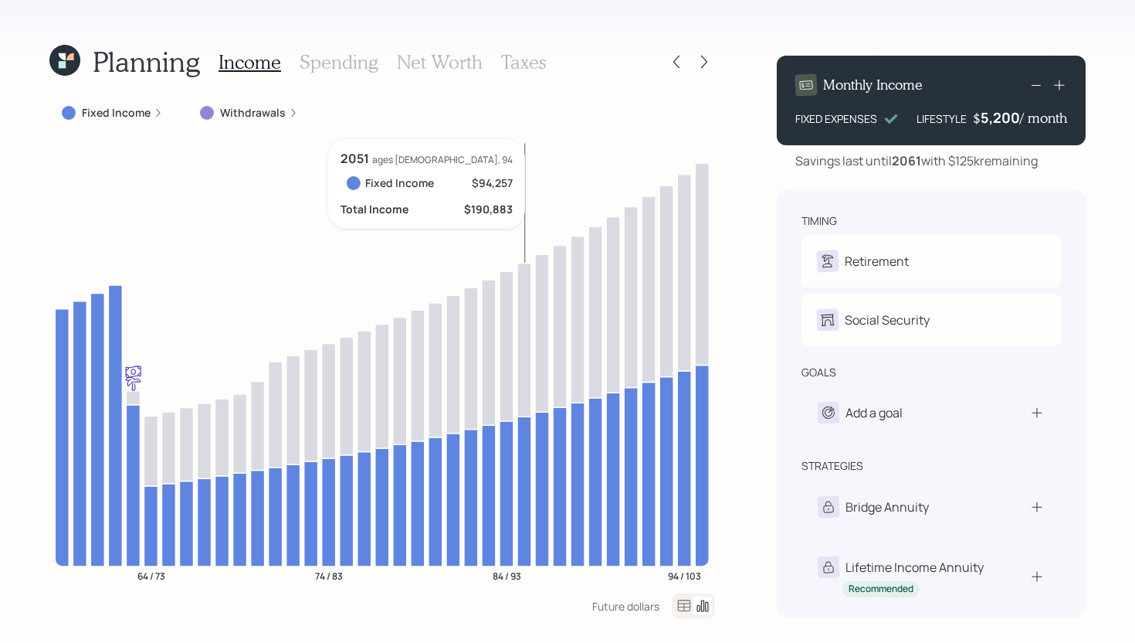
click at [521, 446] on icon at bounding box center [524, 491] width 14 height 150
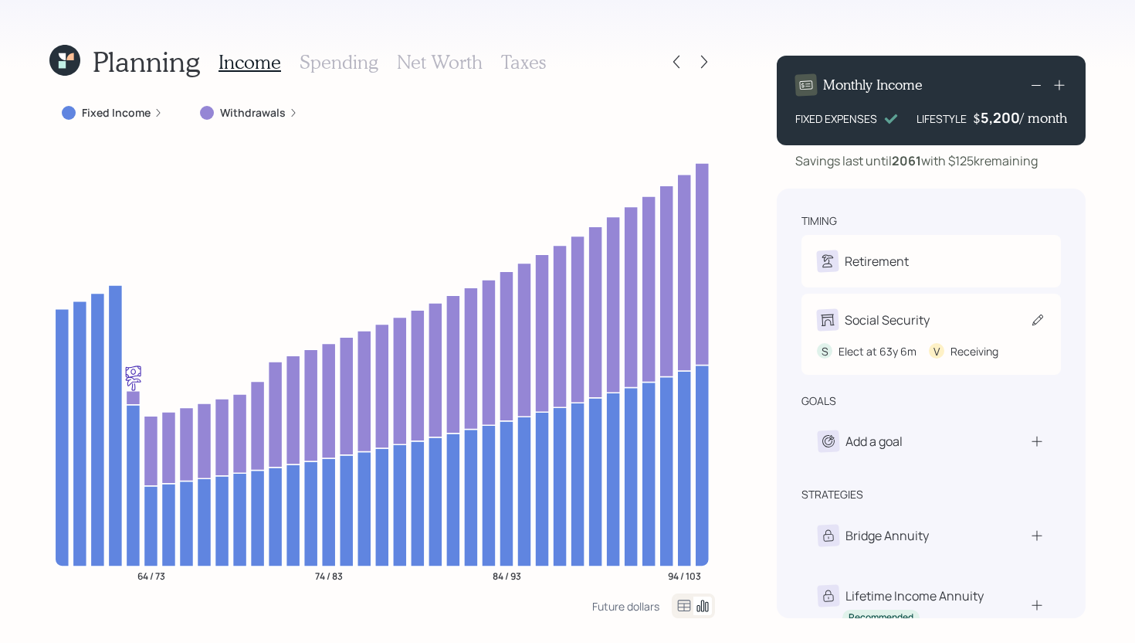
click at [929, 302] on div "Social Security S Elect at 63y 6m V Receiving" at bounding box center [931, 333] width 259 height 81
select select "6"
select select "12"
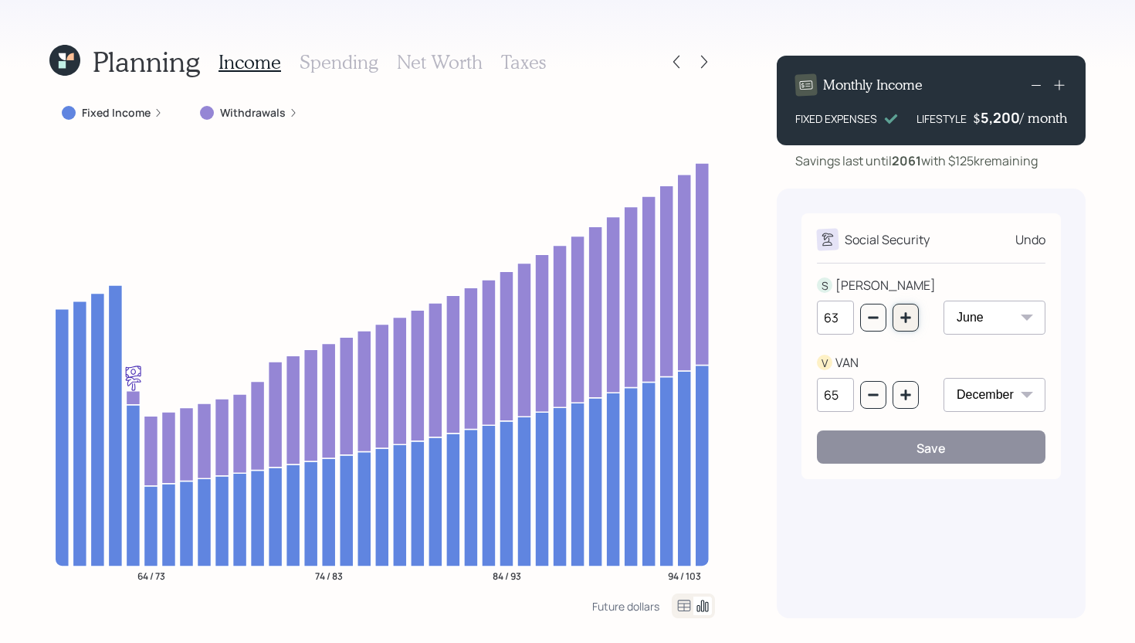
click at [911, 315] on icon "button" at bounding box center [906, 317] width 12 height 12
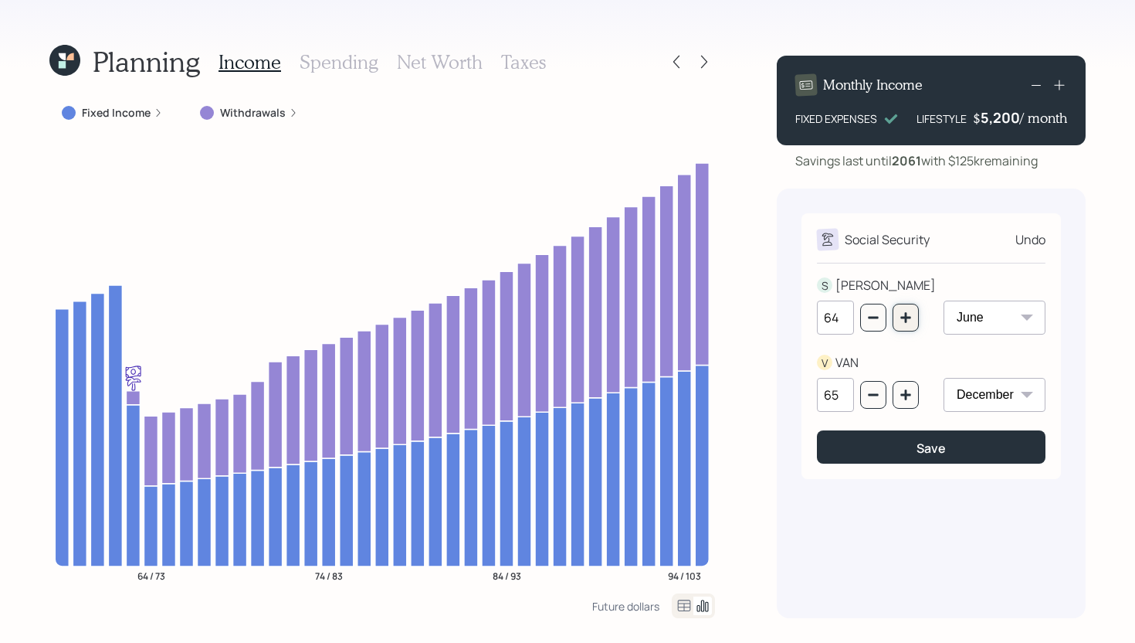
click at [911, 315] on icon "button" at bounding box center [906, 317] width 12 height 12
type input "65"
click at [920, 446] on div "Save" at bounding box center [931, 447] width 29 height 17
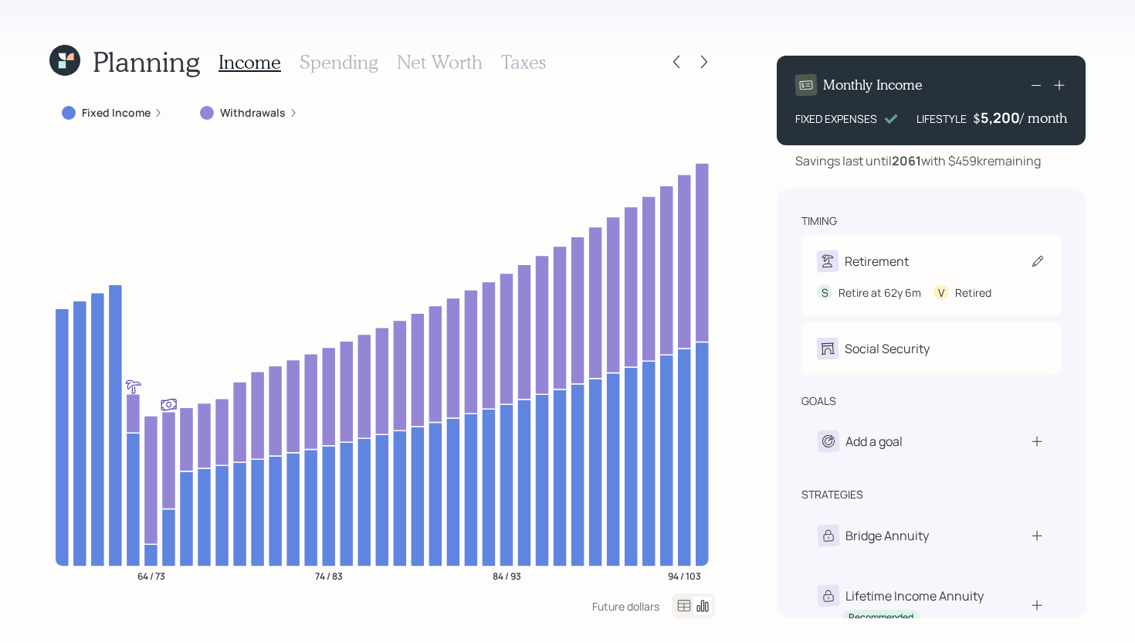
click at [951, 260] on div "Retirement" at bounding box center [931, 261] width 229 height 22
select select "6"
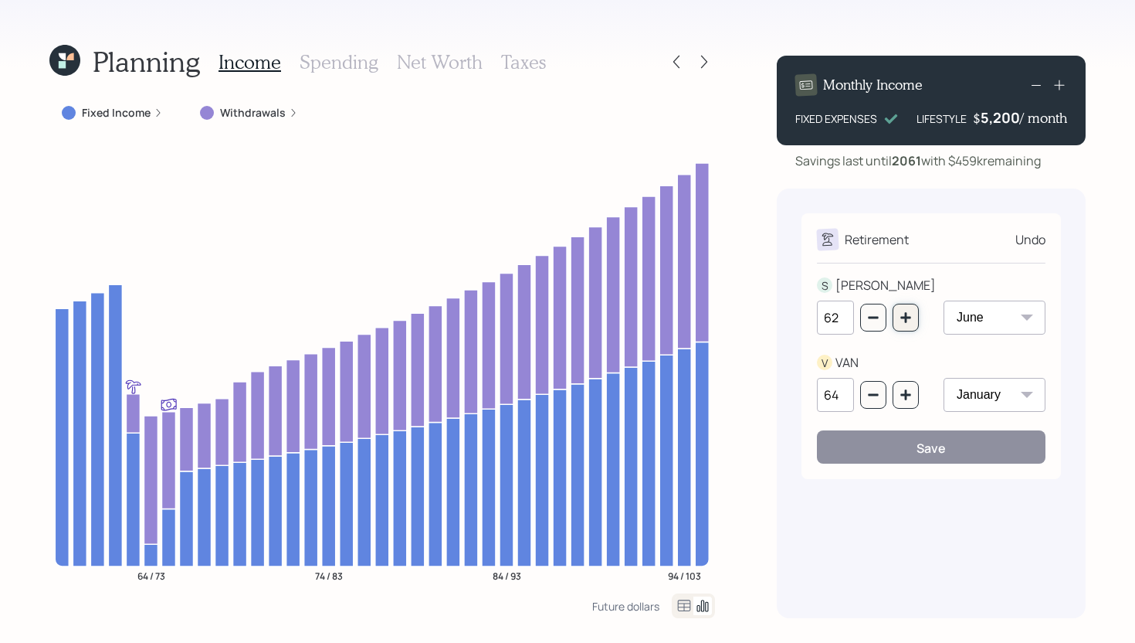
click at [903, 320] on icon "button" at bounding box center [906, 317] width 12 height 12
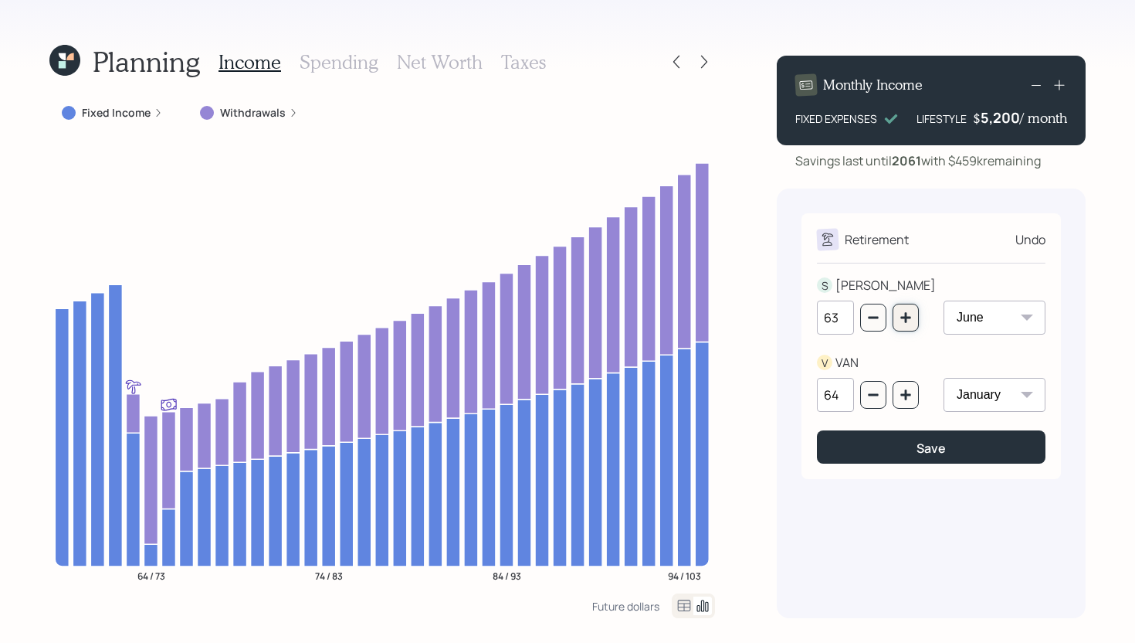
click at [903, 320] on icon "button" at bounding box center [906, 317] width 12 height 12
type input "65"
click at [913, 449] on button "Save" at bounding box center [931, 446] width 229 height 33
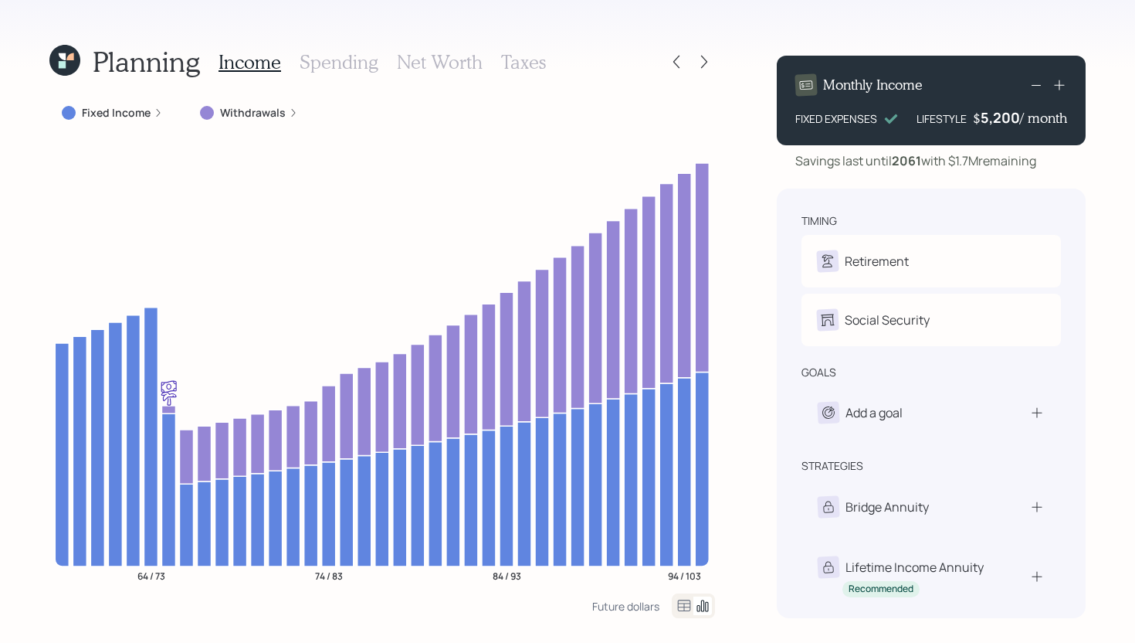
click at [1016, 116] on div "5,200" at bounding box center [1000, 117] width 39 height 19
click at [1016, 116] on div "5200" at bounding box center [1001, 117] width 39 height 19
click at [744, 292] on div "Planning Income Spending Net Worth Taxes Fixed Income Withdrawals 64 / 73 74 / …" at bounding box center [567, 321] width 1135 height 643
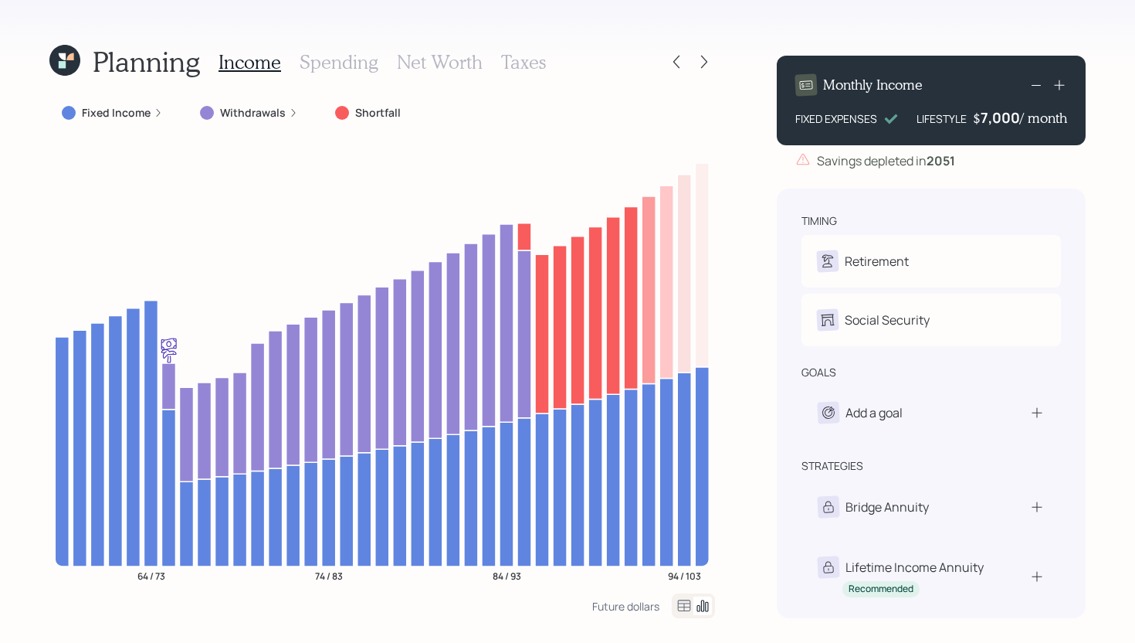
click at [1012, 115] on div "7,000" at bounding box center [1000, 117] width 39 height 19
click at [1012, 115] on div "7000" at bounding box center [1001, 117] width 39 height 19
click at [1012, 116] on div "7000" at bounding box center [1001, 117] width 39 height 19
click at [1006, 117] on div "7000" at bounding box center [1001, 117] width 39 height 19
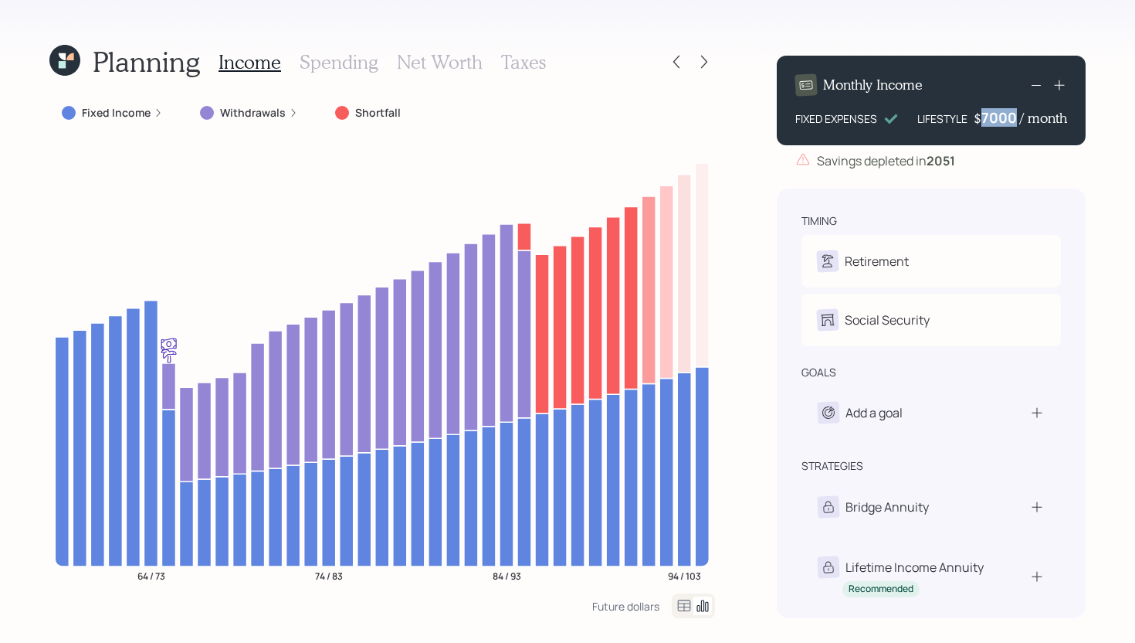
click at [1006, 117] on div "7000" at bounding box center [1001, 117] width 39 height 19
click at [762, 242] on div "Planning Income Spending Net Worth Taxes Fixed Income Withdrawals Shortfall 64 …" at bounding box center [567, 321] width 1135 height 643
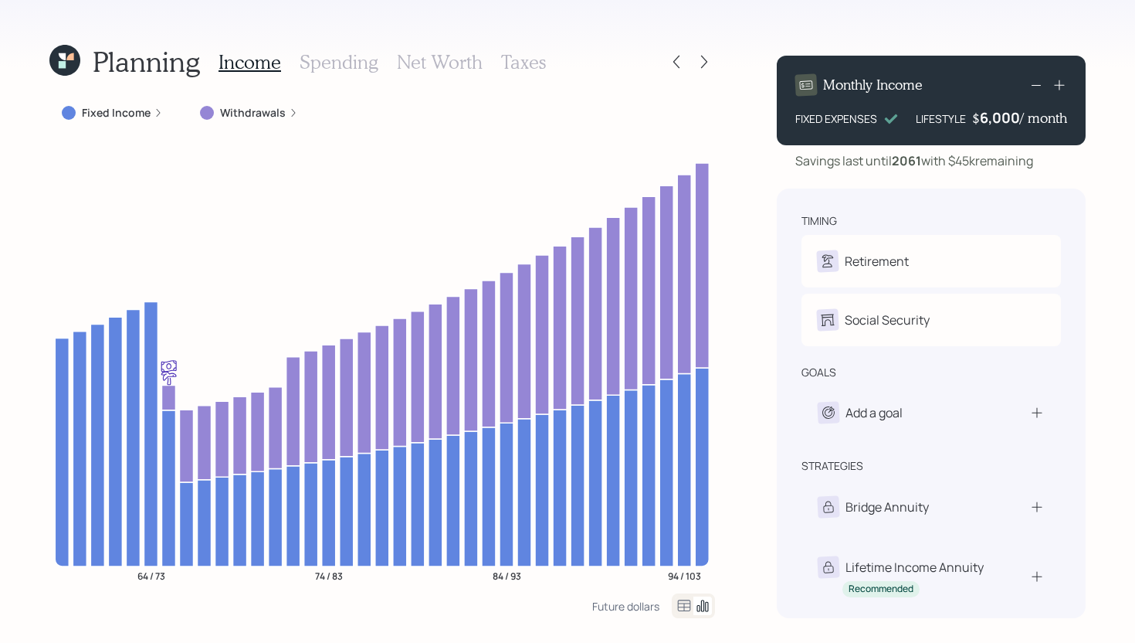
click at [348, 67] on h3 "Spending" at bounding box center [339, 62] width 79 height 22
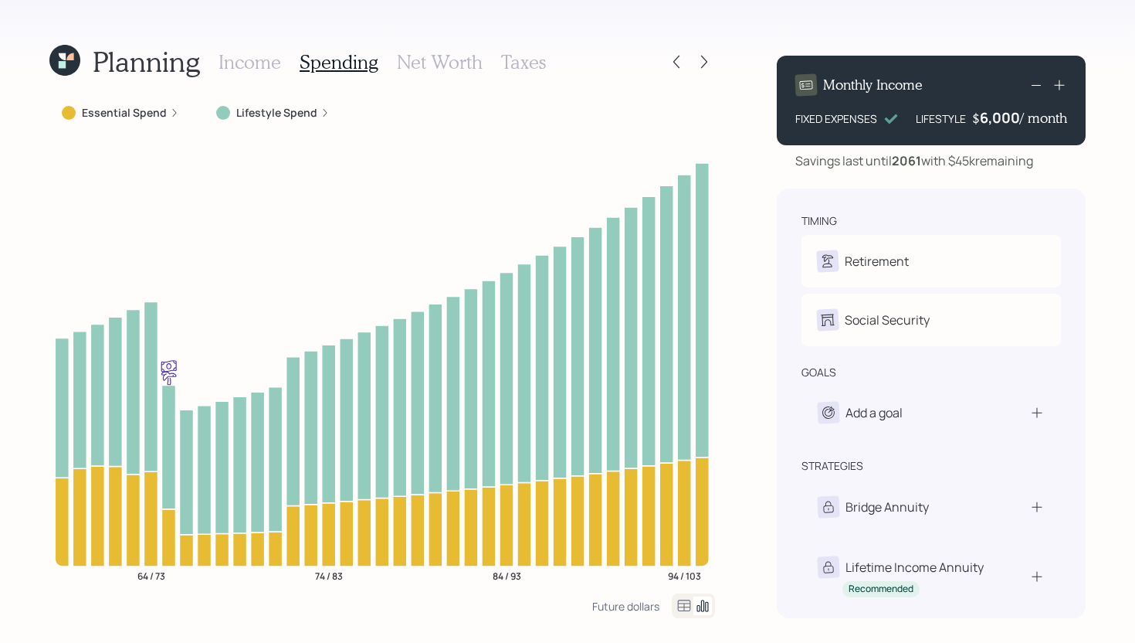
click at [251, 68] on h3 "Income" at bounding box center [250, 62] width 63 height 22
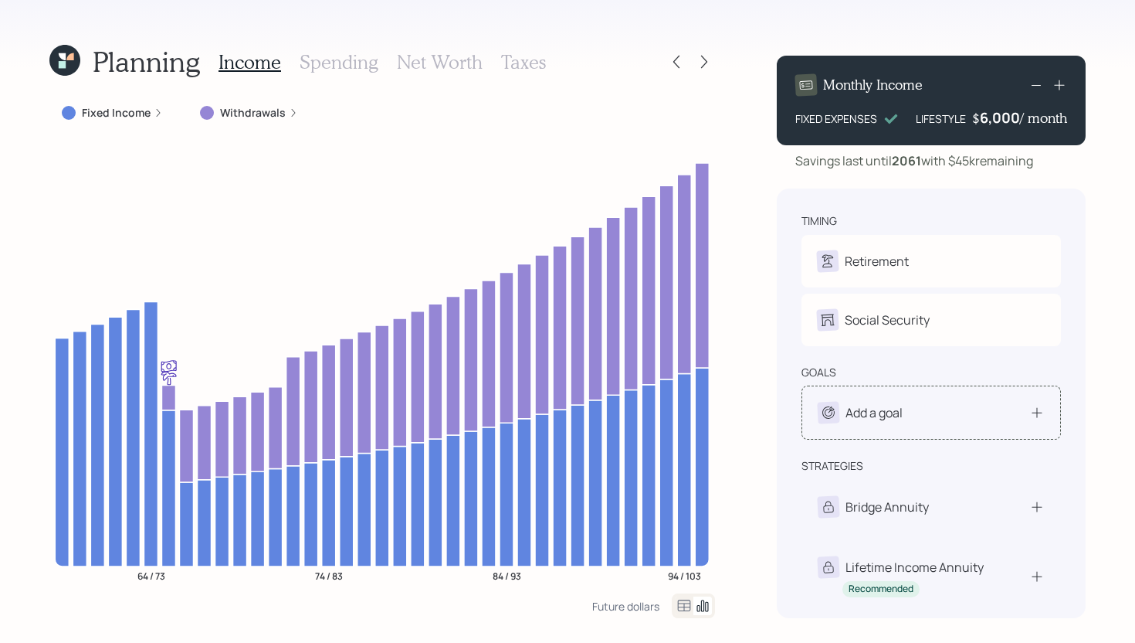
click at [882, 418] on div "Add a goal" at bounding box center [874, 412] width 57 height 19
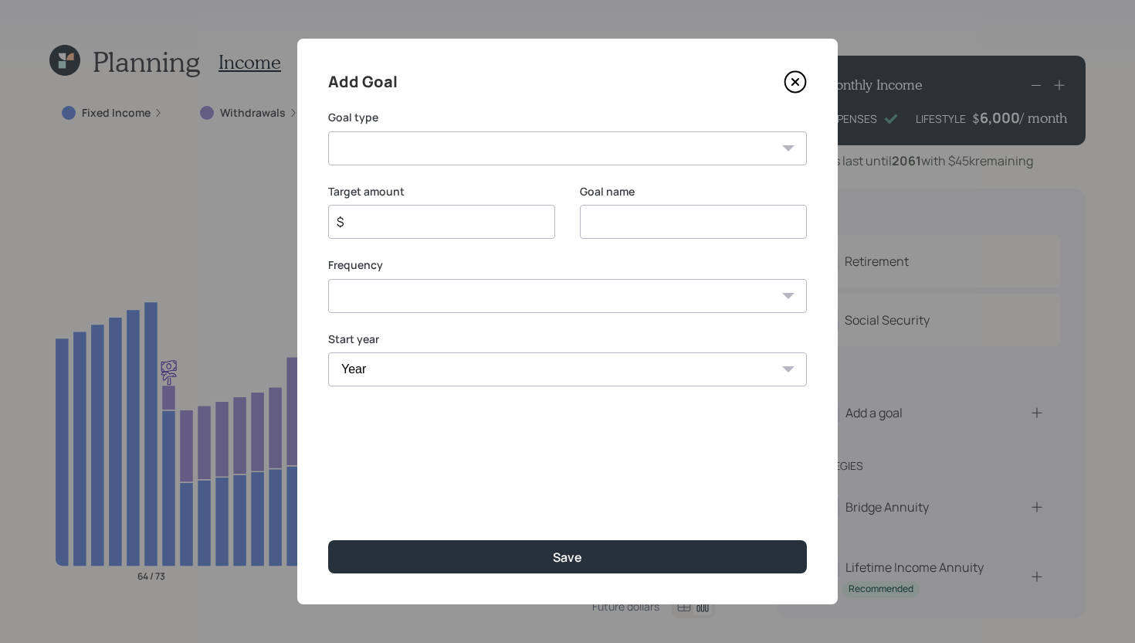
click at [473, 137] on select "Create an emergency fund Donate to charity Purchase a home Make a purchase Supp…" at bounding box center [567, 148] width 479 height 34
click at [798, 83] on icon at bounding box center [795, 82] width 6 height 6
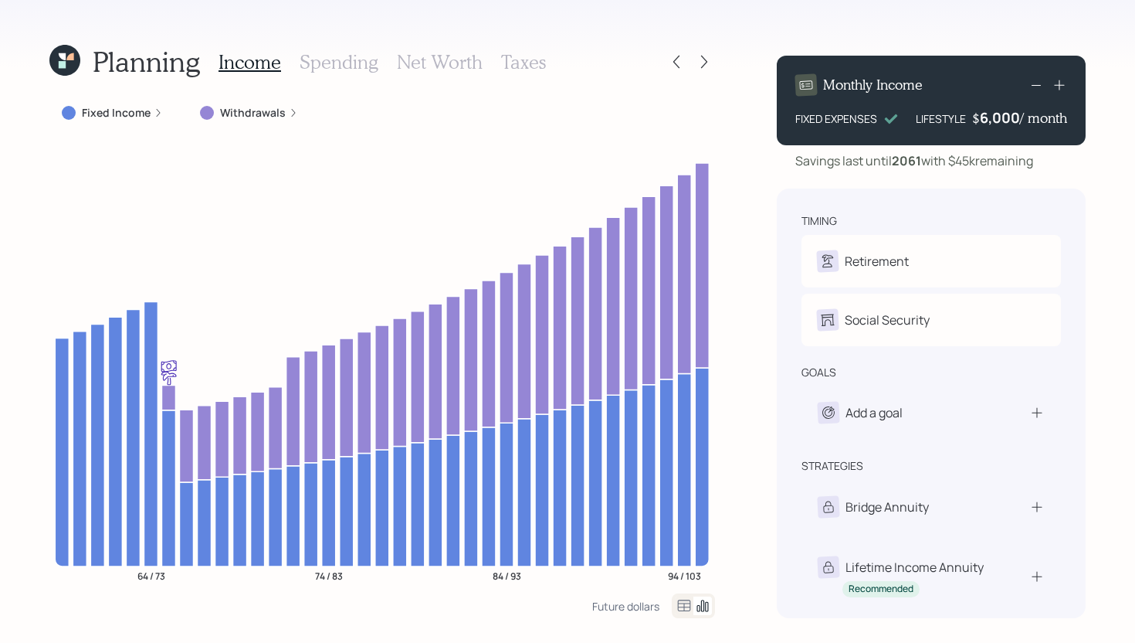
click at [518, 66] on h3 "Taxes" at bounding box center [523, 62] width 45 height 22
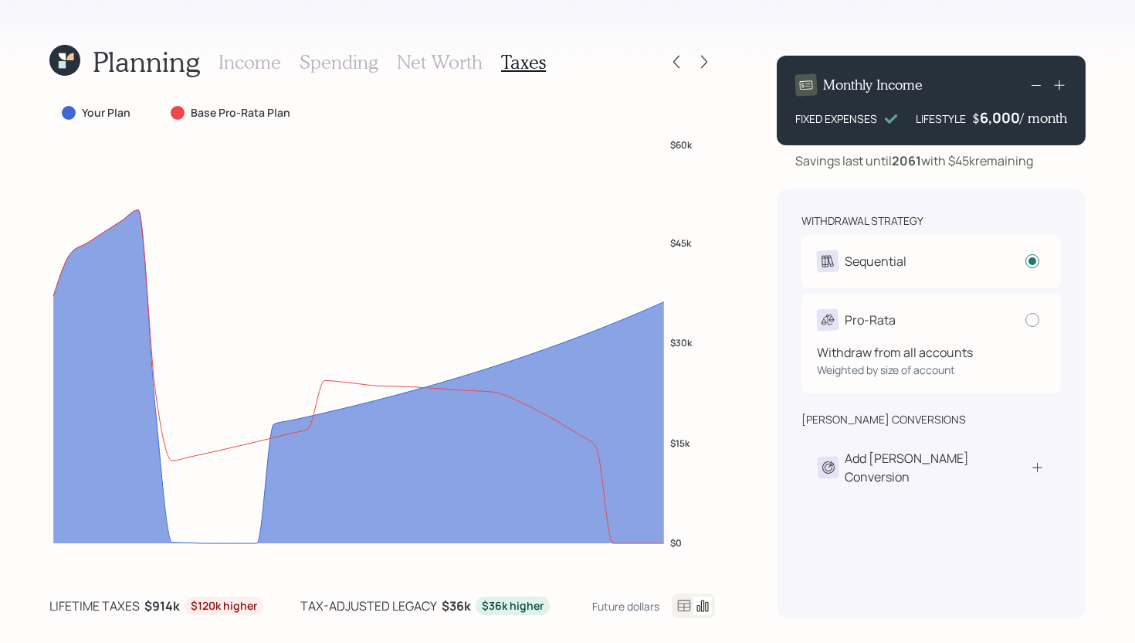
click at [1012, 313] on div "Pro-Rata" at bounding box center [931, 320] width 229 height 22
radio input "false"
radio input "true"
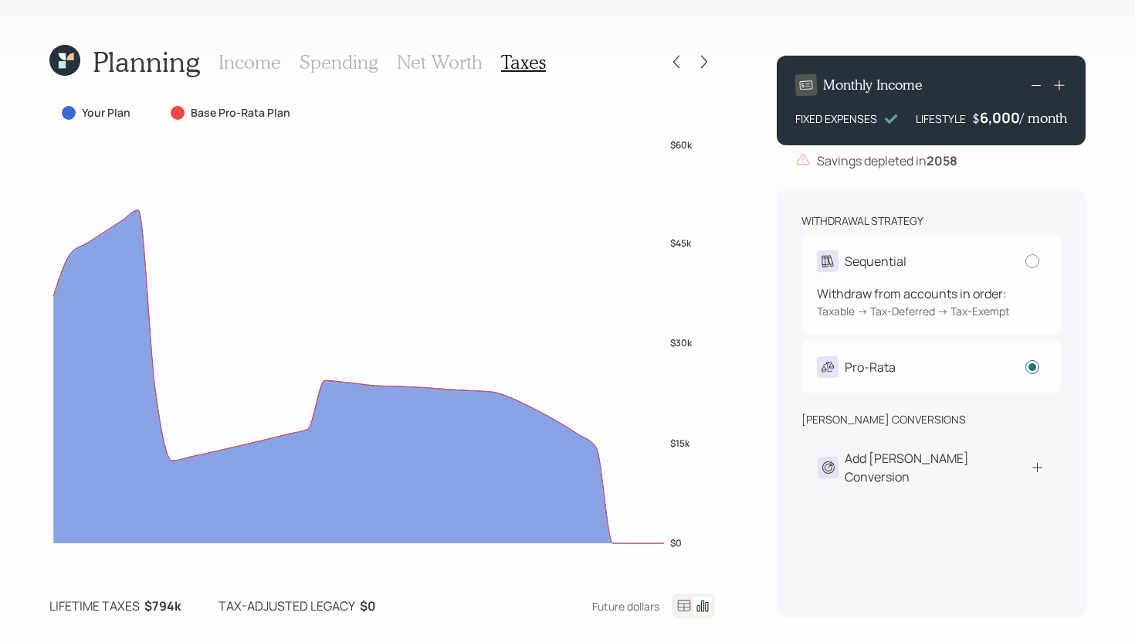
click at [899, 263] on div "Sequential" at bounding box center [876, 261] width 62 height 19
radio input "true"
radio input "false"
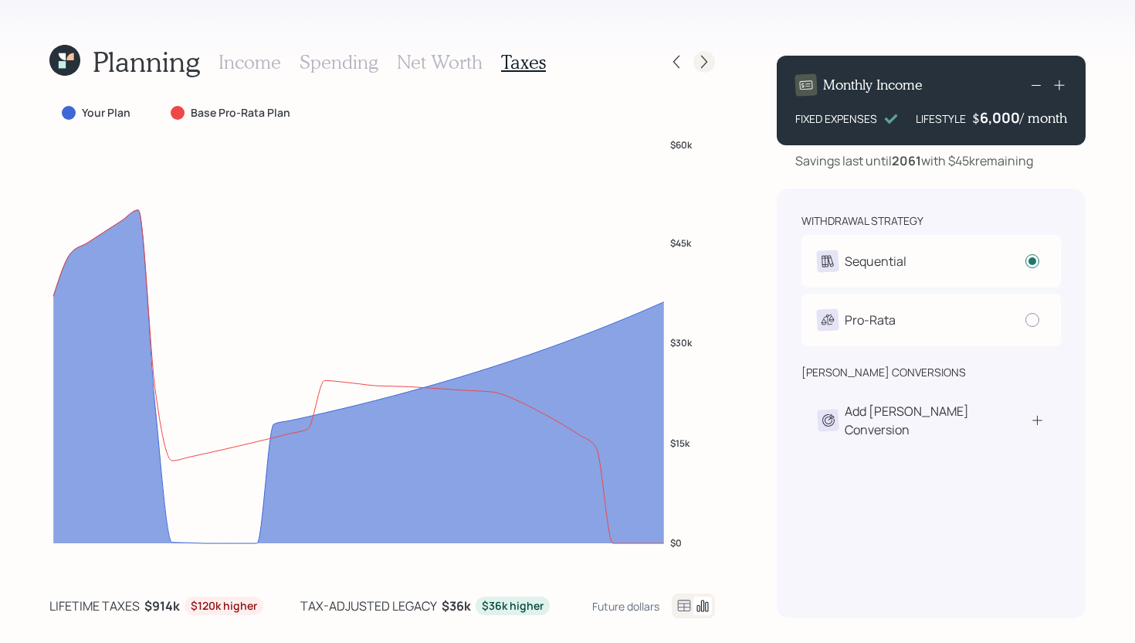
click at [700, 67] on icon at bounding box center [704, 61] width 15 height 15
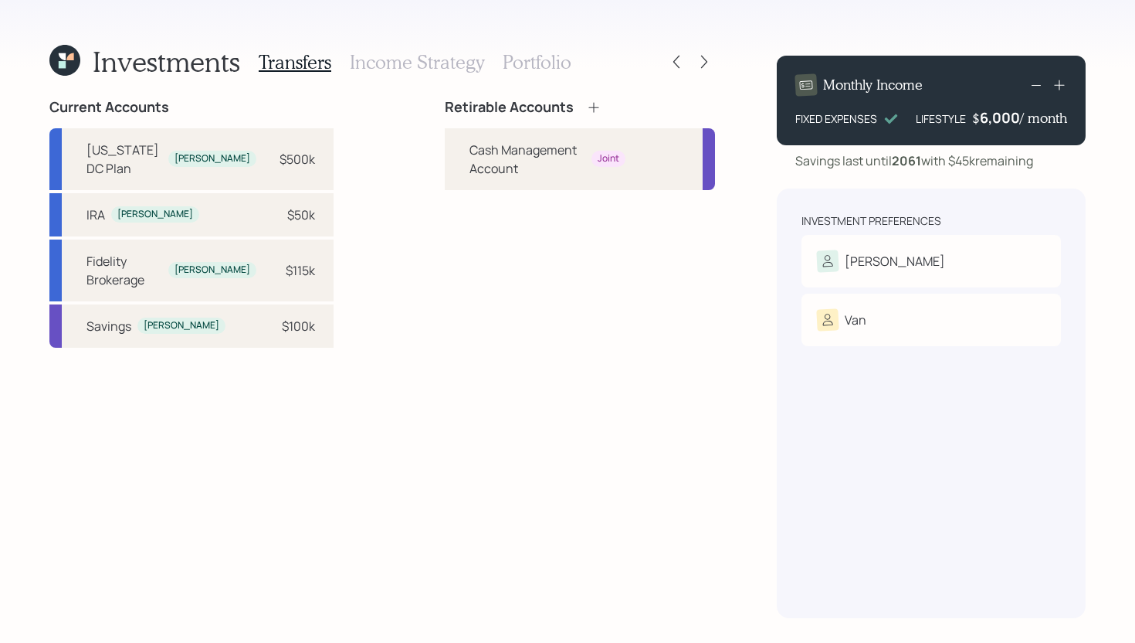
click at [586, 108] on icon at bounding box center [593, 107] width 15 height 15
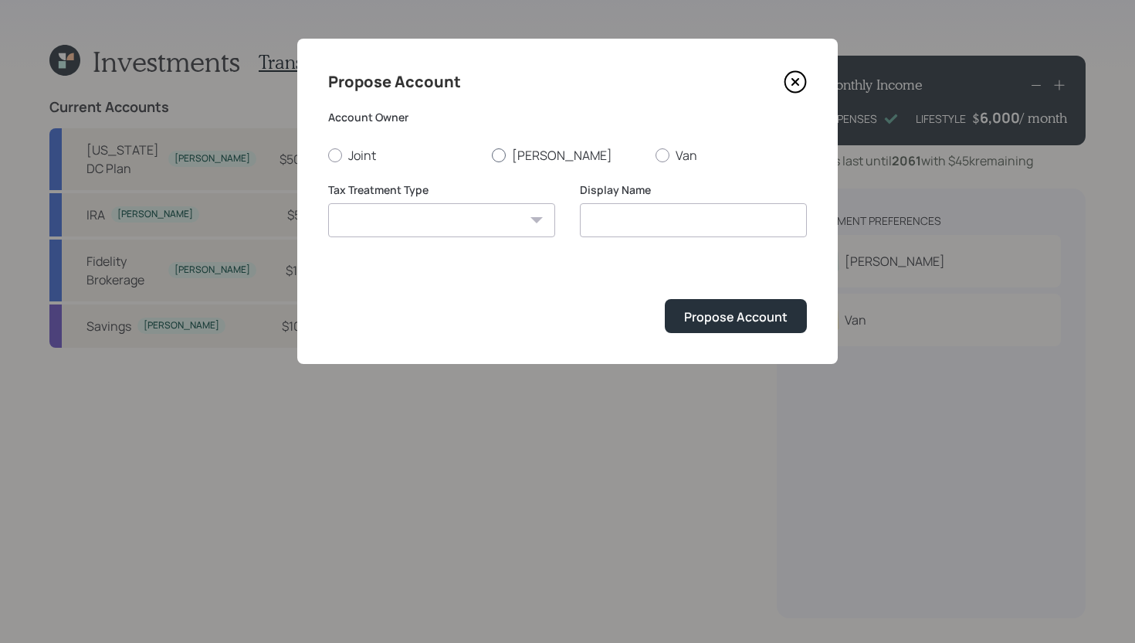
click at [509, 150] on label "[PERSON_NAME]" at bounding box center [567, 155] width 151 height 17
click at [492, 154] on input "[PERSON_NAME]" at bounding box center [491, 154] width 1 height 1
radio input "true"
click at [462, 225] on select "[PERSON_NAME] Taxable Traditional" at bounding box center [441, 220] width 227 height 34
select select "traditional"
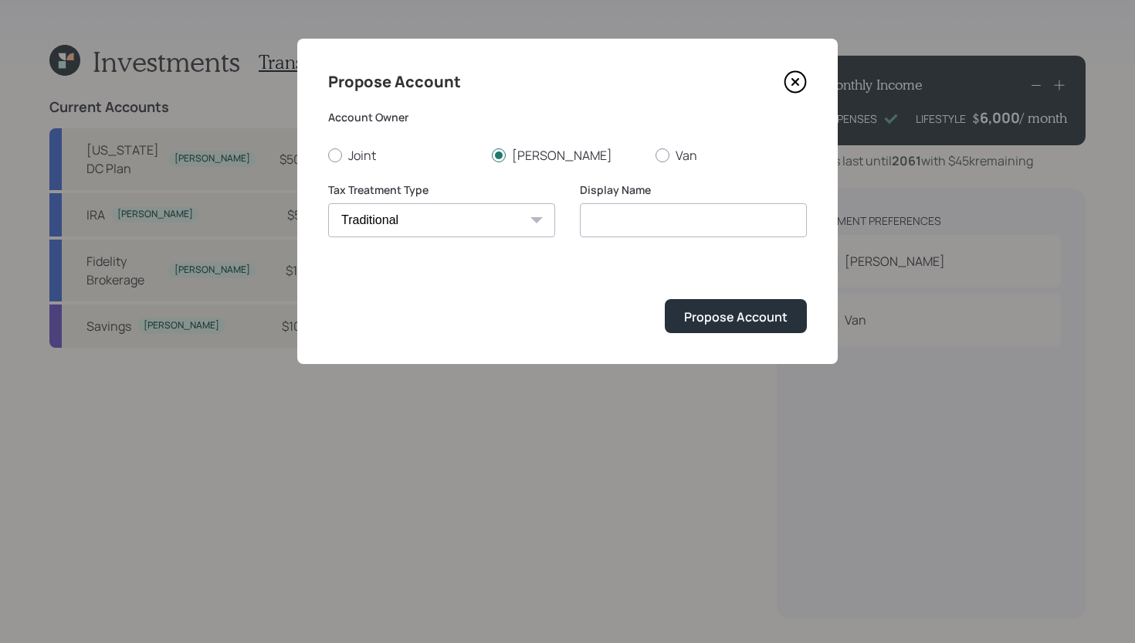
click at [328, 203] on select "[PERSON_NAME] Taxable Traditional" at bounding box center [441, 220] width 227 height 34
click at [689, 220] on input "Traditional" at bounding box center [693, 220] width 227 height 34
type input "Traditional IRA"
click at [726, 324] on div "Propose Account" at bounding box center [735, 316] width 103 height 17
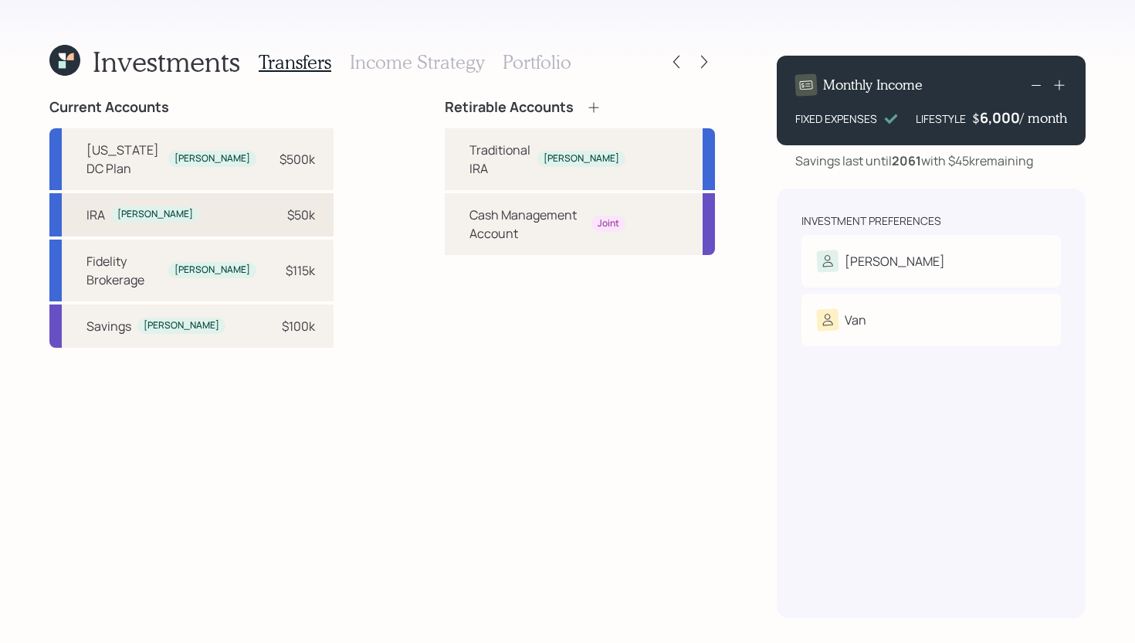
click at [269, 214] on div "$50k" at bounding box center [292, 214] width 46 height 19
click at [470, 154] on div "Traditional IRA" at bounding box center [501, 159] width 62 height 37
select select "1b16e887-9060-43ab-9058-53afb170c2e7"
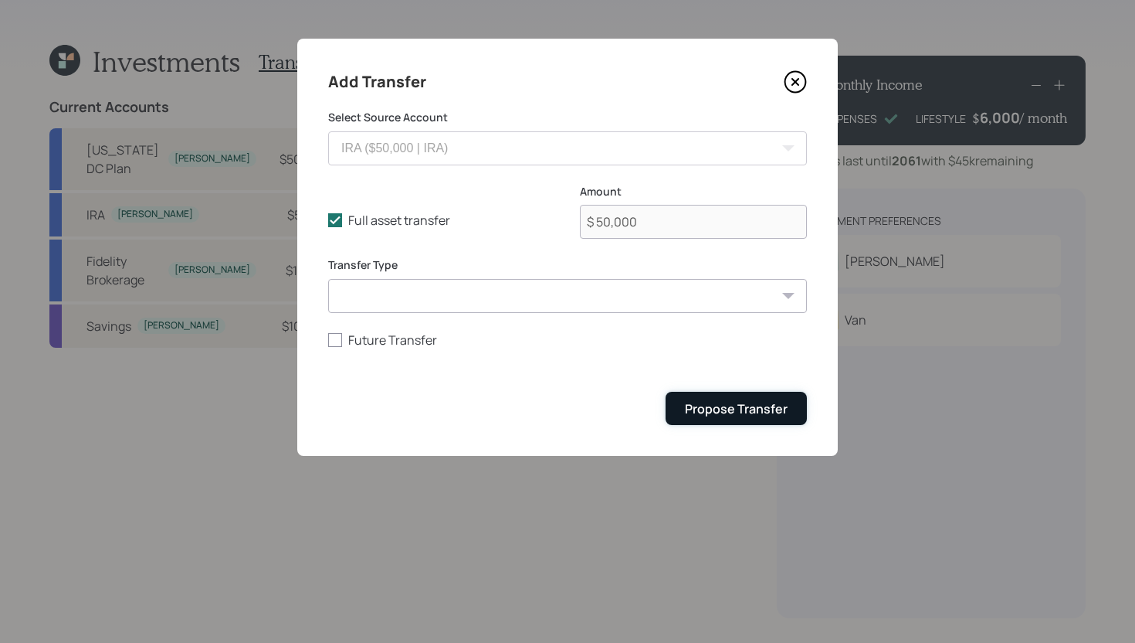
click at [714, 407] on div "Propose Transfer" at bounding box center [736, 408] width 103 height 17
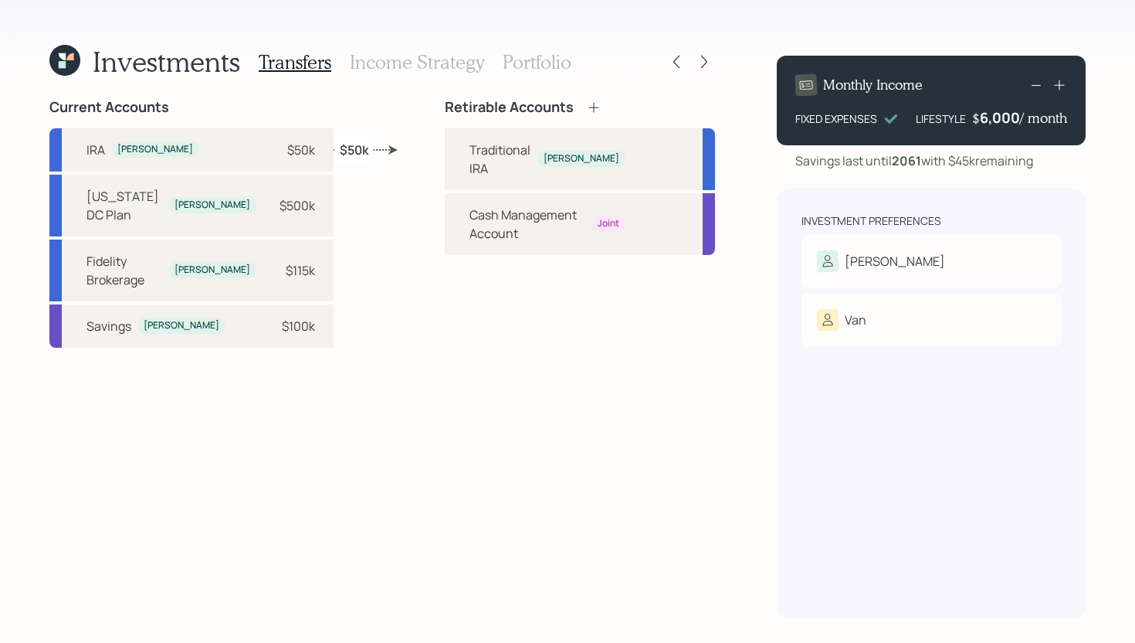
click at [409, 59] on h3 "Income Strategy" at bounding box center [417, 62] width 134 height 22
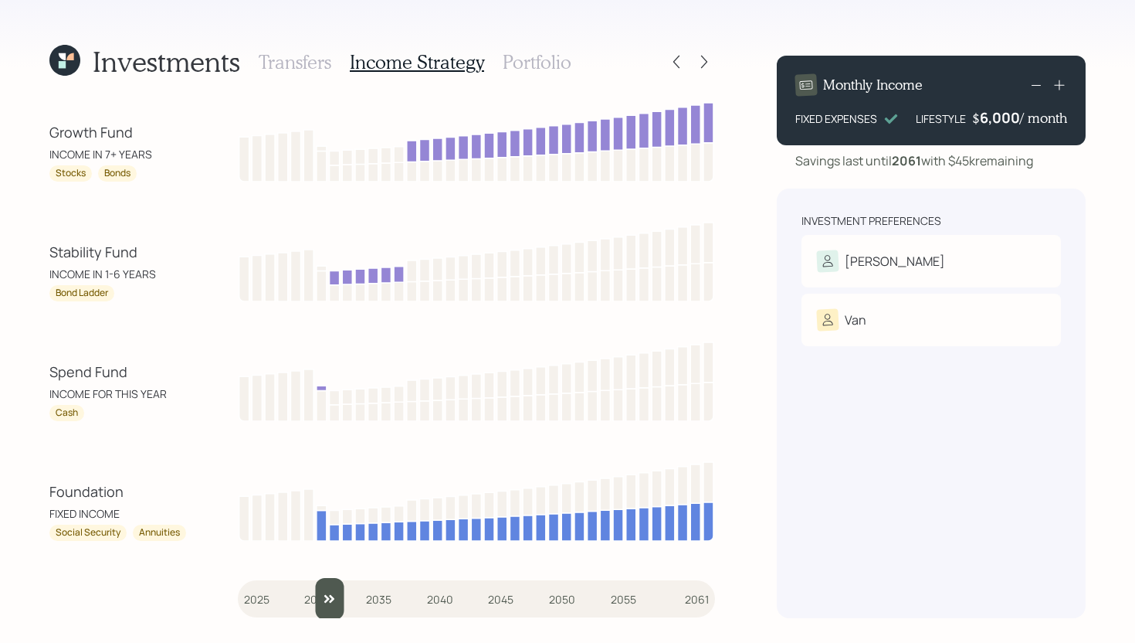
drag, startPoint x: 262, startPoint y: 600, endPoint x: 317, endPoint y: 591, distance: 55.6
click at [317, 591] on input "slider" at bounding box center [476, 599] width 477 height 42
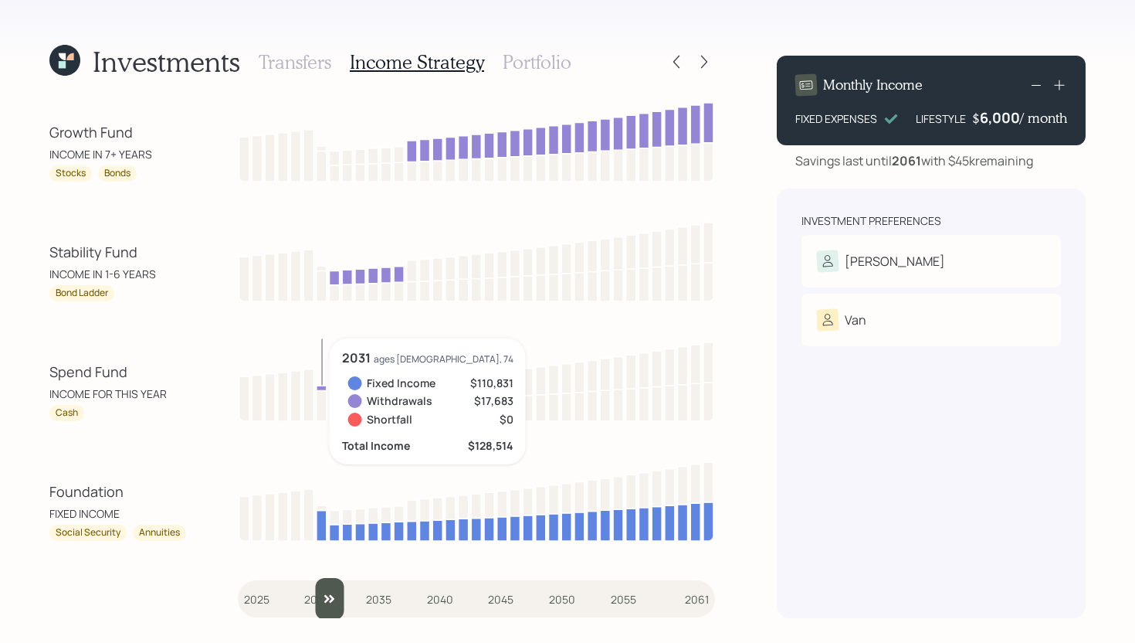
click at [324, 388] on icon at bounding box center [322, 387] width 10 height 5
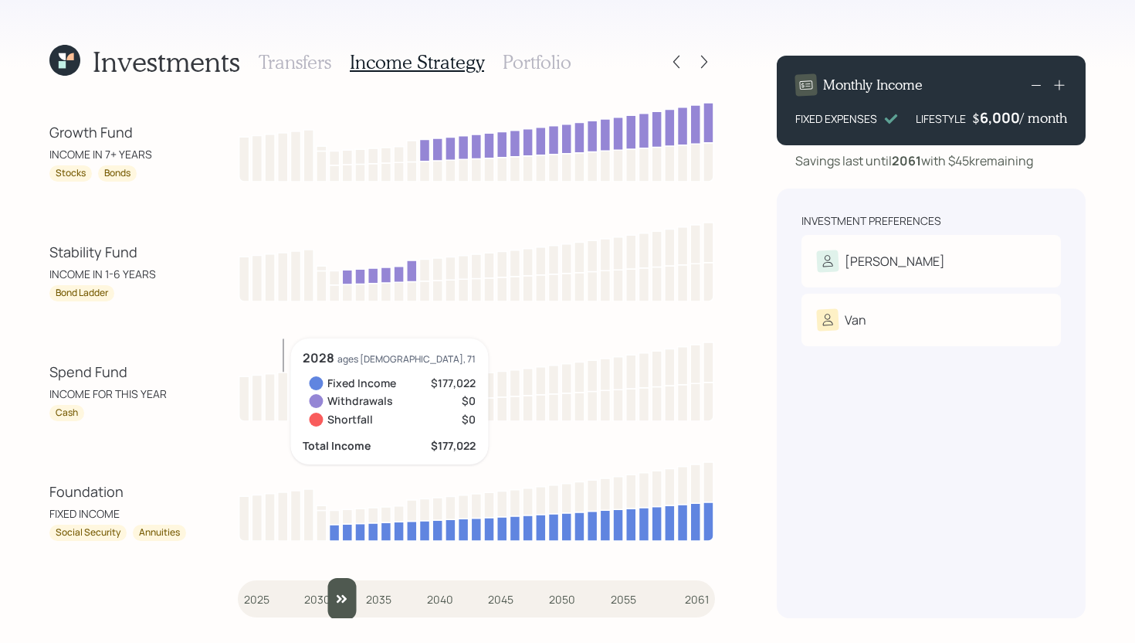
drag, startPoint x: 328, startPoint y: 595, endPoint x: 180, endPoint y: 591, distance: 148.3
click at [179, 591] on div "Growth Fund INCOME IN 7+ YEARS Stocks Bonds Stability Fund INCOME IN 1-6 YEARS …" at bounding box center [382, 358] width 666 height 519
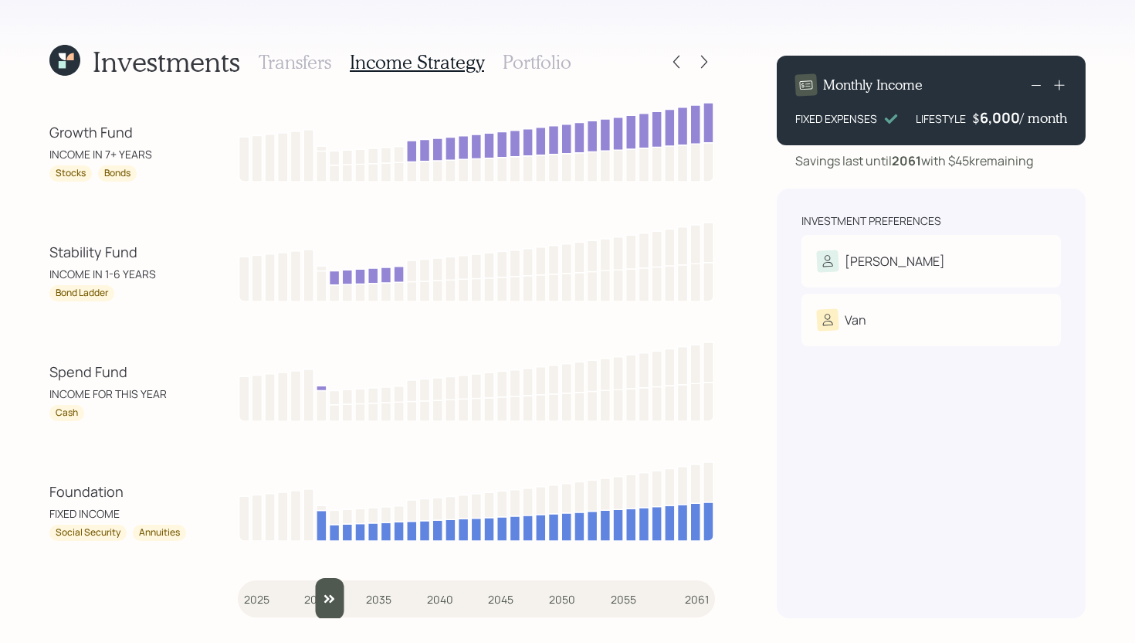
drag, startPoint x: 256, startPoint y: 602, endPoint x: 322, endPoint y: 585, distance: 67.6
click at [323, 585] on input "slider" at bounding box center [476, 599] width 477 height 42
drag, startPoint x: 330, startPoint y: 593, endPoint x: 307, endPoint y: 593, distance: 22.4
click at [307, 593] on input "slider" at bounding box center [476, 599] width 477 height 42
click at [321, 600] on input "slider" at bounding box center [476, 599] width 477 height 42
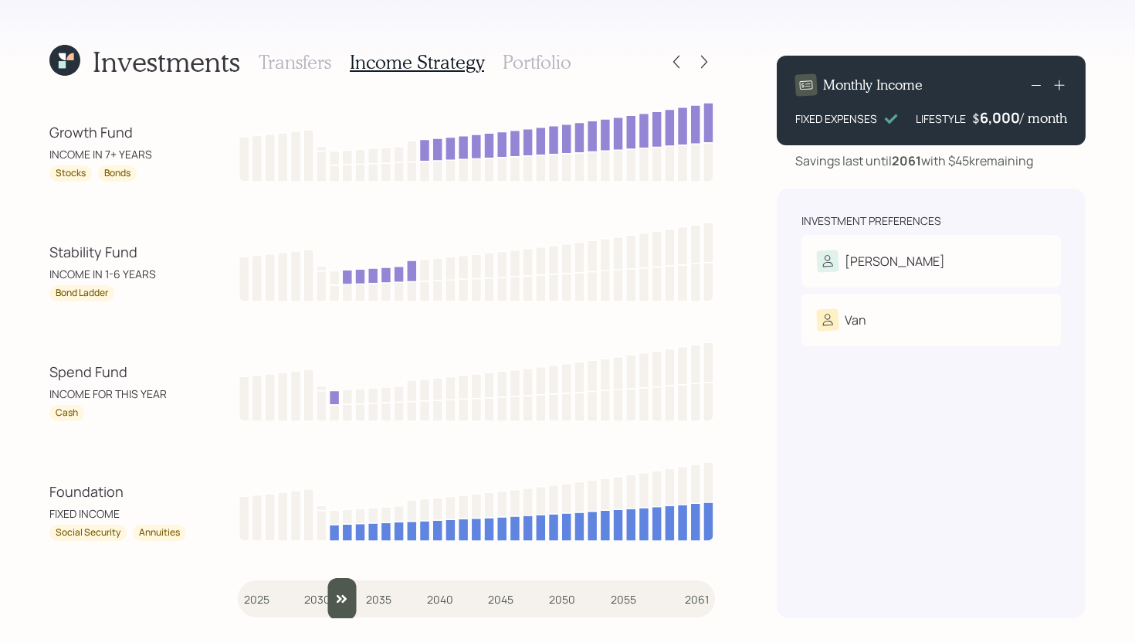
click at [334, 598] on input "slider" at bounding box center [476, 599] width 477 height 42
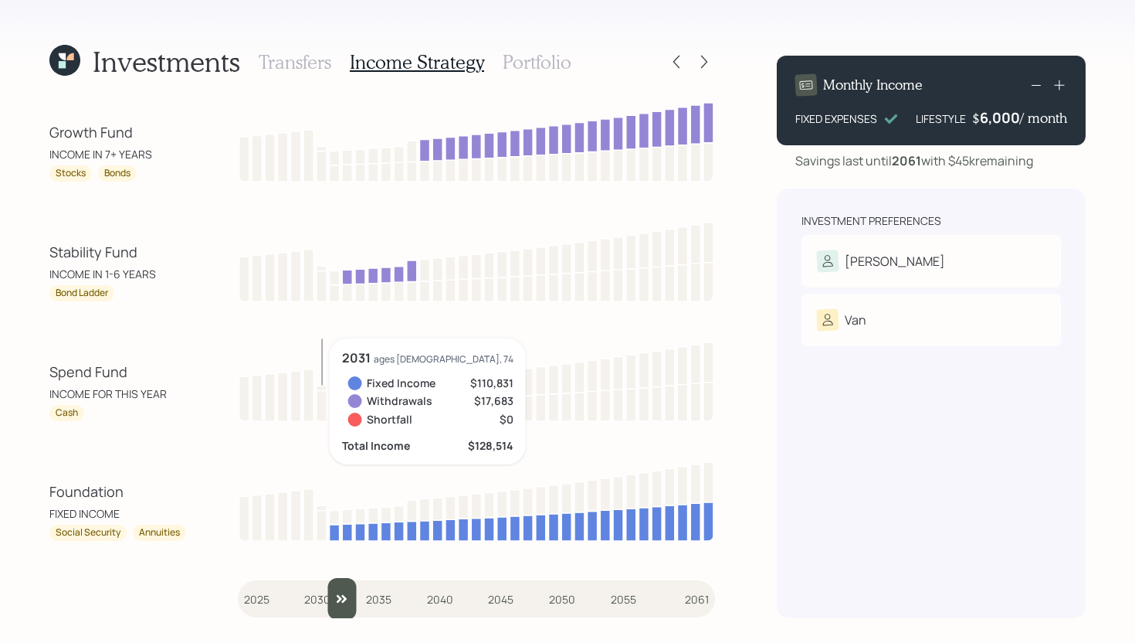
click at [320, 390] on icon at bounding box center [322, 387] width 10 height 5
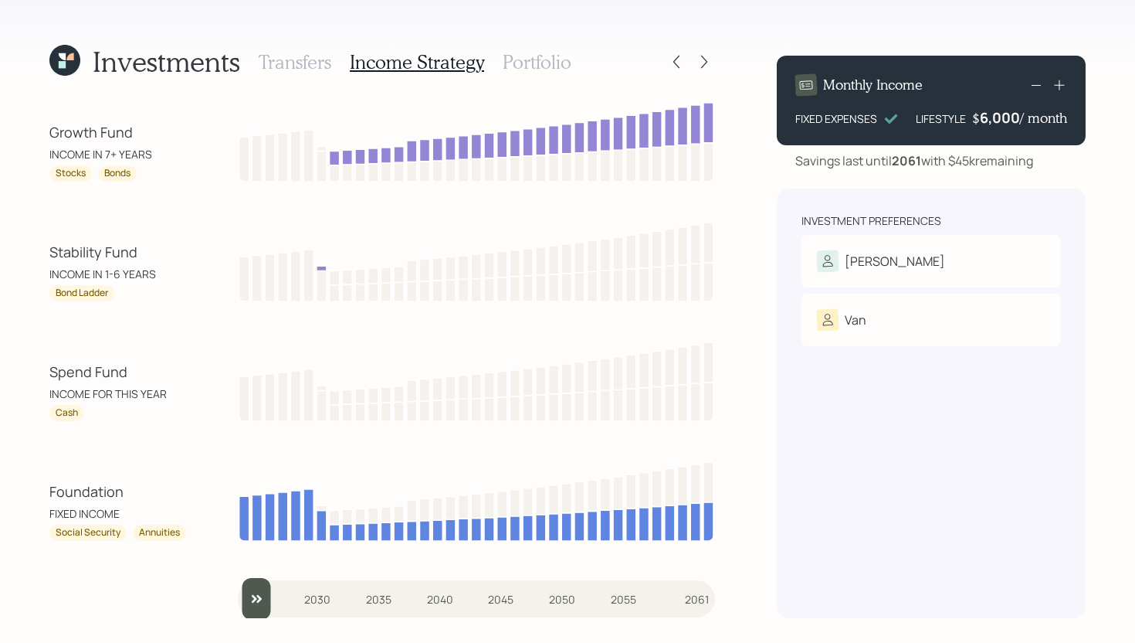
drag, startPoint x: 337, startPoint y: 606, endPoint x: 213, endPoint y: 605, distance: 124.3
click at [238, 605] on input "slider" at bounding box center [476, 599] width 477 height 42
click at [262, 602] on input "slider" at bounding box center [476, 599] width 477 height 42
click at [276, 599] on input "slider" at bounding box center [476, 599] width 477 height 42
click at [291, 599] on input "slider" at bounding box center [476, 599] width 477 height 42
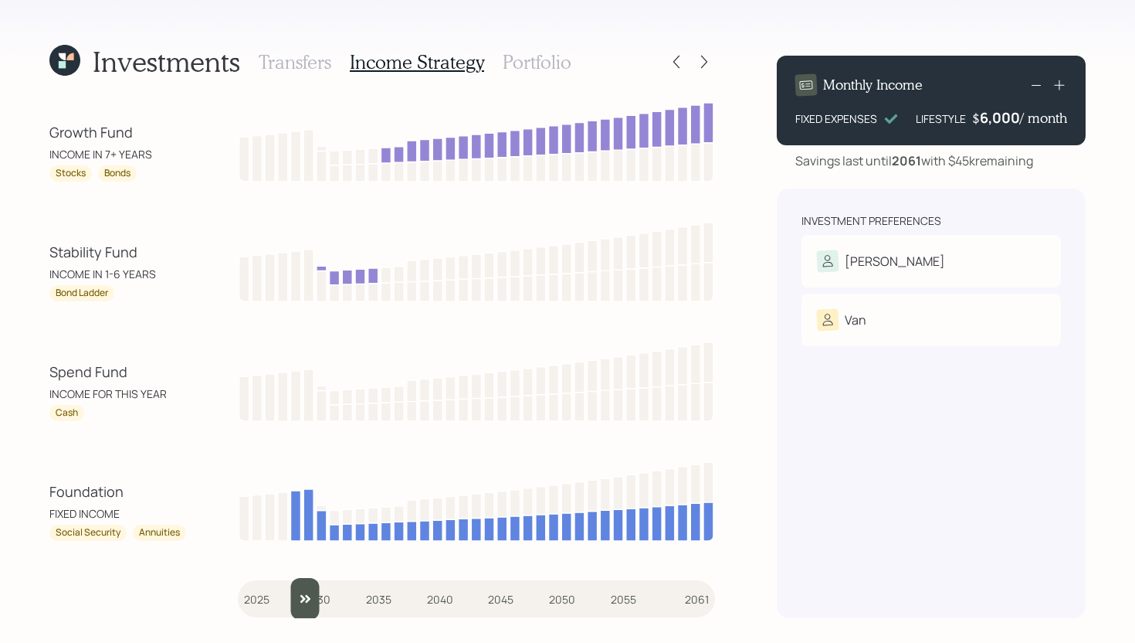
click at [313, 599] on input "slider" at bounding box center [476, 599] width 477 height 42
click at [318, 599] on input "slider" at bounding box center [476, 599] width 477 height 42
drag, startPoint x: 330, startPoint y: 600, endPoint x: 140, endPoint y: 585, distance: 190.6
click at [141, 586] on div "Growth Fund INCOME IN 7+ YEARS Stocks Bonds Stability Fund INCOME IN 1-6 YEARS …" at bounding box center [382, 358] width 666 height 519
drag, startPoint x: 249, startPoint y: 603, endPoint x: 318, endPoint y: 596, distance: 69.9
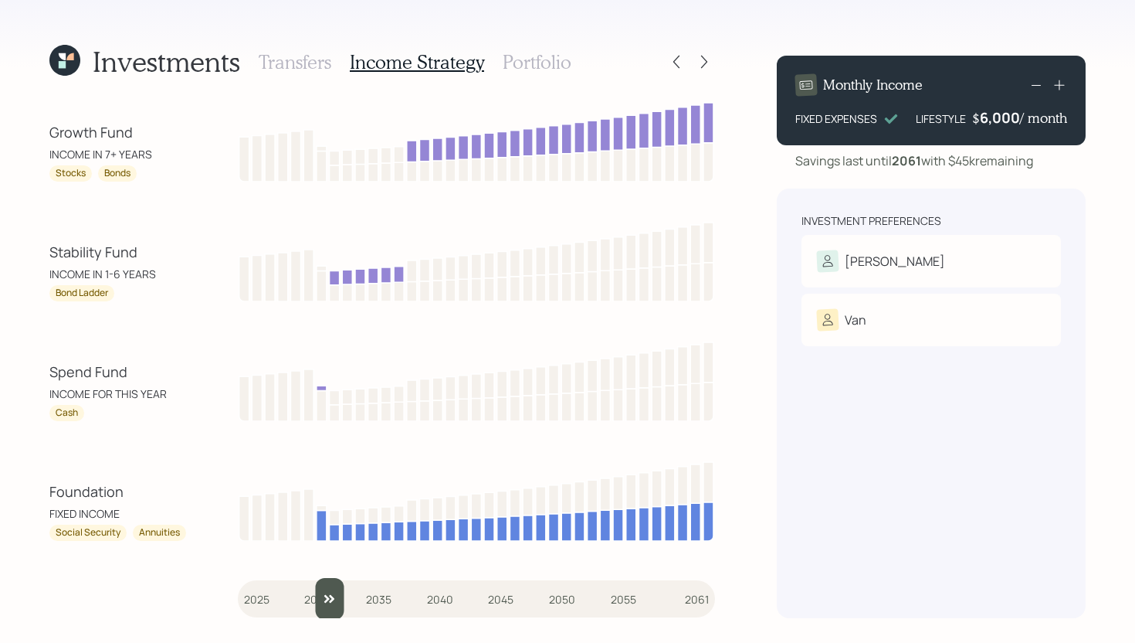
click at [318, 596] on input "slider" at bounding box center [476, 599] width 477 height 42
click at [330, 599] on input "slider" at bounding box center [476, 599] width 477 height 42
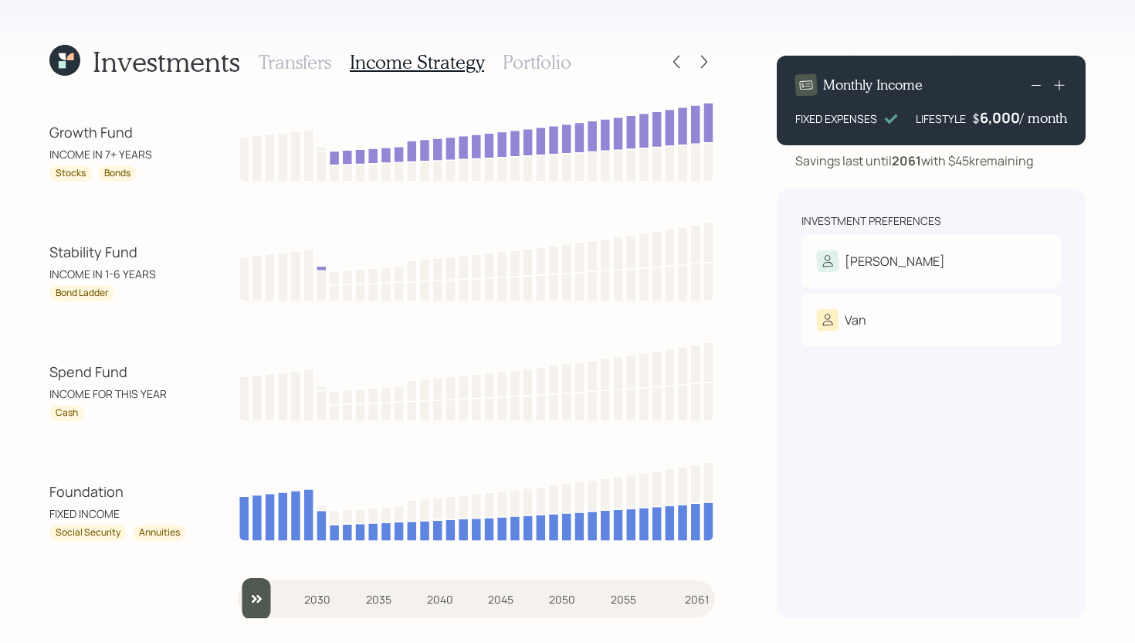
drag, startPoint x: 351, startPoint y: 608, endPoint x: 214, endPoint y: 604, distance: 136.7
type input "2025"
click at [238, 604] on input "slider" at bounding box center [476, 599] width 477 height 42
click at [535, 56] on h3 "Portfolio" at bounding box center [537, 62] width 69 height 22
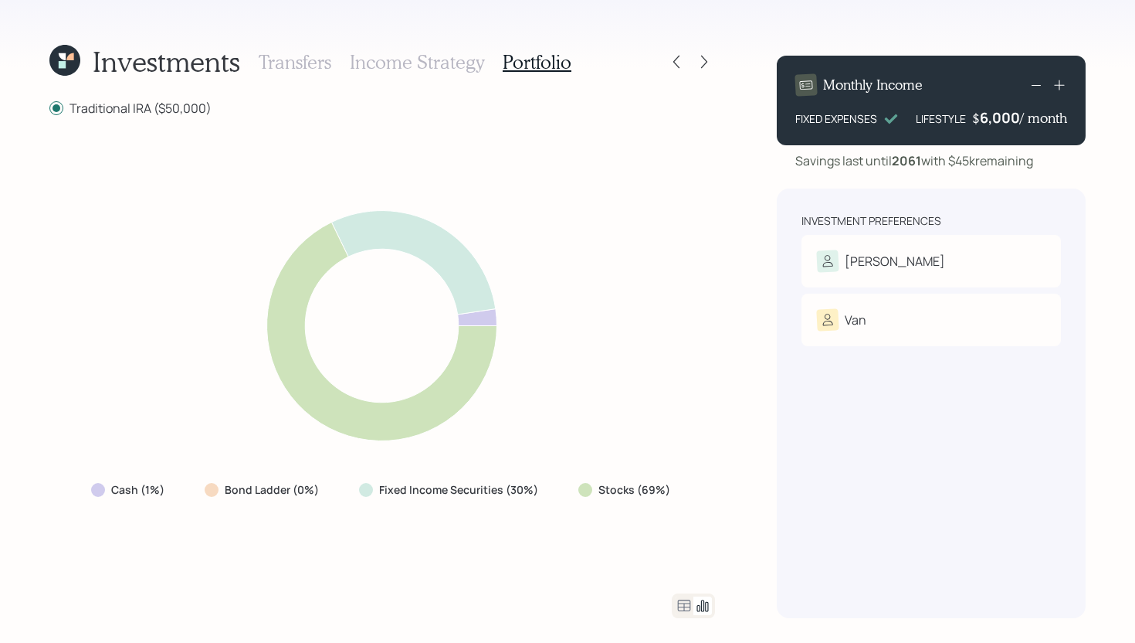
click at [680, 599] on icon at bounding box center [684, 605] width 13 height 12
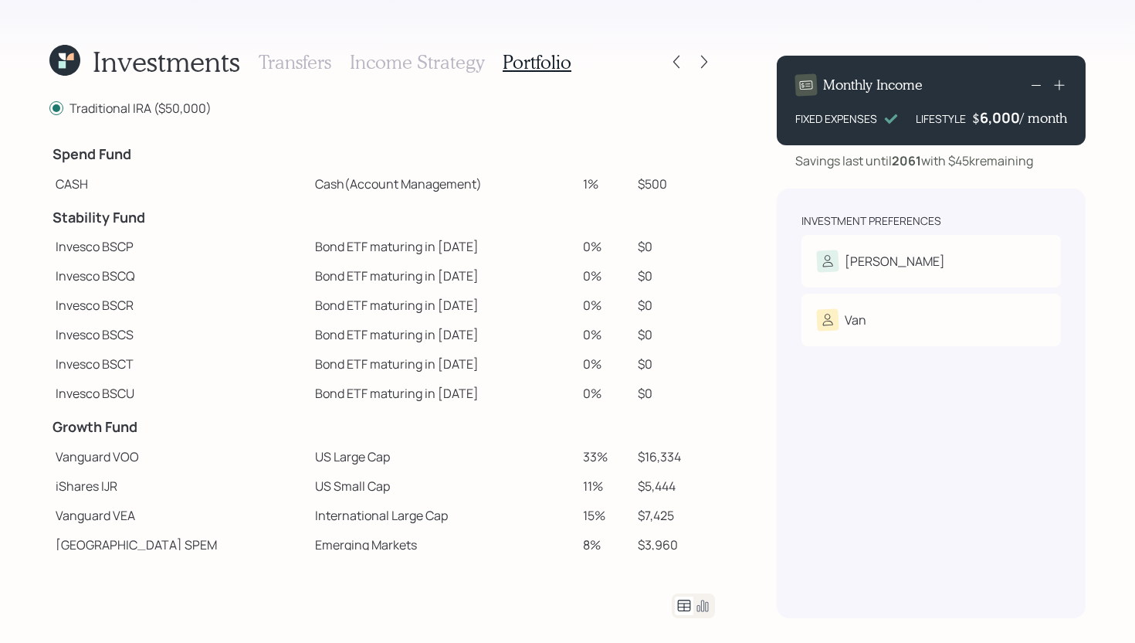
drag, startPoint x: 586, startPoint y: 181, endPoint x: 521, endPoint y: 181, distance: 65.6
click at [521, 181] on tr "CASH Cash (Account Management) 1% $500" at bounding box center [382, 183] width 666 height 29
click at [521, 181] on td "Cash (Account Management)" at bounding box center [443, 183] width 268 height 29
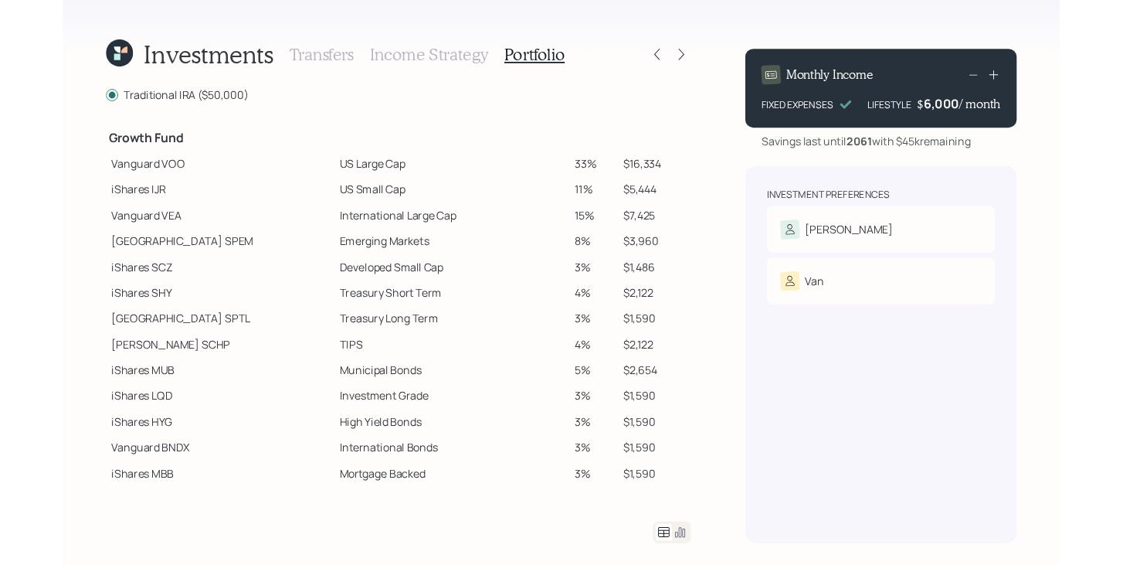
scroll to position [273, 0]
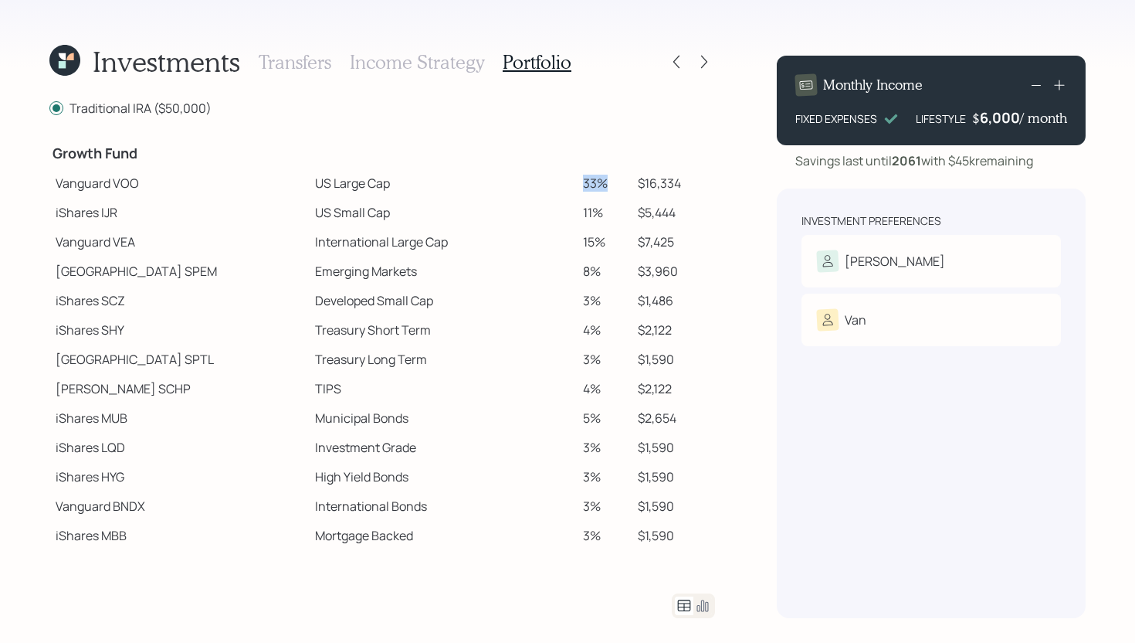
drag, startPoint x: 559, startPoint y: 181, endPoint x: 586, endPoint y: 181, distance: 27.0
click at [586, 181] on td "33%" at bounding box center [605, 182] width 56 height 29
drag, startPoint x: 586, startPoint y: 181, endPoint x: 564, endPoint y: 181, distance: 22.4
click at [577, 181] on td "33%" at bounding box center [605, 182] width 56 height 29
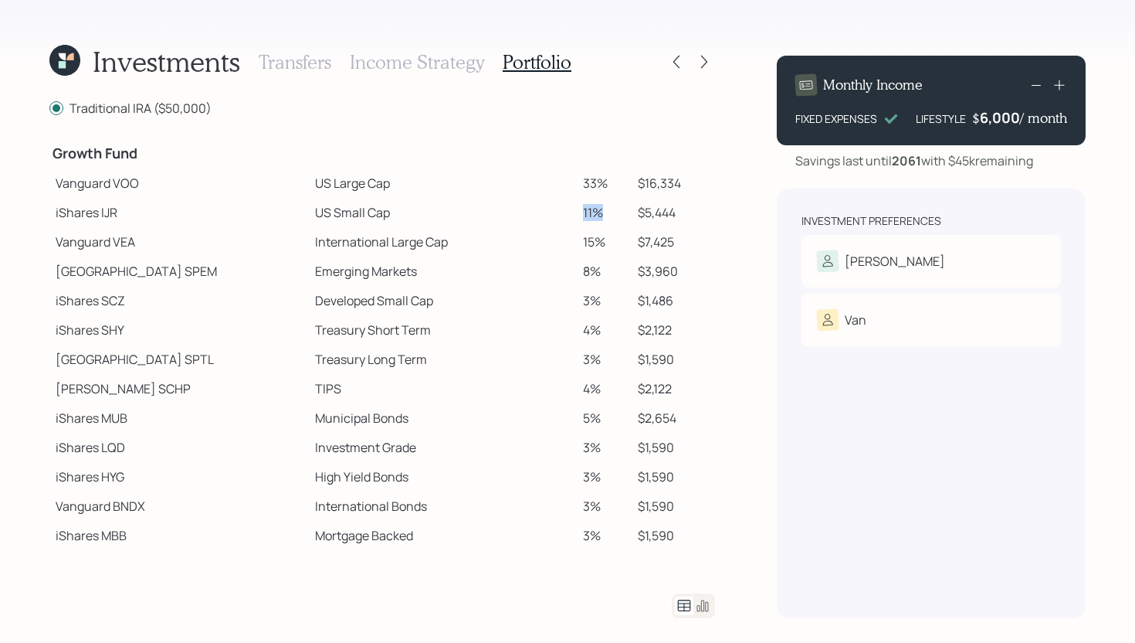
drag, startPoint x: 587, startPoint y: 210, endPoint x: 559, endPoint y: 209, distance: 27.8
click at [577, 209] on td "11%" at bounding box center [605, 212] width 56 height 29
click at [577, 228] on td "15%" at bounding box center [605, 241] width 56 height 29
click at [586, 183] on td "33%" at bounding box center [605, 182] width 56 height 29
drag, startPoint x: 588, startPoint y: 185, endPoint x: 561, endPoint y: 181, distance: 28.1
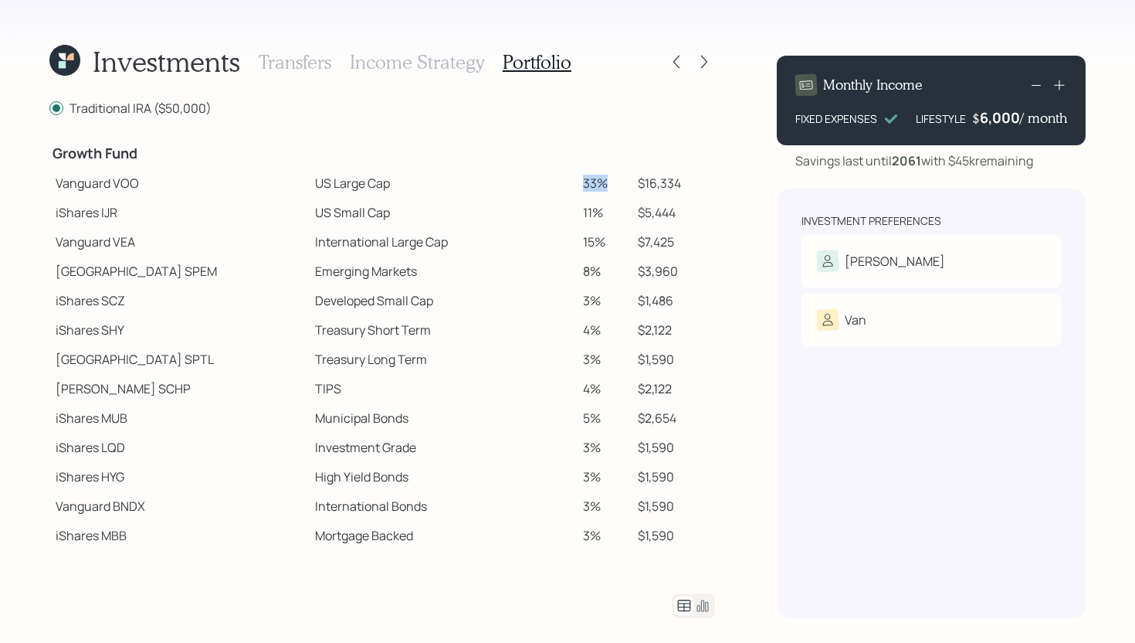
click at [577, 181] on td "33%" at bounding box center [605, 182] width 56 height 29
click at [582, 157] on td at bounding box center [605, 151] width 56 height 34
drag, startPoint x: 565, startPoint y: 181, endPoint x: 588, endPoint y: 181, distance: 23.9
click at [588, 181] on td "33%" at bounding box center [605, 182] width 56 height 29
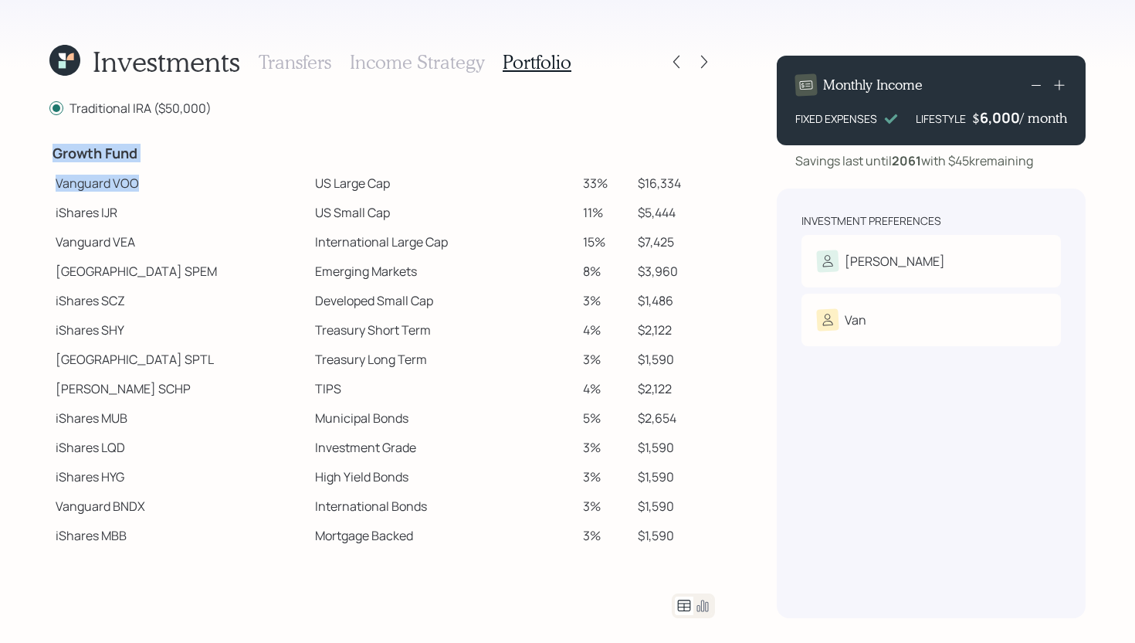
drag, startPoint x: 140, startPoint y: 183, endPoint x: 39, endPoint y: 184, distance: 101.2
click at [39, 184] on div "Investments Transfers Income Strategy Portfolio Traditional IRA ($50,000) Spend…" at bounding box center [567, 321] width 1135 height 643
click at [70, 182] on td "Vanguard VOO" at bounding box center [178, 182] width 259 height 29
click at [709, 67] on icon at bounding box center [704, 61] width 15 height 15
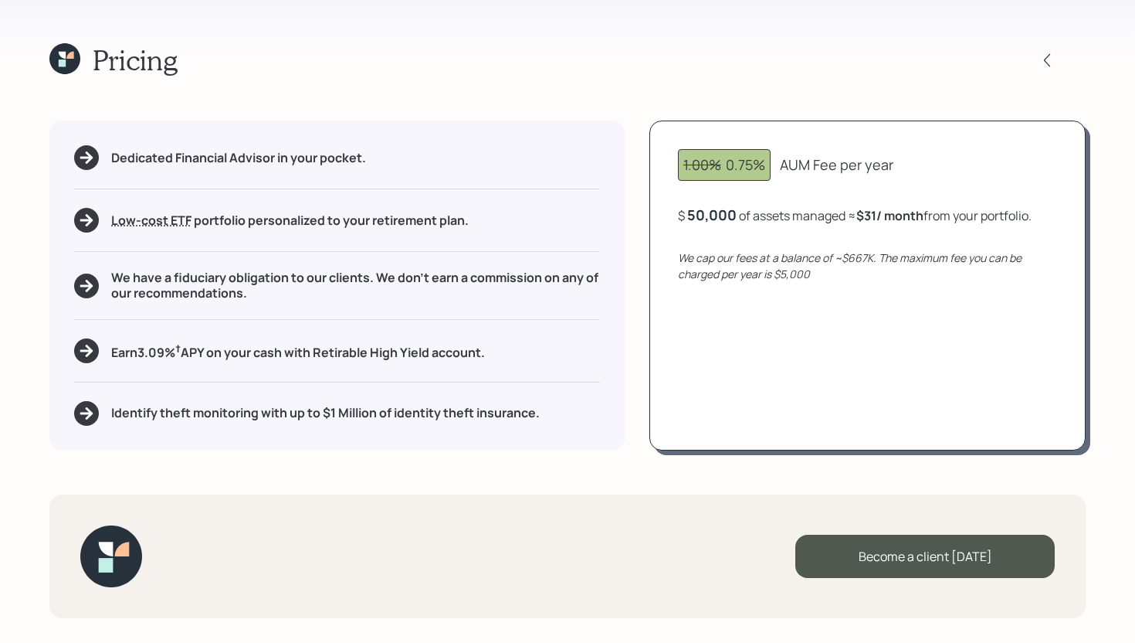
click at [729, 219] on div "50,000" at bounding box center [711, 214] width 49 height 19
click at [729, 219] on div "50000" at bounding box center [710, 214] width 46 height 19
click at [70, 49] on icon at bounding box center [64, 58] width 31 height 31
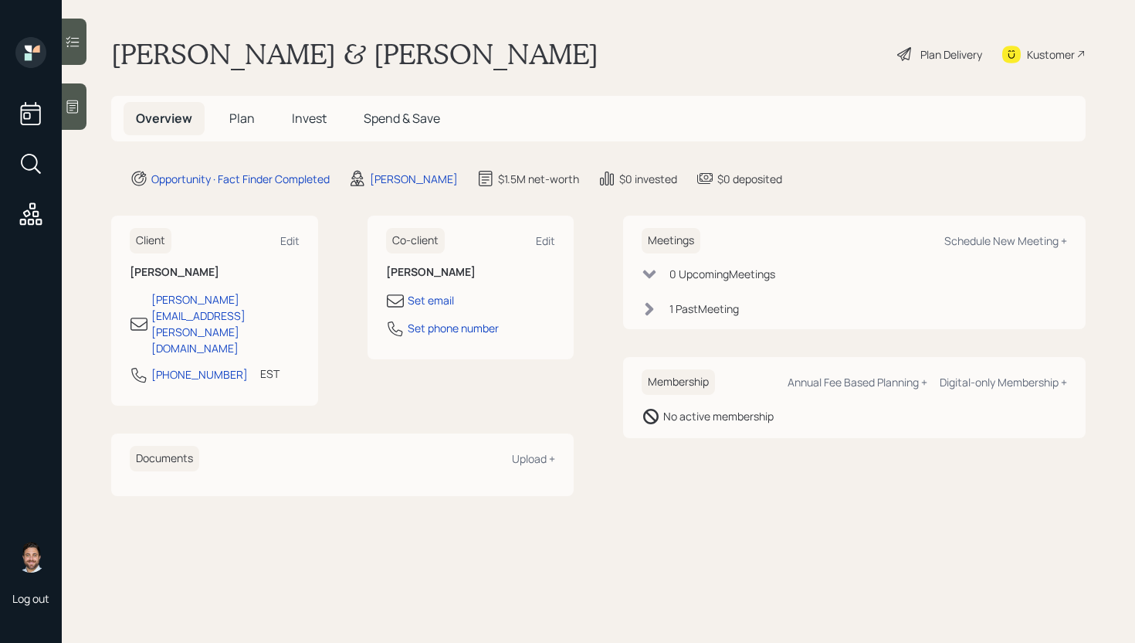
click at [903, 56] on icon at bounding box center [905, 54] width 19 height 19
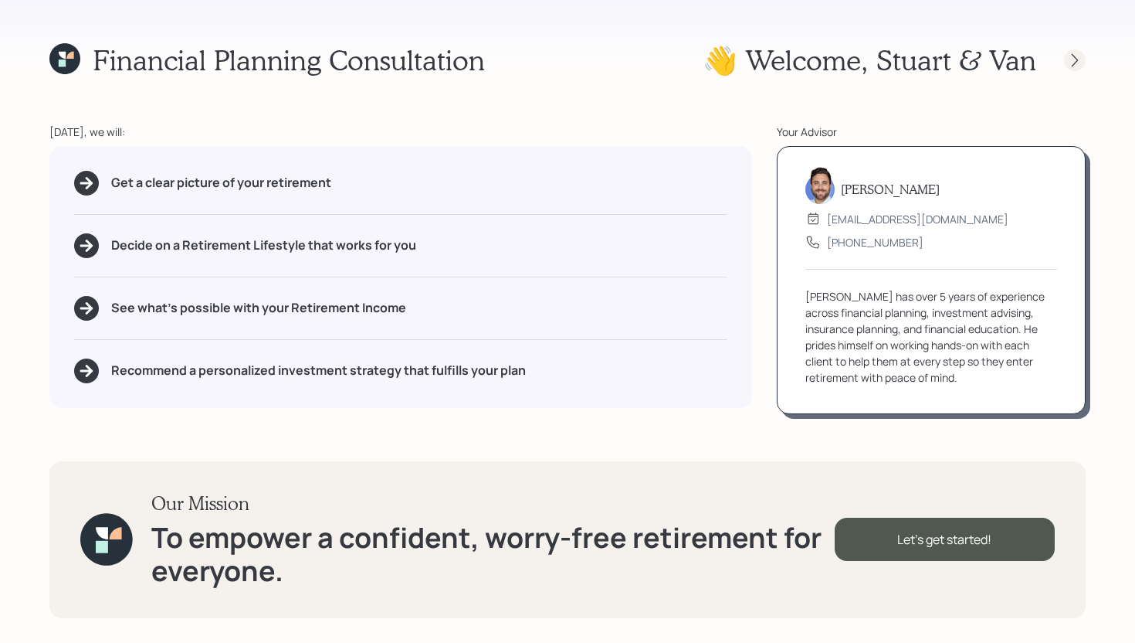
click at [1073, 67] on div at bounding box center [1075, 60] width 22 height 22
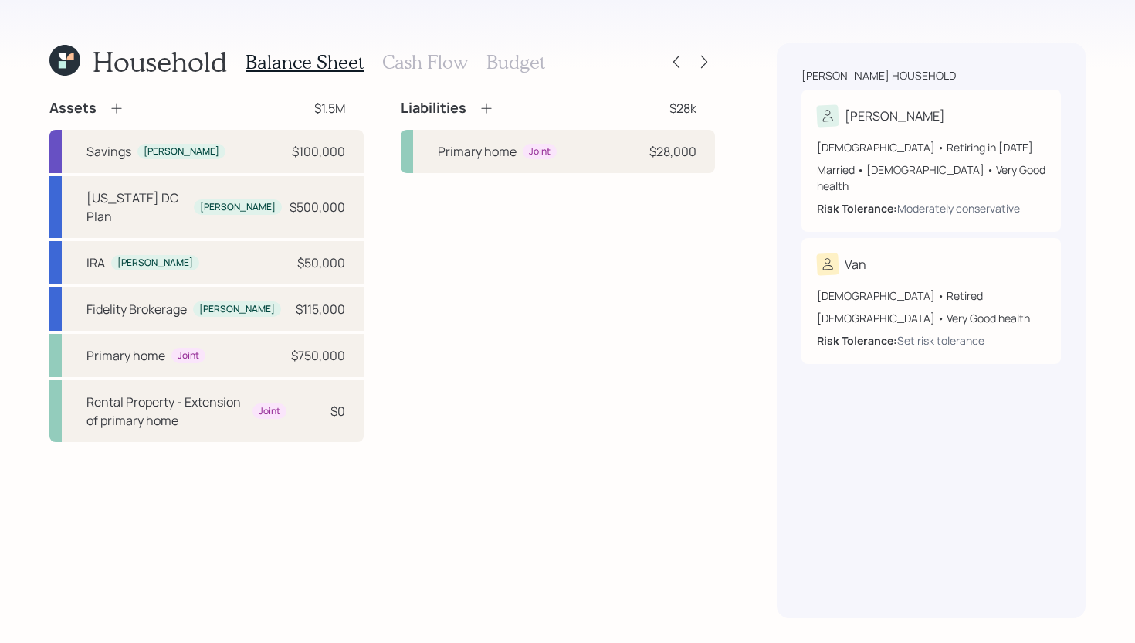
click at [419, 63] on h3 "Cash Flow" at bounding box center [425, 62] width 86 height 22
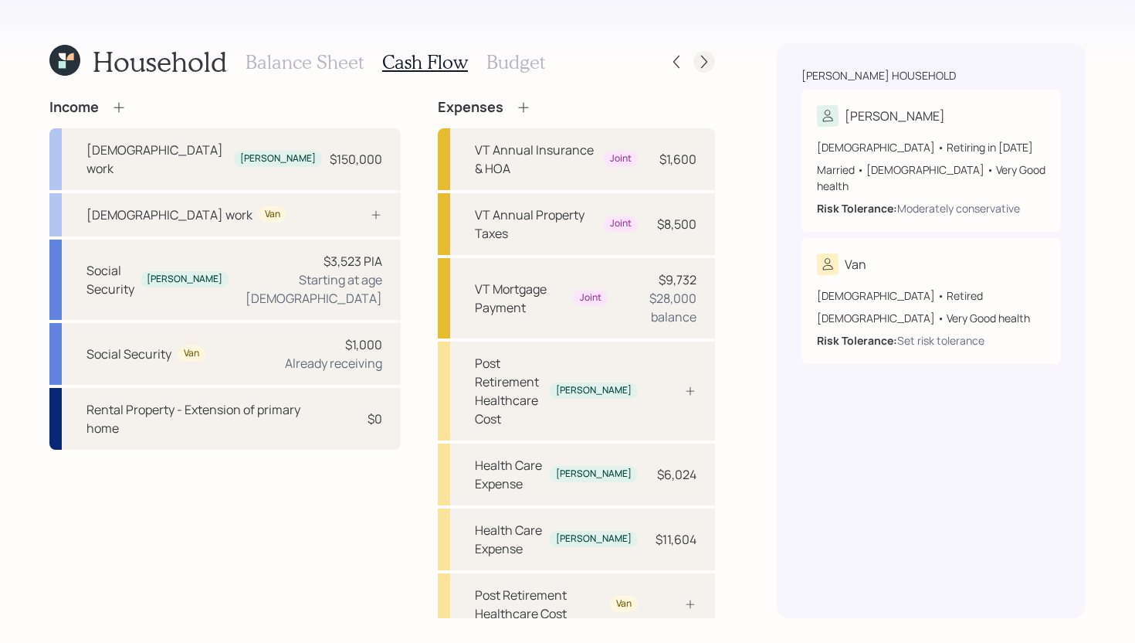
click at [704, 64] on icon at bounding box center [704, 62] width 6 height 13
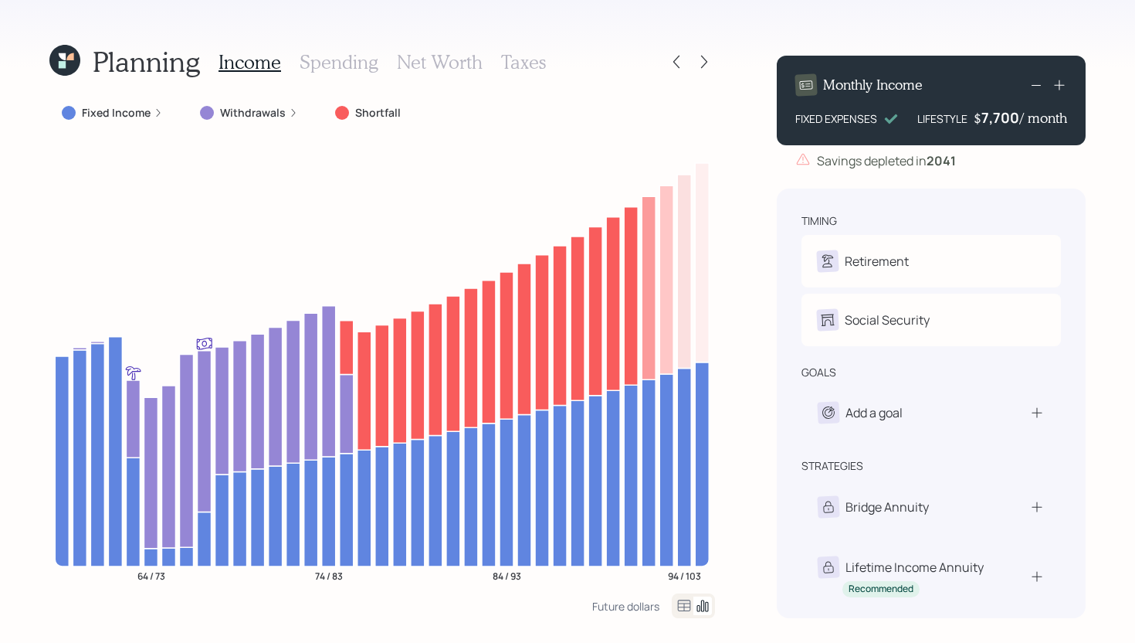
click at [445, 63] on h3 "Net Worth" at bounding box center [440, 62] width 86 height 22
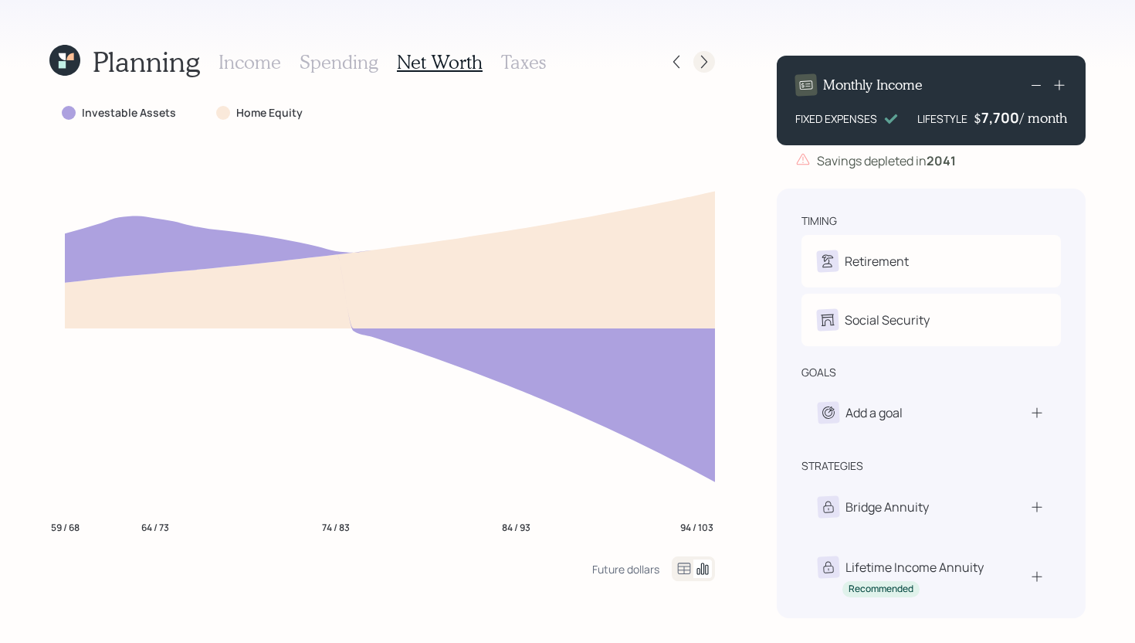
click at [709, 66] on icon at bounding box center [704, 61] width 15 height 15
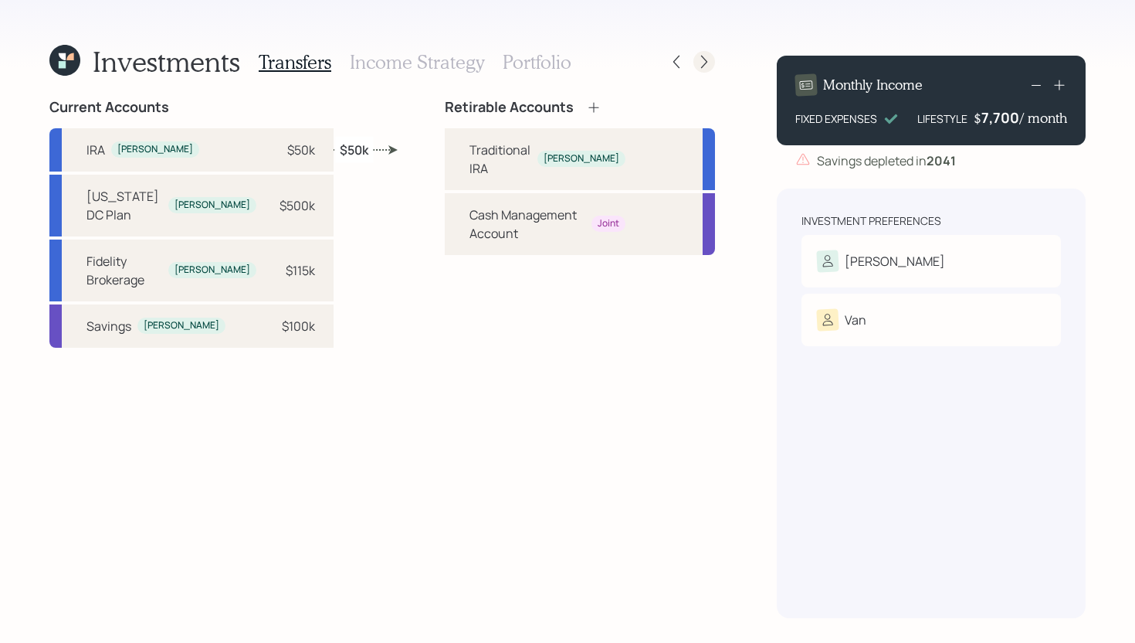
click at [709, 66] on icon at bounding box center [704, 61] width 15 height 15
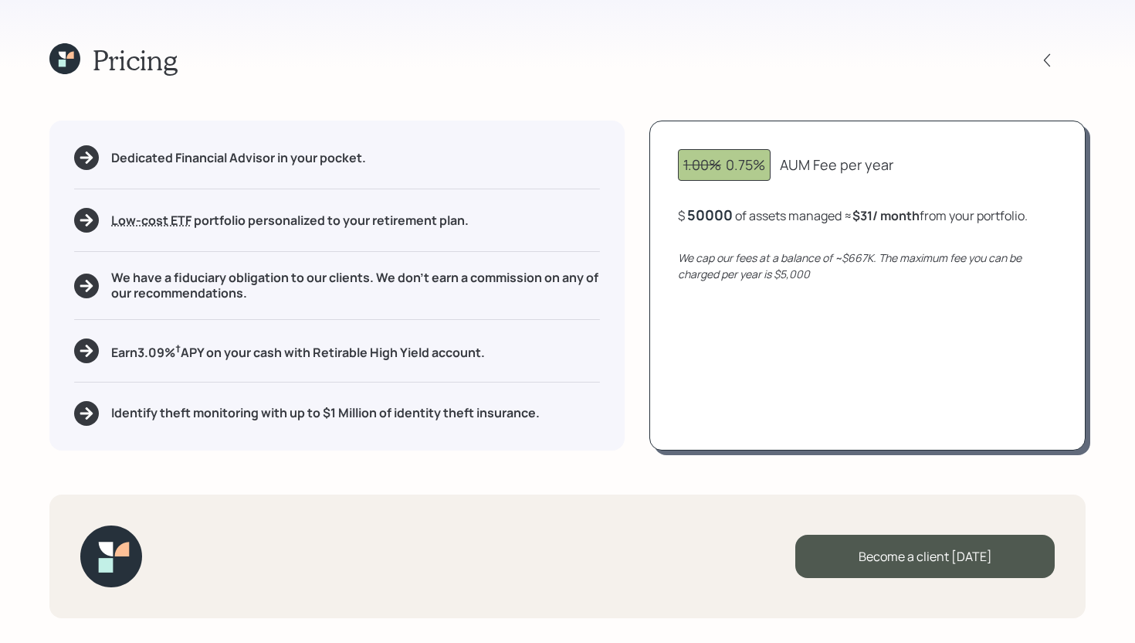
click at [721, 219] on div "50000" at bounding box center [710, 214] width 46 height 19
click at [747, 382] on div "1.00% 0.75% AUM Fee per year $ 900000 of assets managed ≈ $31 / month from your…" at bounding box center [867, 284] width 436 height 329
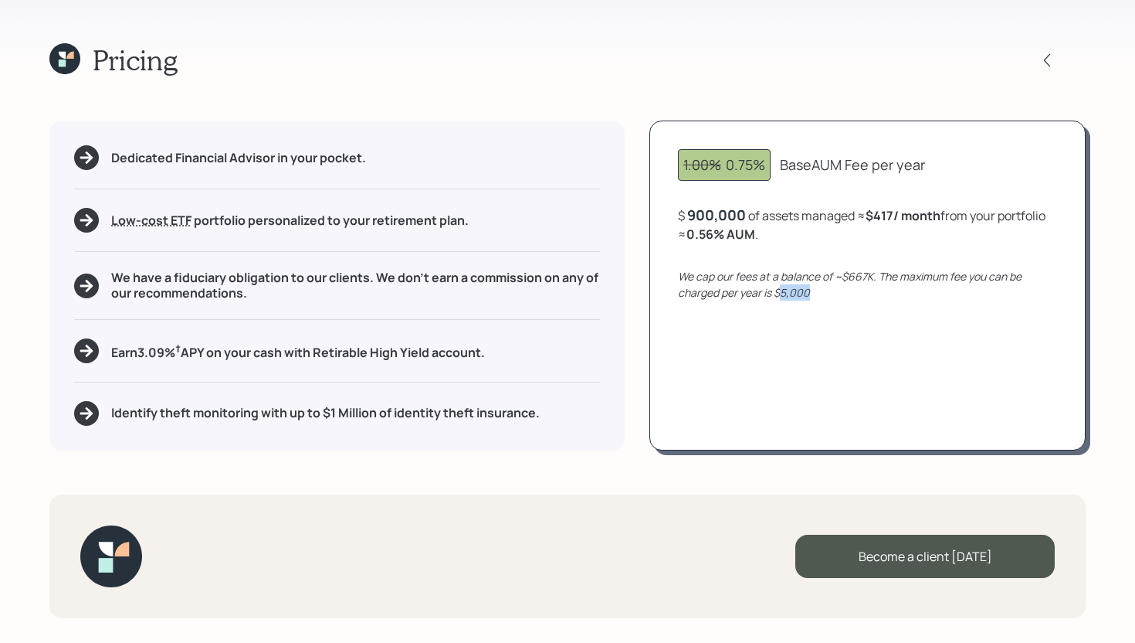
drag, startPoint x: 824, startPoint y: 297, endPoint x: 779, endPoint y: 297, distance: 44.8
click at [779, 297] on div "We cap our fees at a balance of ~$667K. The maximum fee you can be charged per …" at bounding box center [867, 284] width 379 height 32
drag, startPoint x: 696, startPoint y: 237, endPoint x: 711, endPoint y: 234, distance: 15.8
click at [711, 234] on b "0.56 % AUM" at bounding box center [721, 234] width 69 height 17
click at [836, 246] on div "1.00% 0.75% Base AUM Fee per year $ 900,000 of assets managed ≈ $417 / month fr…" at bounding box center [867, 284] width 436 height 329
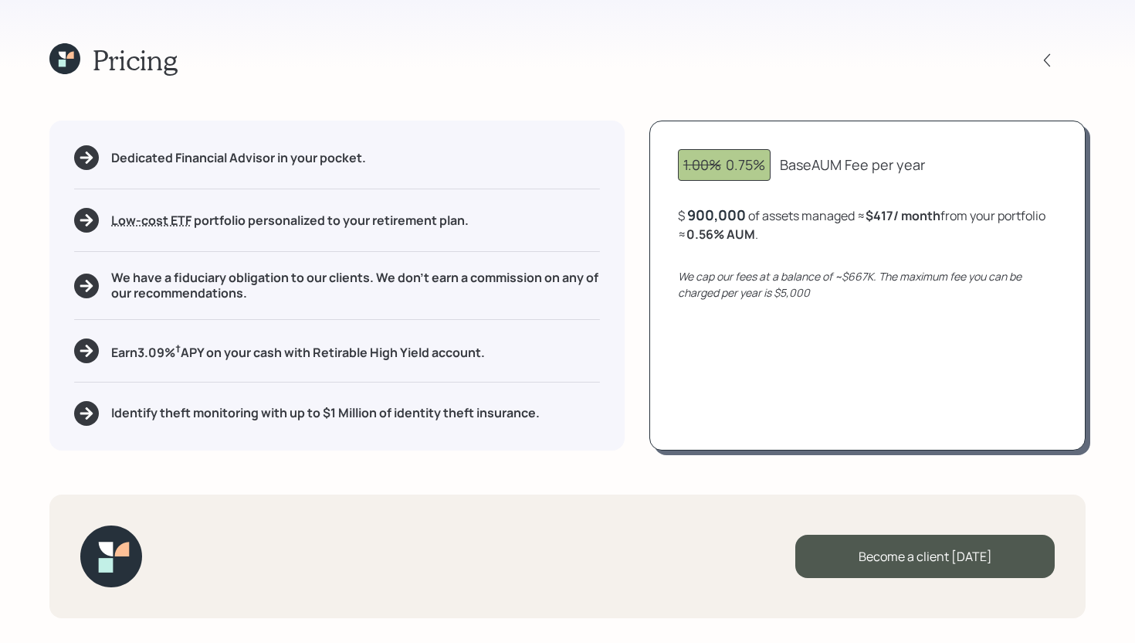
click at [731, 215] on div "900,000" at bounding box center [716, 214] width 59 height 19
click at [731, 215] on div "900000" at bounding box center [714, 214] width 55 height 19
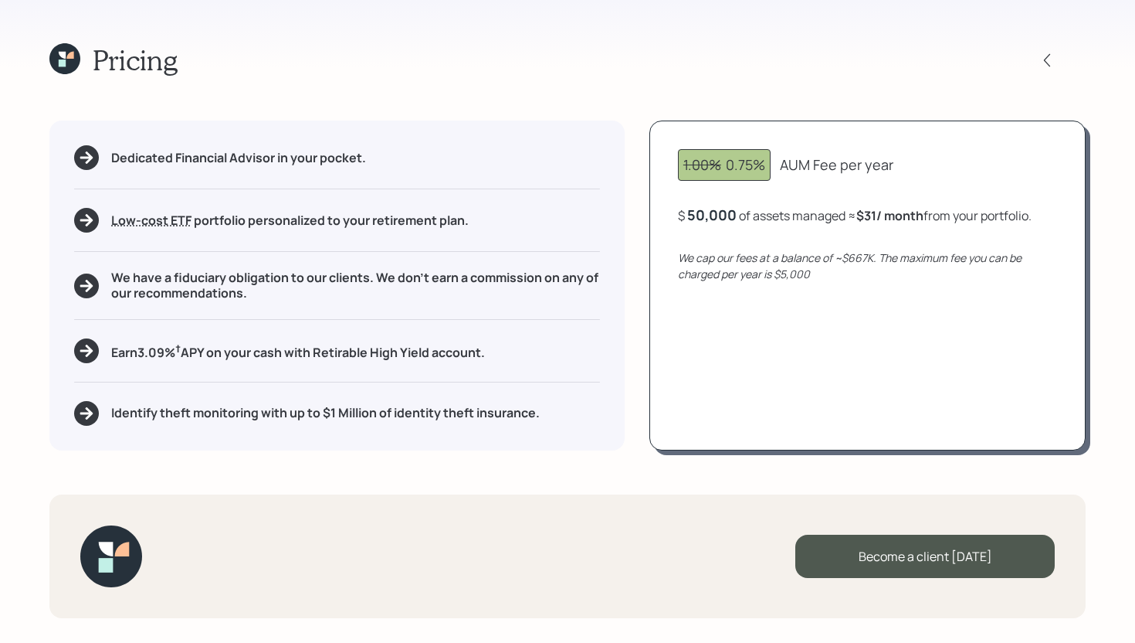
click at [760, 358] on div "1.00% 0.75% AUM Fee per year $ 50,000 of assets managed ≈ $31 / month from your…" at bounding box center [867, 284] width 436 height 329
click at [70, 64] on icon at bounding box center [64, 58] width 31 height 31
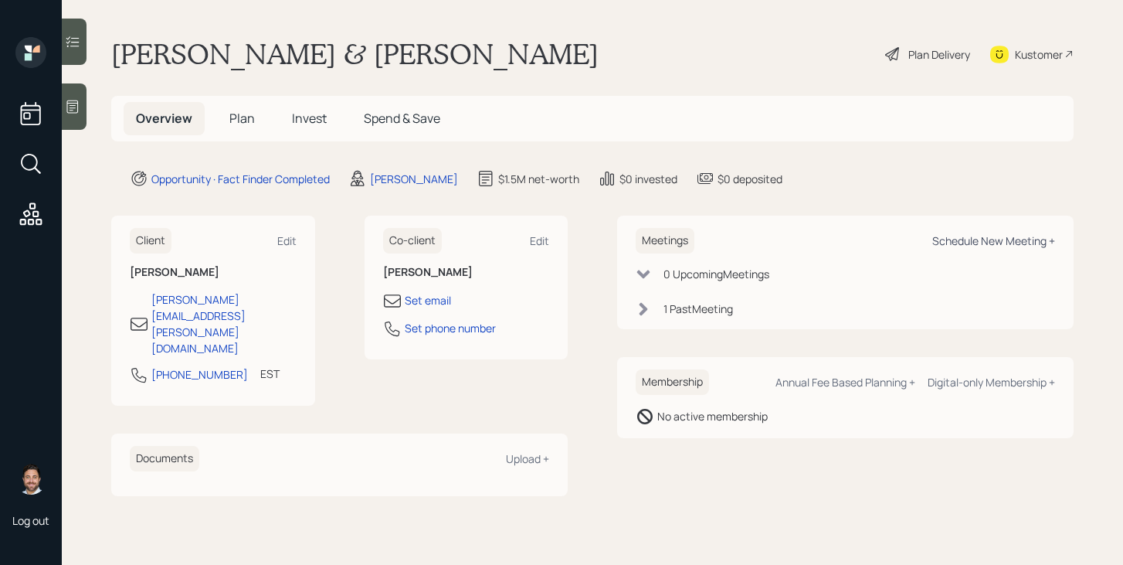
click at [989, 236] on div "Schedule New Meeting +" at bounding box center [993, 240] width 123 height 15
select select "bffa7908-1b2a-4c79-9bb6-f0ec9aed22d3"
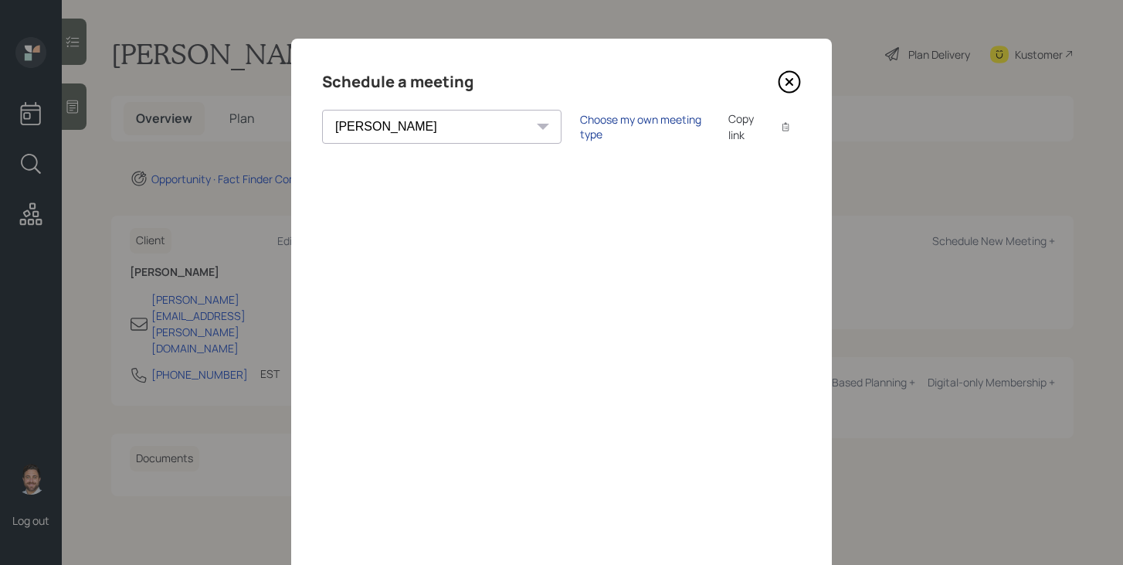
click at [580, 126] on div "Choose my own meeting type" at bounding box center [645, 126] width 130 height 29
click at [795, 80] on icon at bounding box center [789, 81] width 23 height 23
